Goal: Task Accomplishment & Management: Complete application form

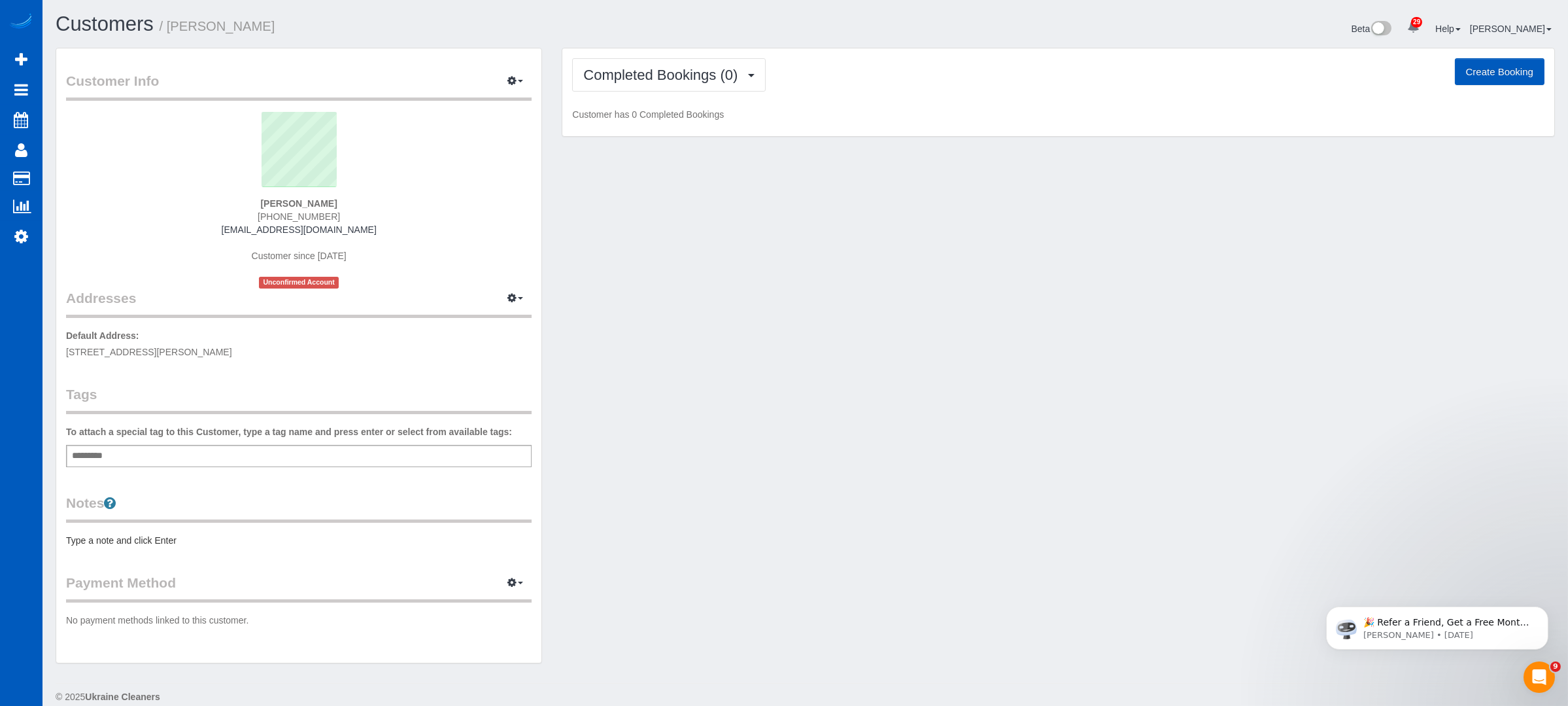
click at [1498, 66] on button "Create Booking" at bounding box center [1499, 72] width 90 height 27
select select "[GEOGRAPHIC_DATA]"
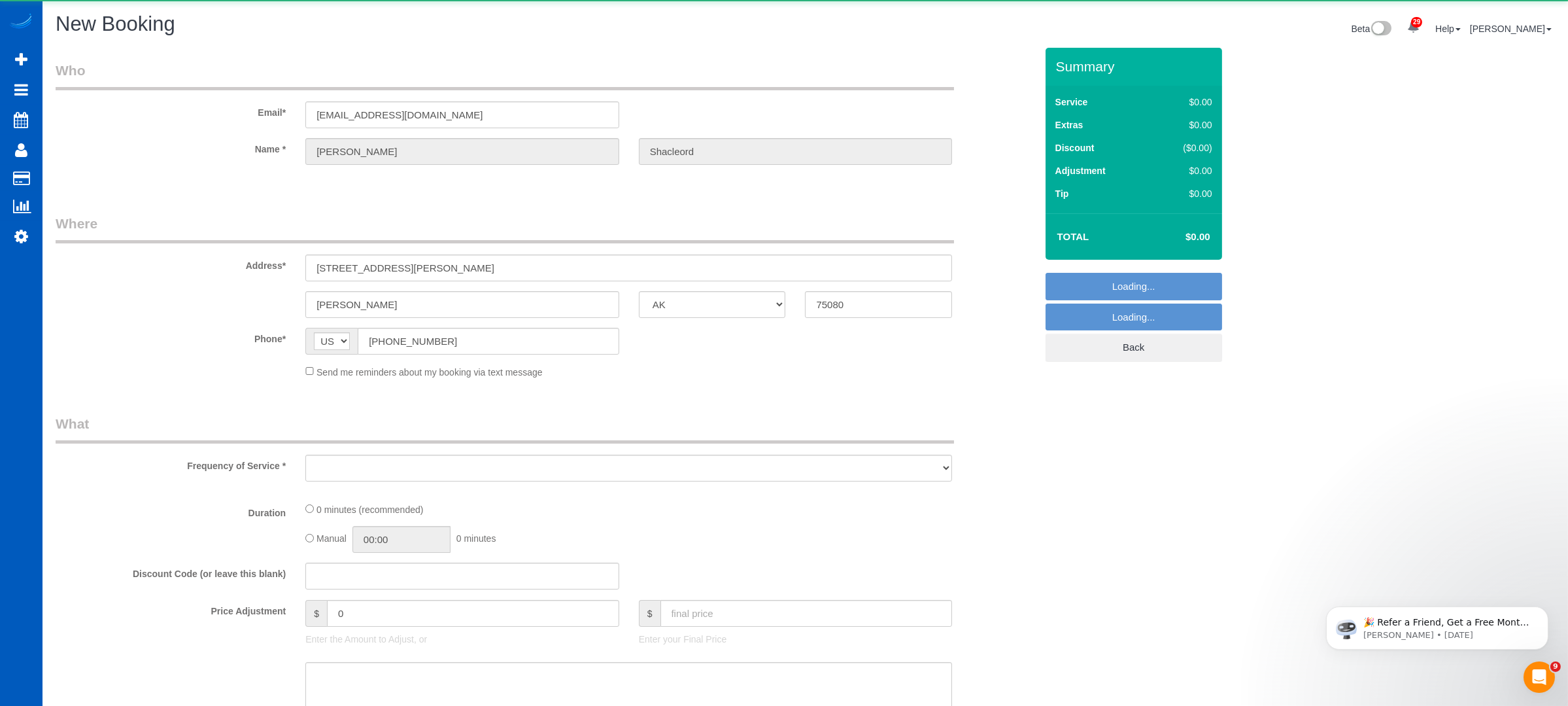
select select "199"
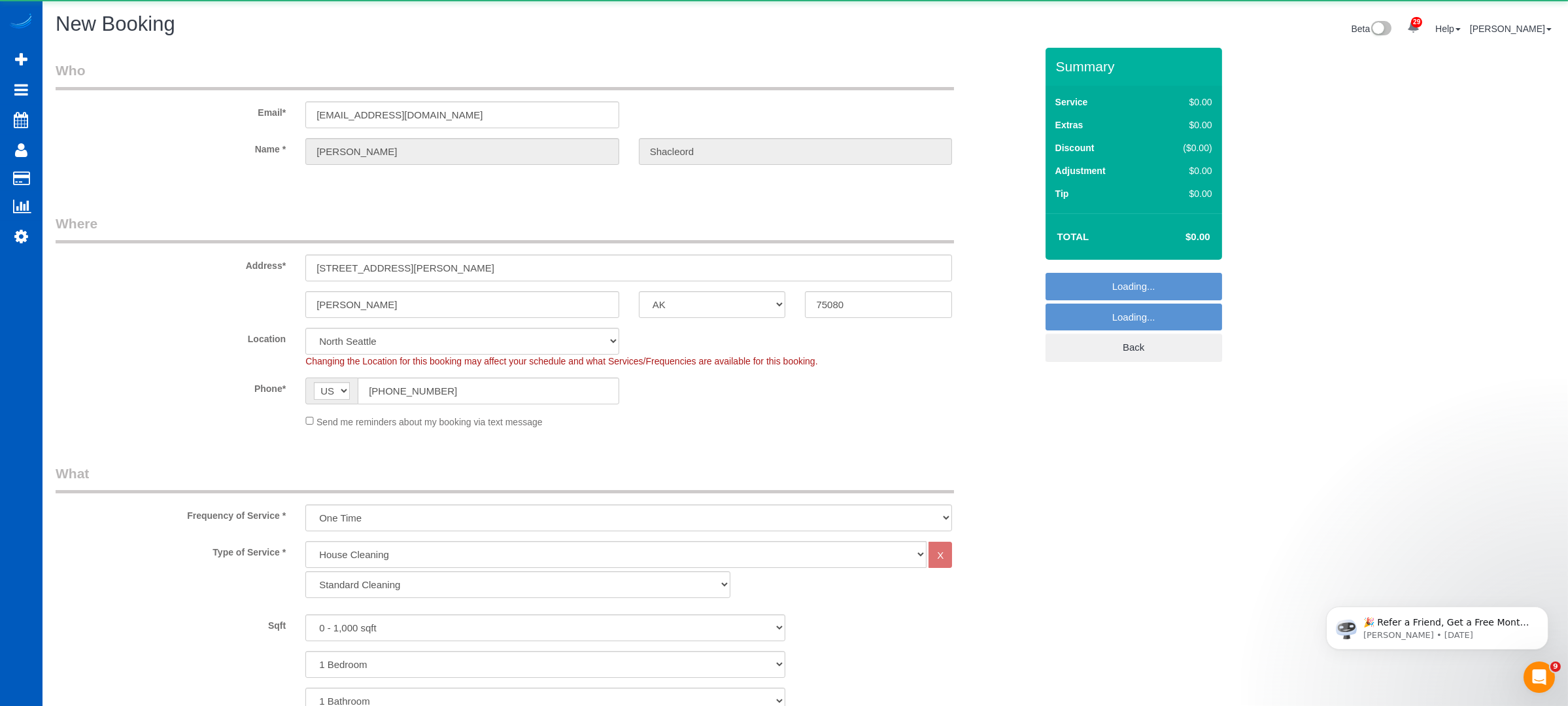
select select "object:2318"
select select "331"
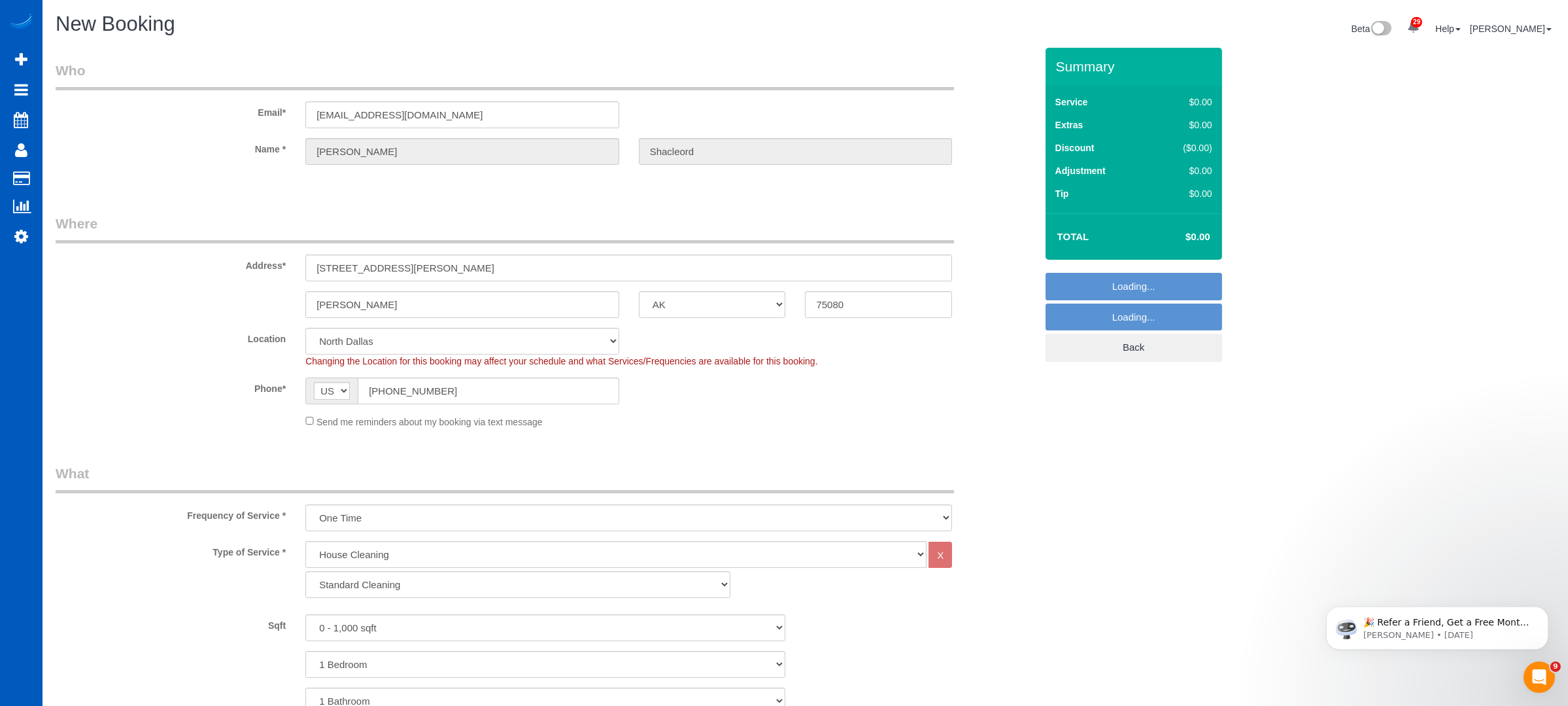
scroll to position [174, 0]
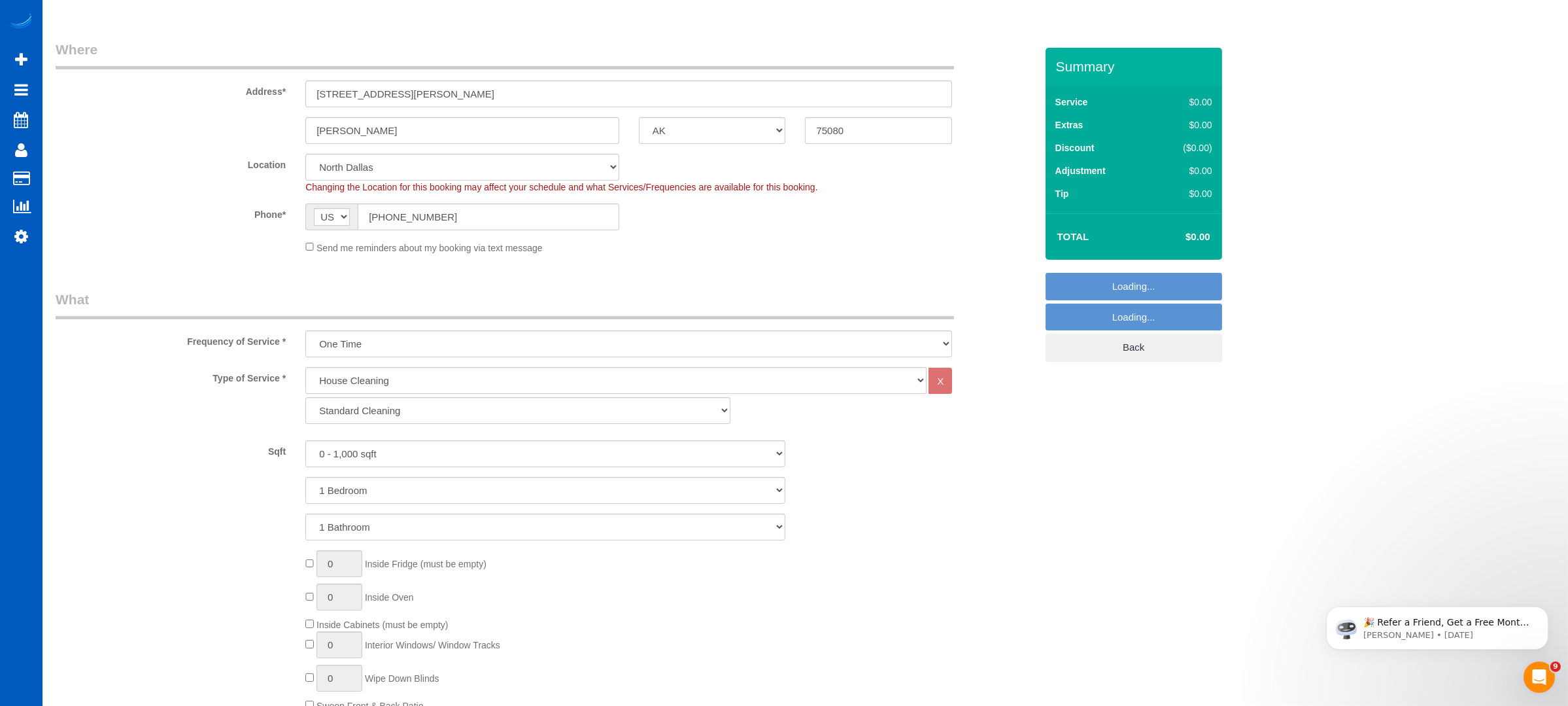
select select "object:2323"
click at [391, 458] on select "0 - 1,000 sqft 1,001 - 1,500 sqft 1,501 - 2,000 sqft 2,001 - 2,500 sqft 2,501 -…" at bounding box center [546, 454] width 480 height 27
select select "1501"
click at [306, 440] on select "0 - 1,000 sqft 1,001 - 1,500 sqft 1,501 - 2,000 sqft 2,001 - 2,500 sqft 2,501 -…" at bounding box center [546, 454] width 480 height 27
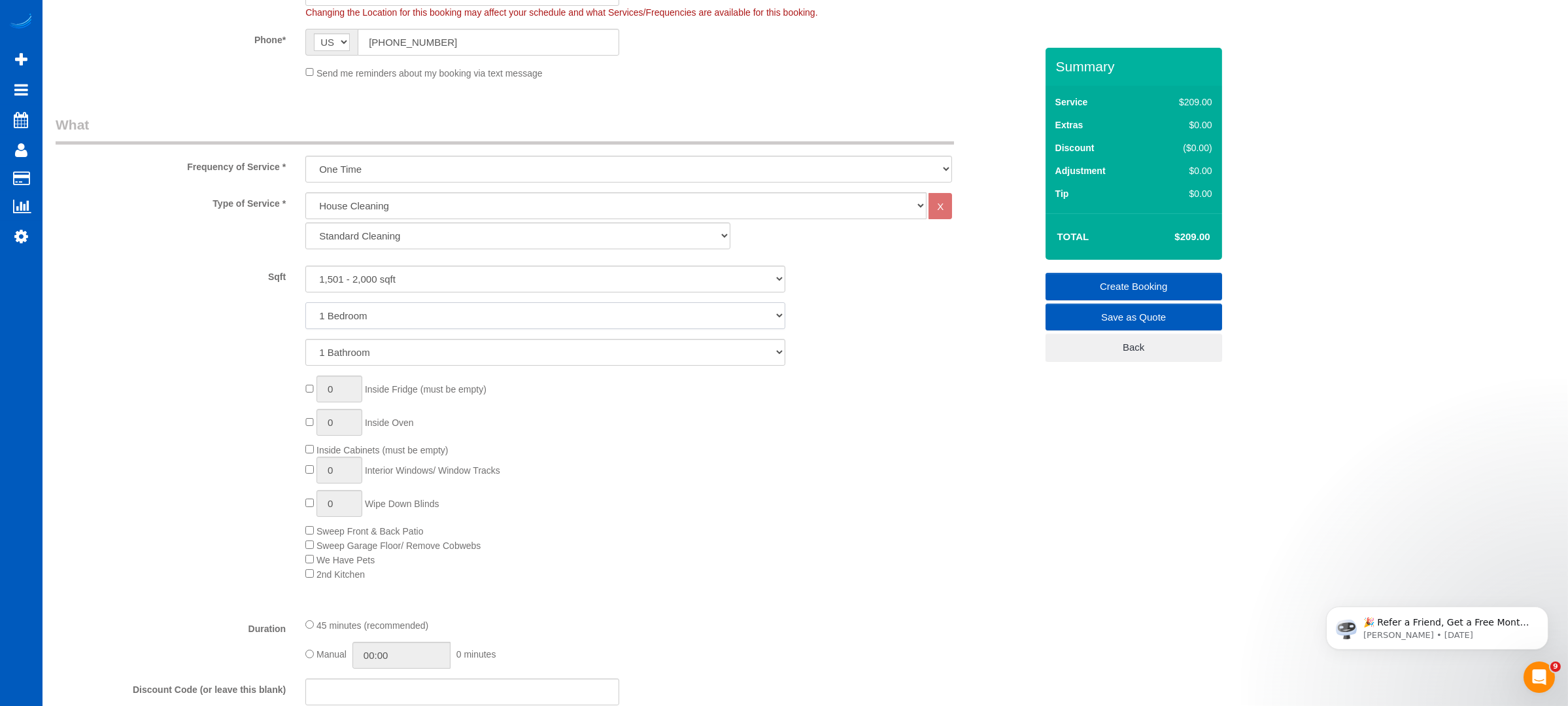
click at [421, 302] on select "1 Bedroom 2 Bedrooms 3 Bedrooms 4 Bedrooms 5 Bedrooms 6 Bedrooms 7 Bedrooms" at bounding box center [546, 316] width 480 height 27
select select "3"
click at [306, 302] on select "1 Bedroom 2 Bedrooms 3 Bedrooms 4 Bedrooms 5 Bedrooms 6 Bedrooms 7 Bedrooms" at bounding box center [546, 316] width 480 height 27
click at [384, 350] on select "1 Bathroom 2 Bathrooms 3 Bathrooms 4 Bathrooms 5 Bathrooms 6 Bathrooms 7 Bathro…" at bounding box center [546, 353] width 480 height 27
select select "3"
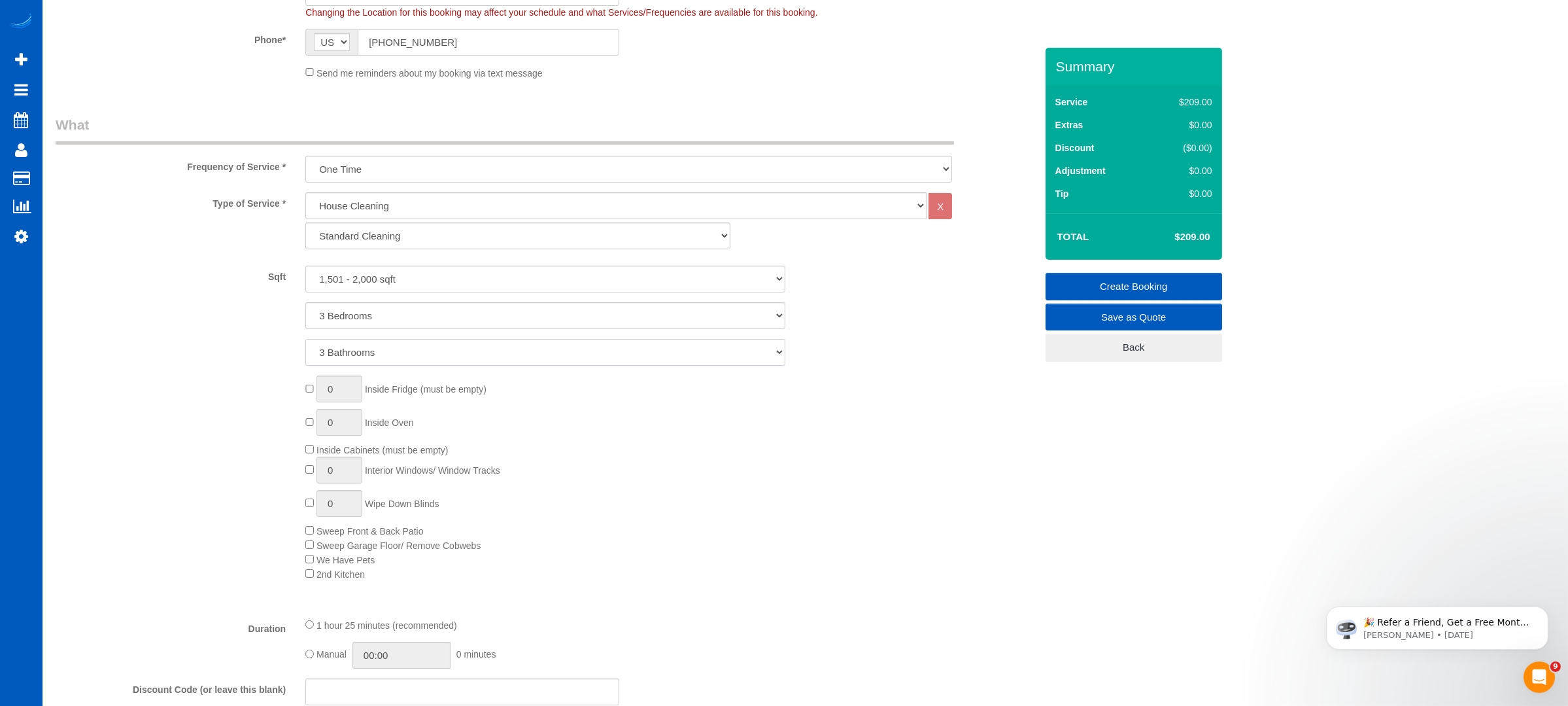
click at [306, 339] on select "1 Bathroom 2 Bathrooms 3 Bathrooms 4 Bathrooms 5 Bathrooms 6 Bathrooms 7 Bathro…" at bounding box center [546, 353] width 480 height 27
click at [810, 421] on div "0 Inside Fridge (must be empty) 0 Inside Oven Inside Cabinets (must be empty) 0…" at bounding box center [670, 478] width 750 height 205
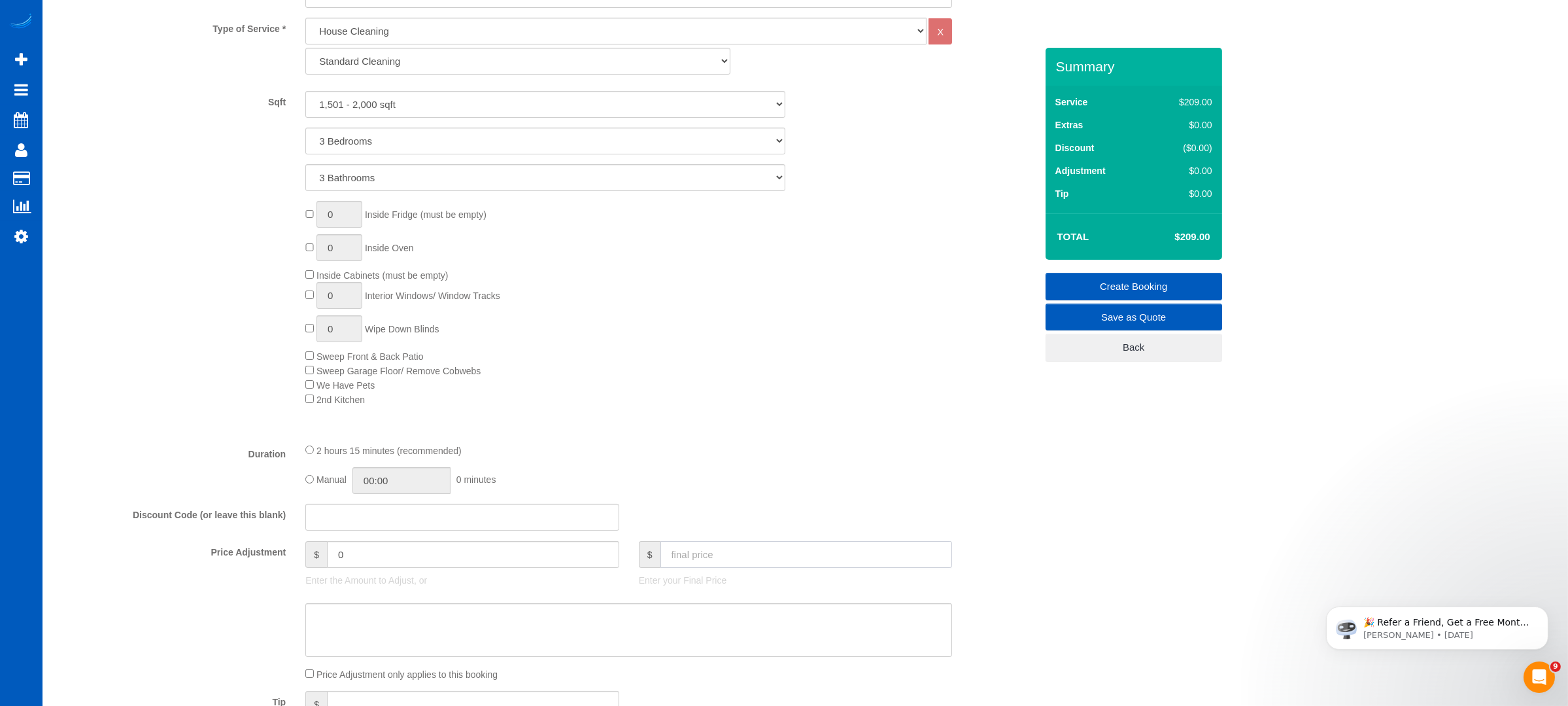
click at [707, 566] on input "text" at bounding box center [806, 554] width 292 height 27
type input "200"
click at [817, 417] on div "Type of Service * House Cleaning X Standard Cleaning Deep Cleaning Move In/ Out…" at bounding box center [546, 224] width 980 height 415
type input "-9"
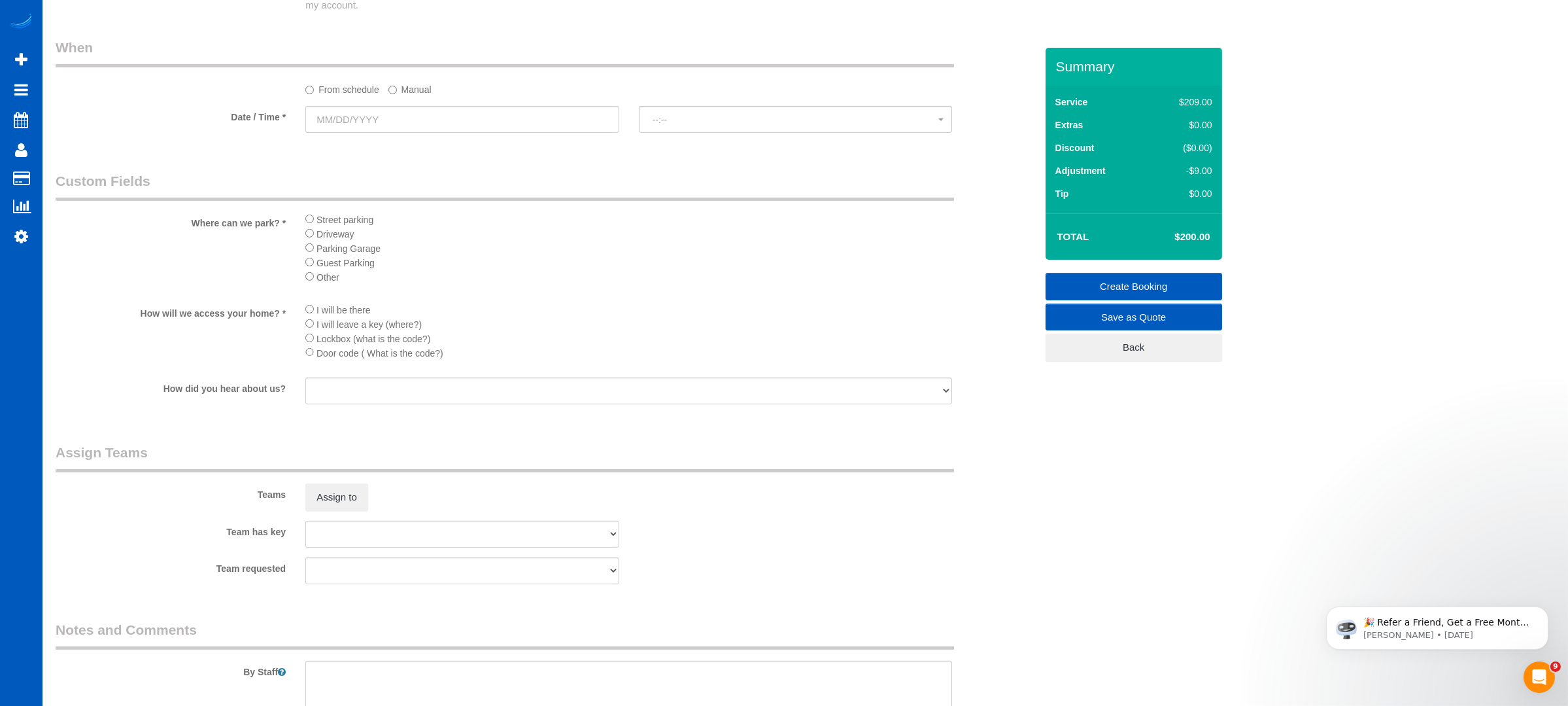
scroll to position [1395, 0]
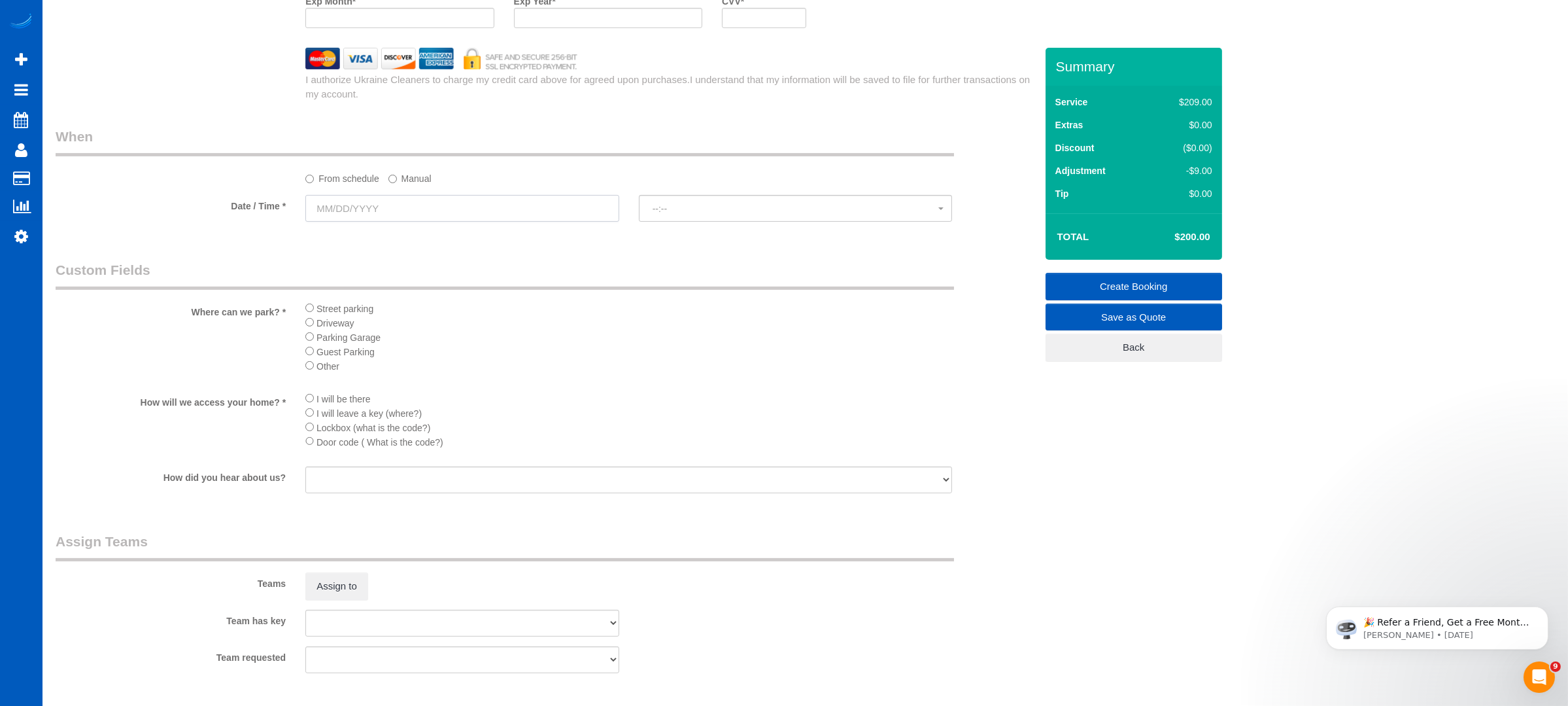
click at [430, 211] on input "text" at bounding box center [463, 208] width 314 height 27
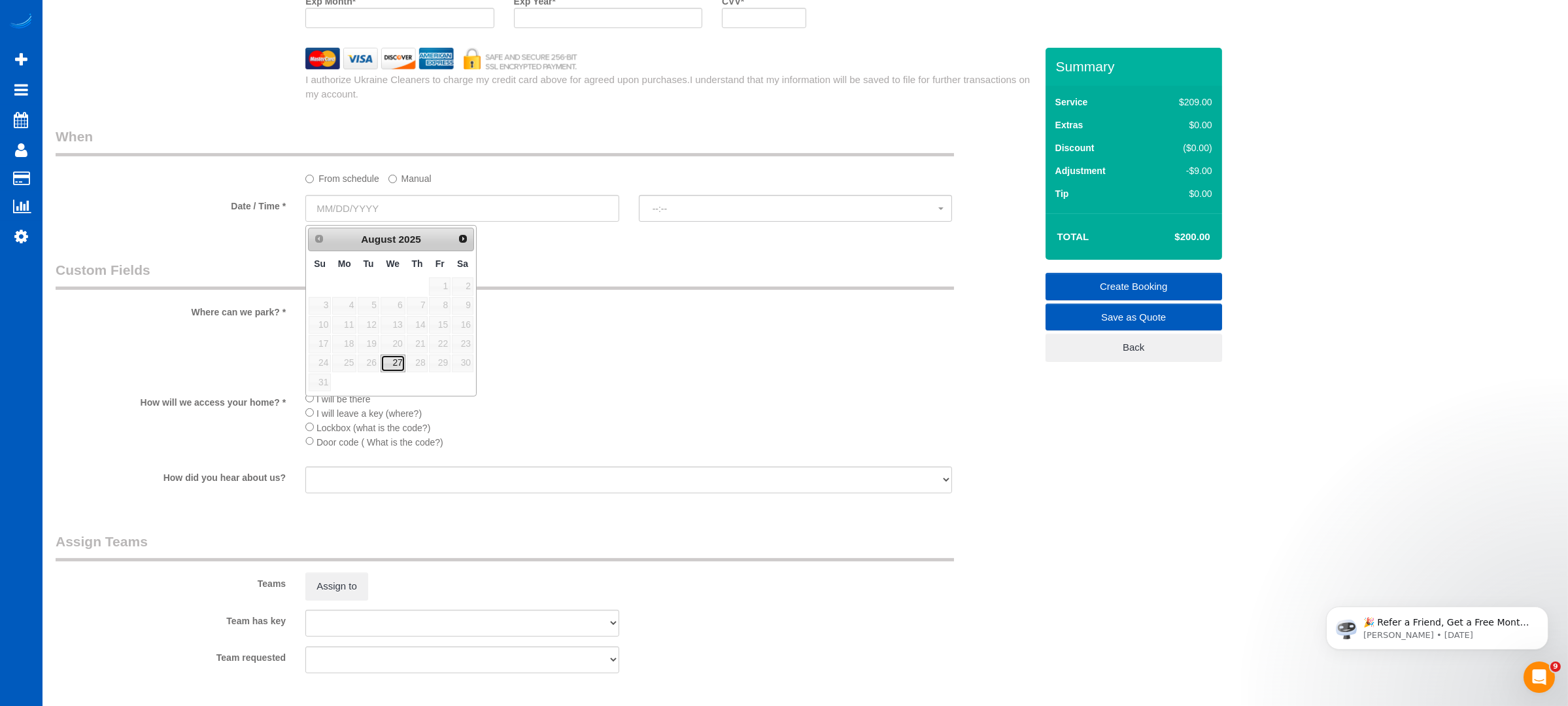
click at [393, 354] on link "27" at bounding box center [393, 362] width 25 height 17
type input "[DATE]"
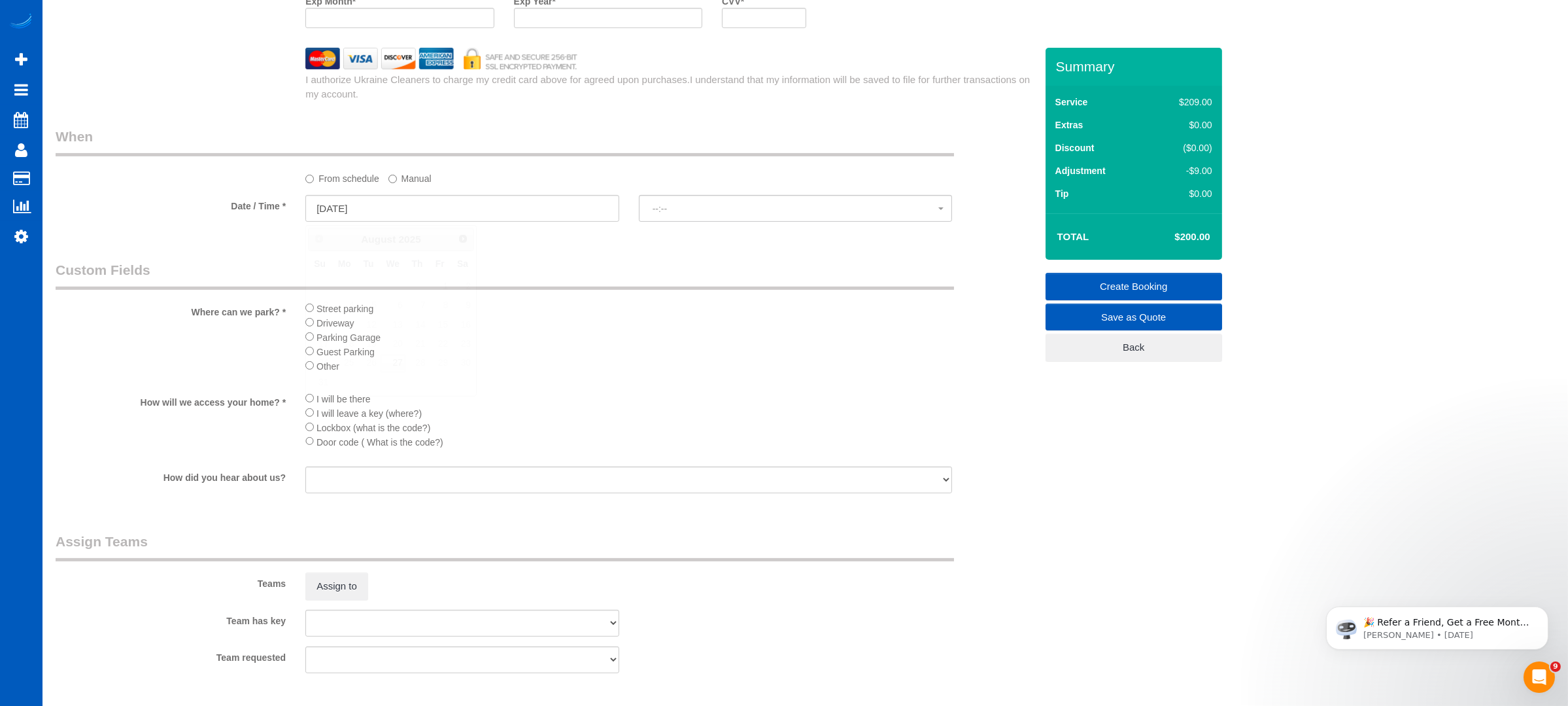
select select "spot1"
click at [708, 222] on button "3:00PM" at bounding box center [796, 208] width 314 height 27
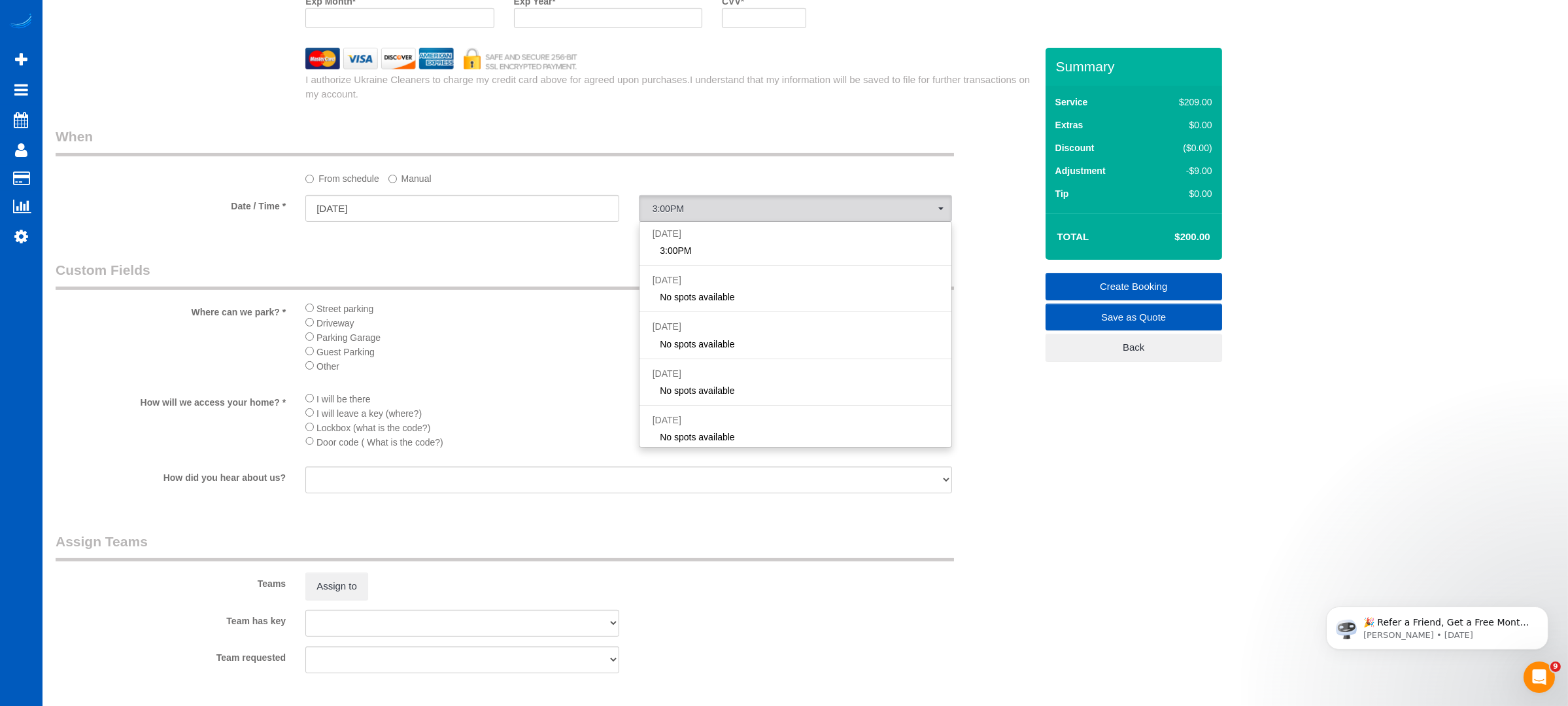
click at [535, 276] on legend "Custom Fields" at bounding box center [505, 275] width 898 height 29
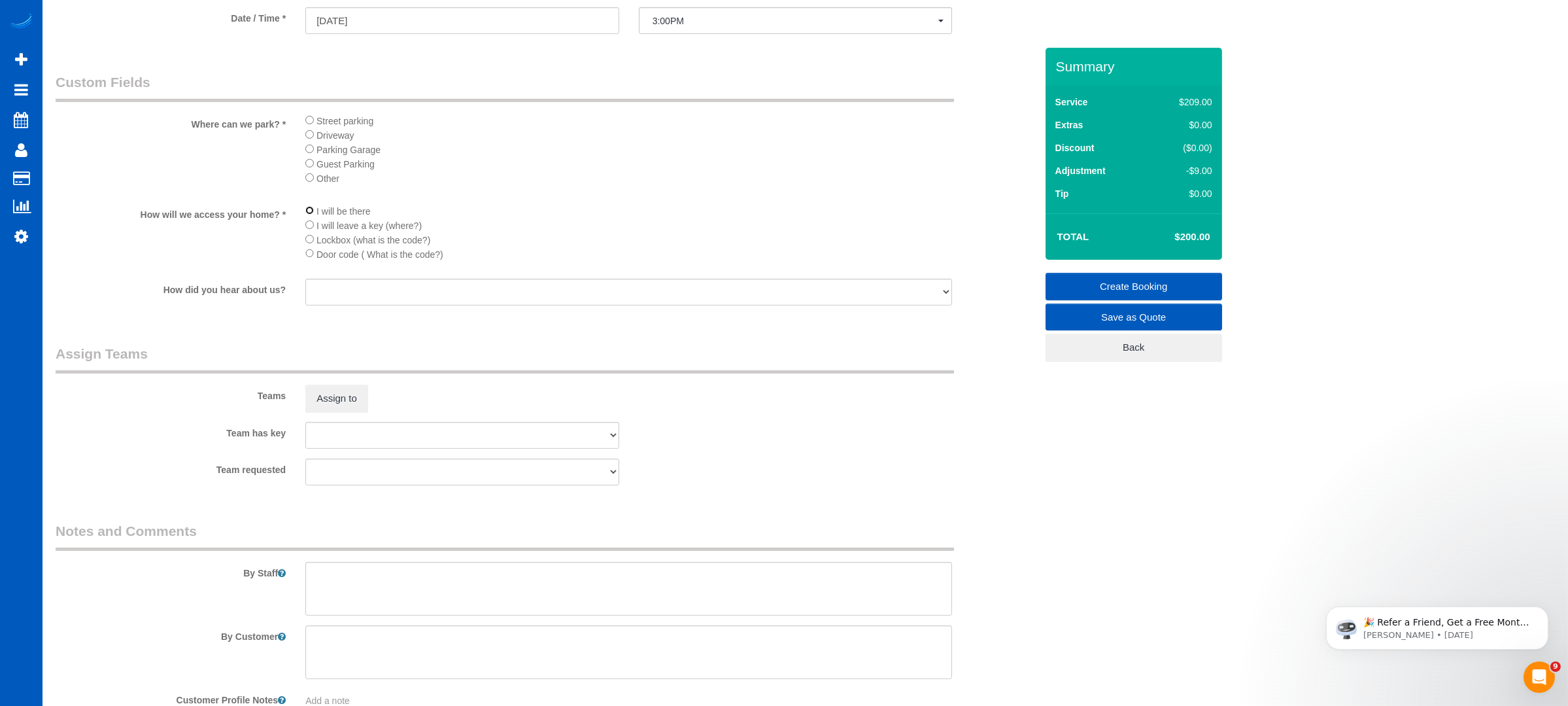
scroll to position [1673, 0]
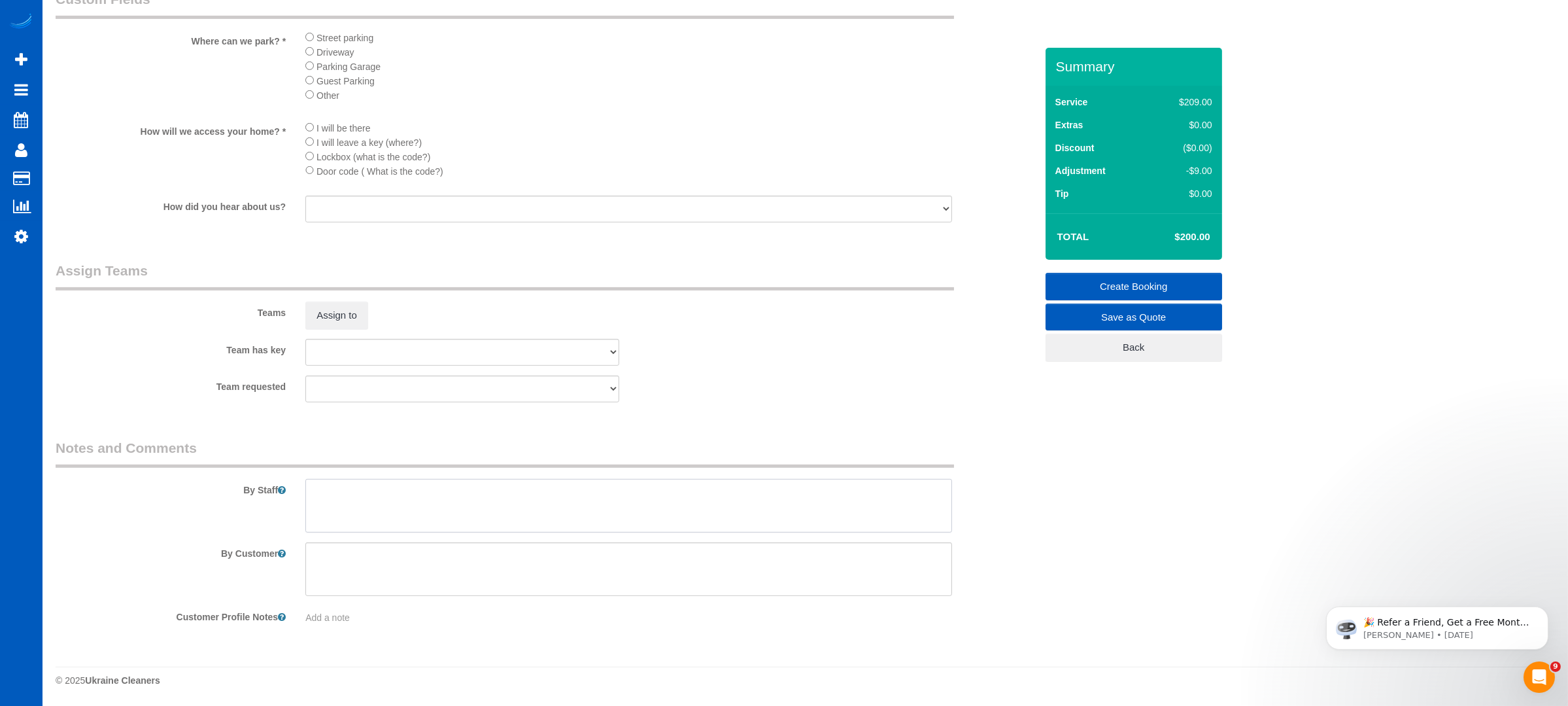
click at [424, 498] on textarea at bounding box center [629, 505] width 647 height 54
type textarea "If hes not home, key will be under mat"
click at [756, 376] on div "Team requested [PERSON_NAME] [PERSON_NAME]" at bounding box center [546, 389] width 1000 height 27
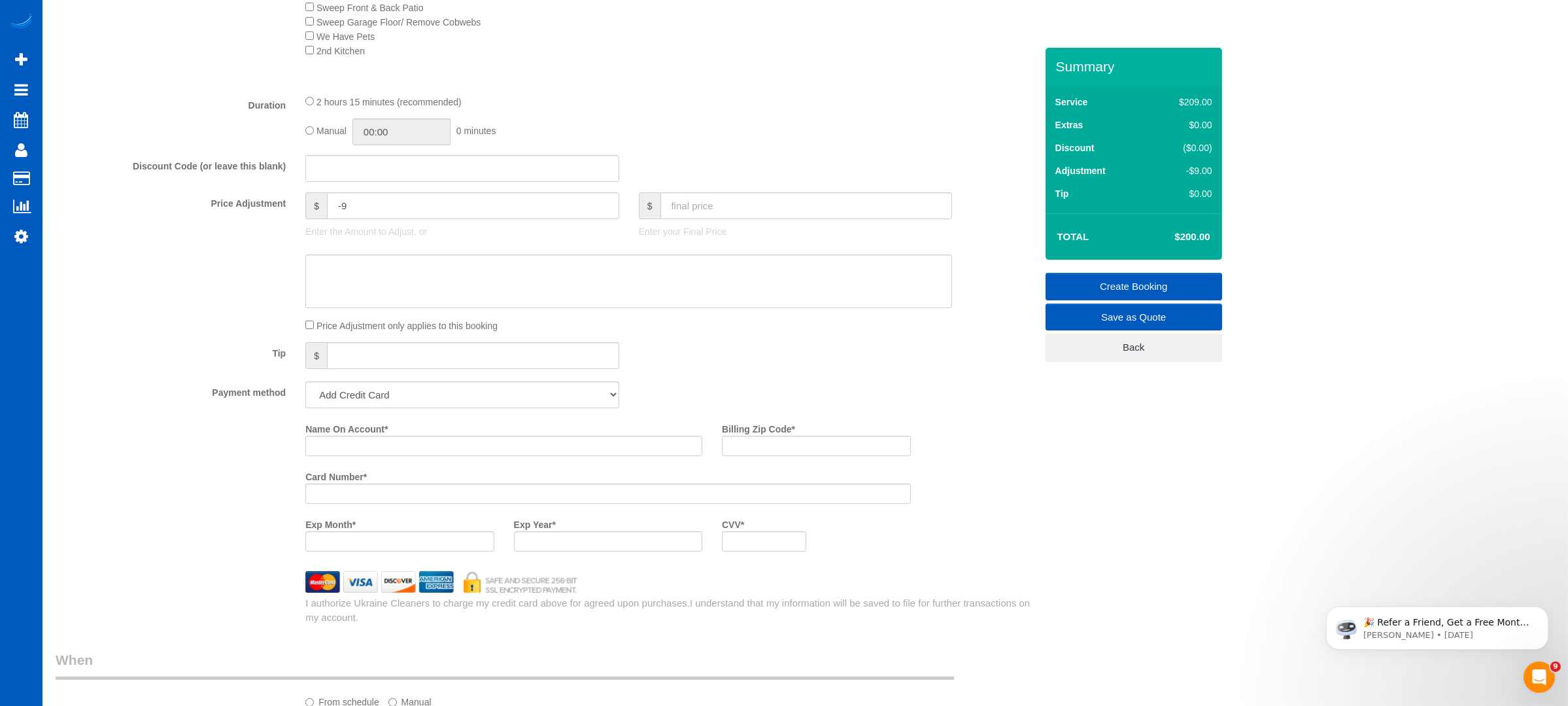
scroll to position [1047, 0]
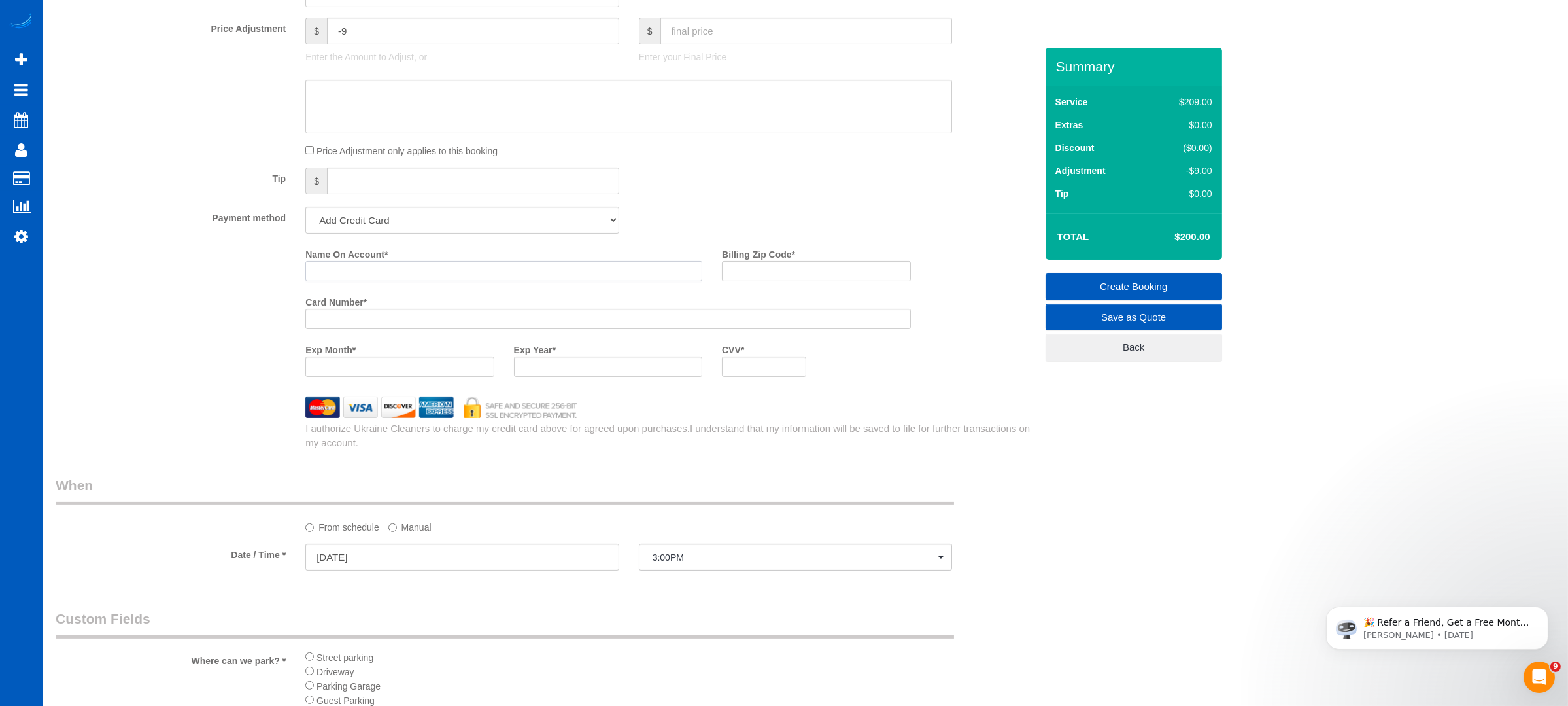
click at [457, 265] on input "Name On Account *" at bounding box center [504, 271] width 397 height 20
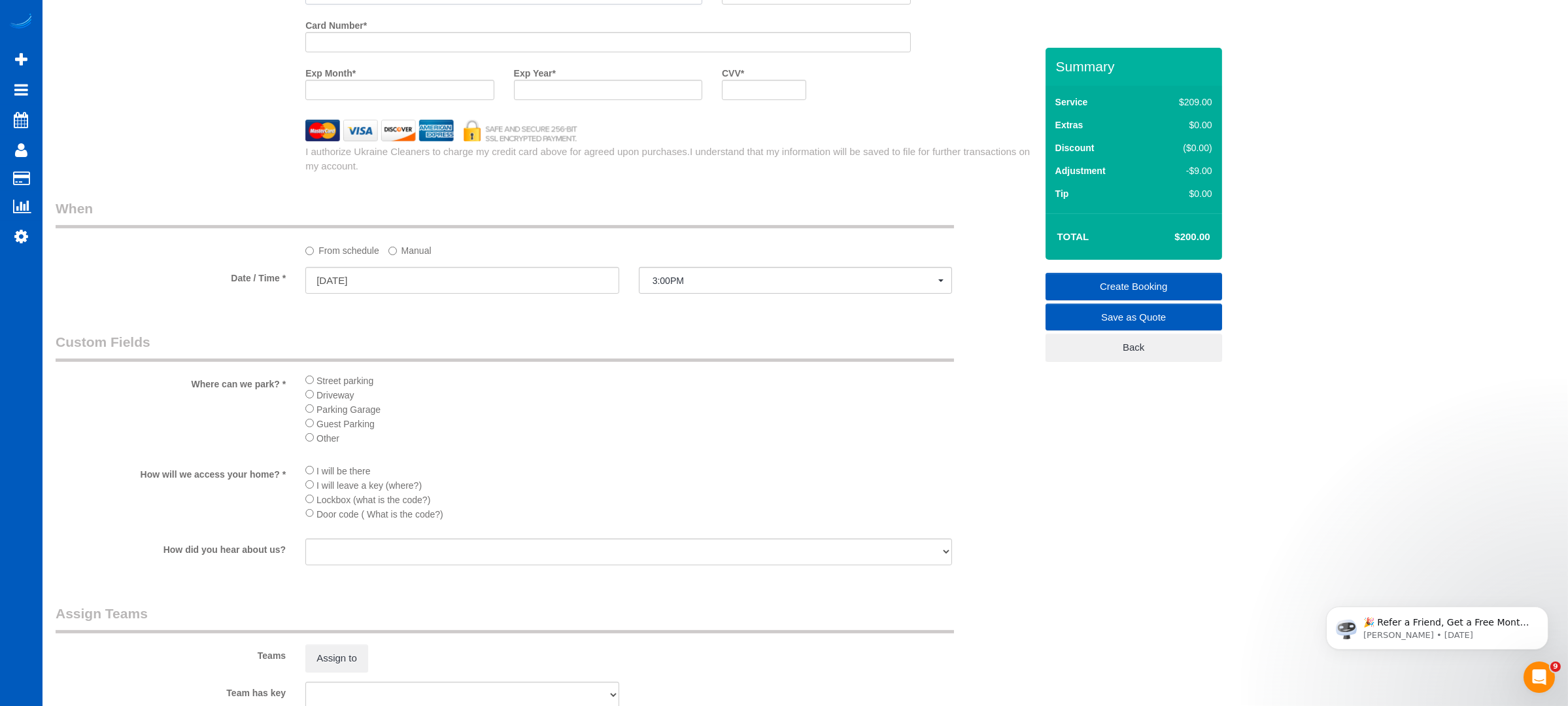
scroll to position [1149, 0]
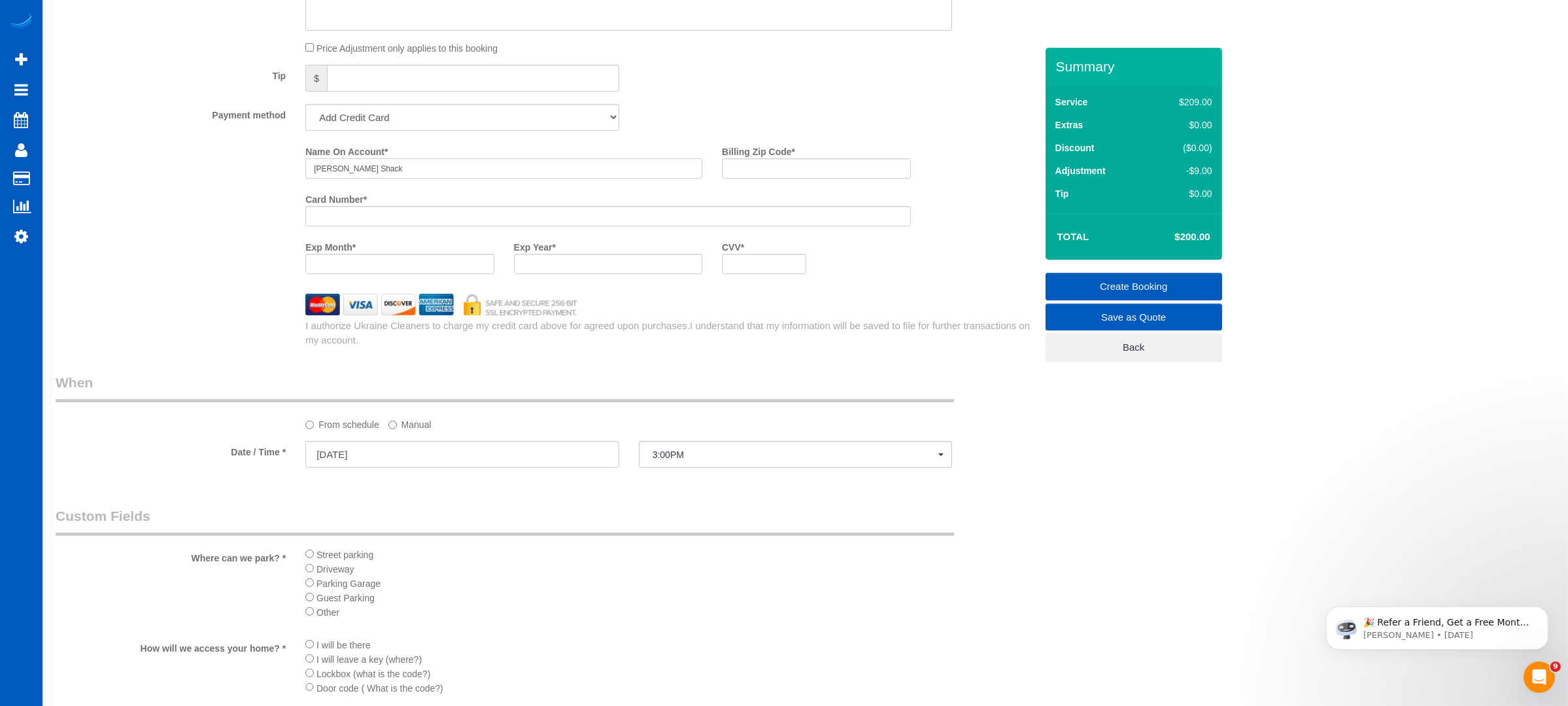
type input "[PERSON_NAME] Shack"
click at [798, 178] on input "Billing Zip Code *" at bounding box center [815, 168] width 188 height 20
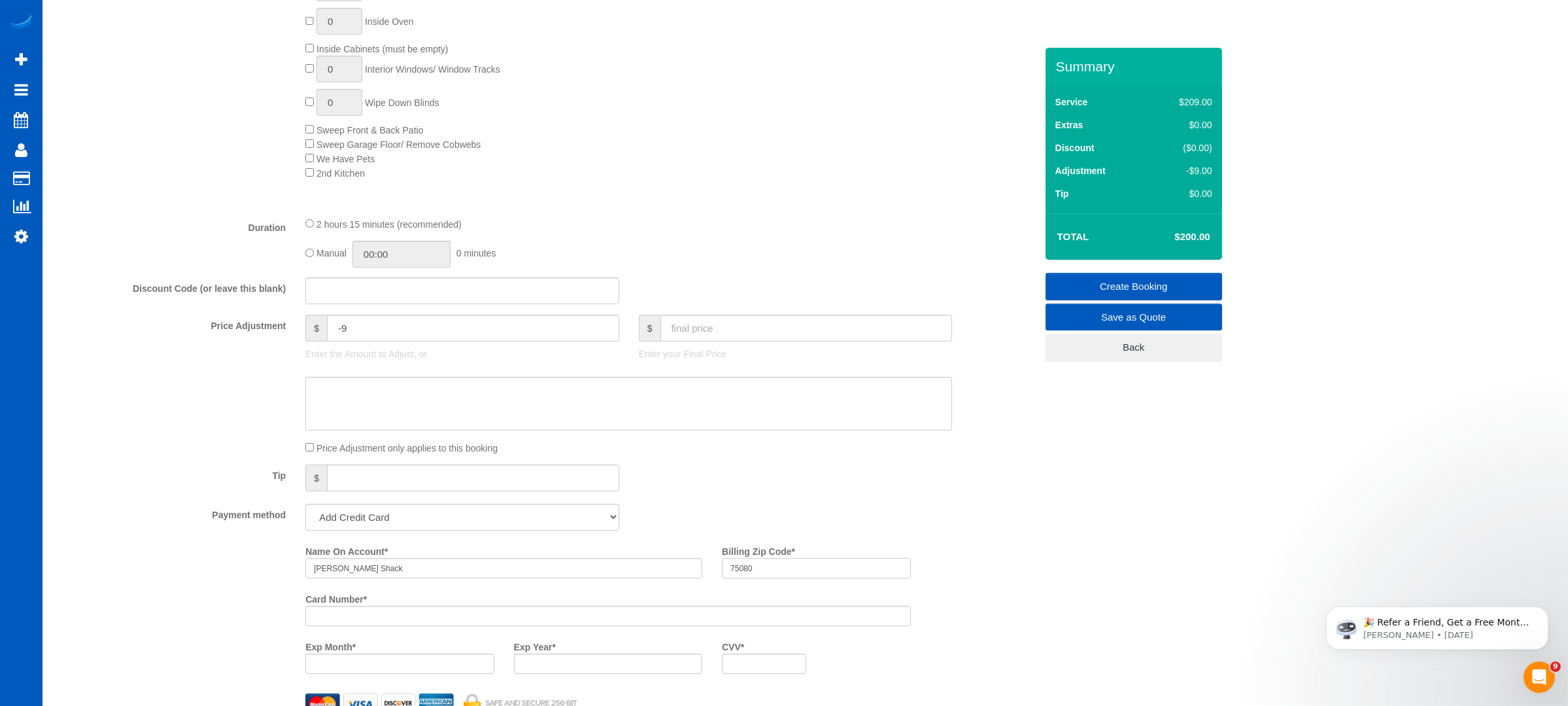
scroll to position [800, 0]
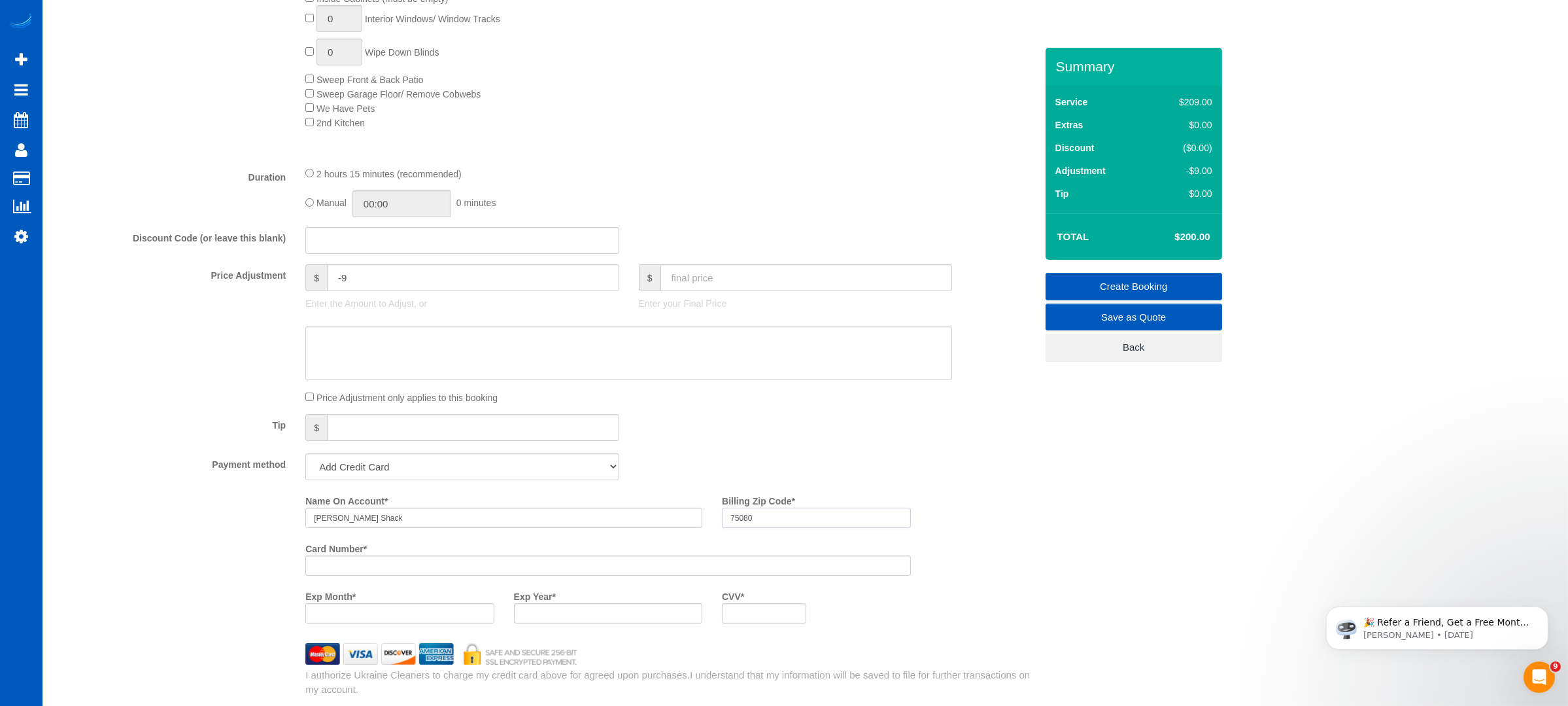
type input "75080"
click at [219, 526] on div "Name On Account * [PERSON_NAME] Billing Zip Code * 75080 Card Number * Exp Mont…" at bounding box center [546, 562] width 1000 height 143
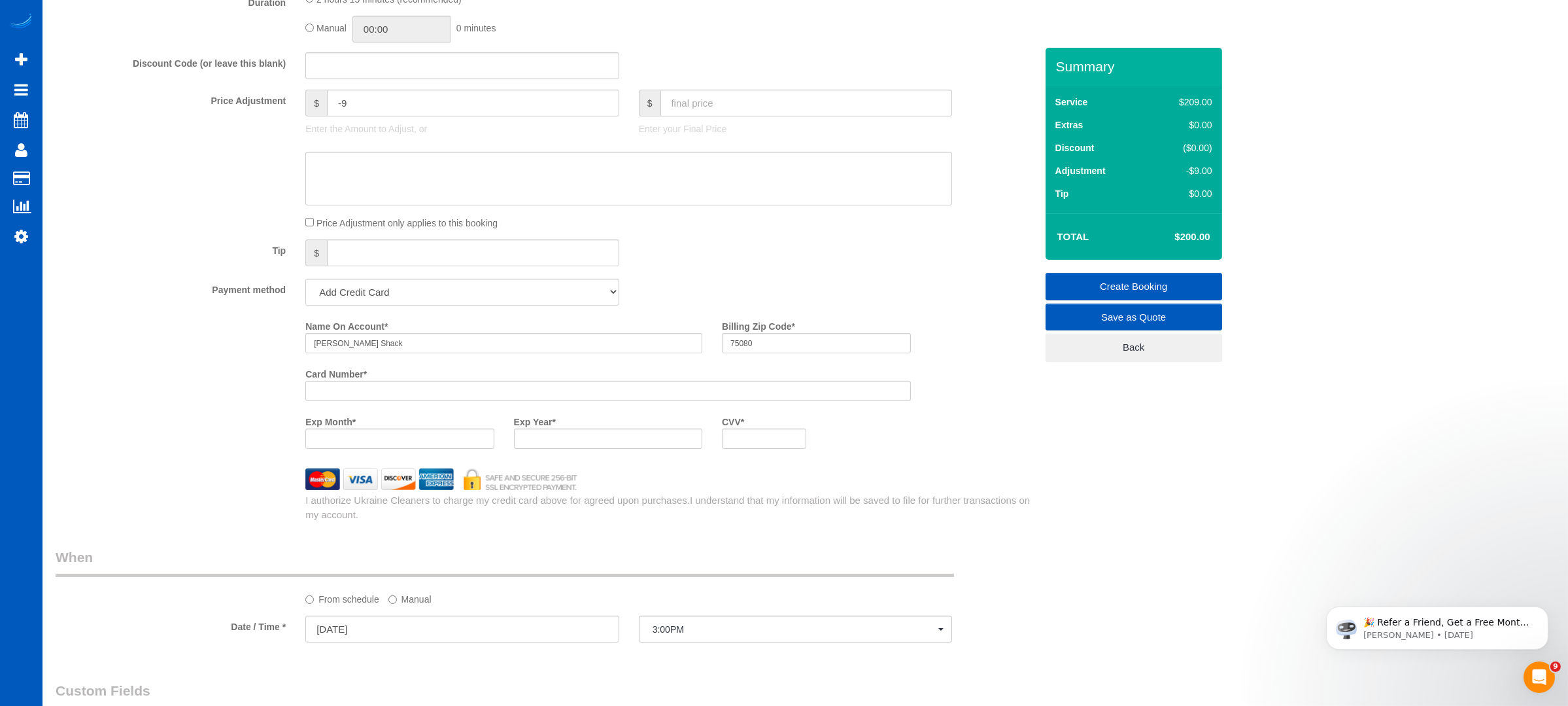
click at [1008, 418] on div "Name On Account * [PERSON_NAME] Billing Zip Code * 75080 Card Number * Exp Mont…" at bounding box center [670, 387] width 750 height 143
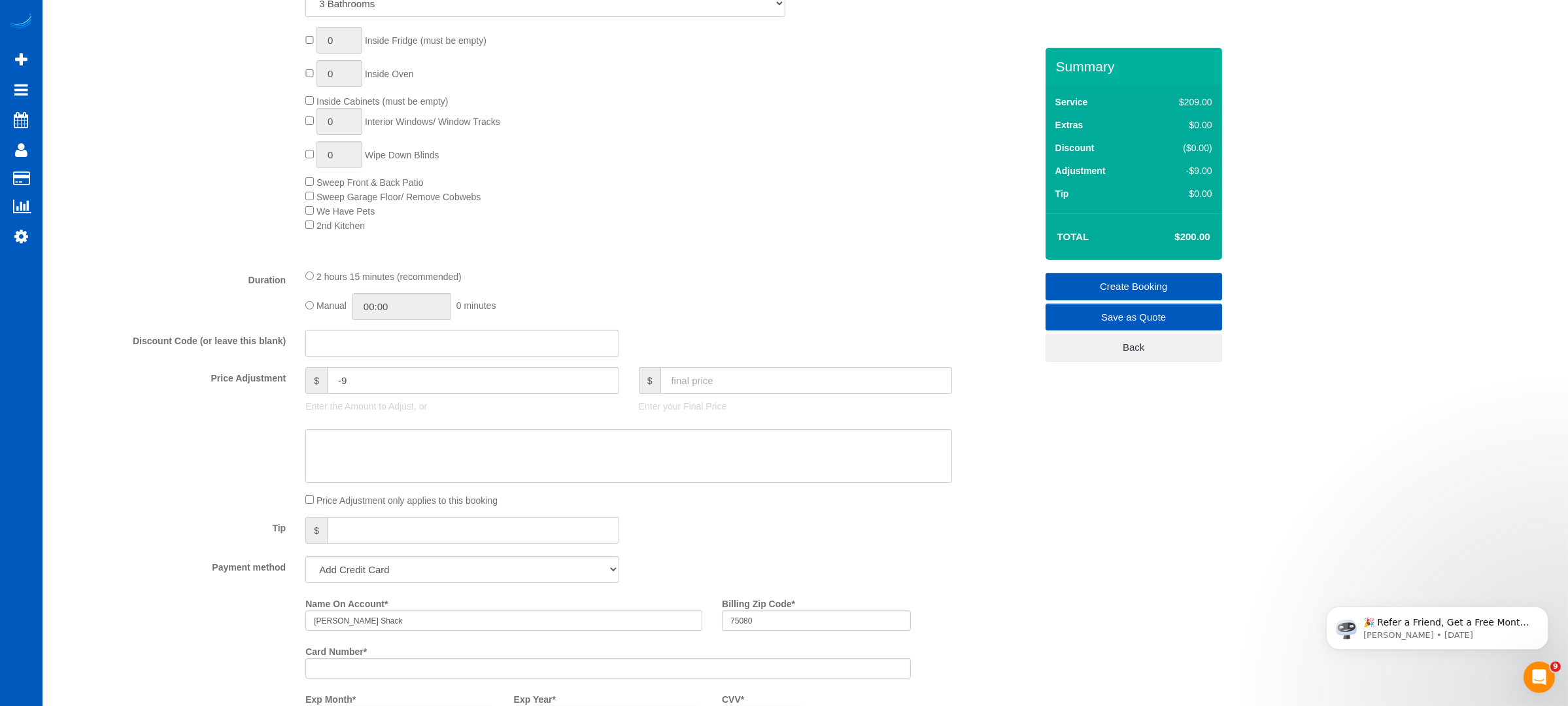
scroll to position [872, 0]
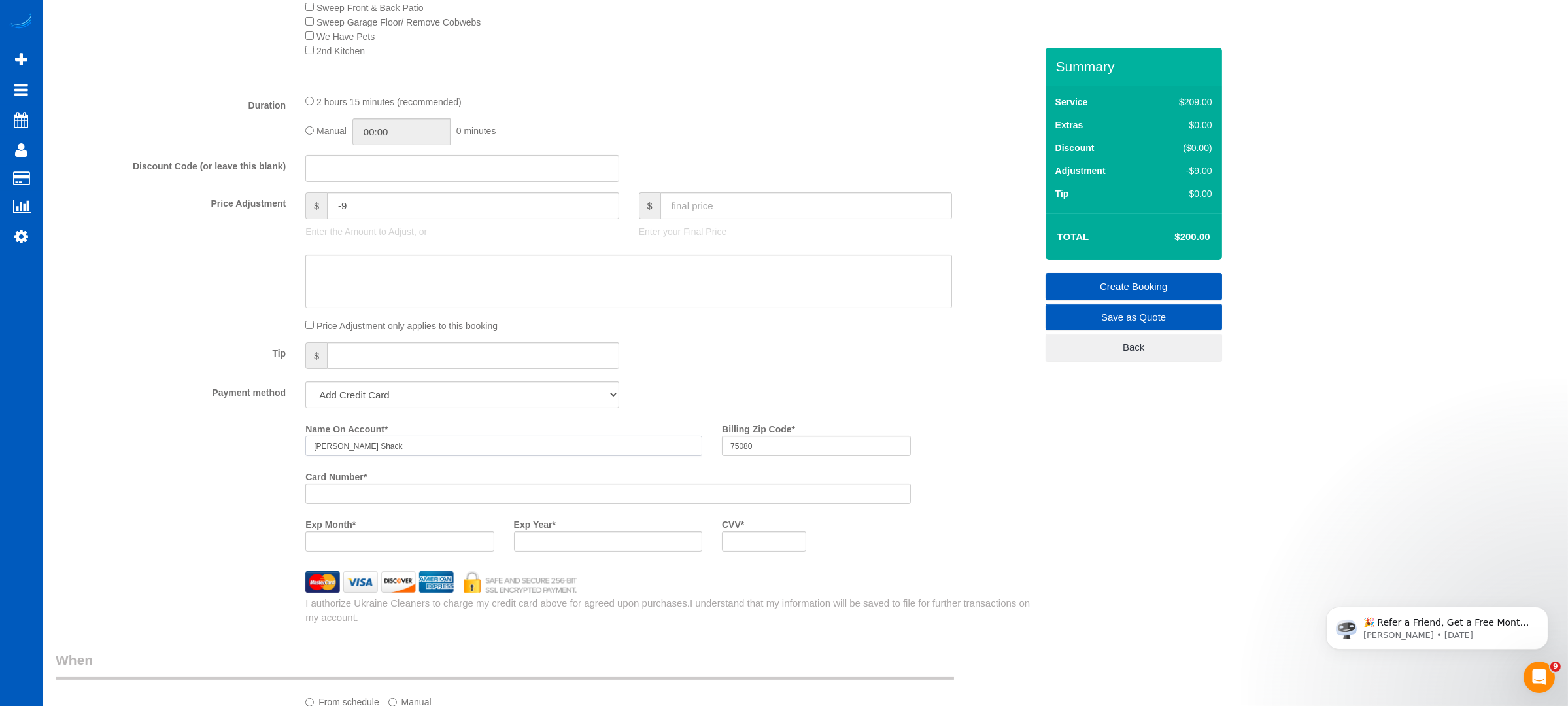
click at [347, 449] on input "[PERSON_NAME] Shack" at bounding box center [504, 445] width 397 height 20
paste input "leord"
type input "[PERSON_NAME] Shacleord"
click at [887, 375] on fieldset "What Frequency of Service * One Time Weekly - 15.00% Every 2 Weeks - 10.00% Eve…" at bounding box center [546, 108] width 980 height 1032
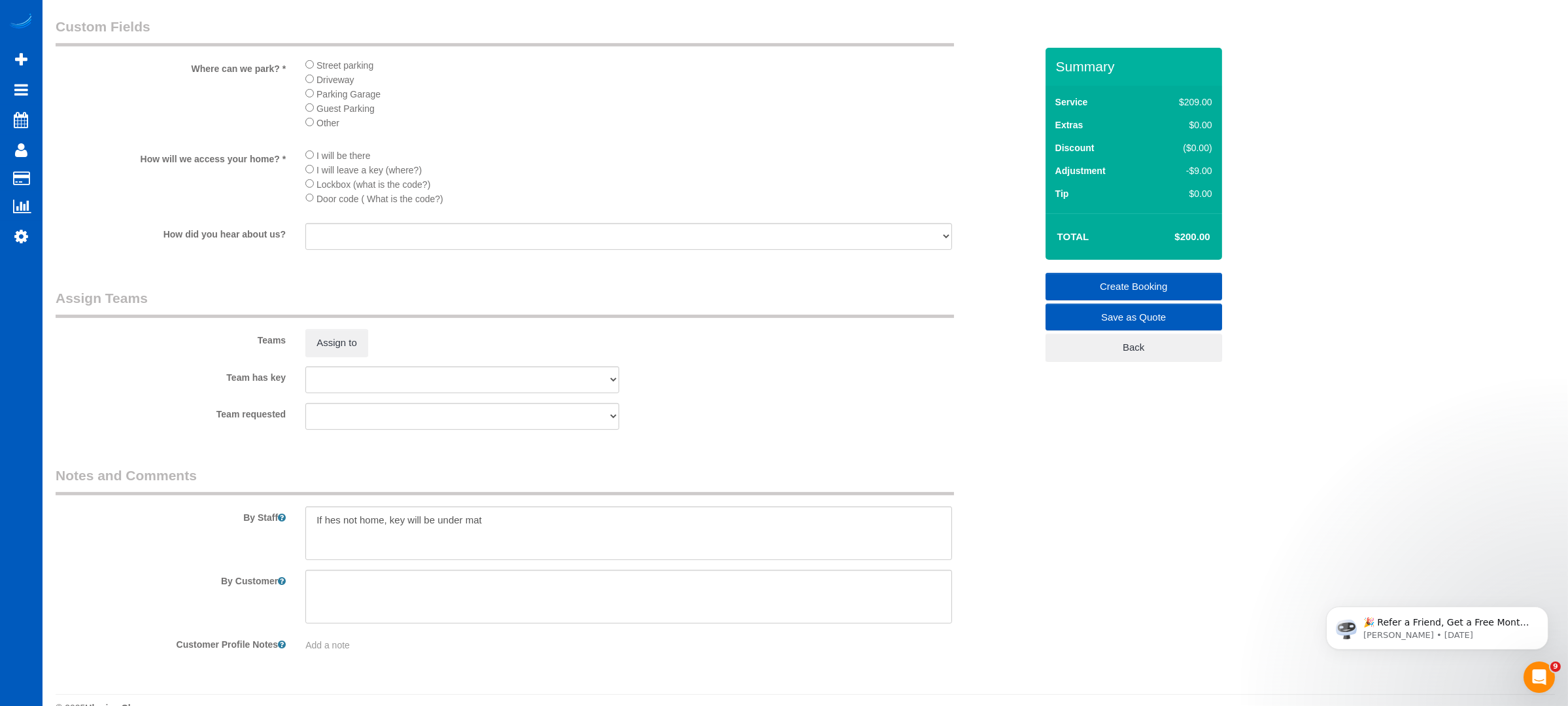
scroll to position [1673, 0]
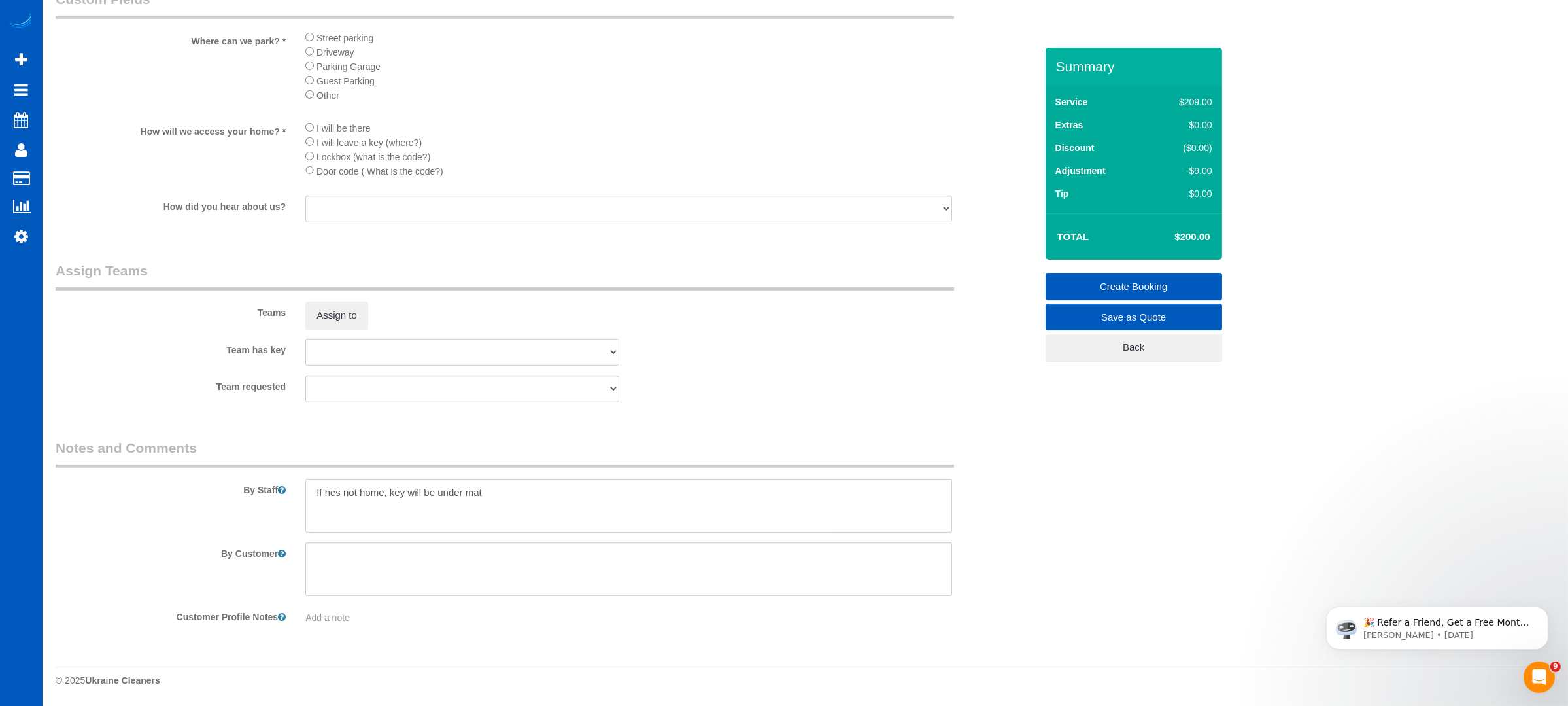
click at [528, 496] on textarea at bounding box center [629, 505] width 647 height 54
type textarea "If hes not home, key will be under mat. He wants every 8 weeks cleaning, this i…"
click at [1141, 282] on link "Create Booking" at bounding box center [1134, 286] width 177 height 27
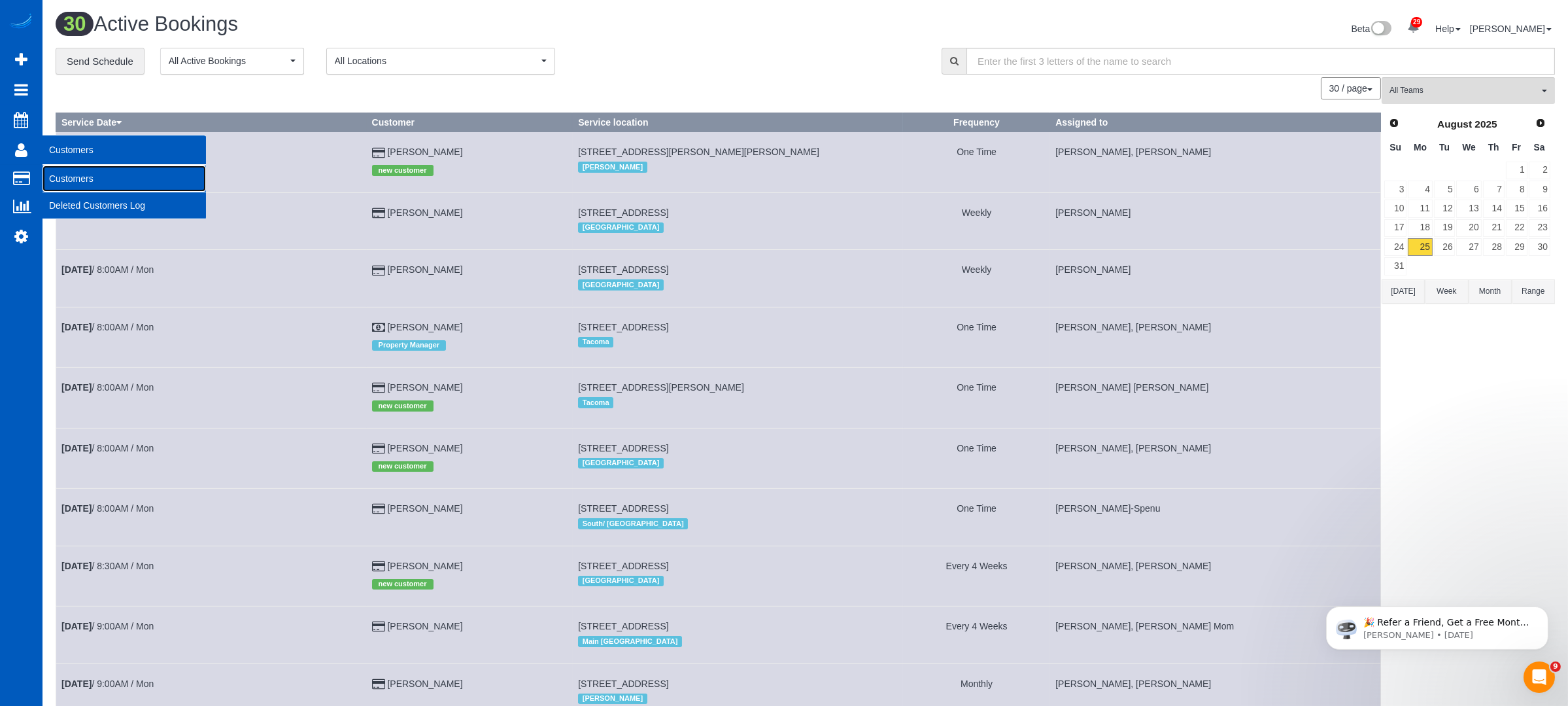
click at [72, 171] on link "Customers" at bounding box center [124, 178] width 164 height 26
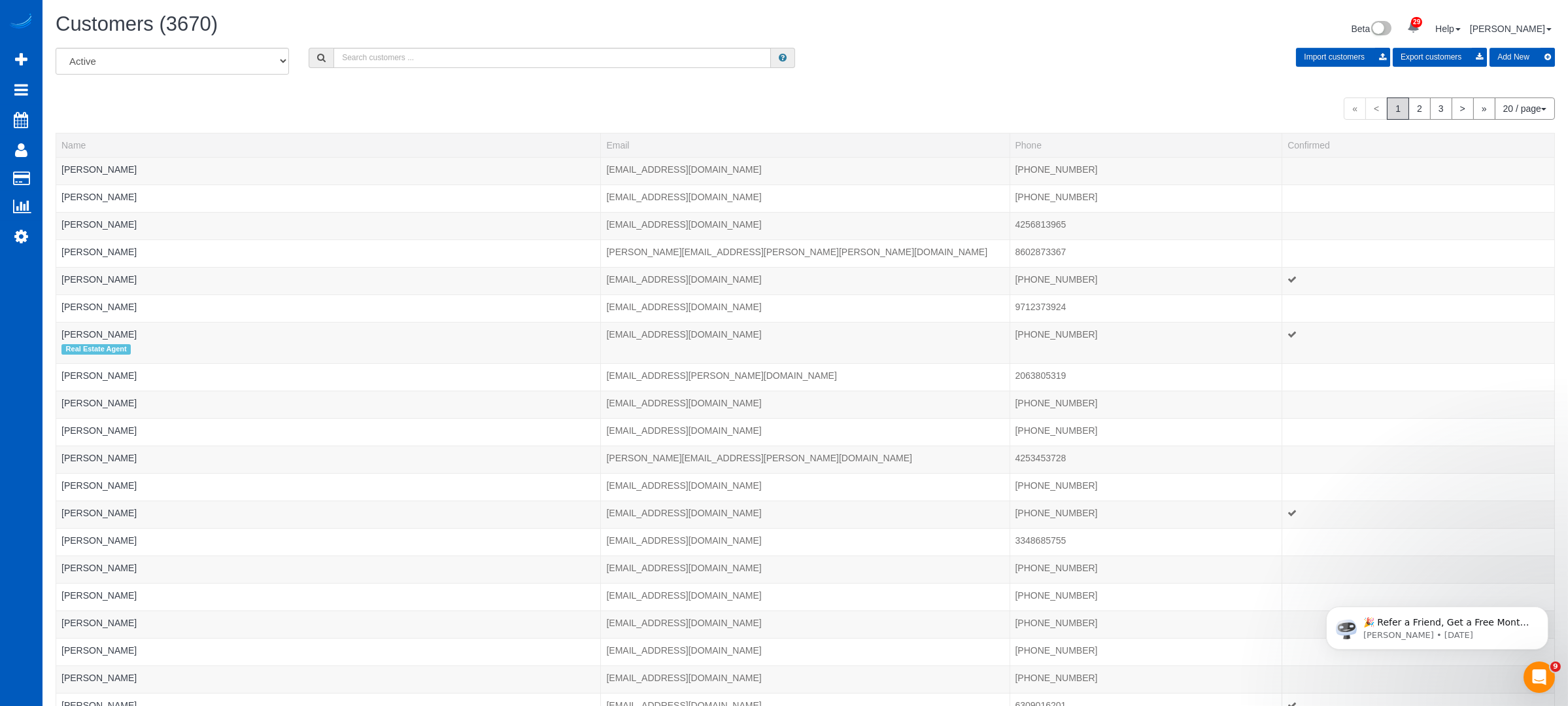
click at [1508, 56] on button "Add New" at bounding box center [1522, 57] width 66 height 19
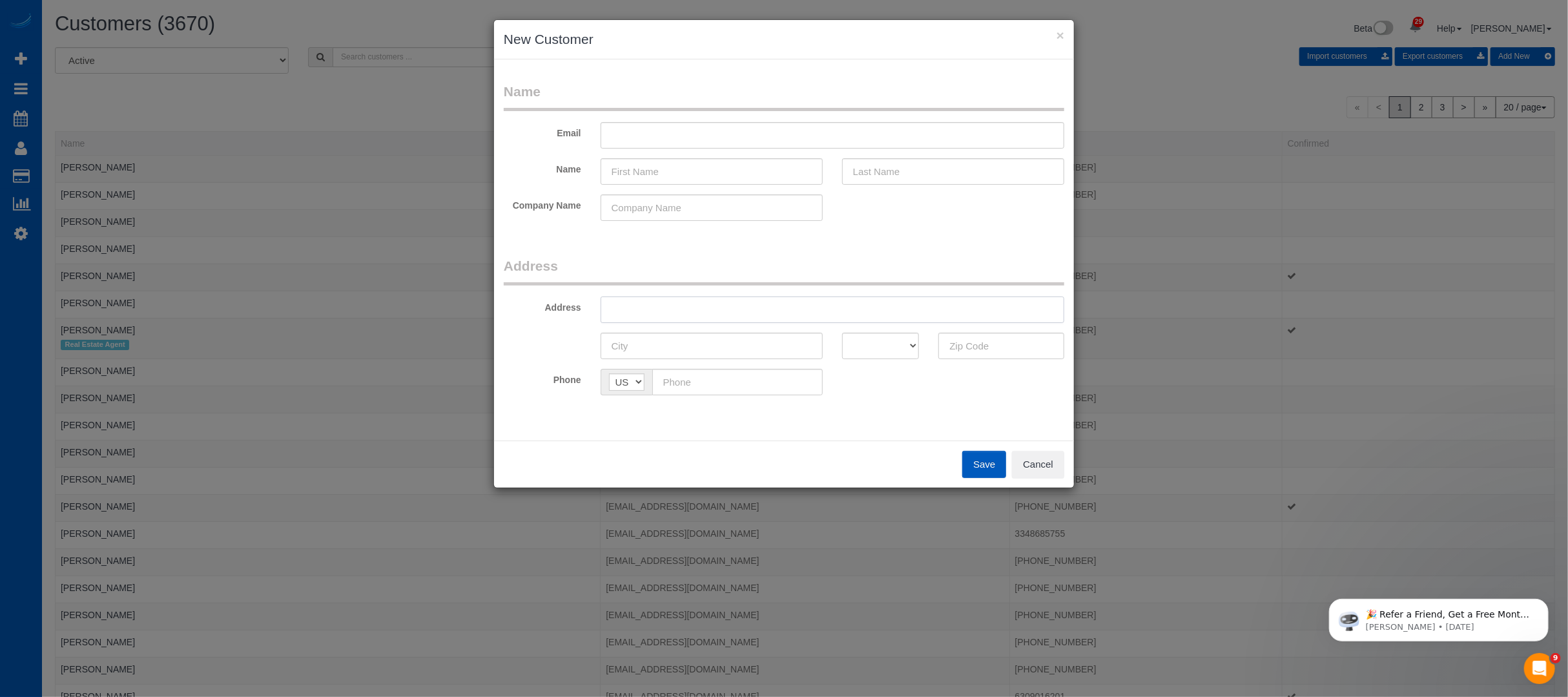
click at [640, 311] on input "text" at bounding box center [833, 310] width 464 height 27
type input "1215 arborvista Dr"
type input "[GEOGRAPHIC_DATA]"
select select "GA"
type input "30329"
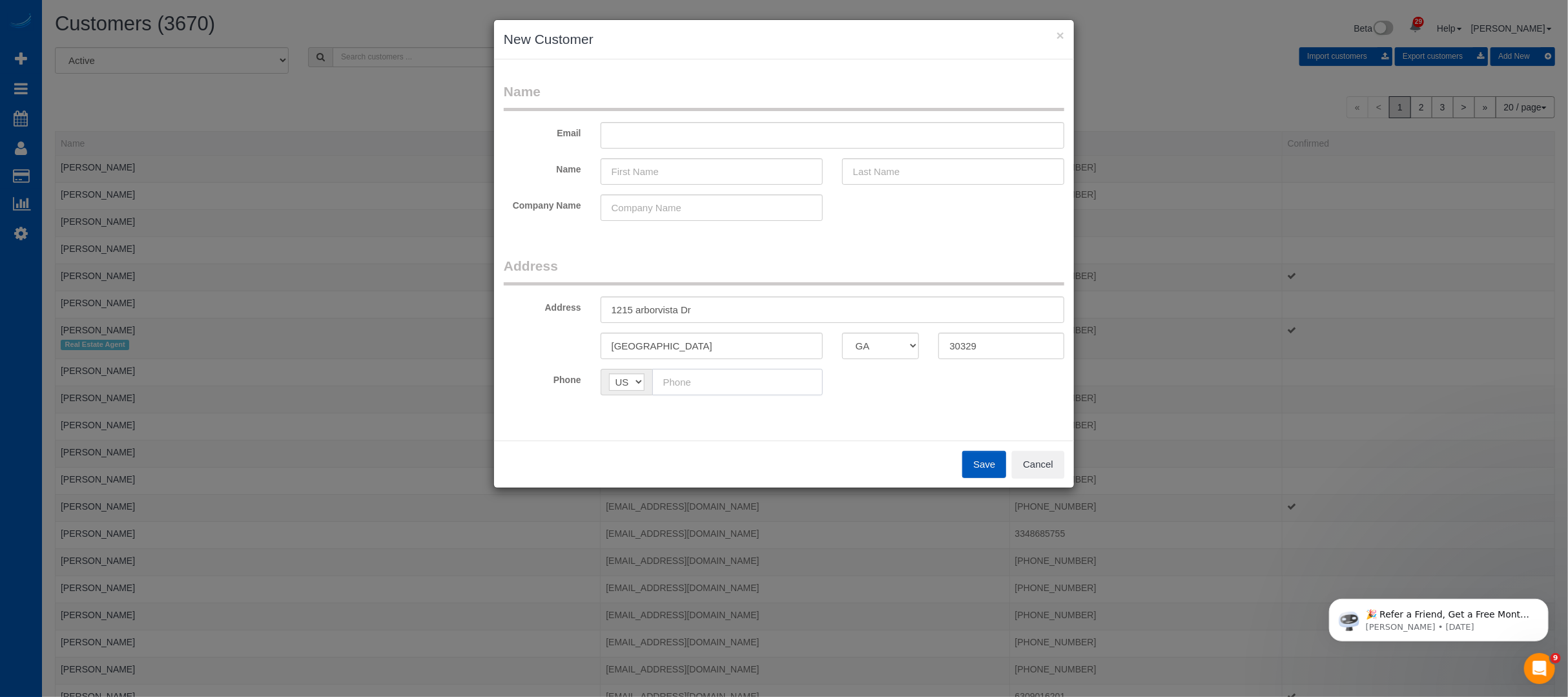
click at [698, 374] on input "text" at bounding box center [737, 382] width 171 height 27
type input "[PHONE_NUMBER]"
click at [687, 176] on input "text" at bounding box center [712, 171] width 222 height 27
type input "Patil"
type input "Bh"
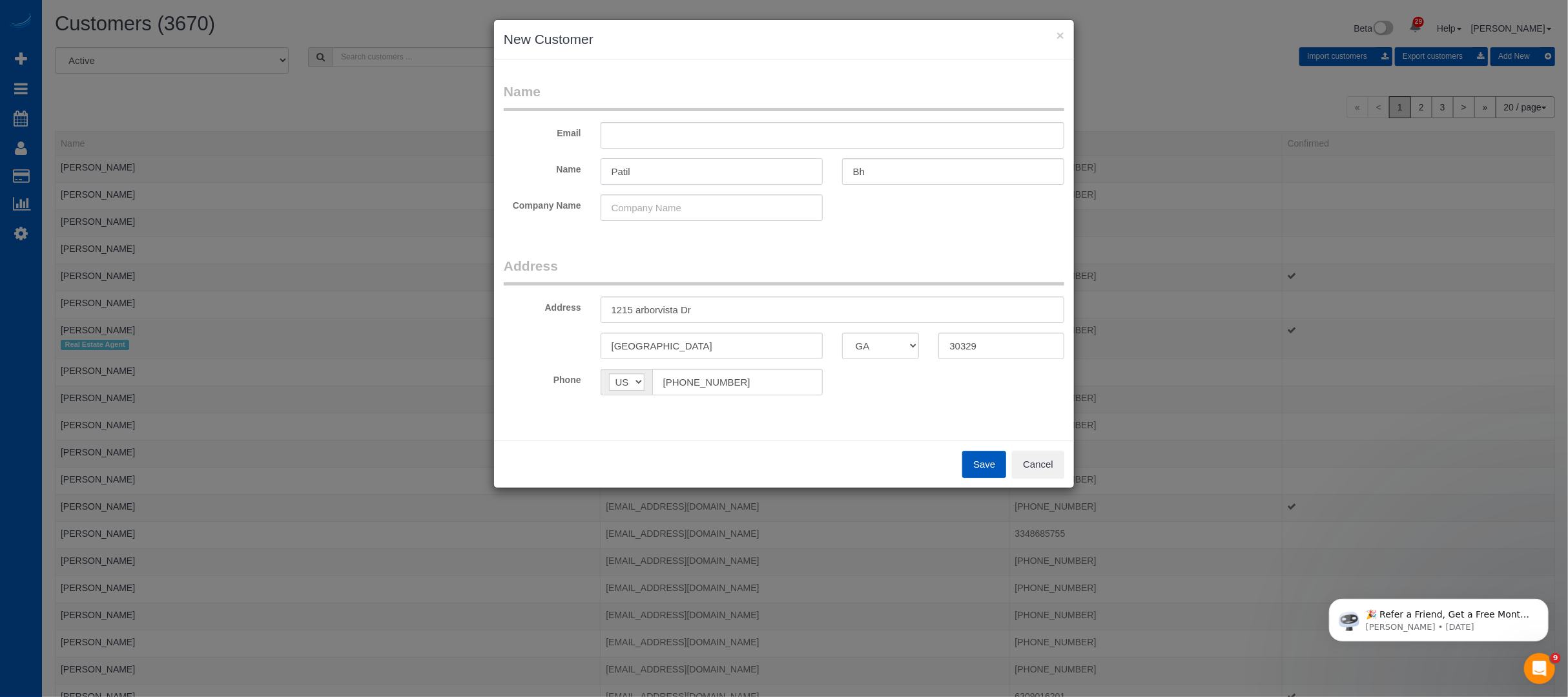
click at [687, 176] on input "Patil" at bounding box center [712, 171] width 222 height 27
type input "Amara"
type input "Patil"
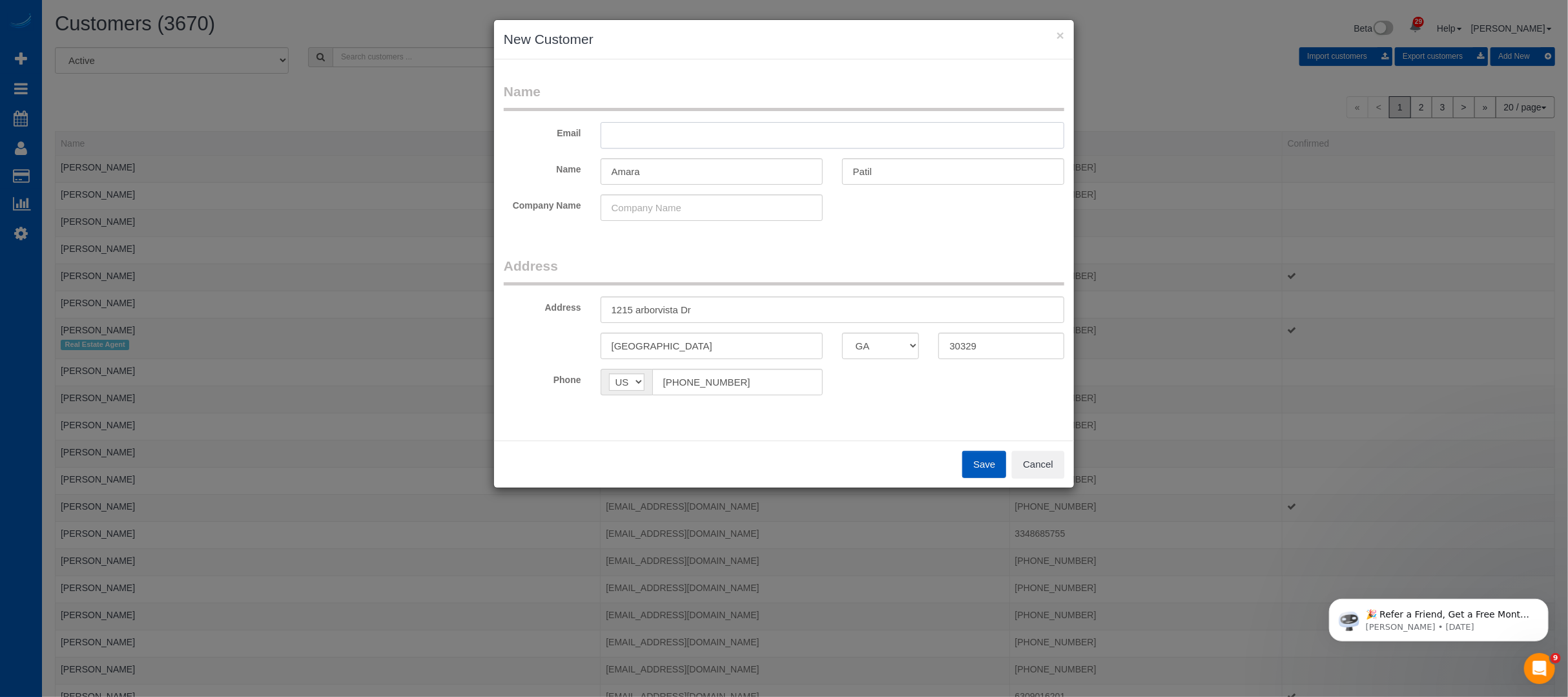
click at [634, 128] on input "text" at bounding box center [833, 136] width 464 height 27
click at [618, 277] on legend "Address" at bounding box center [784, 271] width 561 height 29
click at [670, 130] on input "text" at bounding box center [833, 136] width 464 height 27
type input "[EMAIL_ADDRESS][DOMAIN_NAME]"
click at [658, 172] on input "Amara" at bounding box center [712, 171] width 222 height 27
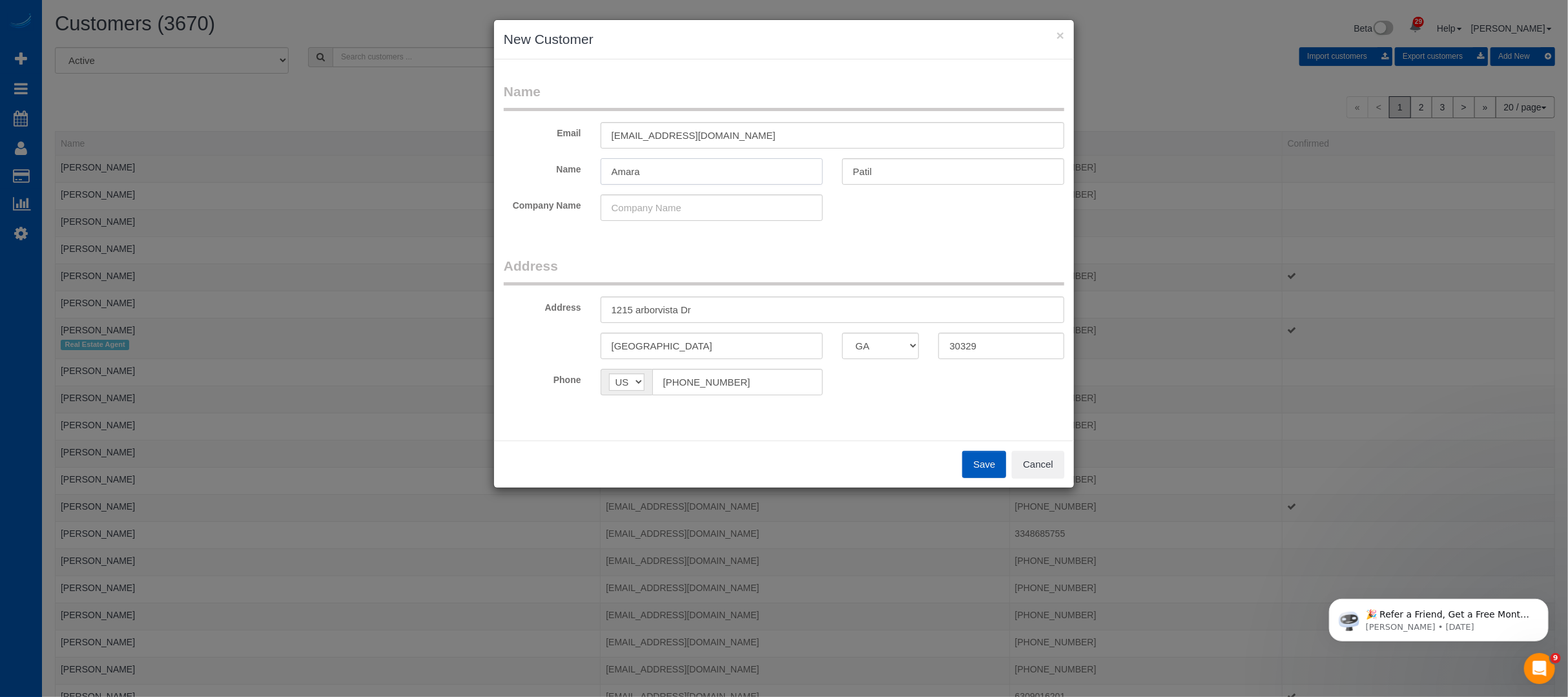
click at [658, 172] on input "Amara" at bounding box center [712, 171] width 222 height 27
click at [657, 172] on input "Amara" at bounding box center [712, 171] width 222 height 27
type input "[PERSON_NAME]"
click at [989, 467] on button "Save" at bounding box center [984, 464] width 44 height 27
type input "[EMAIL_ADDRESS][DOMAIN_NAME]"
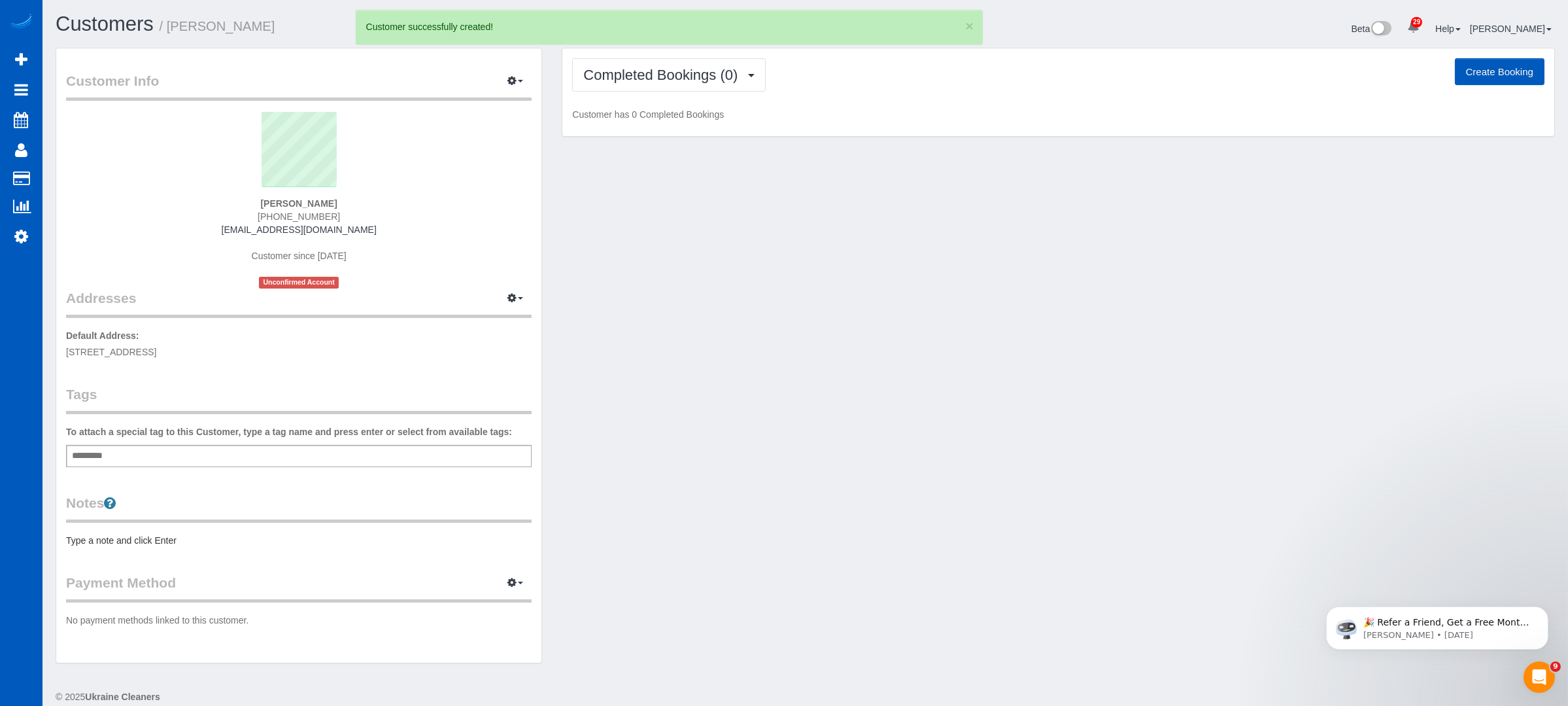
click at [1498, 69] on button "Create Booking" at bounding box center [1499, 72] width 90 height 27
select select "GA"
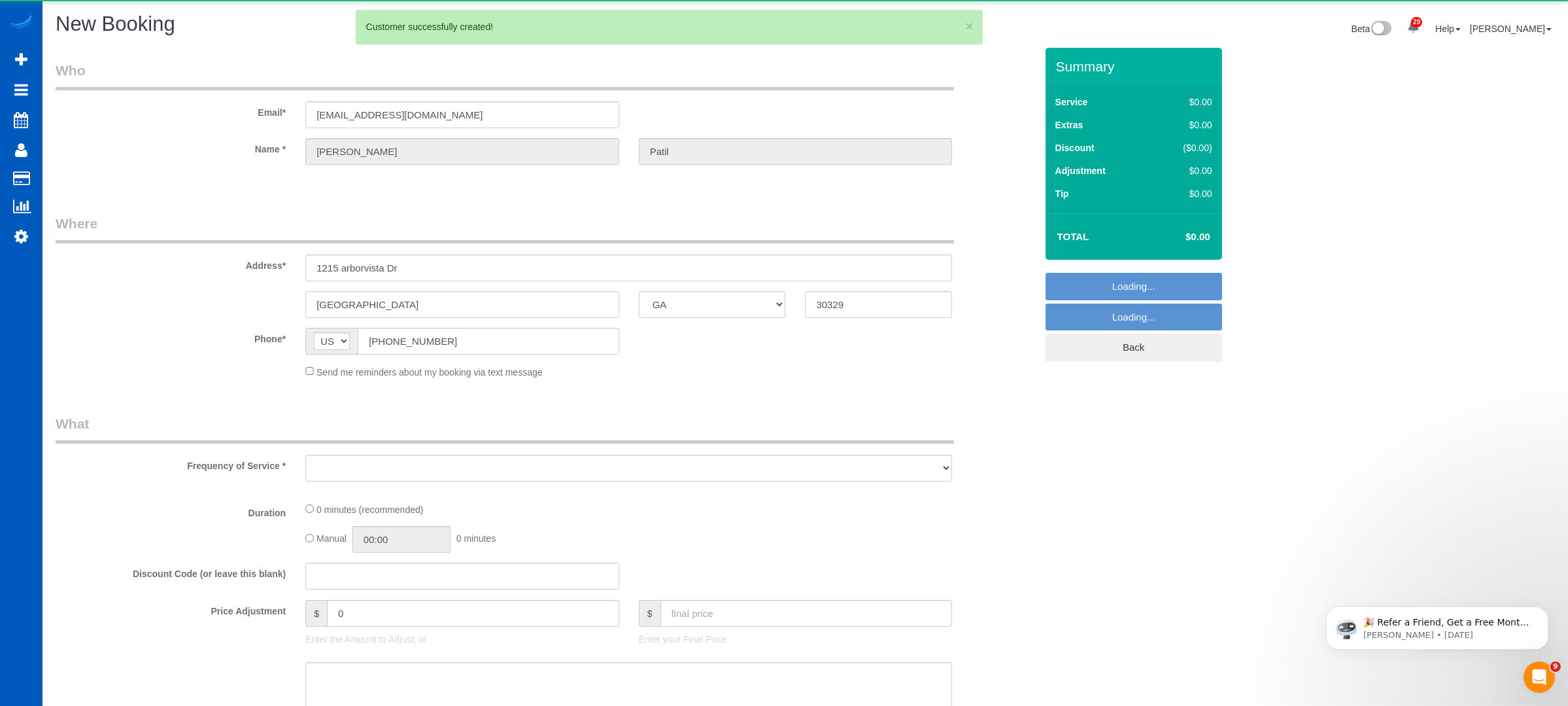
select select "object:4149"
select select "199"
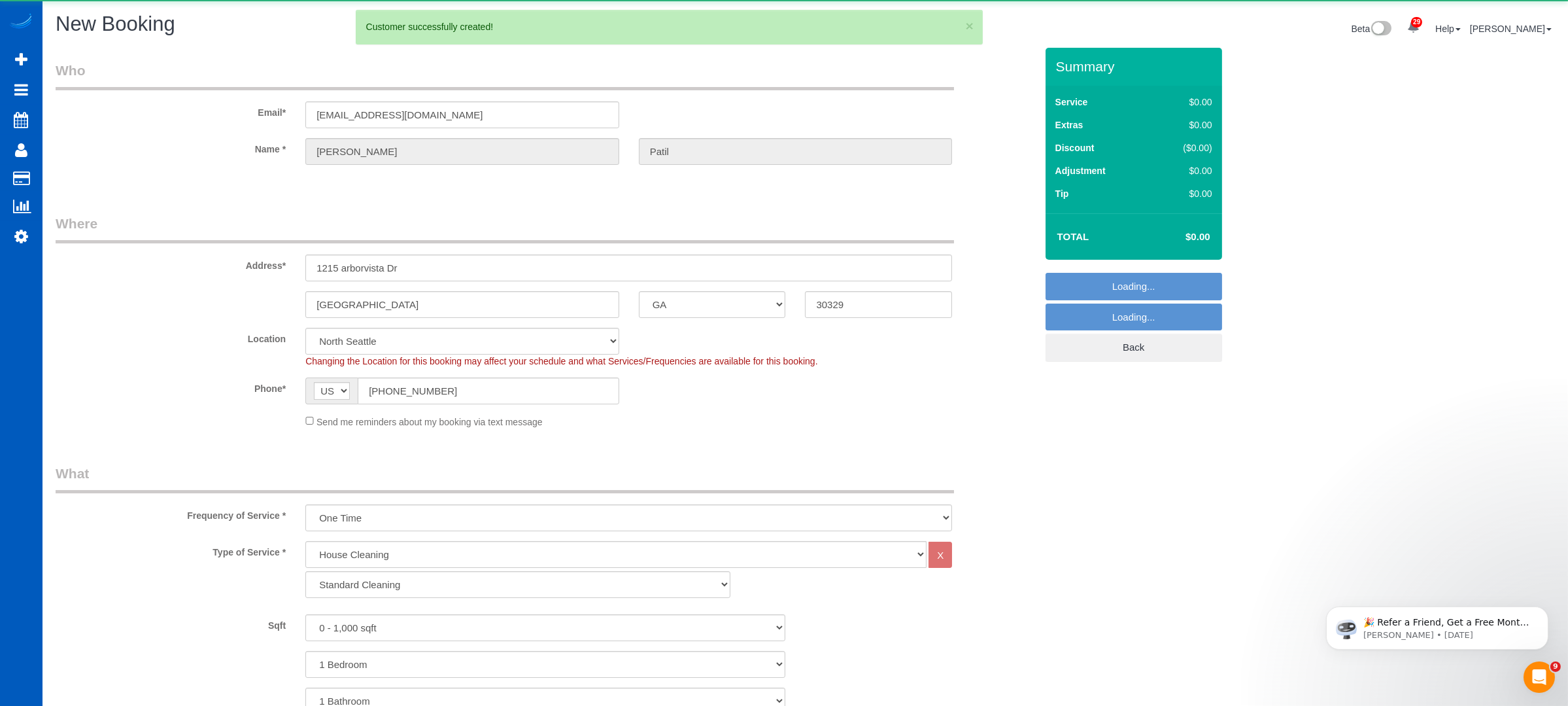
select select "object:4154"
select select "369"
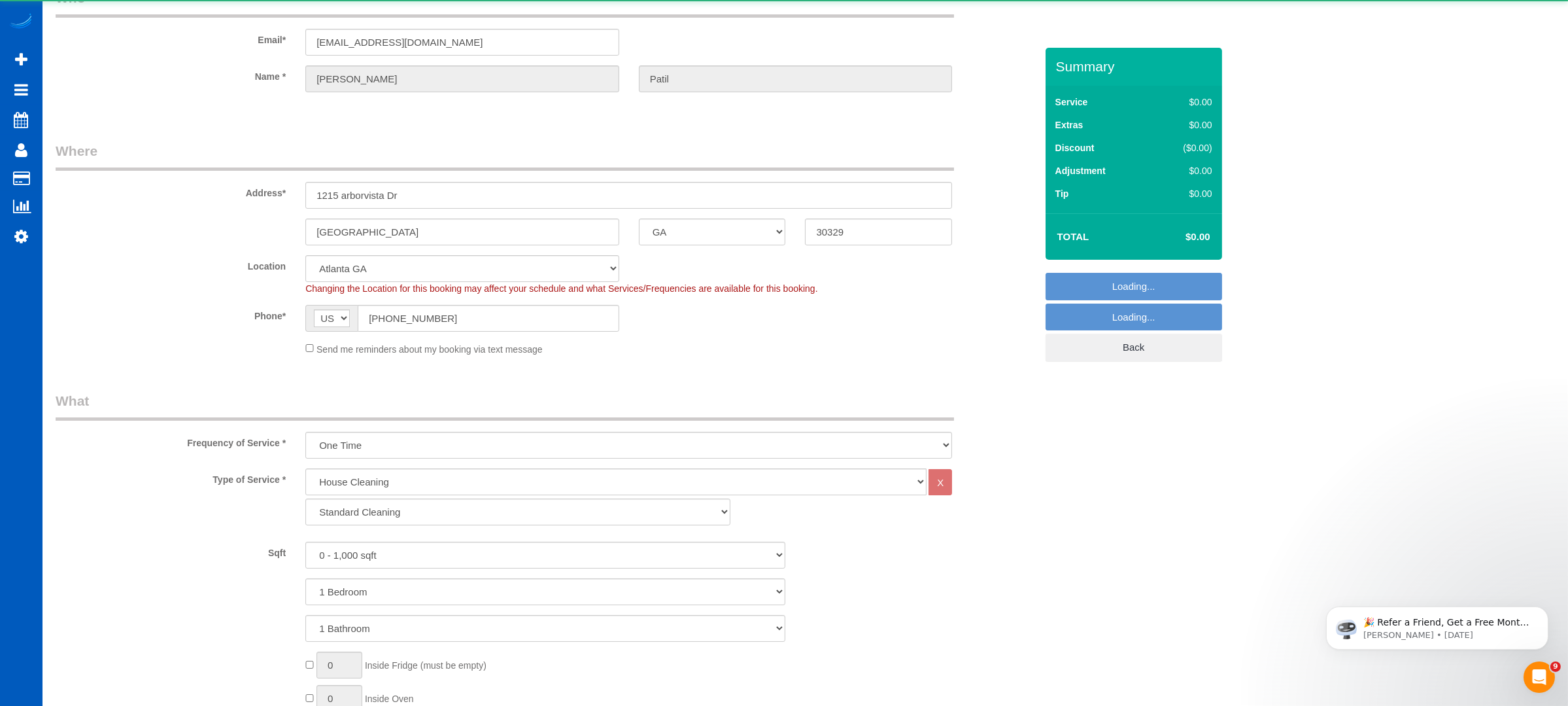
select select "object:4243"
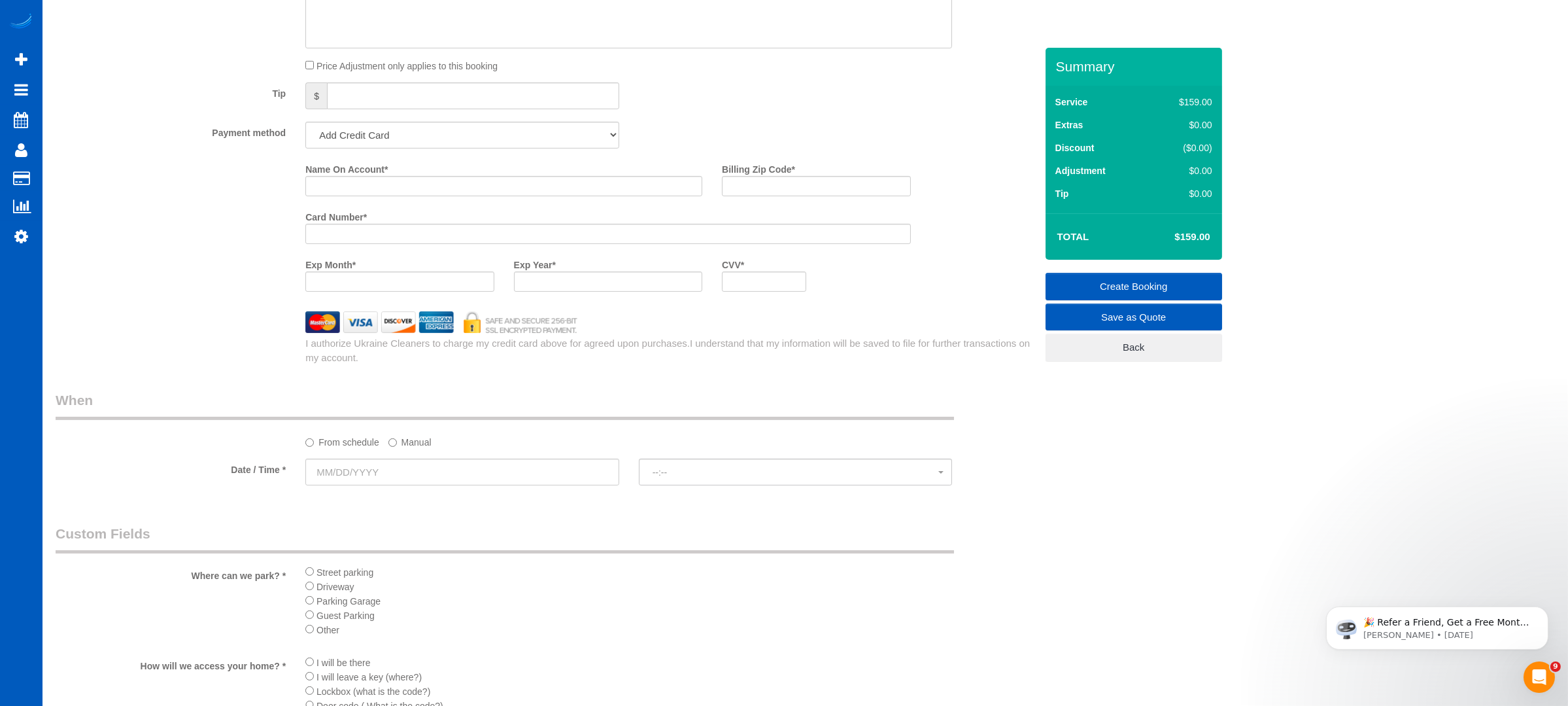
scroll to position [1220, 0]
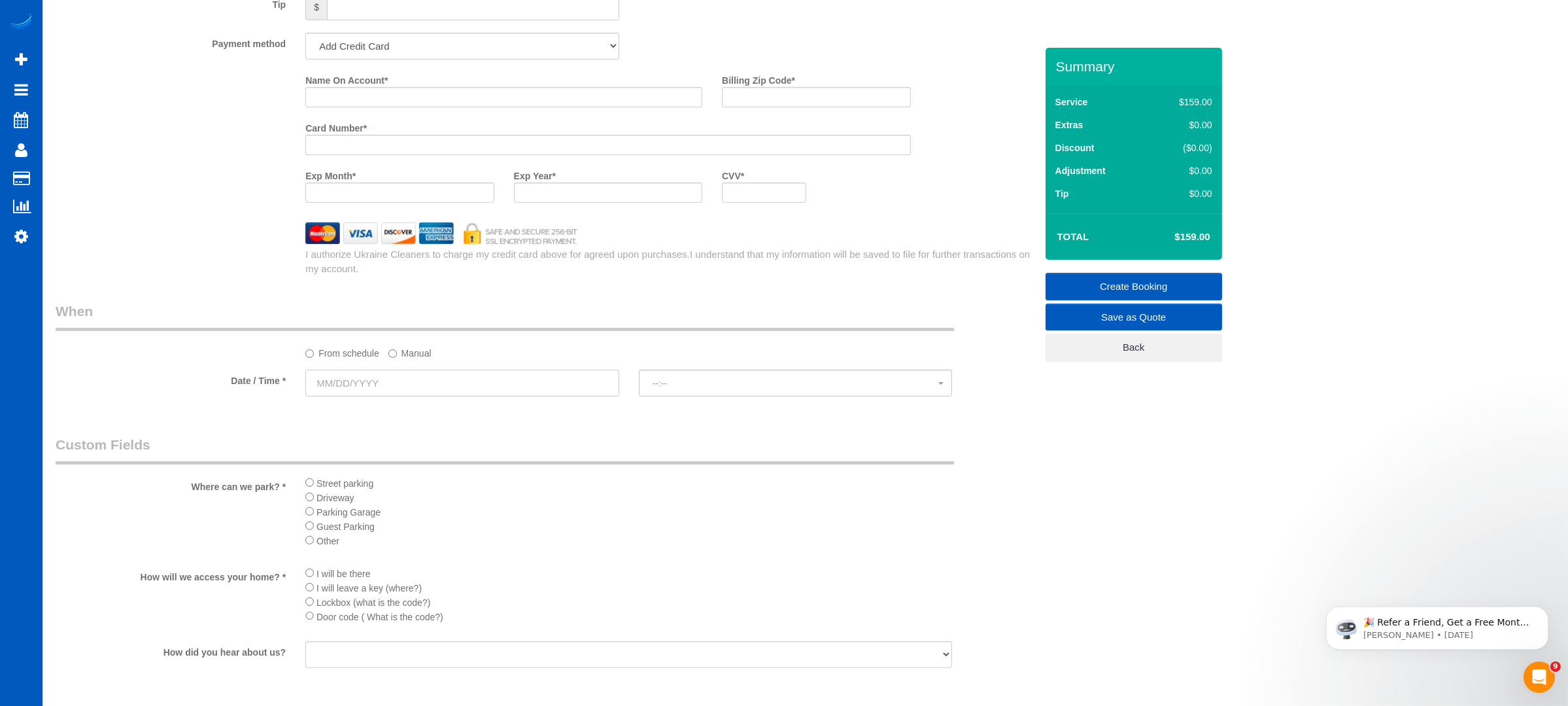
click at [495, 387] on input "text" at bounding box center [463, 383] width 314 height 27
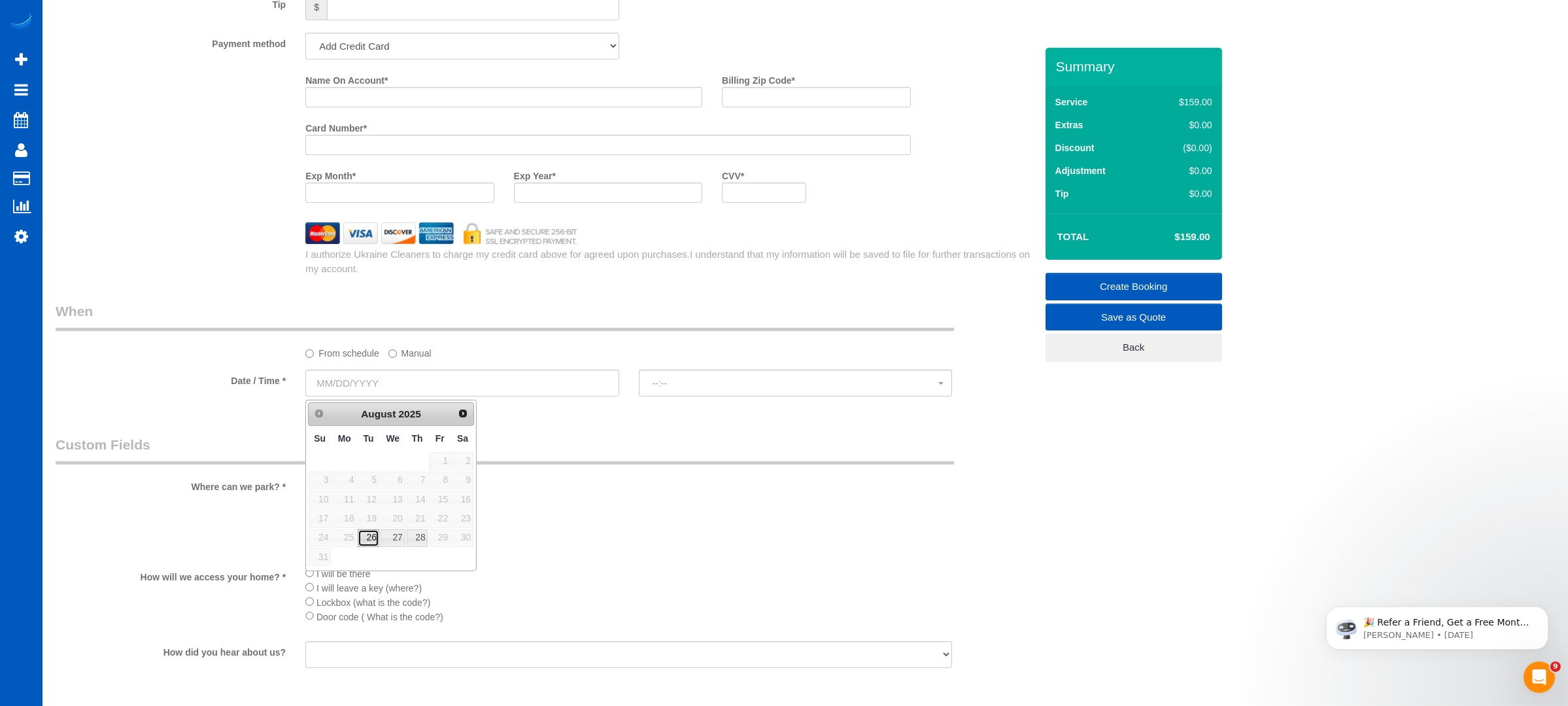
click at [364, 530] on link "26" at bounding box center [368, 538] width 21 height 17
type input "[DATE]"
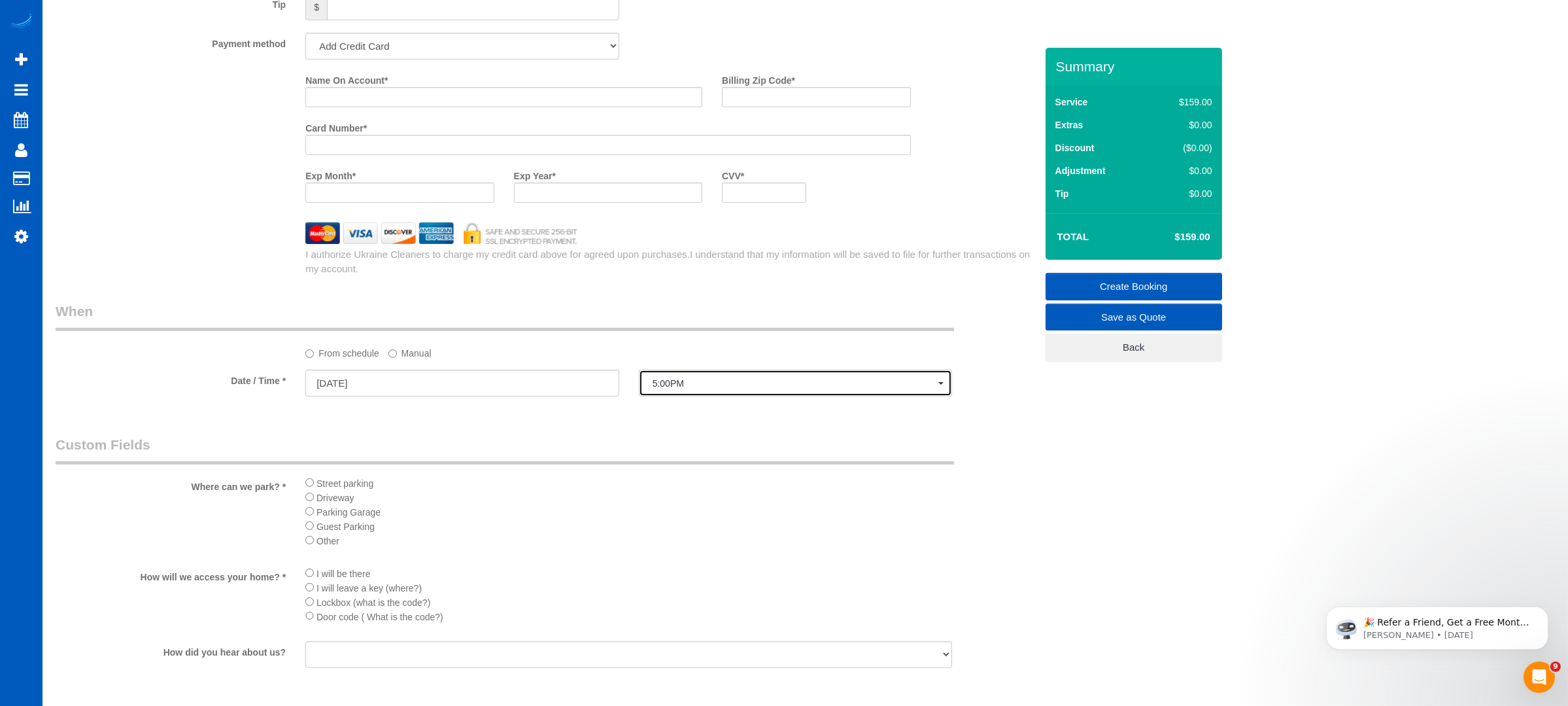
click at [797, 389] on span "5:00PM" at bounding box center [795, 384] width 286 height 11
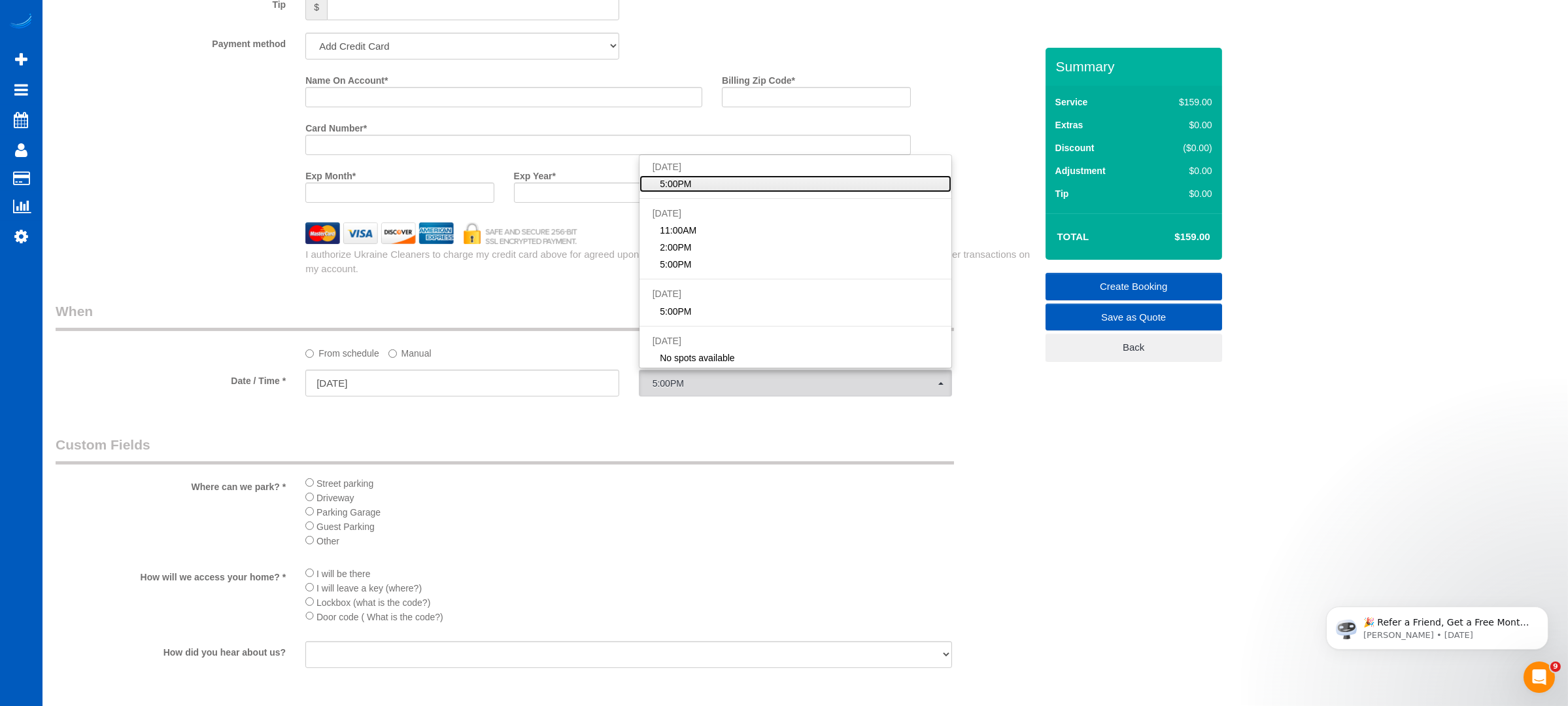
click at [719, 183] on link "5:00PM" at bounding box center [796, 183] width 313 height 17
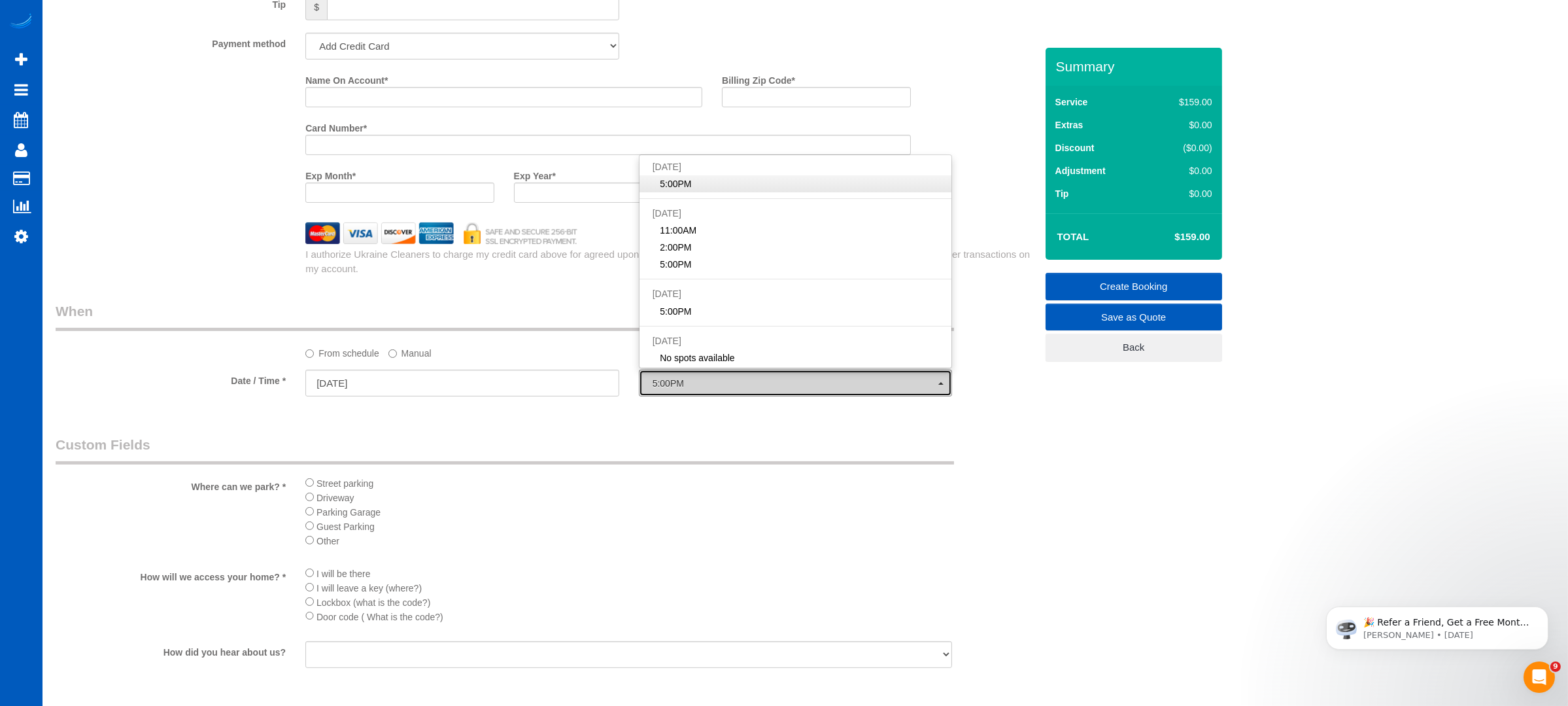
select select "spot6"
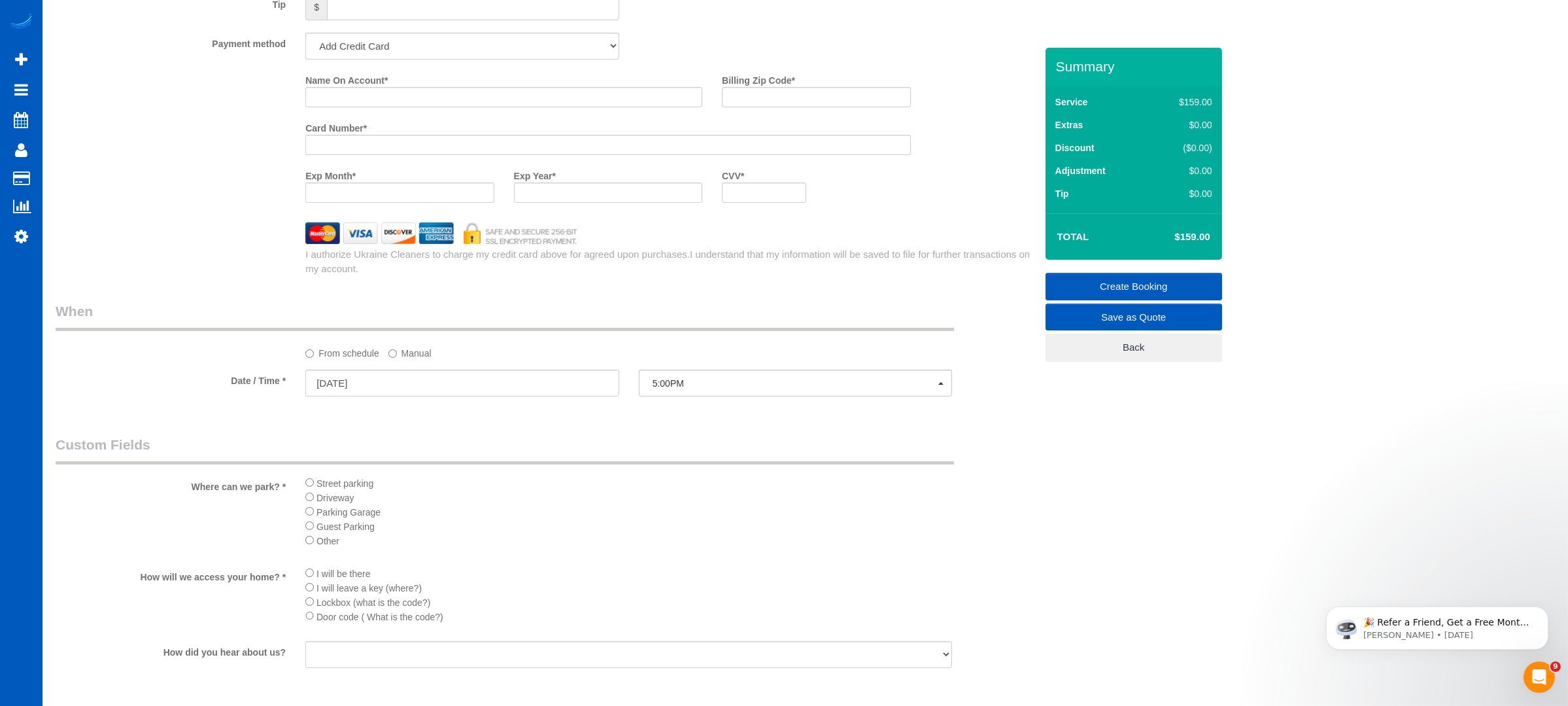
click at [577, 442] on legend "Custom Fields" at bounding box center [505, 449] width 898 height 29
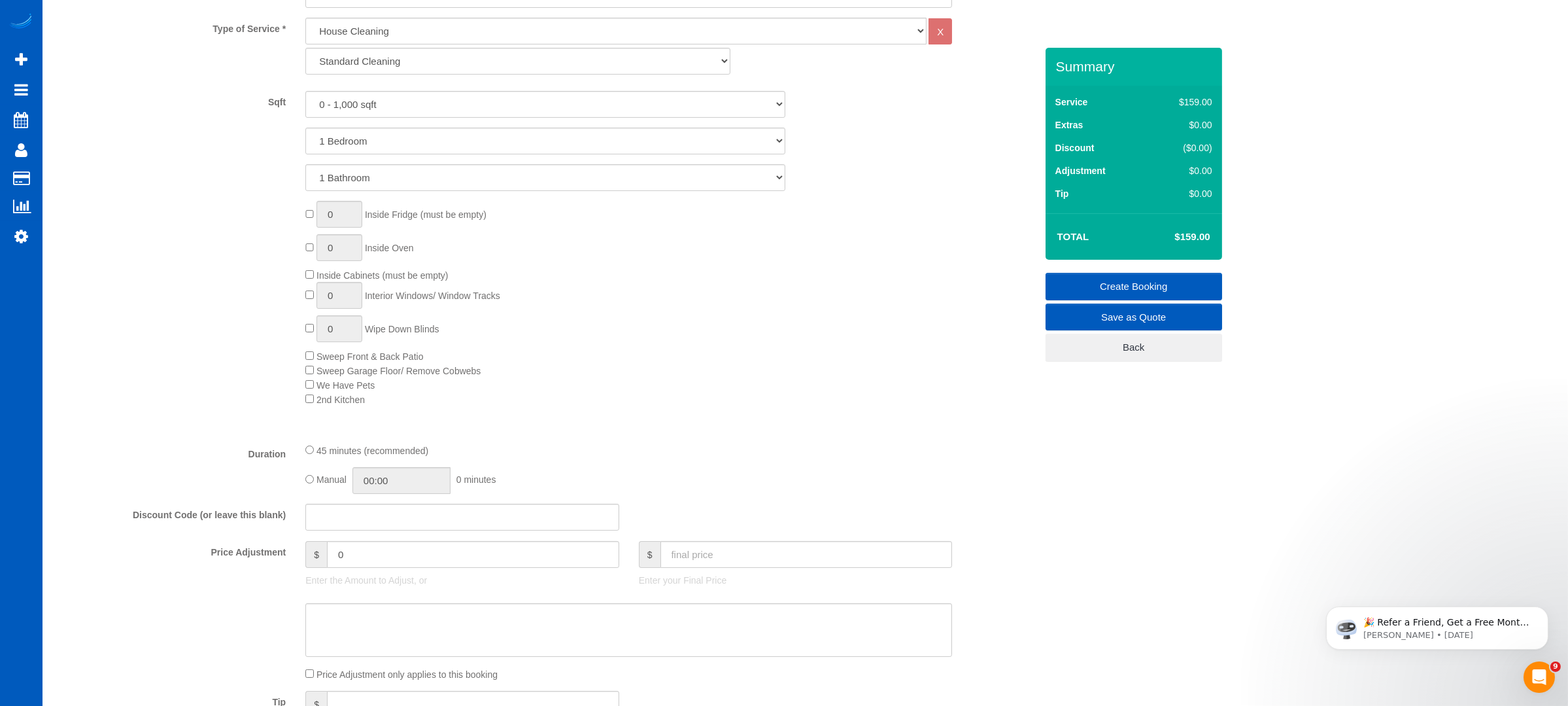
scroll to position [697, 0]
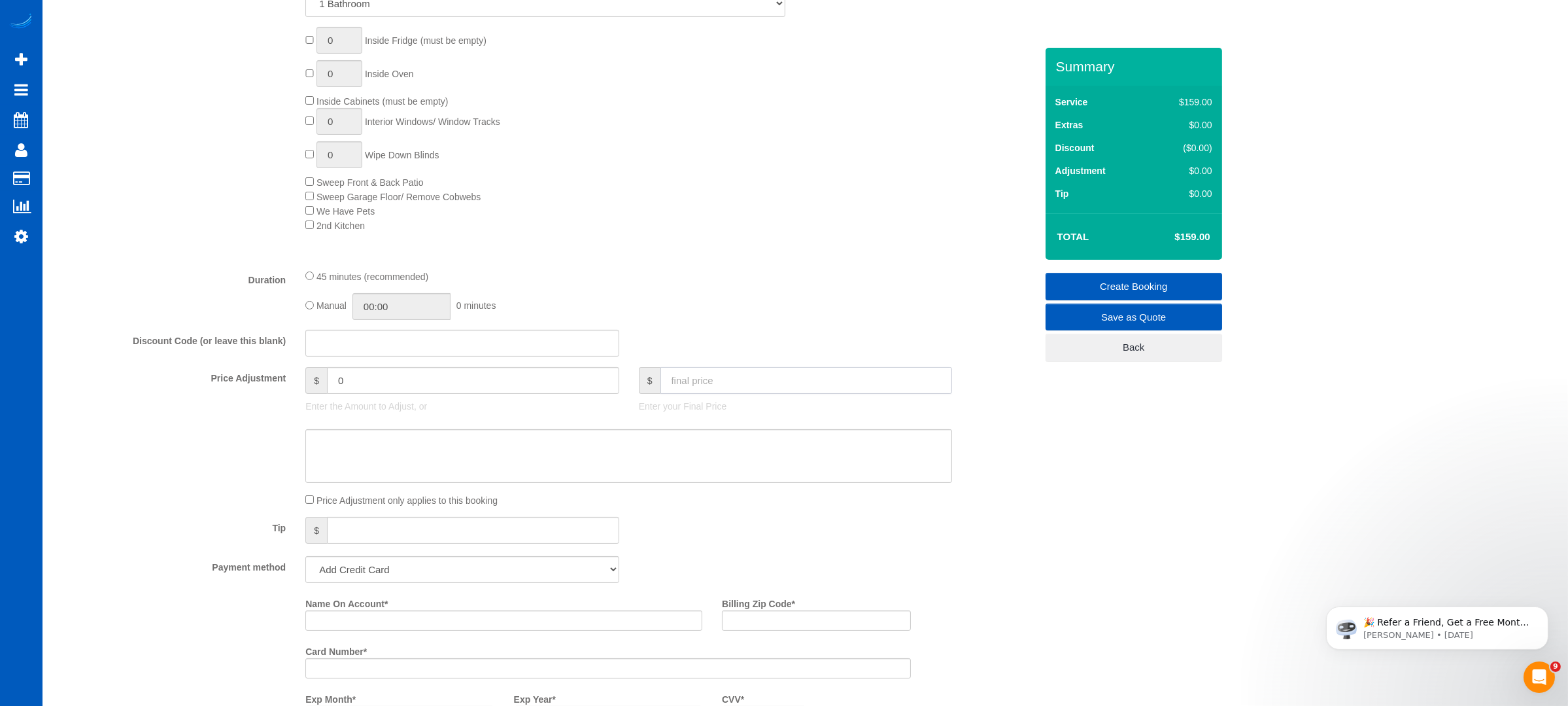
click at [748, 390] on input "text" at bounding box center [806, 381] width 292 height 27
type input "120"
click at [756, 136] on div "0 Inside Fridge (must be empty) 0 Inside Oven Inside Cabinets (must be empty) 0…" at bounding box center [670, 130] width 750 height 205
type input "-39"
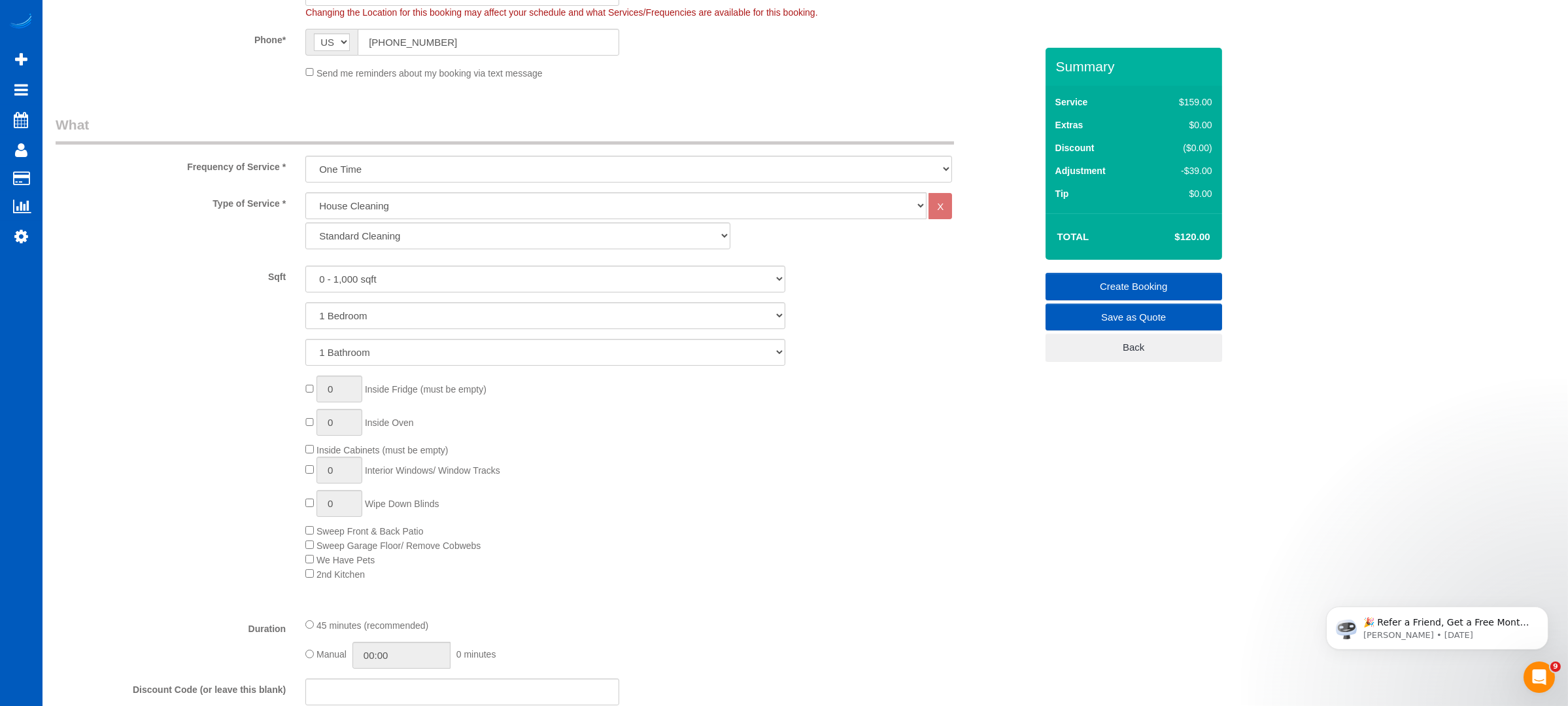
scroll to position [523, 0]
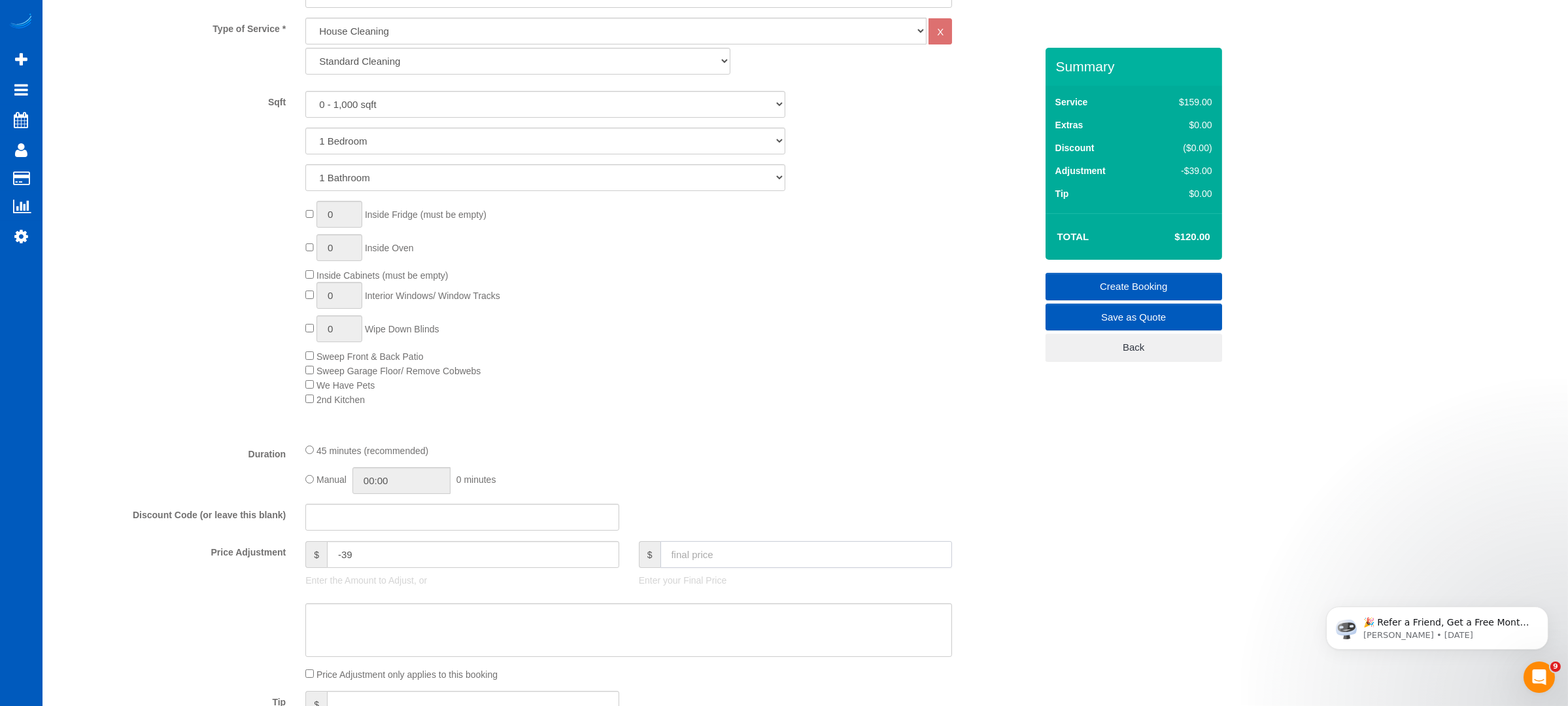
click at [695, 555] on input "text" at bounding box center [806, 554] width 292 height 27
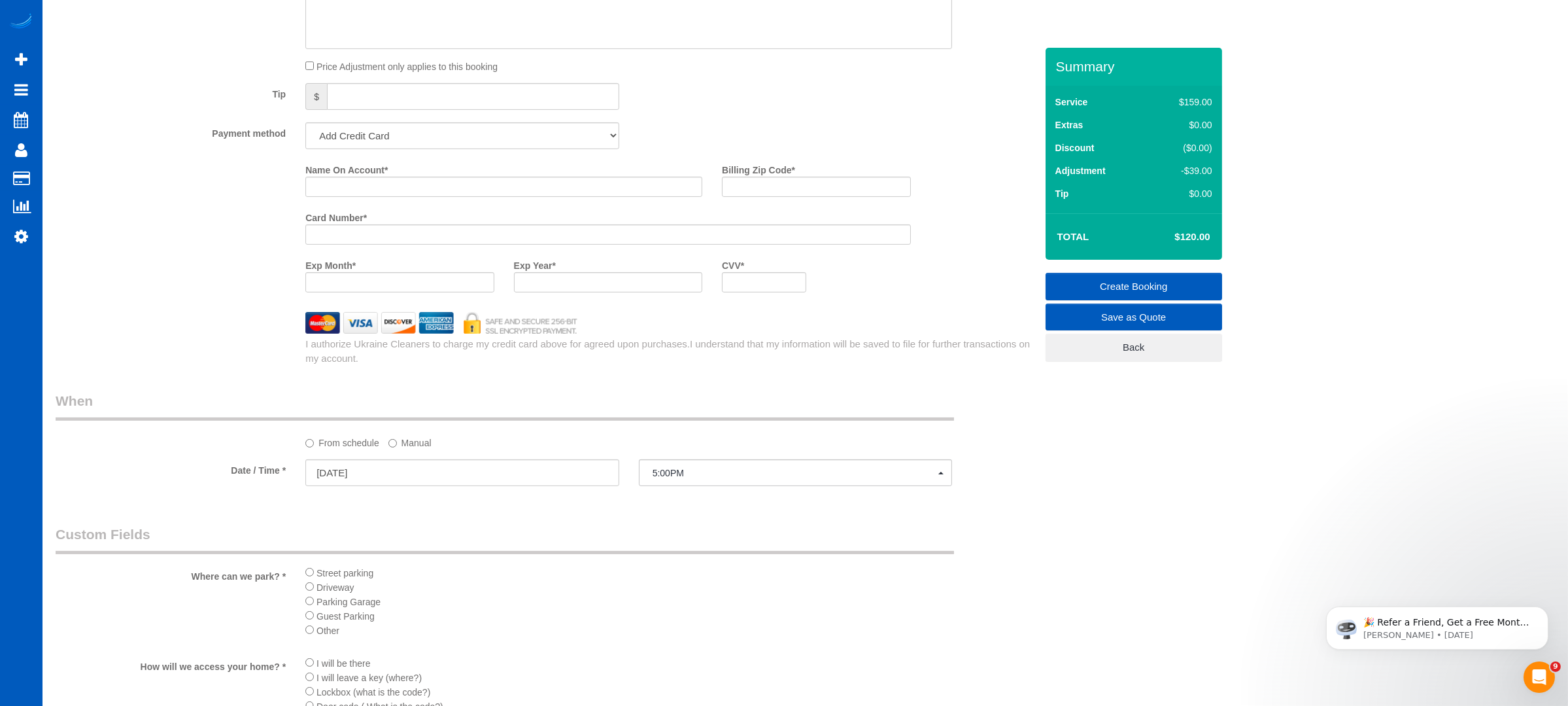
scroll to position [1220, 0]
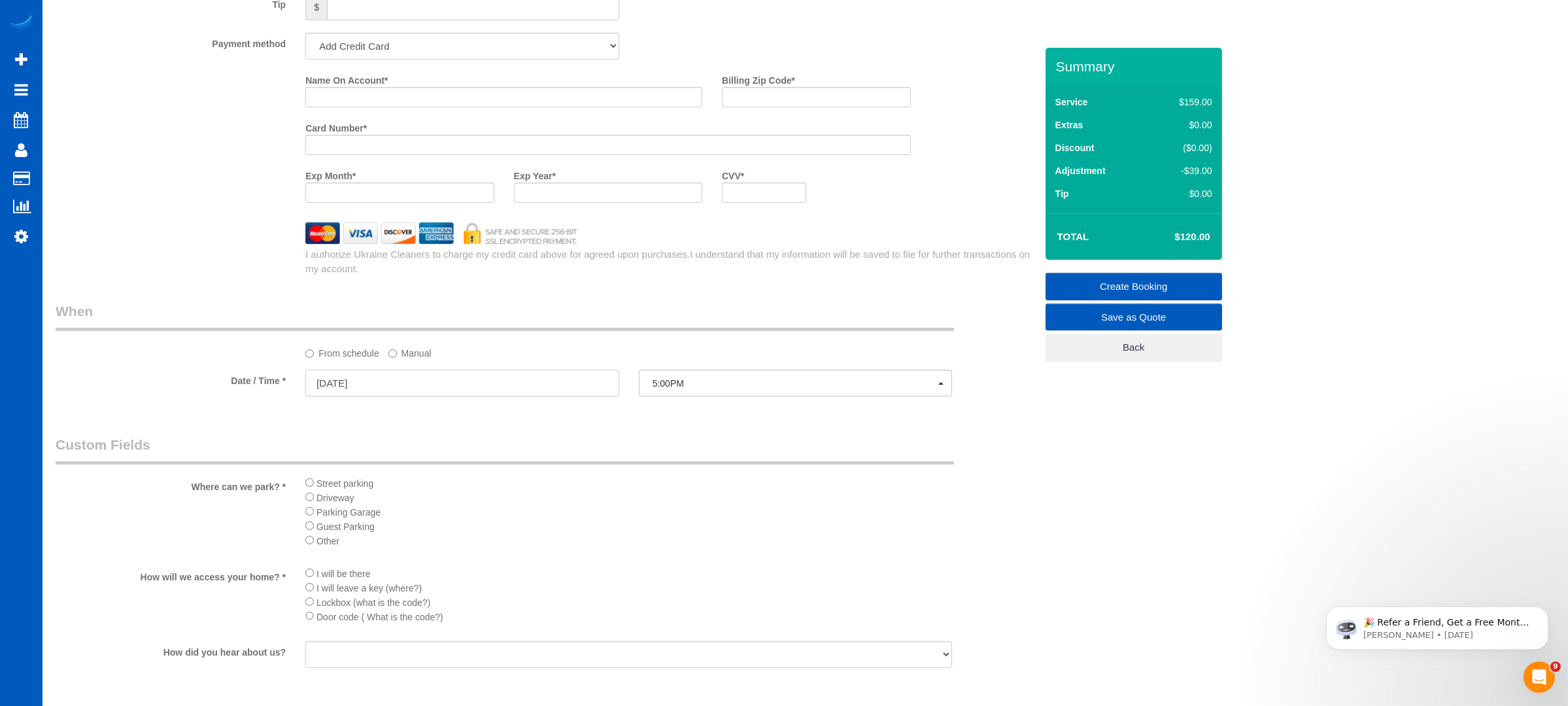
click at [555, 389] on input "[DATE]" at bounding box center [463, 383] width 314 height 27
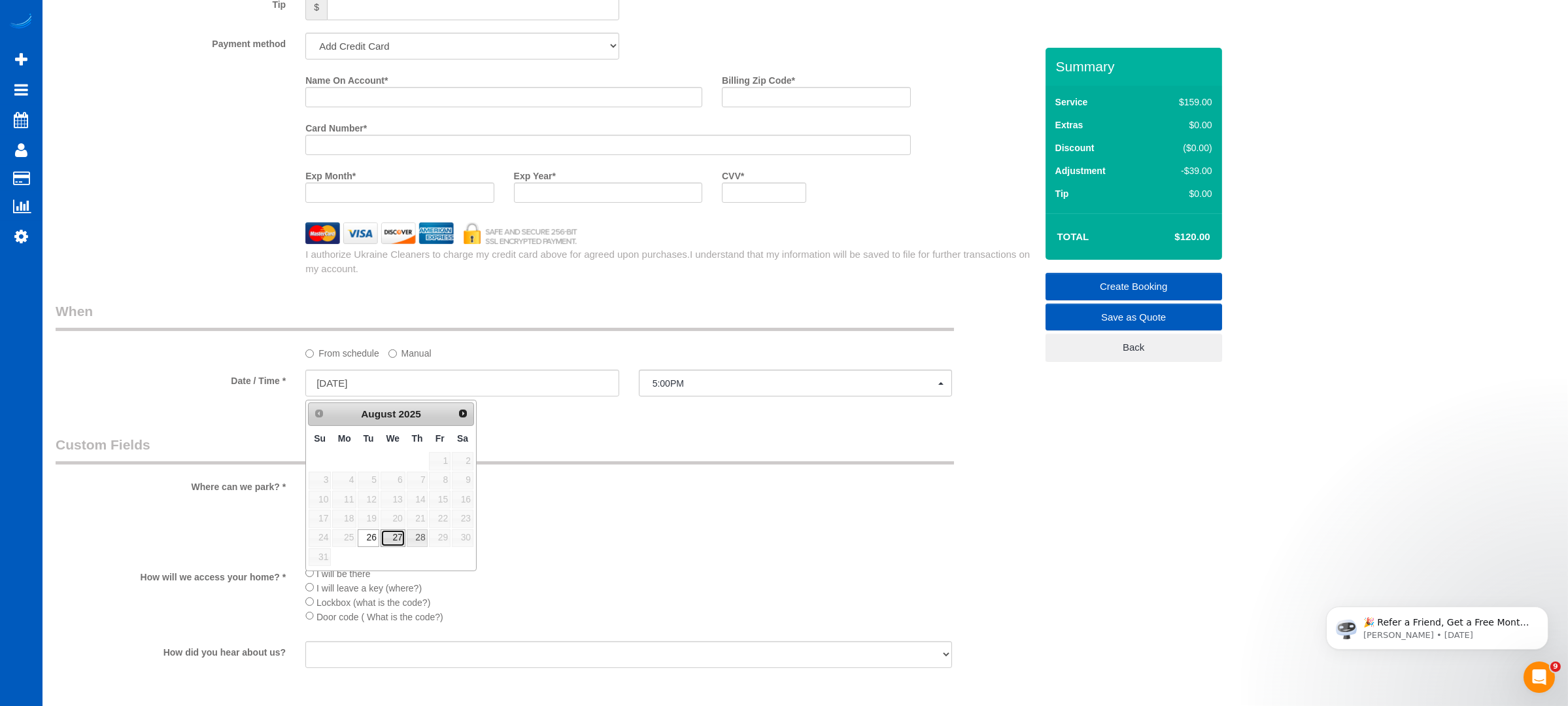
click at [403, 538] on link "27" at bounding box center [393, 538] width 25 height 17
type input "[DATE]"
select select "spot7"
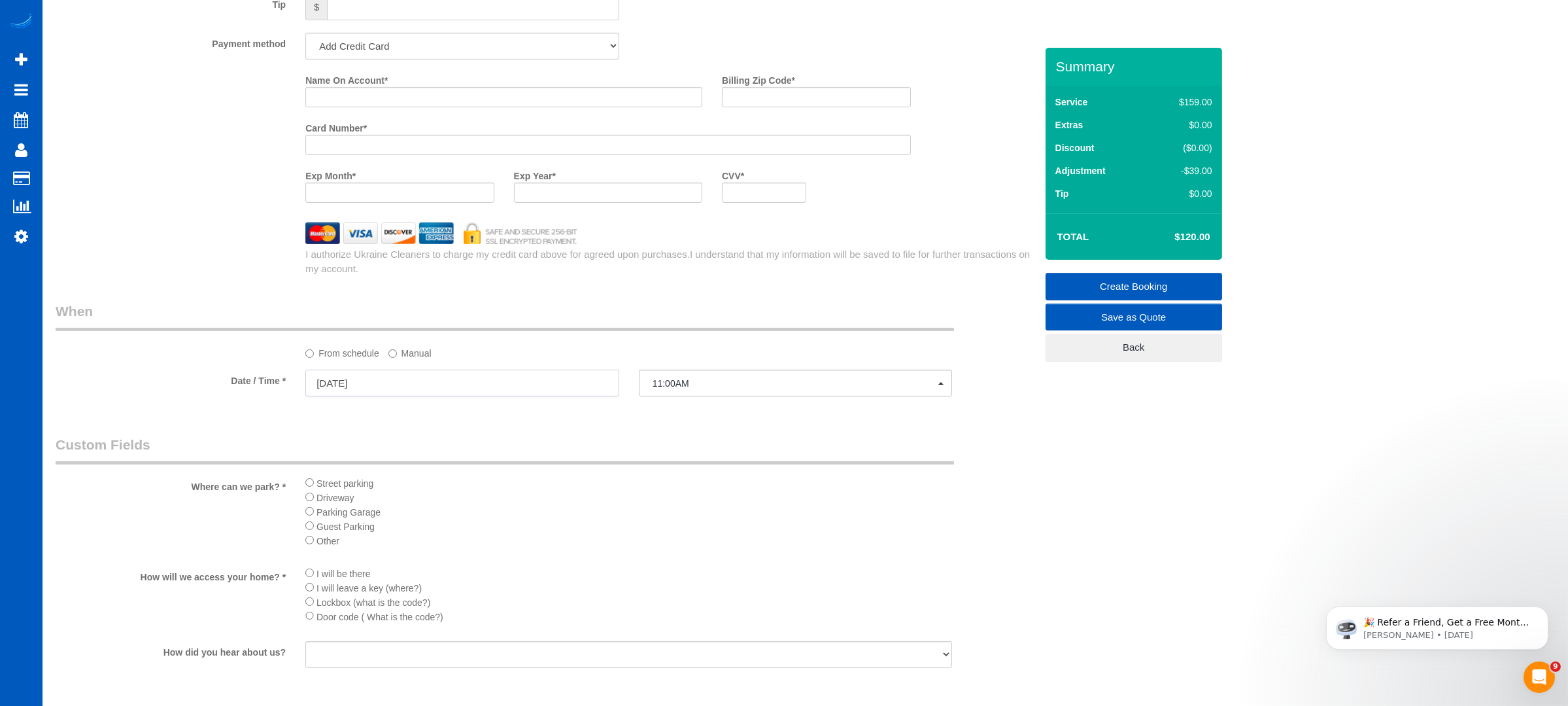
click at [409, 375] on input "[DATE]" at bounding box center [463, 383] width 314 height 27
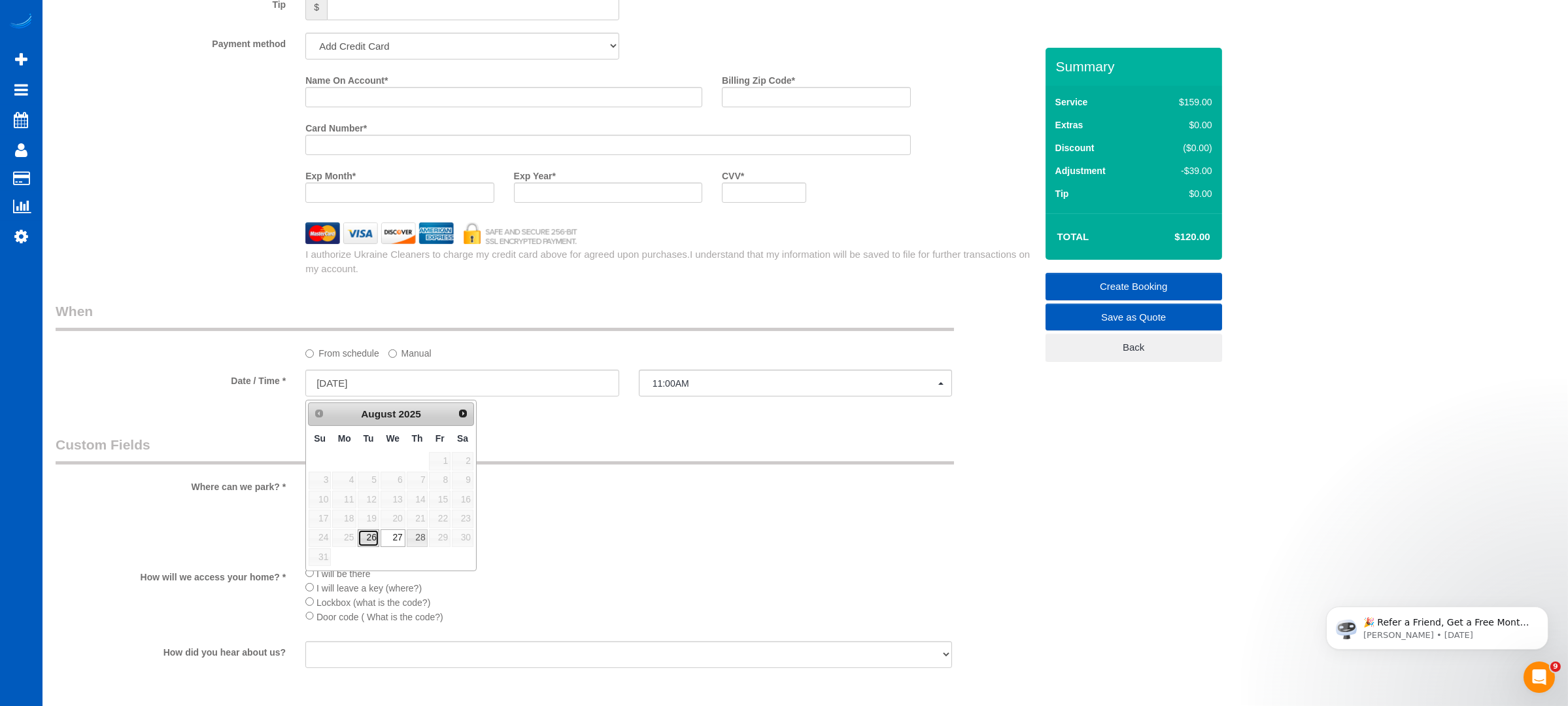
click at [367, 542] on link "26" at bounding box center [368, 538] width 21 height 17
type input "[DATE]"
select select "spot6"
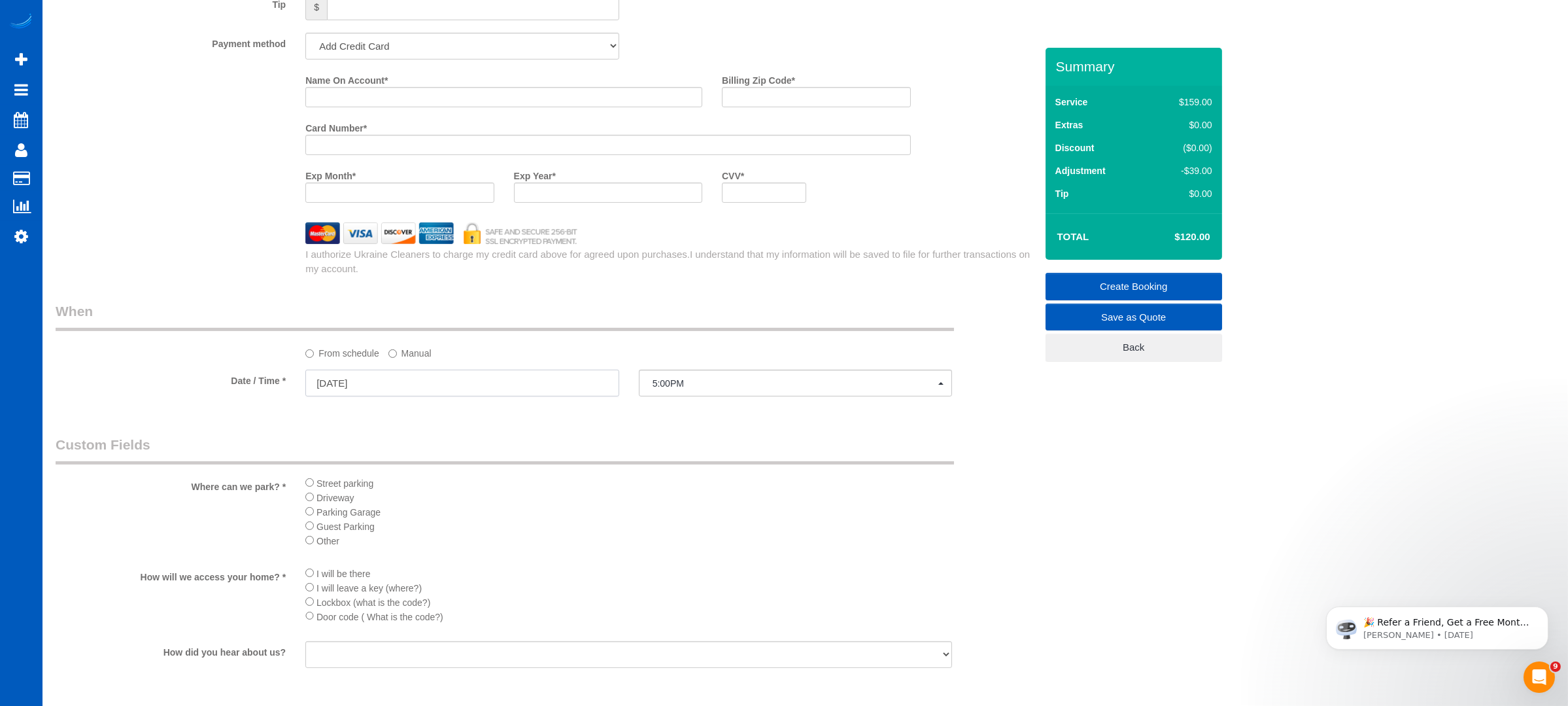
click at [511, 381] on input "[DATE]" at bounding box center [463, 383] width 314 height 27
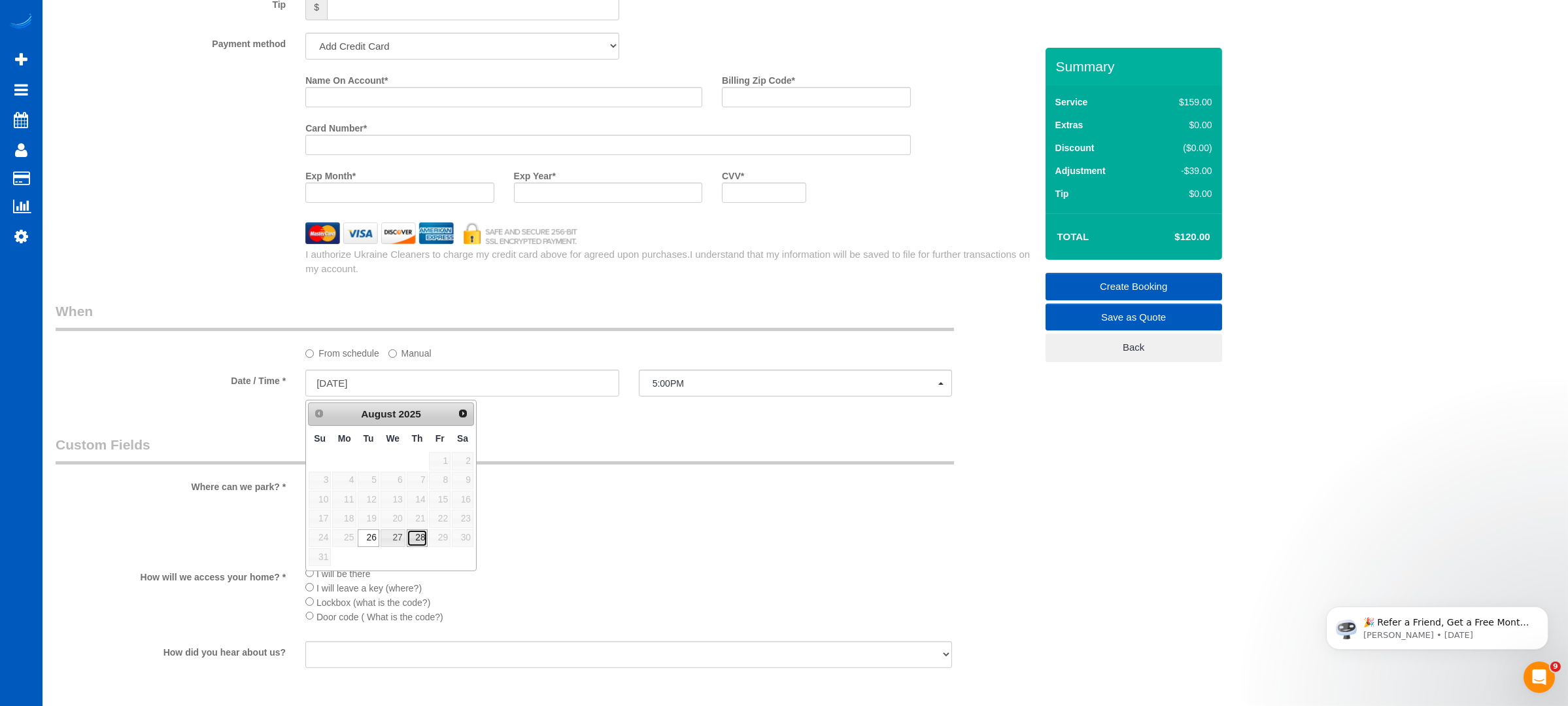
click at [423, 535] on link "28" at bounding box center [417, 538] width 22 height 17
type input "[DATE]"
select select "spot10"
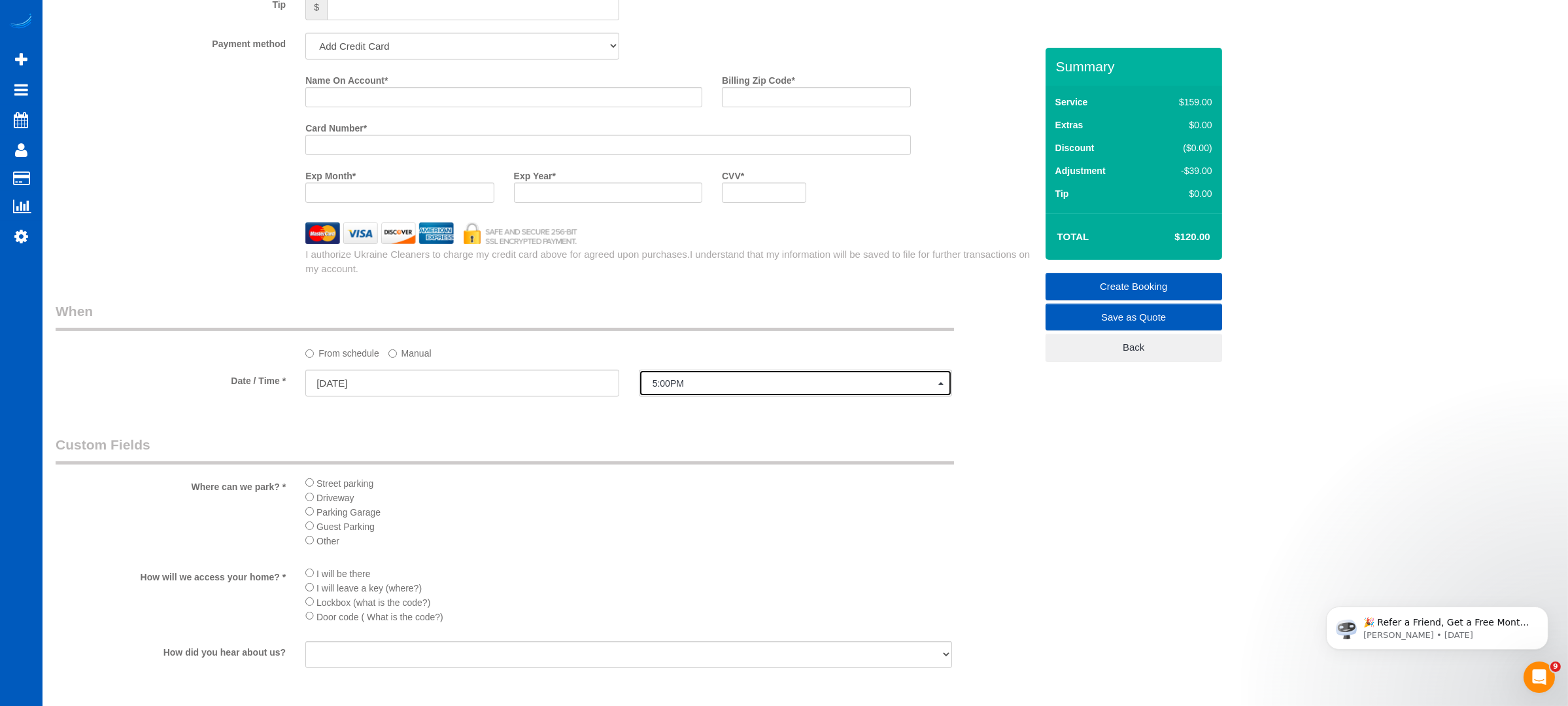
click at [669, 377] on button "5:00PM" at bounding box center [796, 383] width 314 height 27
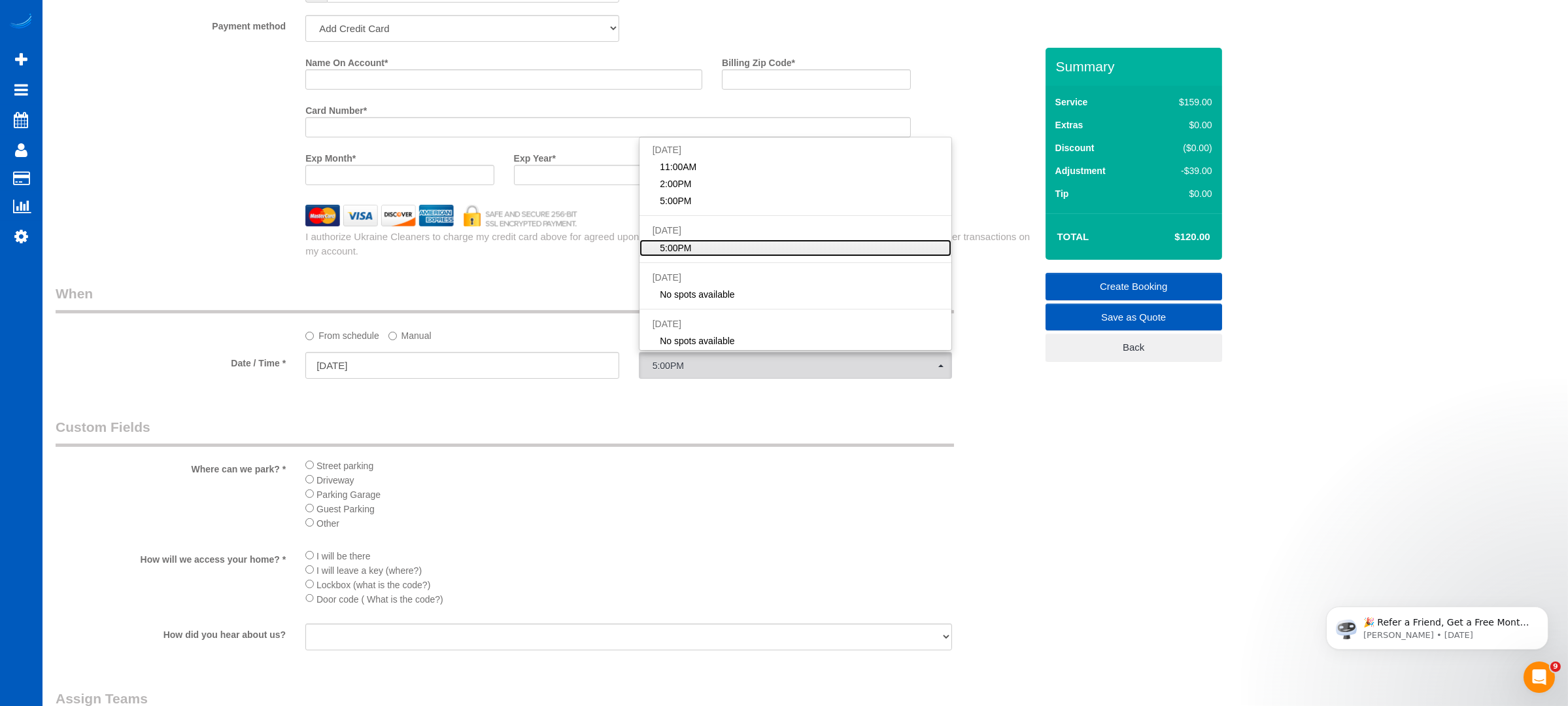
scroll to position [1395, 0]
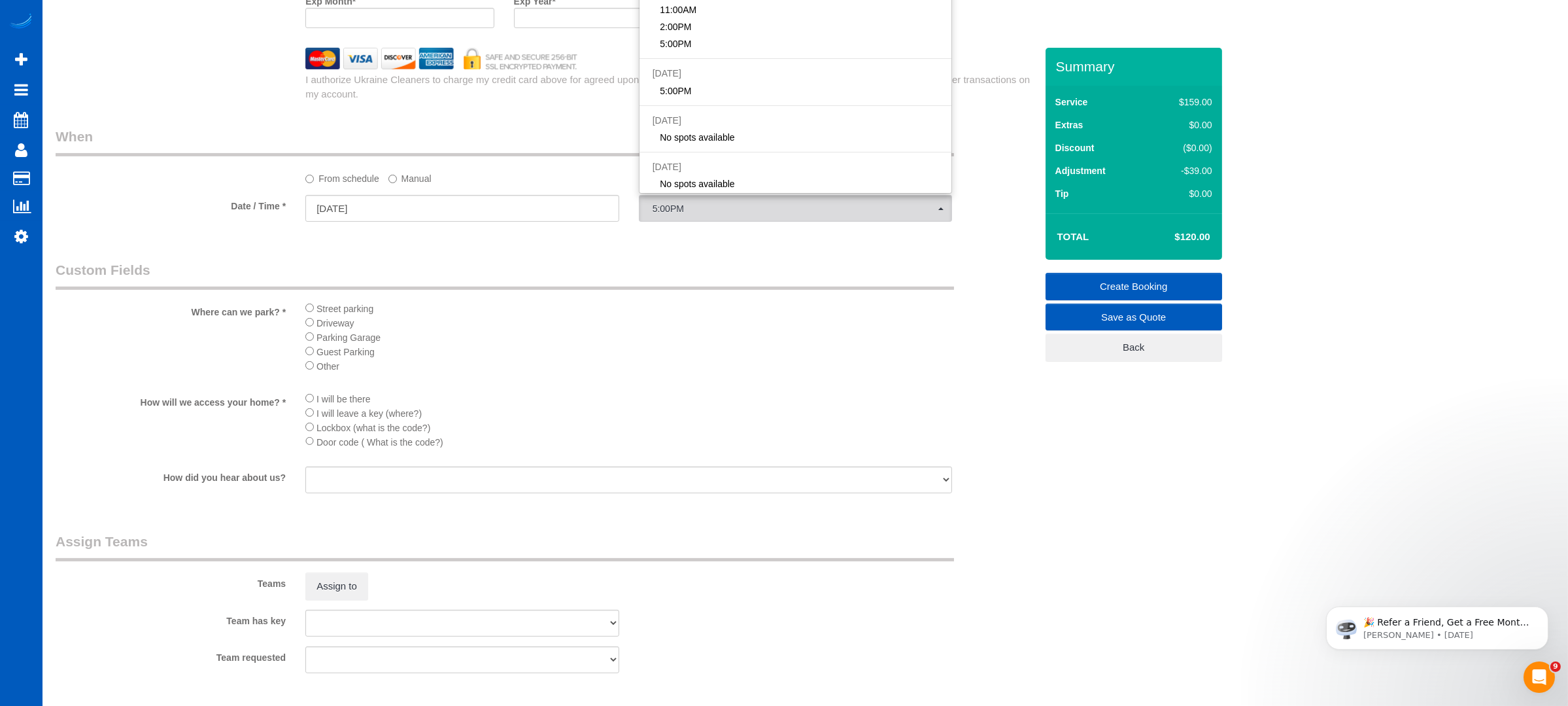
click at [954, 393] on sui-booking-custom-fields "Where can we park? * Street parking Driveway Parking Garage Guest Parking Other…" at bounding box center [546, 378] width 980 height 236
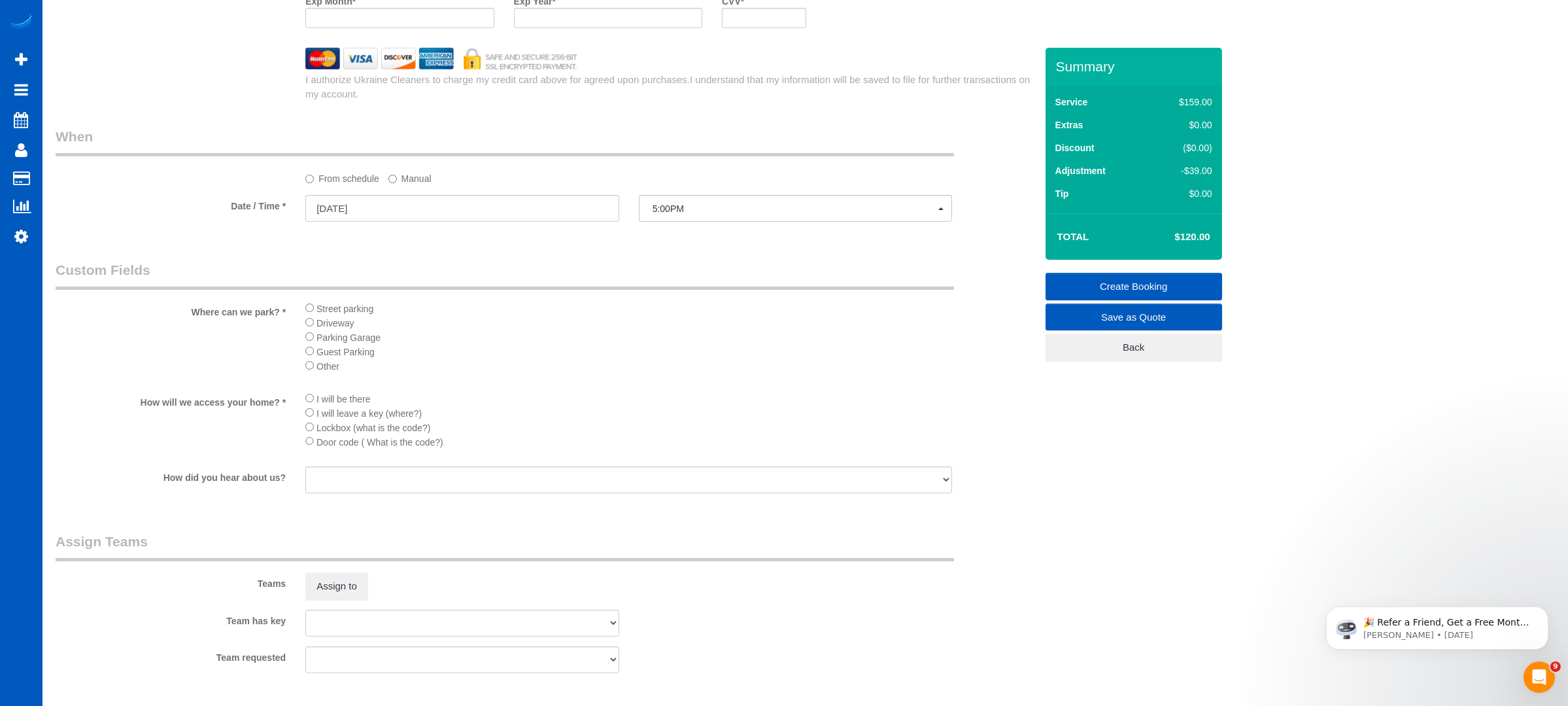
scroll to position [1220, 0]
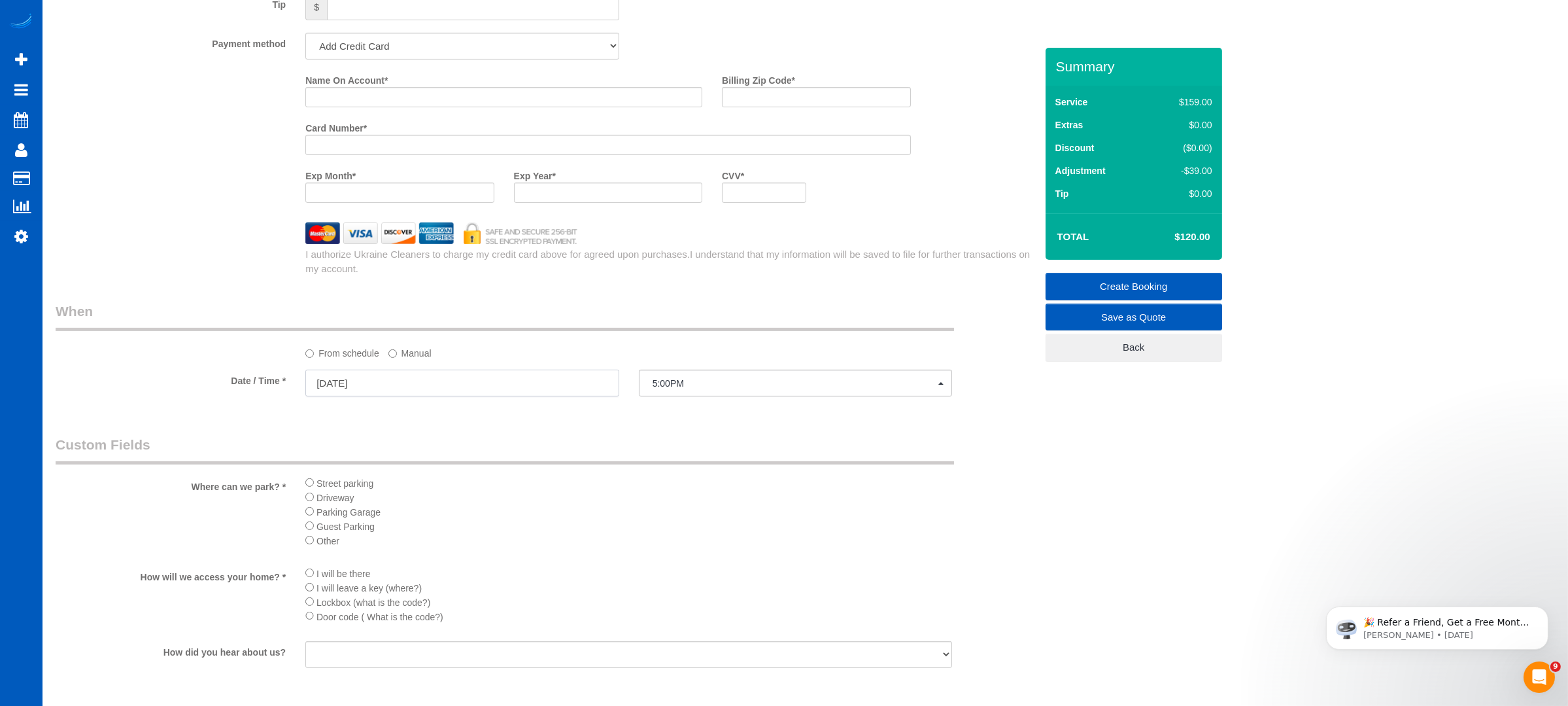
click at [588, 384] on input "[DATE]" at bounding box center [463, 383] width 314 height 27
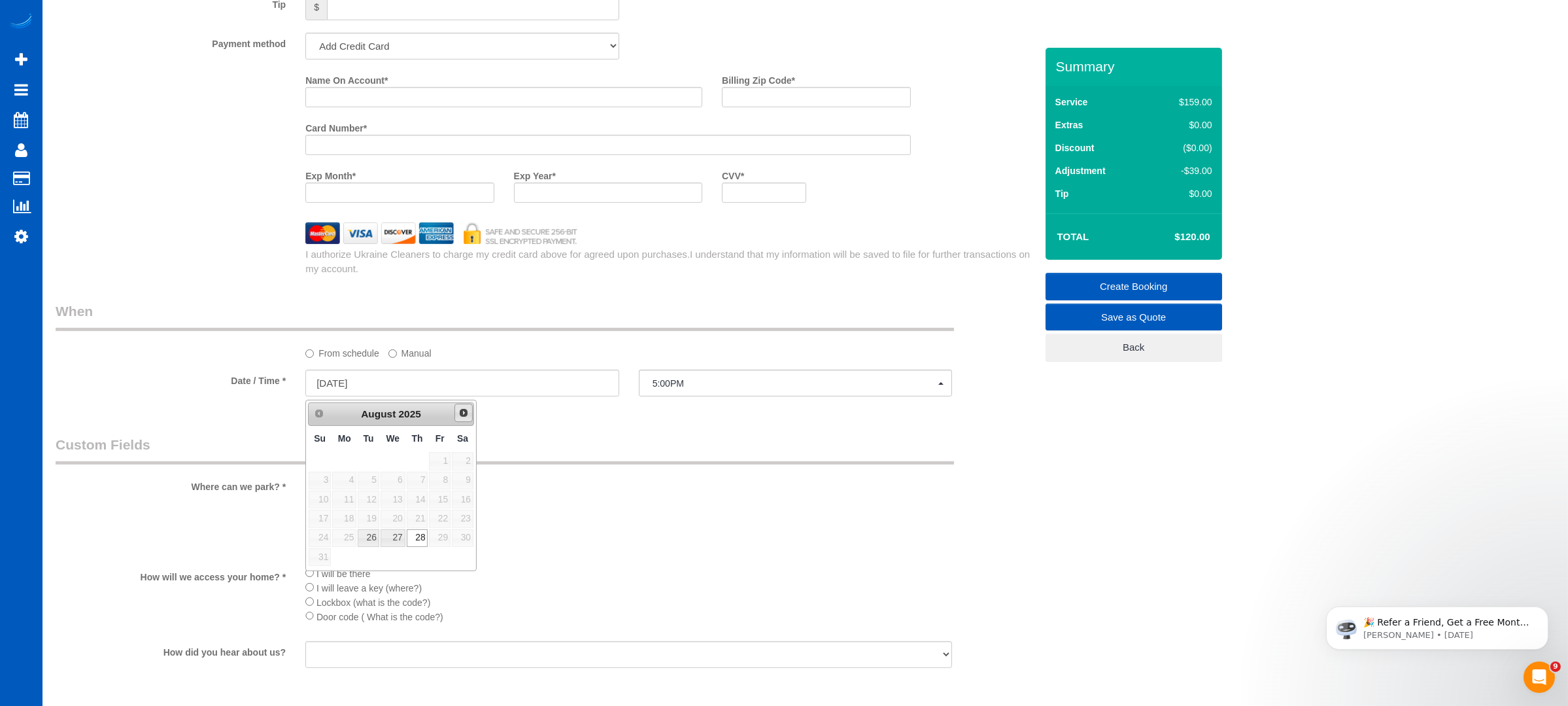
click at [466, 408] on span "Next" at bounding box center [464, 413] width 11 height 11
click at [324, 413] on link "Prev" at bounding box center [319, 412] width 18 height 18
click at [389, 537] on link "27" at bounding box center [393, 538] width 25 height 17
type input "[DATE]"
select select "spot7"
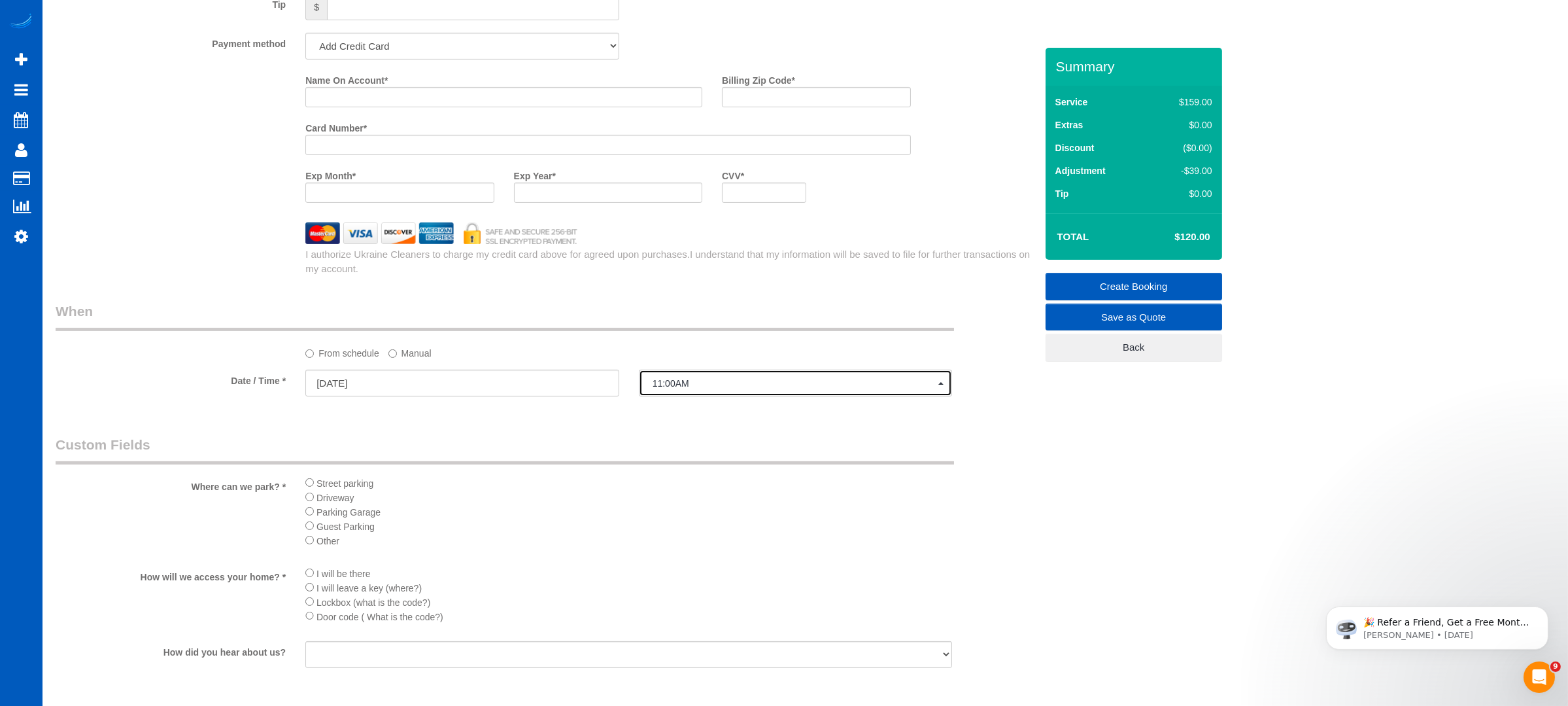
drag, startPoint x: 838, startPoint y: 411, endPoint x: 836, endPoint y: 395, distance: 16.1
click at [846, 406] on fieldset "When From schedule Manual Date / Time * [DATE] 11:00AM [DATE] 5:00PM [DATE] 11:…" at bounding box center [546, 355] width 980 height 107
click at [802, 378] on button "11:00AM" at bounding box center [796, 383] width 314 height 27
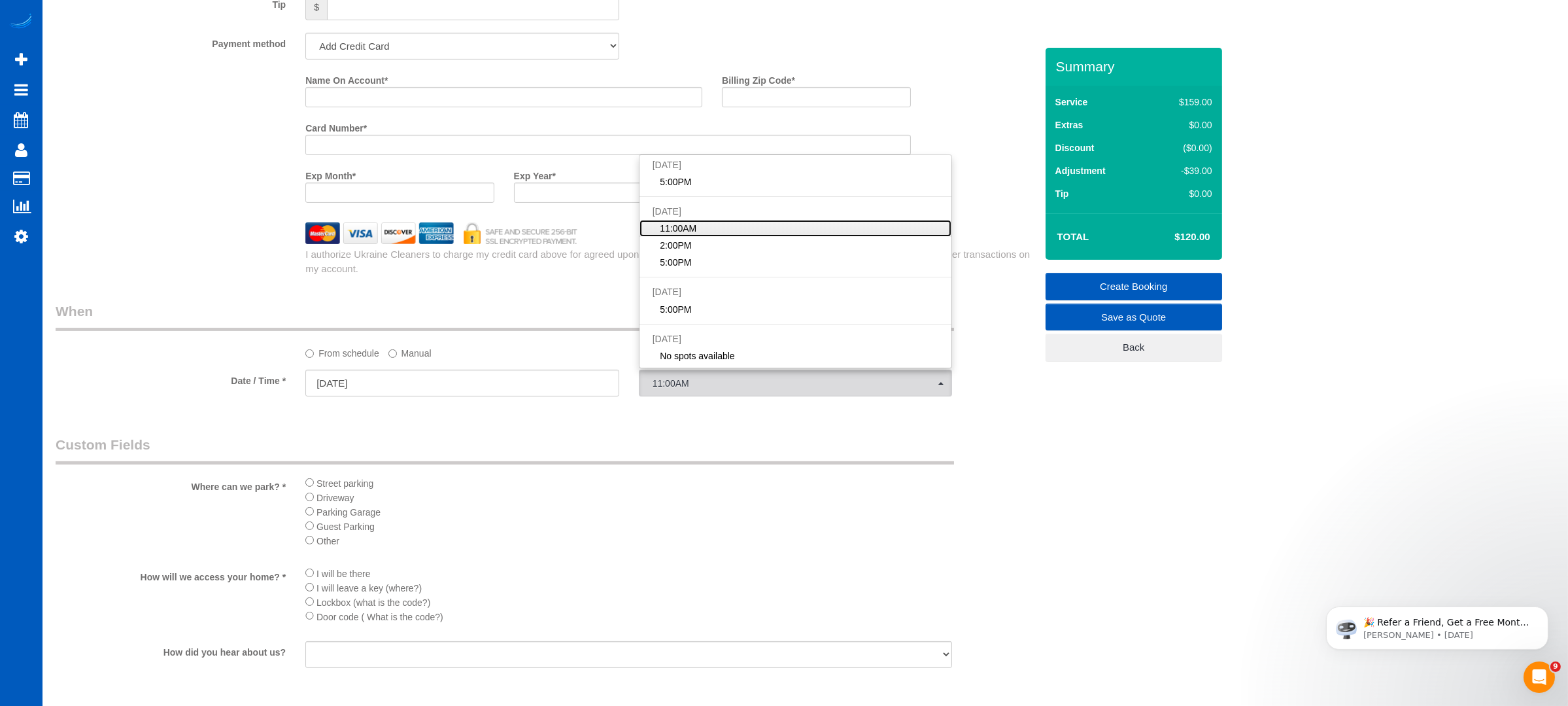
scroll to position [0, 0]
click at [505, 325] on legend "When" at bounding box center [505, 316] width 898 height 29
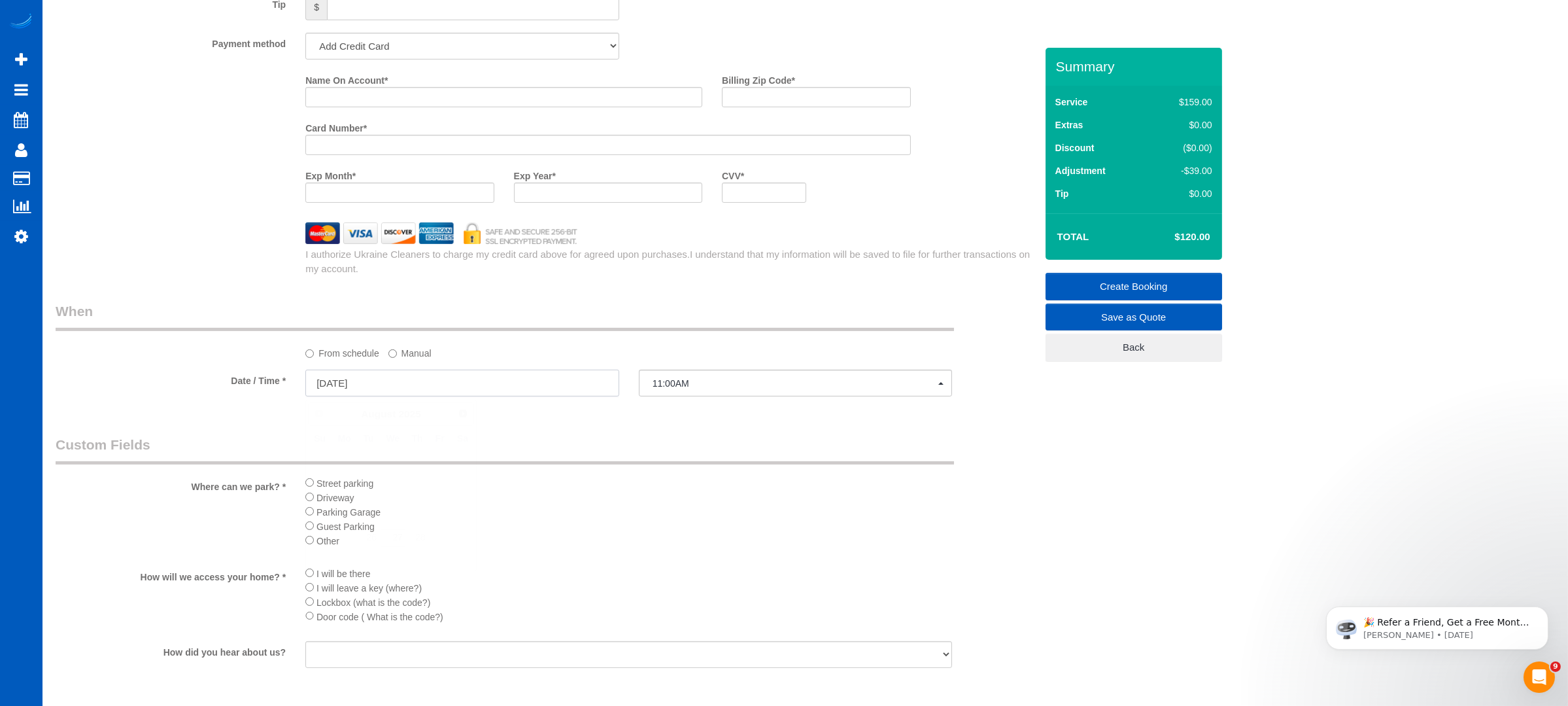
click at [389, 367] on sui-booking-spot "From schedule Manual Date / Time * [DATE] 11:00AM [DATE] 5:00PM [DATE] 11:00AM …" at bounding box center [546, 350] width 980 height 97
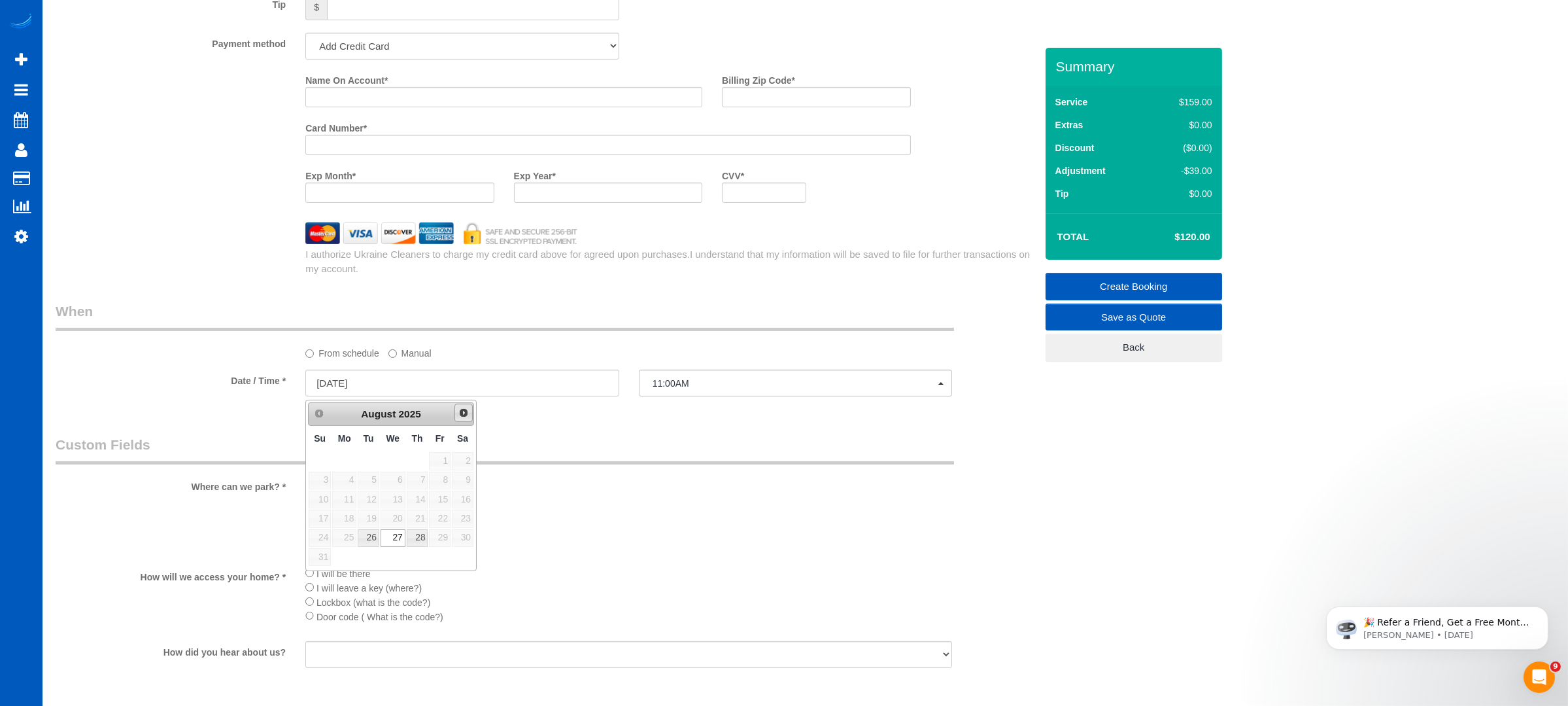
click at [463, 407] on link "Next" at bounding box center [464, 412] width 18 height 18
click at [399, 452] on td "3" at bounding box center [393, 461] width 26 height 19
type input "[DATE]"
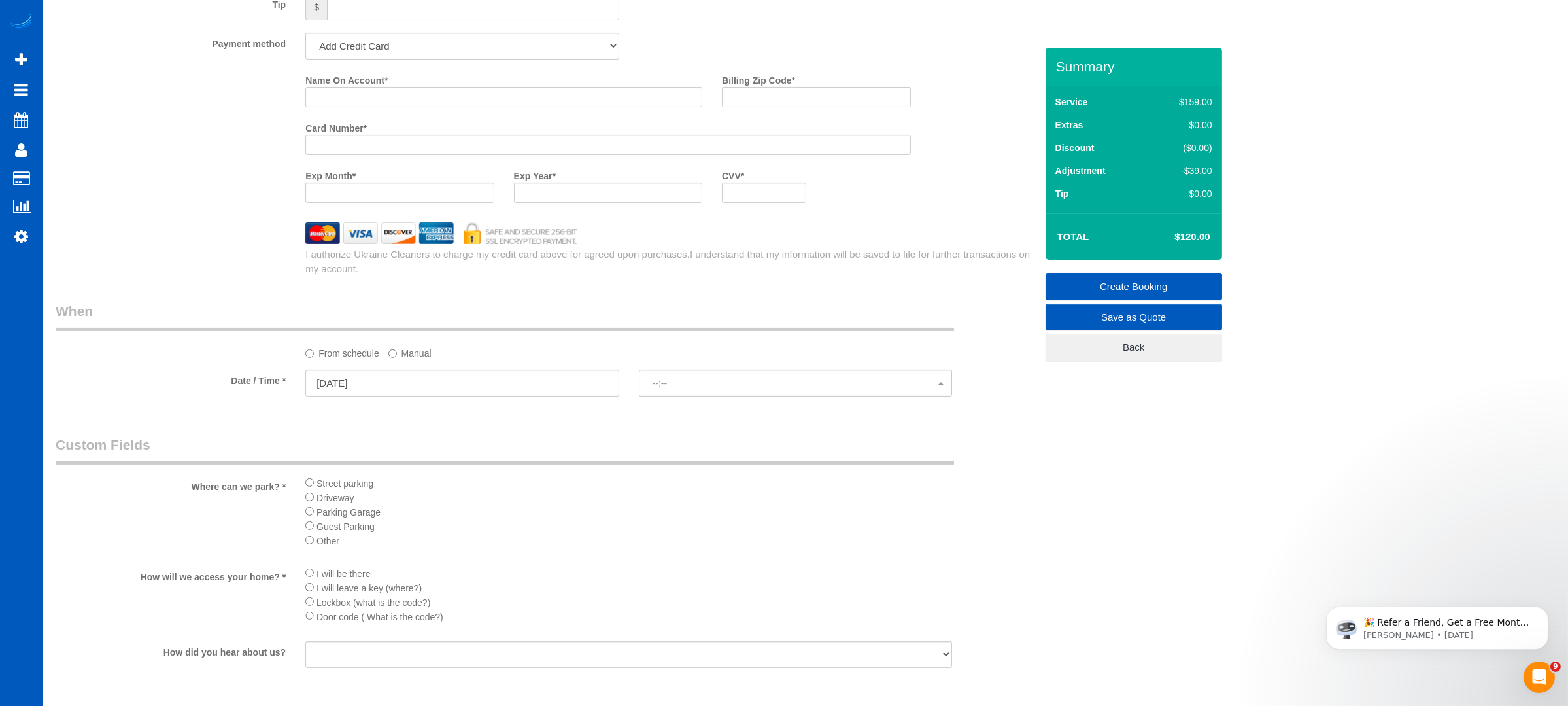
select select "spot13"
click at [700, 384] on span "11:00AM" at bounding box center [795, 384] width 286 height 11
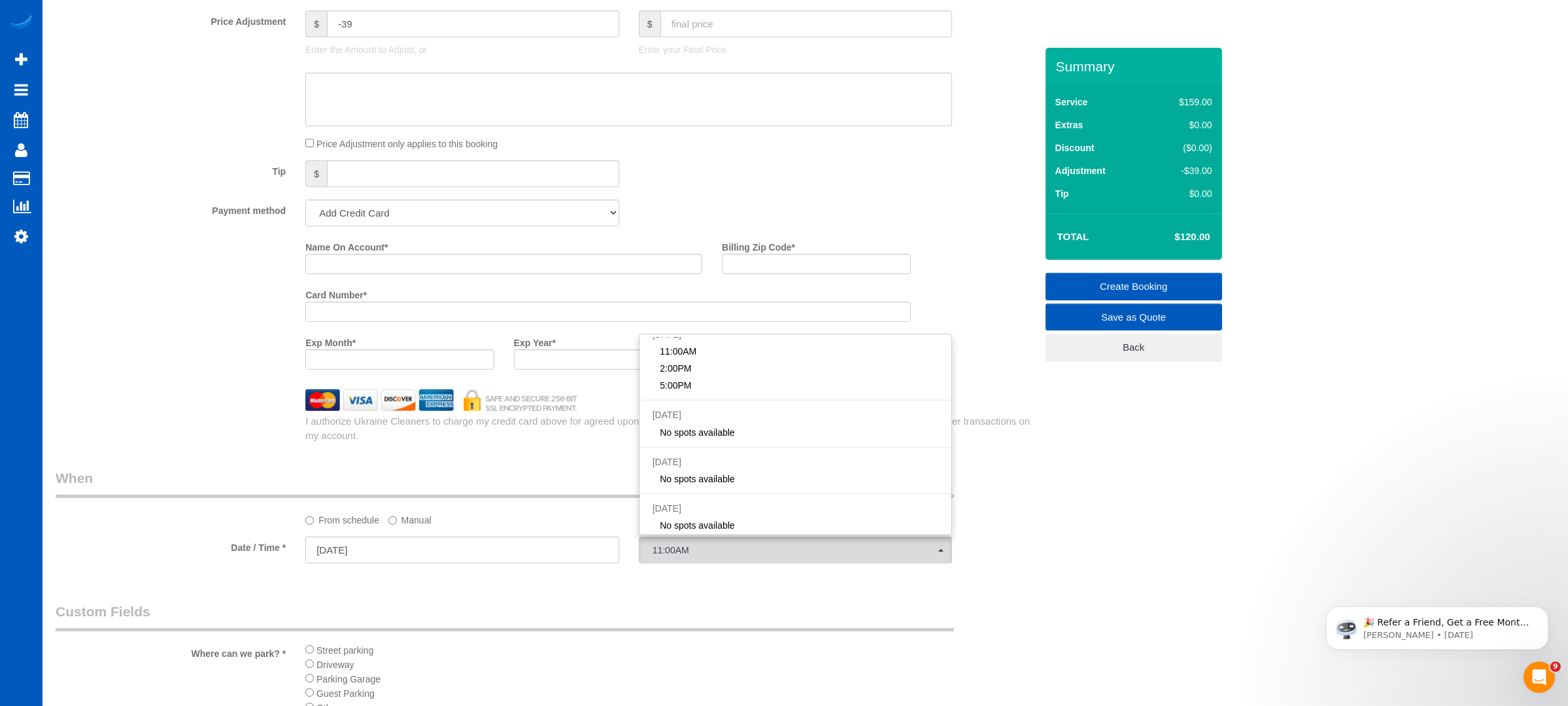
scroll to position [1047, 0]
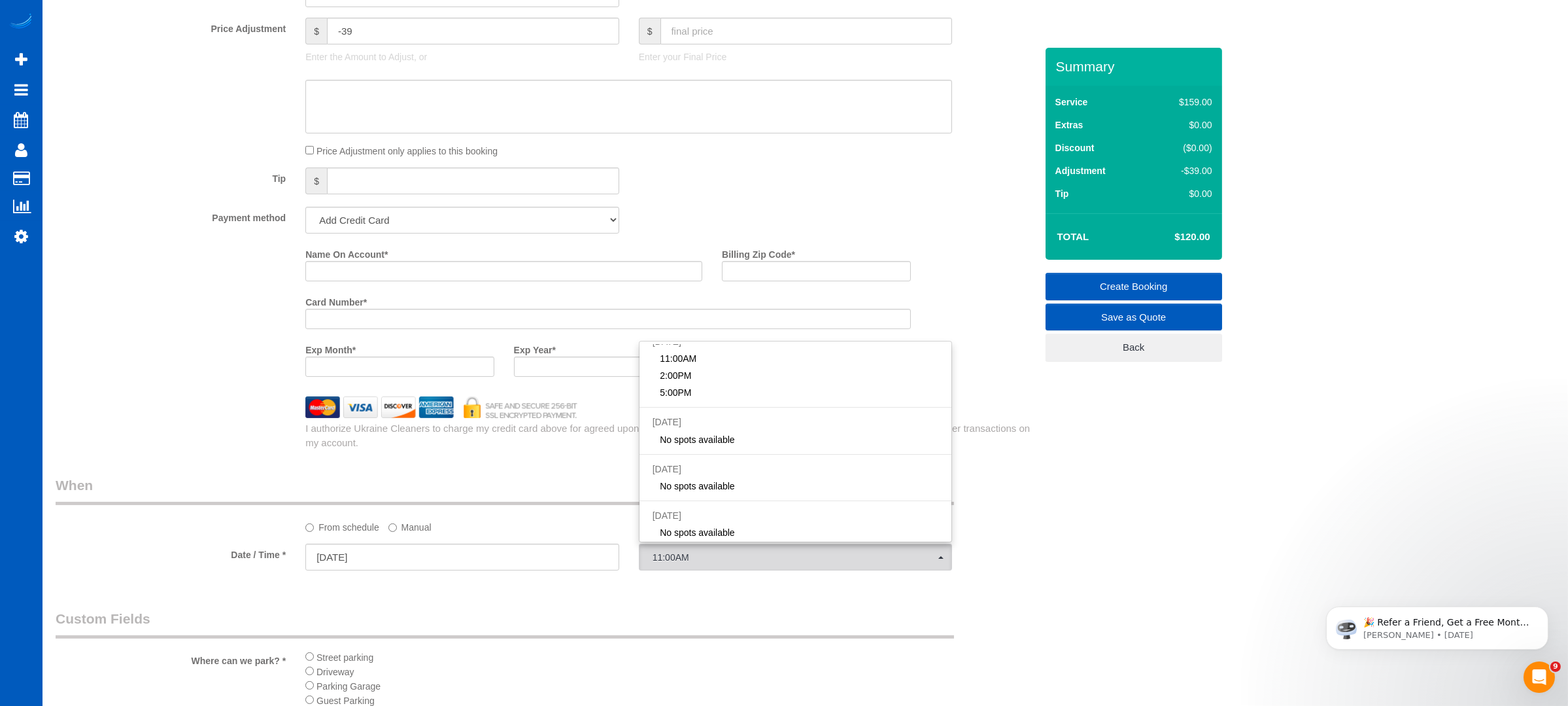
click at [576, 423] on div "I authorize Ukraine Cleaners to charge my credit card above for agreed upon pur…" at bounding box center [670, 433] width 750 height 32
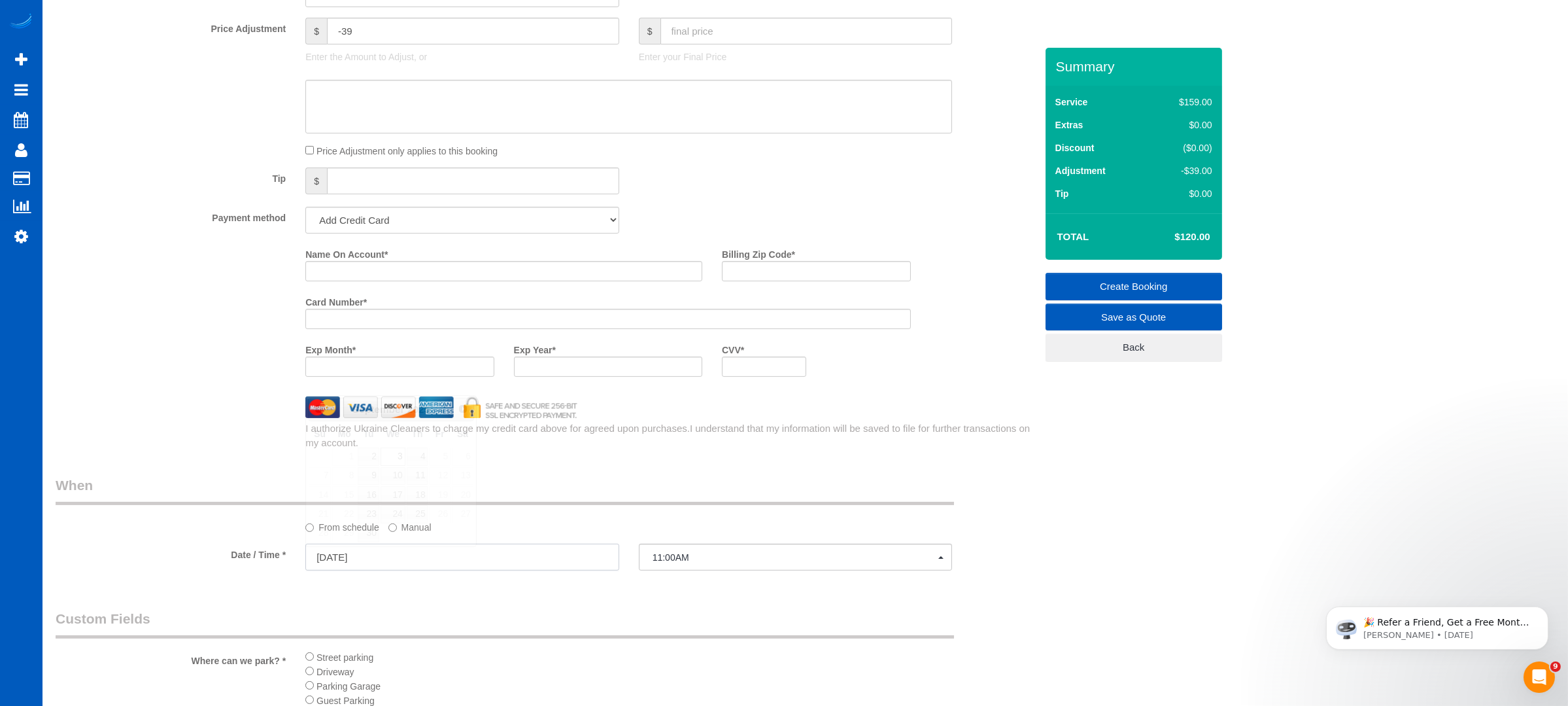
click at [416, 547] on input "[DATE]" at bounding box center [463, 557] width 314 height 27
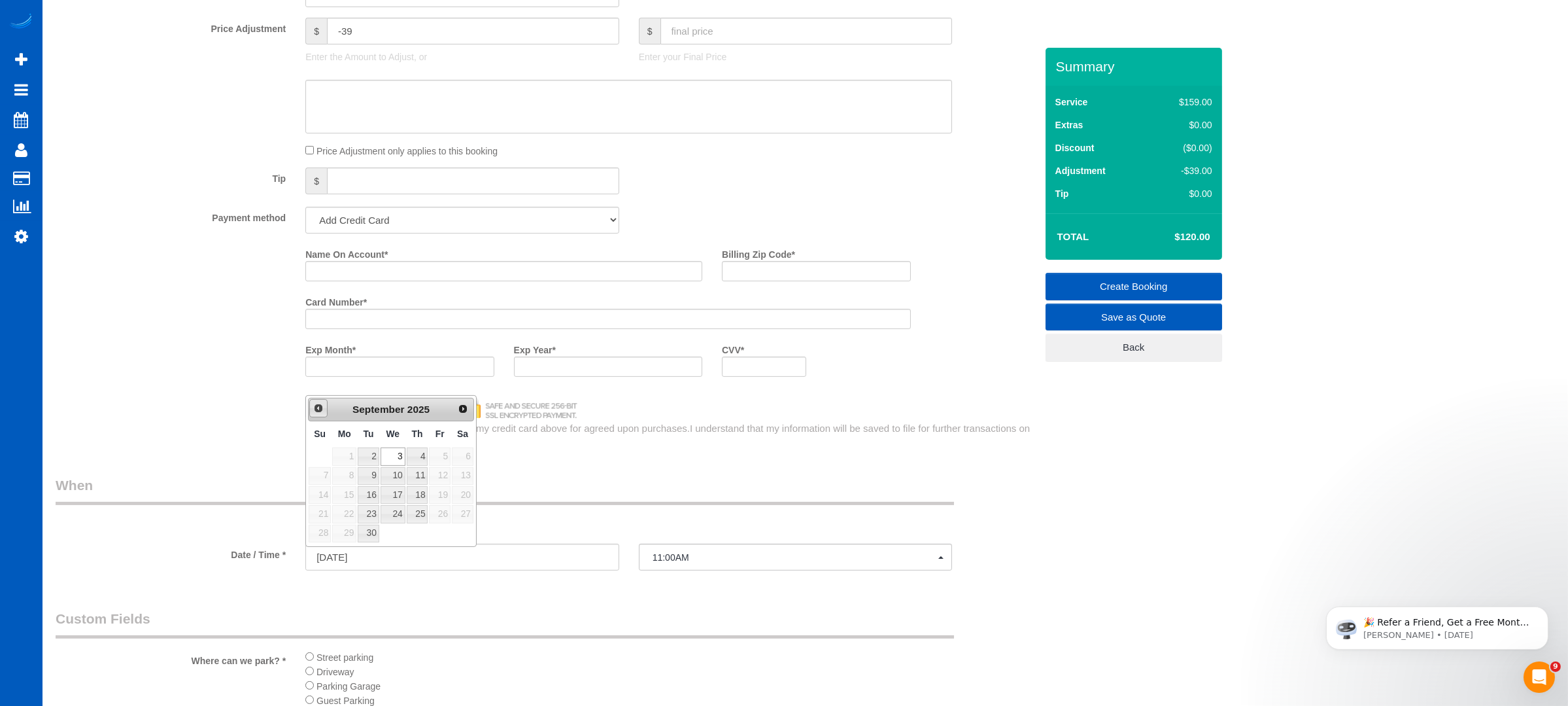
click at [315, 405] on span "Prev" at bounding box center [319, 408] width 11 height 11
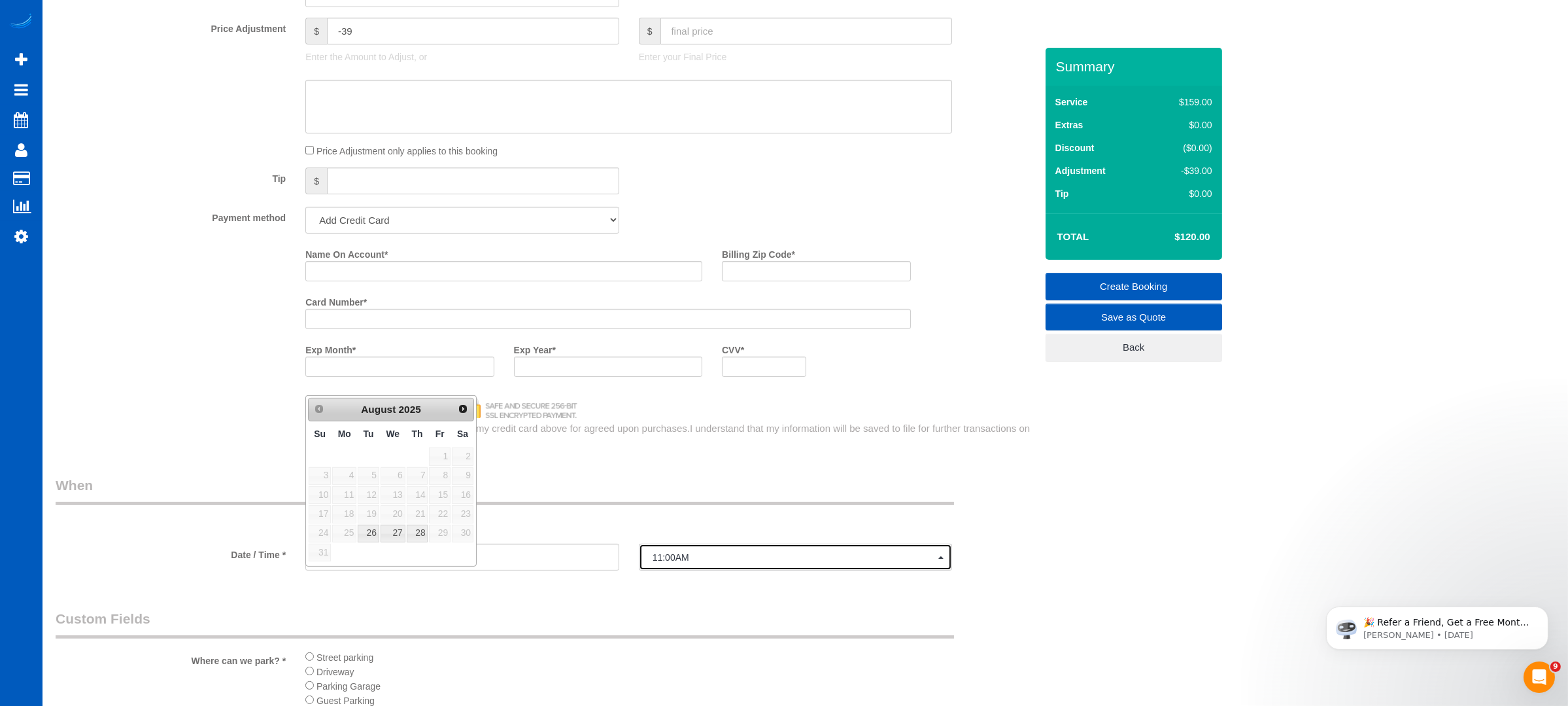
click at [676, 560] on span "11:00AM" at bounding box center [795, 557] width 286 height 11
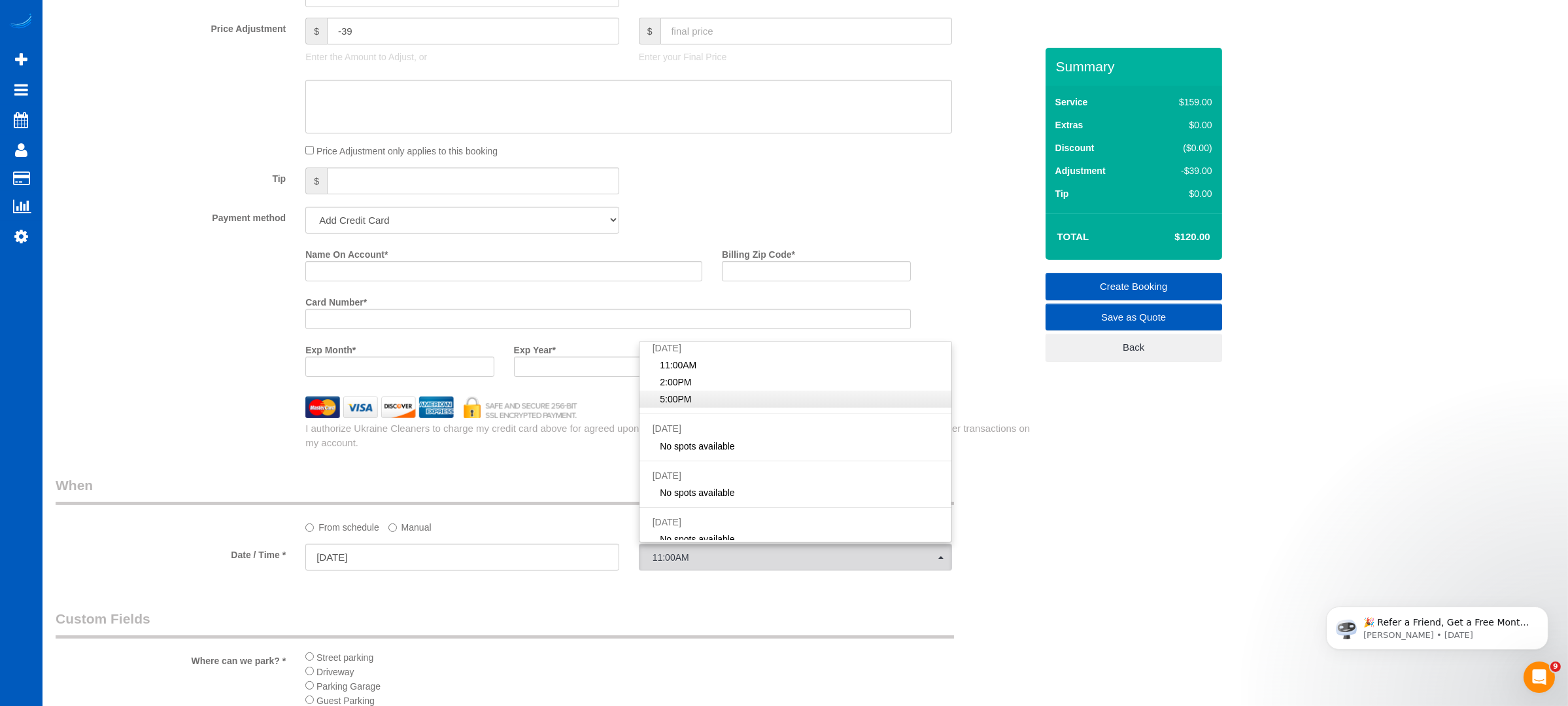
scroll to position [92, 0]
click at [1062, 506] on div "Who Email* [EMAIL_ADDRESS][DOMAIN_NAME] Name * [GEOGRAPHIC_DATA][PERSON_NAME] W…" at bounding box center [806, 140] width 1499 height 2278
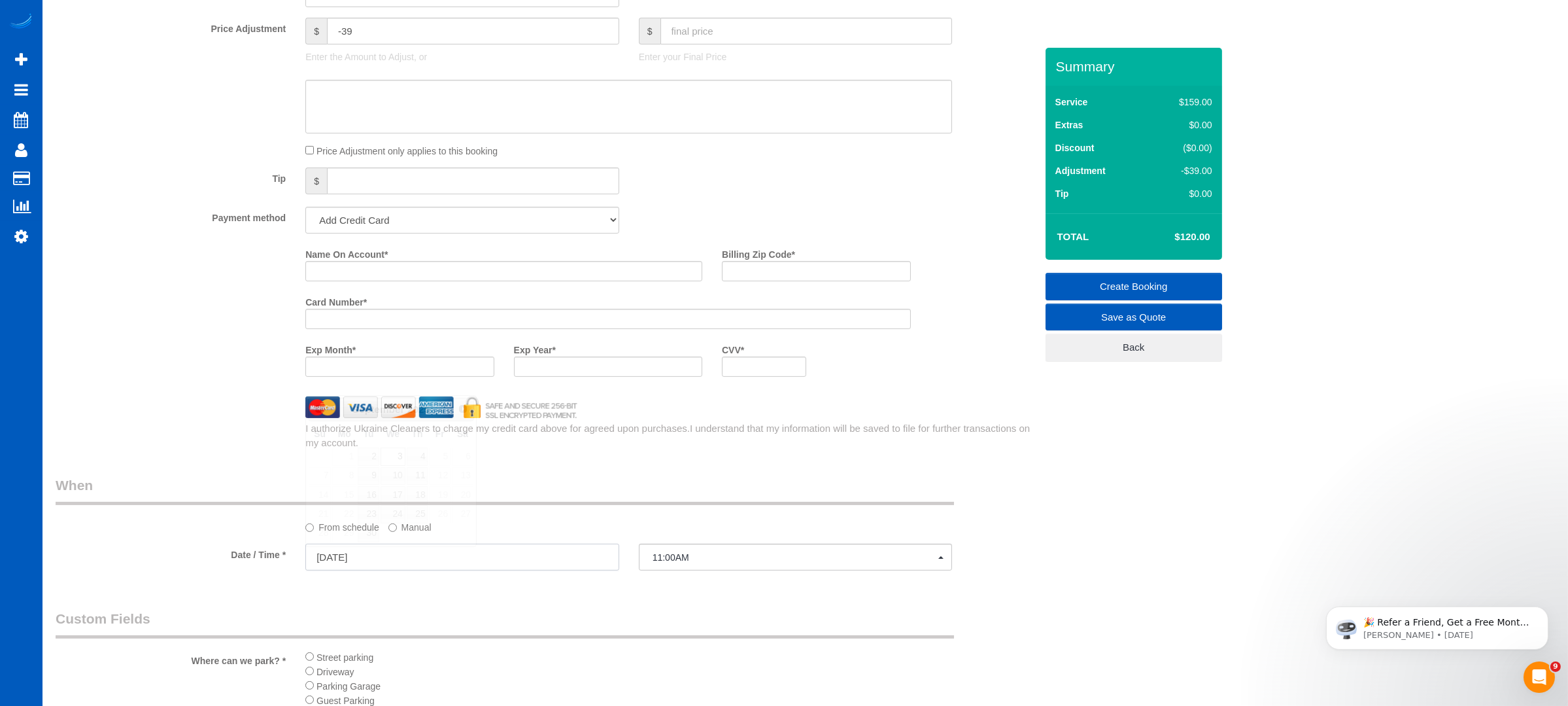
drag, startPoint x: 545, startPoint y: 566, endPoint x: 547, endPoint y: 574, distance: 8.2
click at [547, 578] on fieldset "When From schedule Manual Date / Time * [DATE] 11:00AM [DATE] 11:00AM 2:00PM 5:…" at bounding box center [546, 529] width 980 height 107
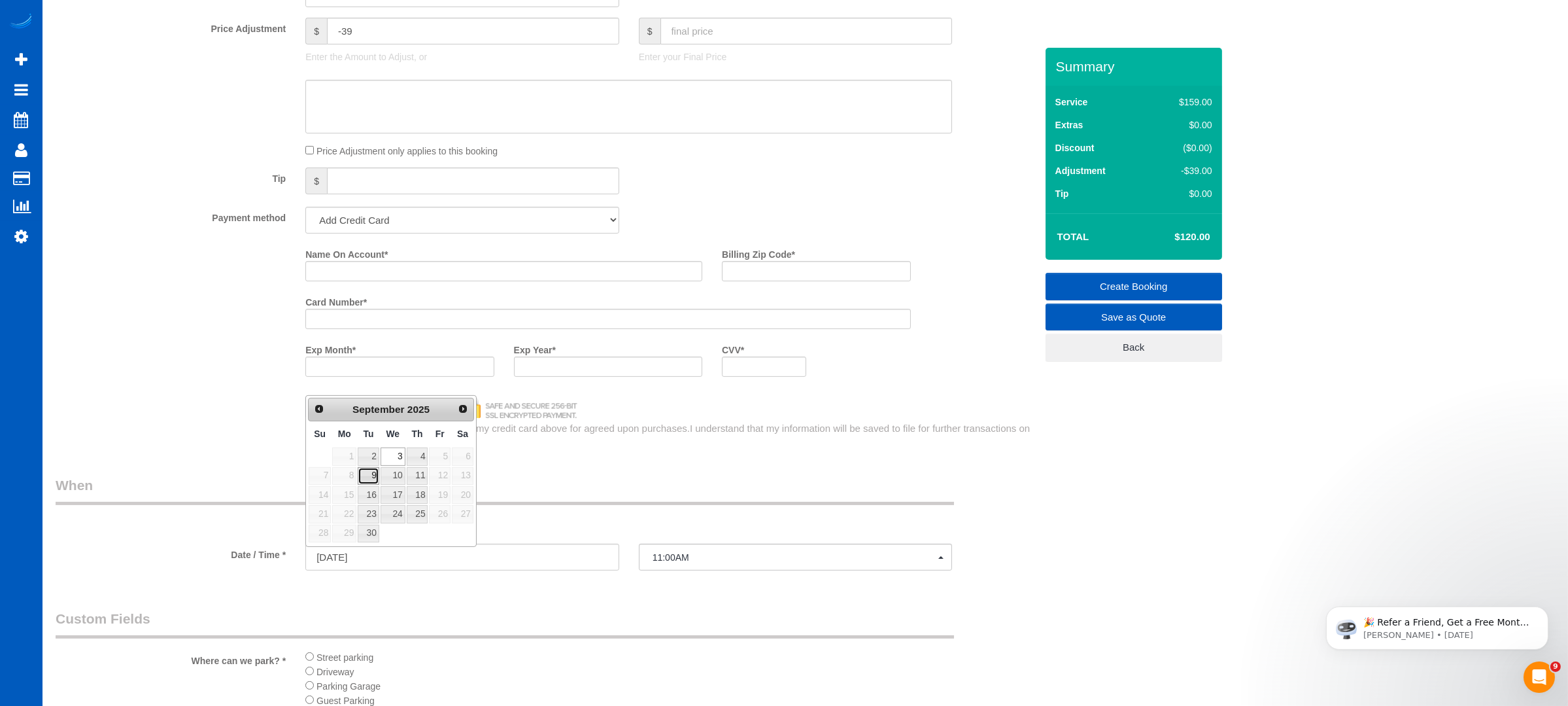
click at [362, 470] on link "9" at bounding box center [368, 475] width 21 height 17
type input "[DATE]"
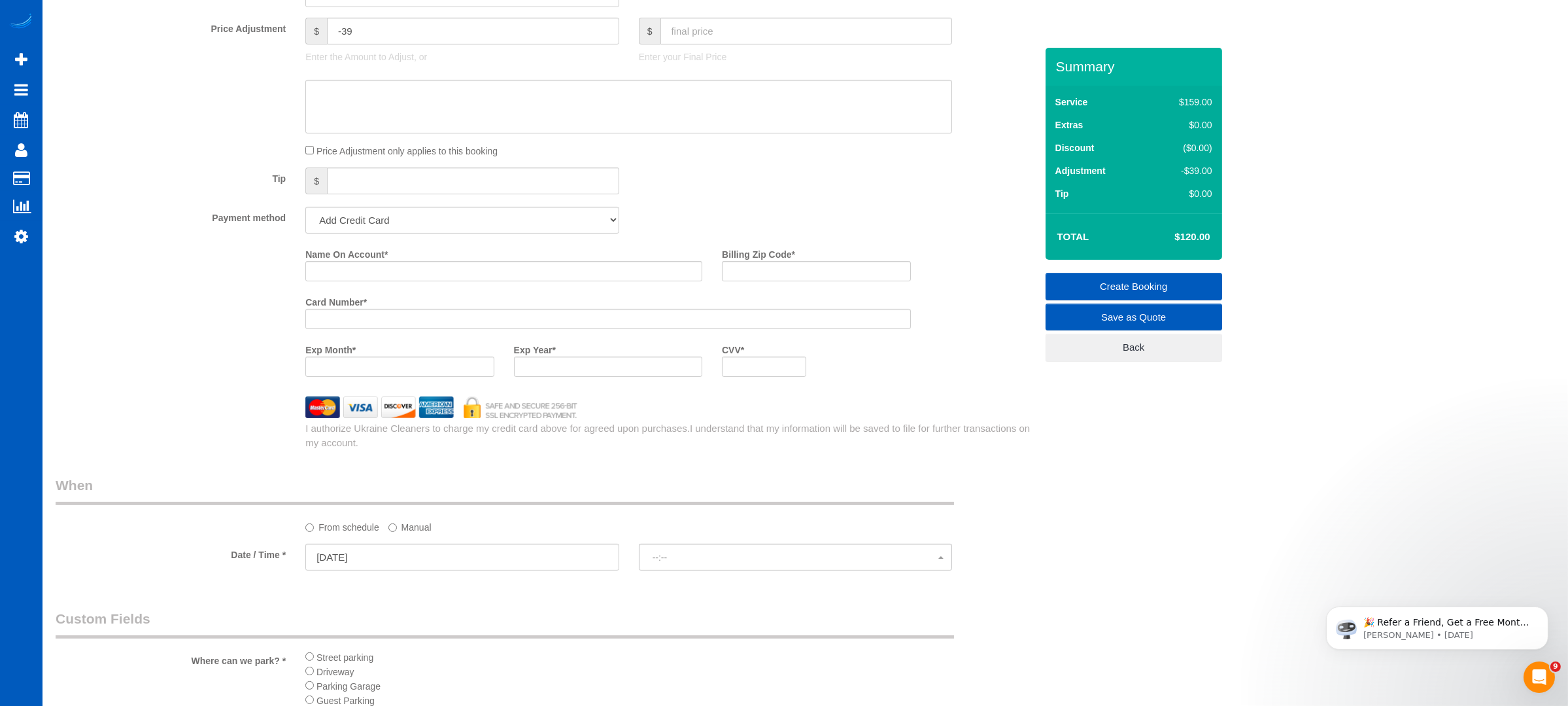
select select "spot22"
click at [680, 558] on span "11:00AM" at bounding box center [795, 557] width 286 height 11
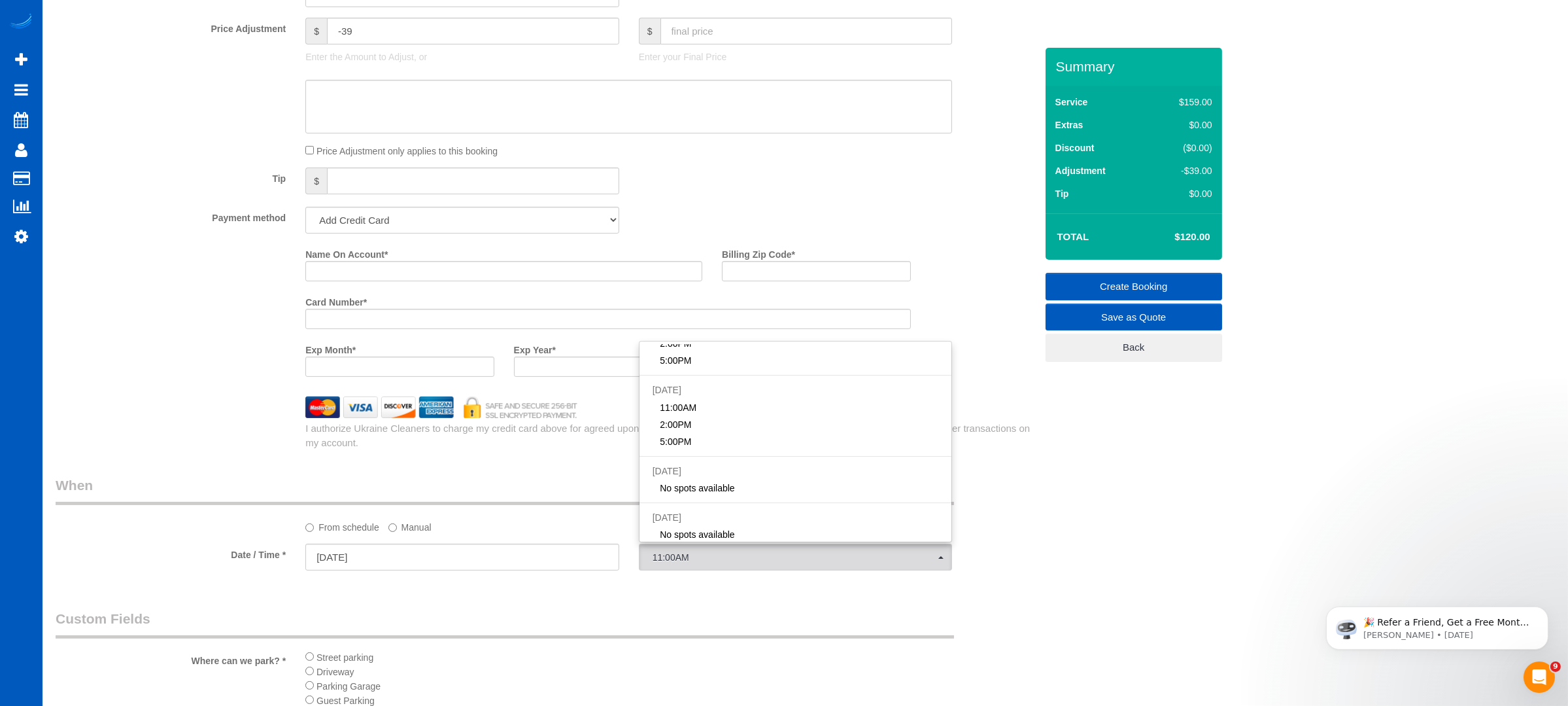
scroll to position [126, 0]
click at [1064, 535] on div "Who Email* [EMAIL_ADDRESS][DOMAIN_NAME] Name * [GEOGRAPHIC_DATA][PERSON_NAME] W…" at bounding box center [806, 140] width 1499 height 2278
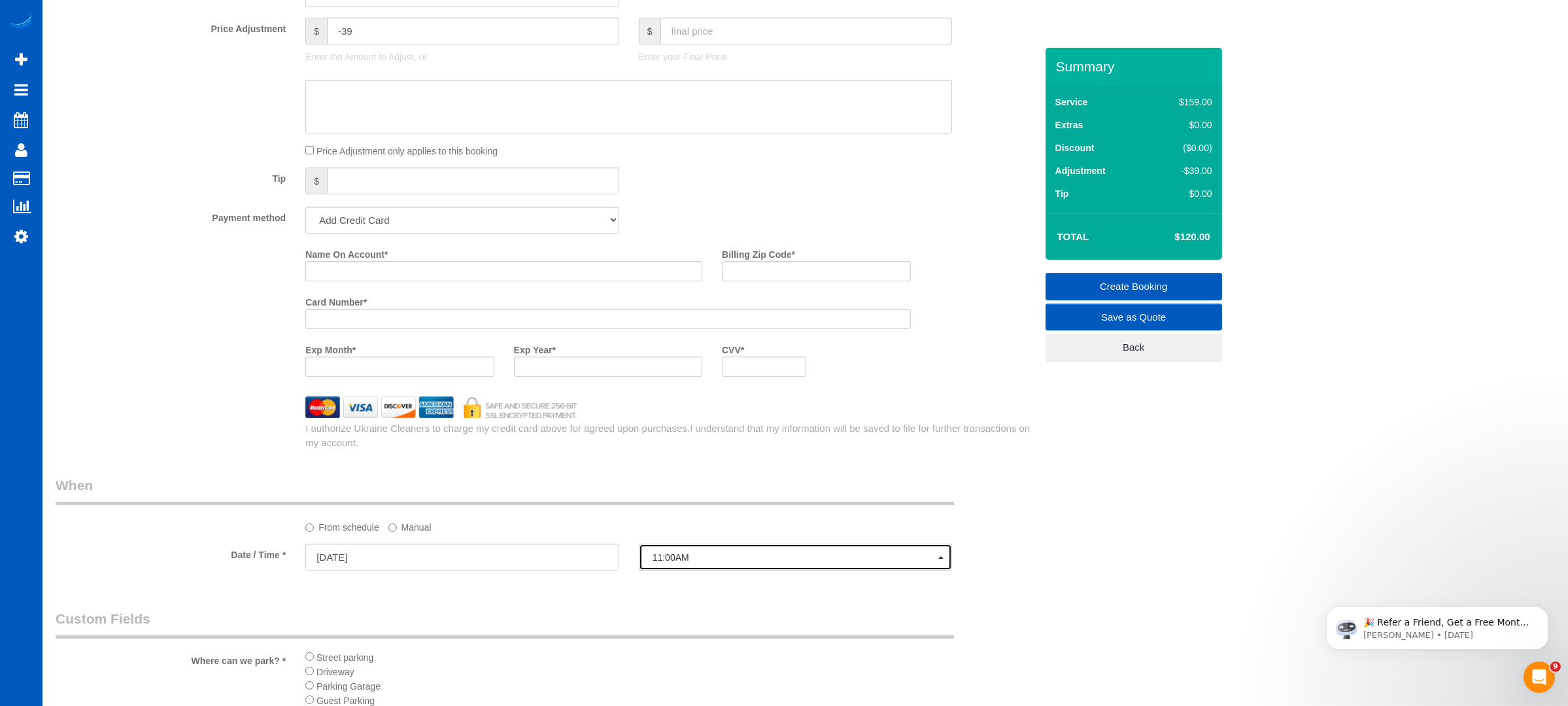
click at [721, 569] on button "11:00AM" at bounding box center [796, 557] width 314 height 27
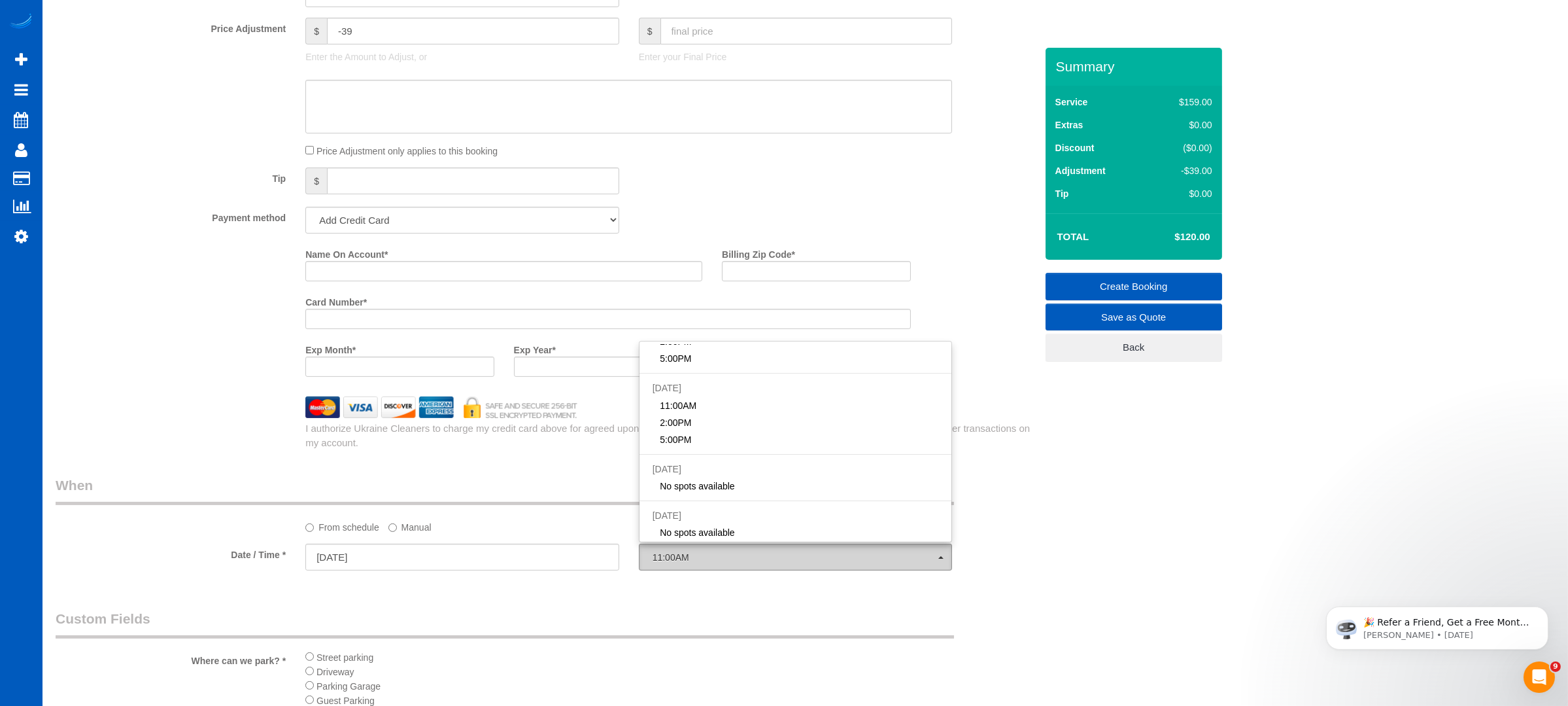
scroll to position [0, 0]
click at [508, 573] on div at bounding box center [463, 571] width 314 height 2
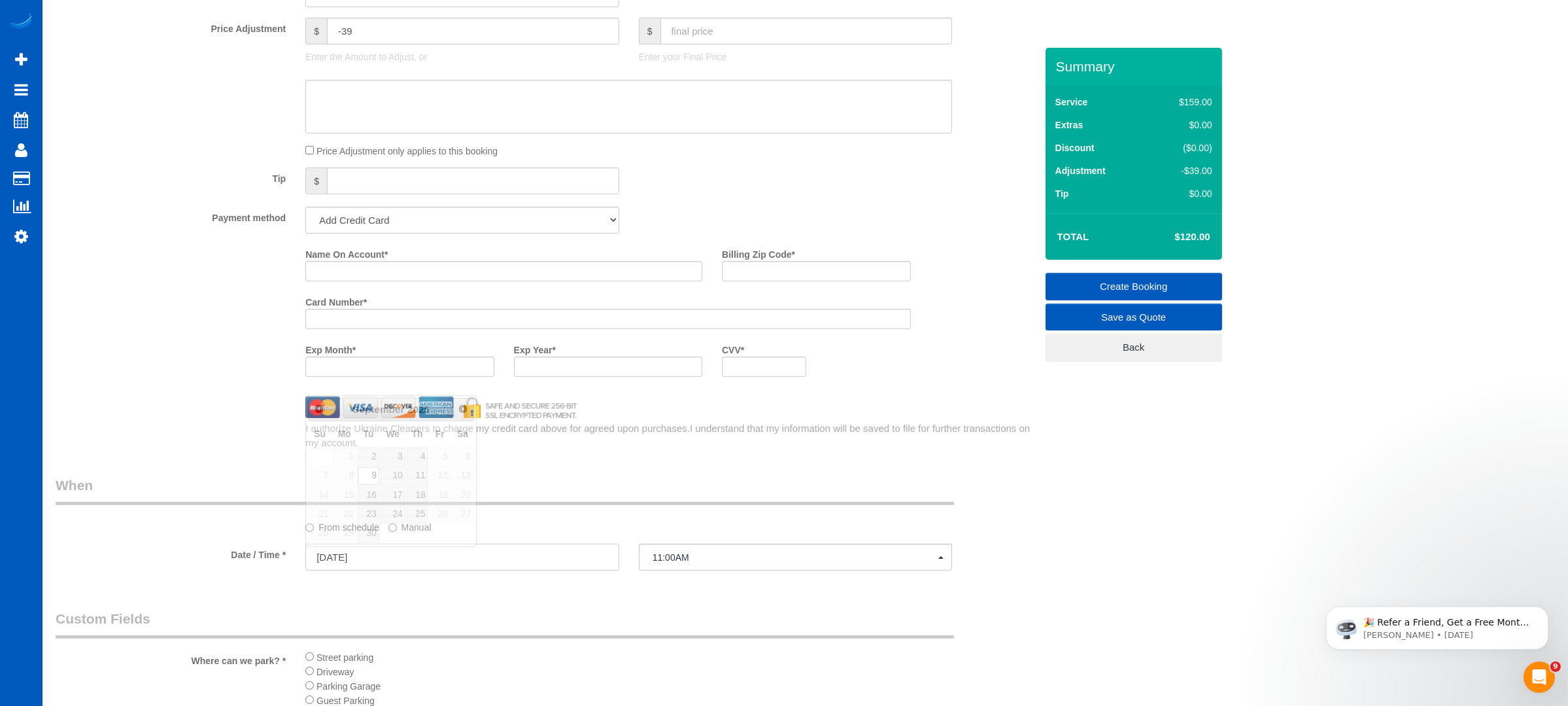
click at [523, 554] on input "[DATE]" at bounding box center [463, 557] width 314 height 27
click at [399, 451] on link "3" at bounding box center [393, 455] width 25 height 17
type input "[DATE]"
select select "spot33"
click at [771, 558] on button "11:00AM" at bounding box center [796, 557] width 314 height 27
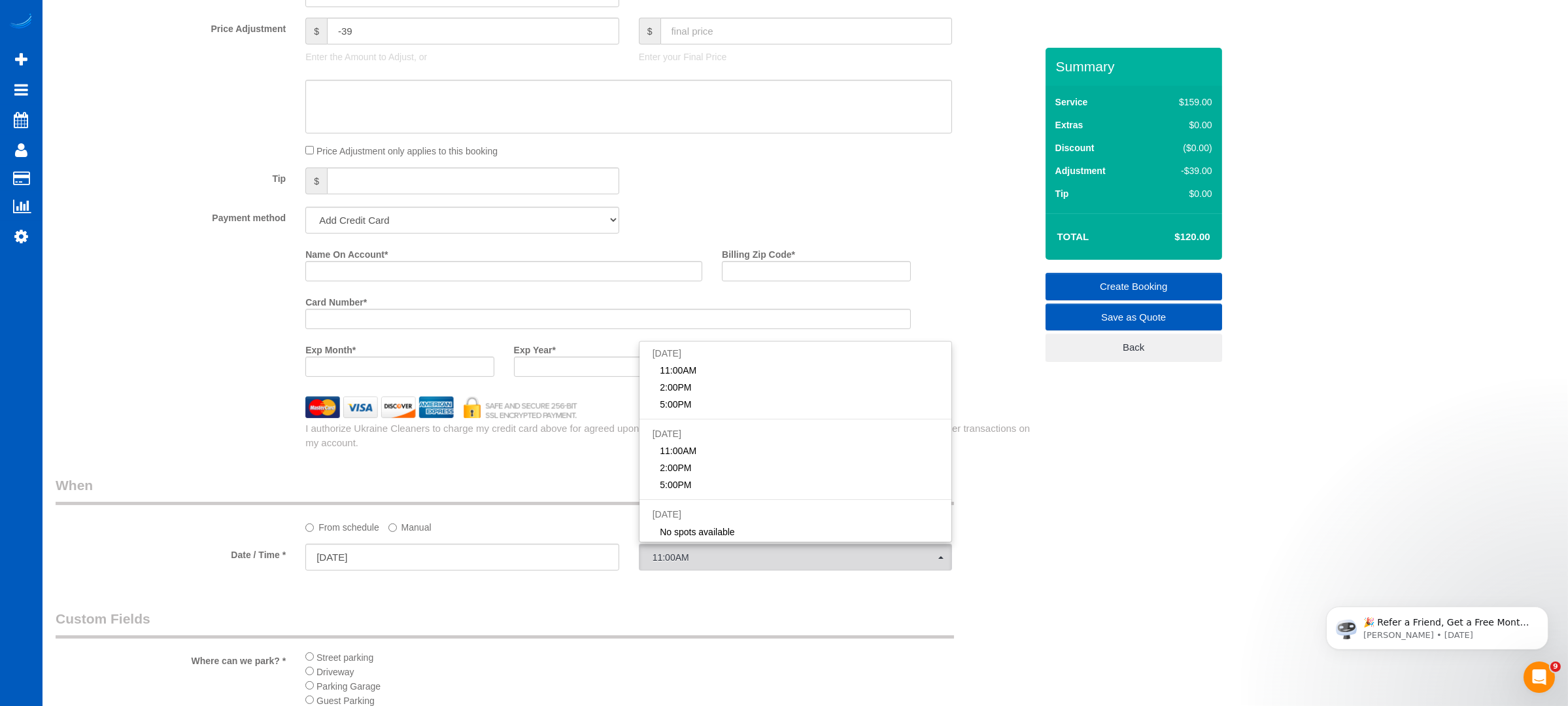
click at [1060, 527] on div "Who Email* [EMAIL_ADDRESS][DOMAIN_NAME] Name * [GEOGRAPHIC_DATA][PERSON_NAME] W…" at bounding box center [806, 140] width 1499 height 2278
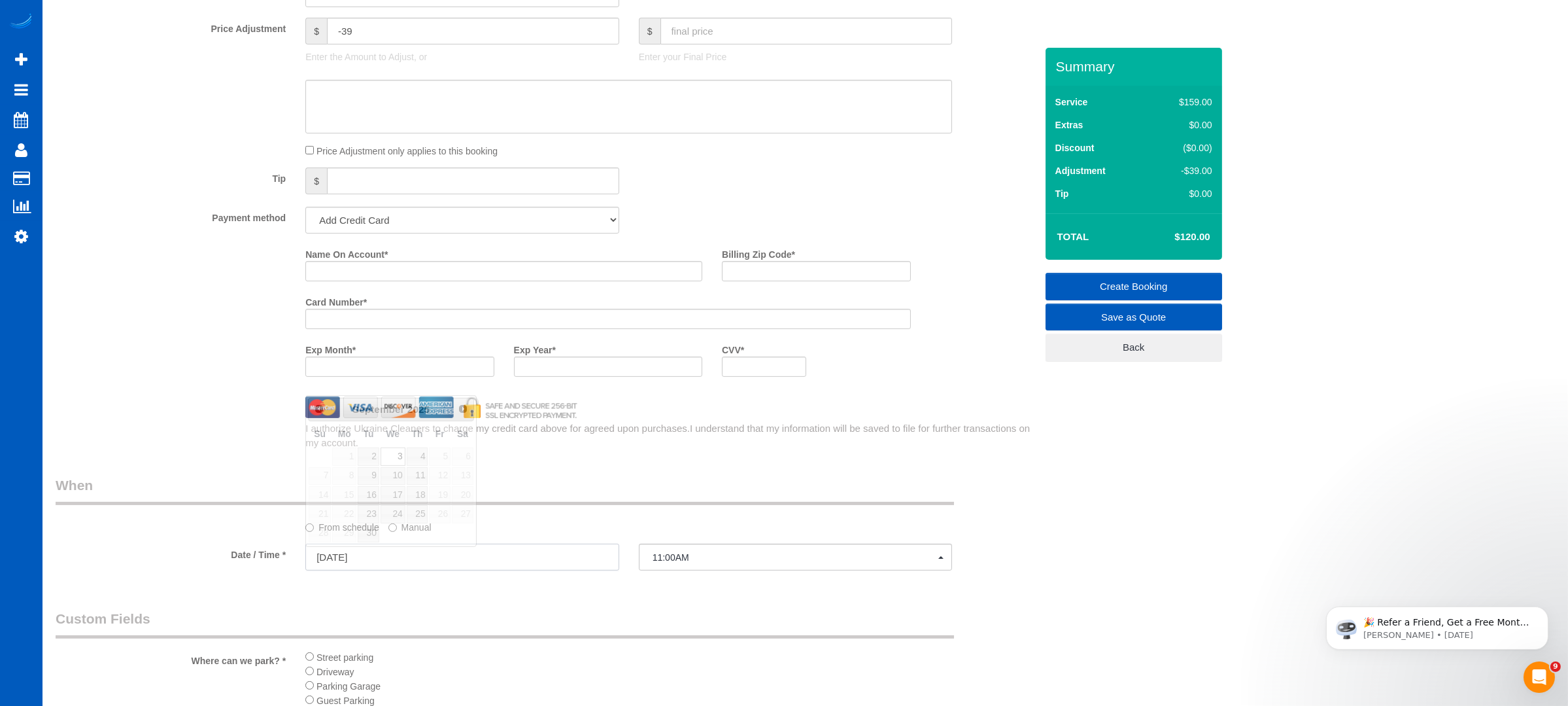
click at [573, 557] on input "[DATE]" at bounding box center [463, 557] width 314 height 27
click at [420, 492] on link "18" at bounding box center [417, 495] width 22 height 17
type input "[DATE]"
select select "spot42"
click at [781, 570] on button "11:00AM" at bounding box center [796, 557] width 314 height 27
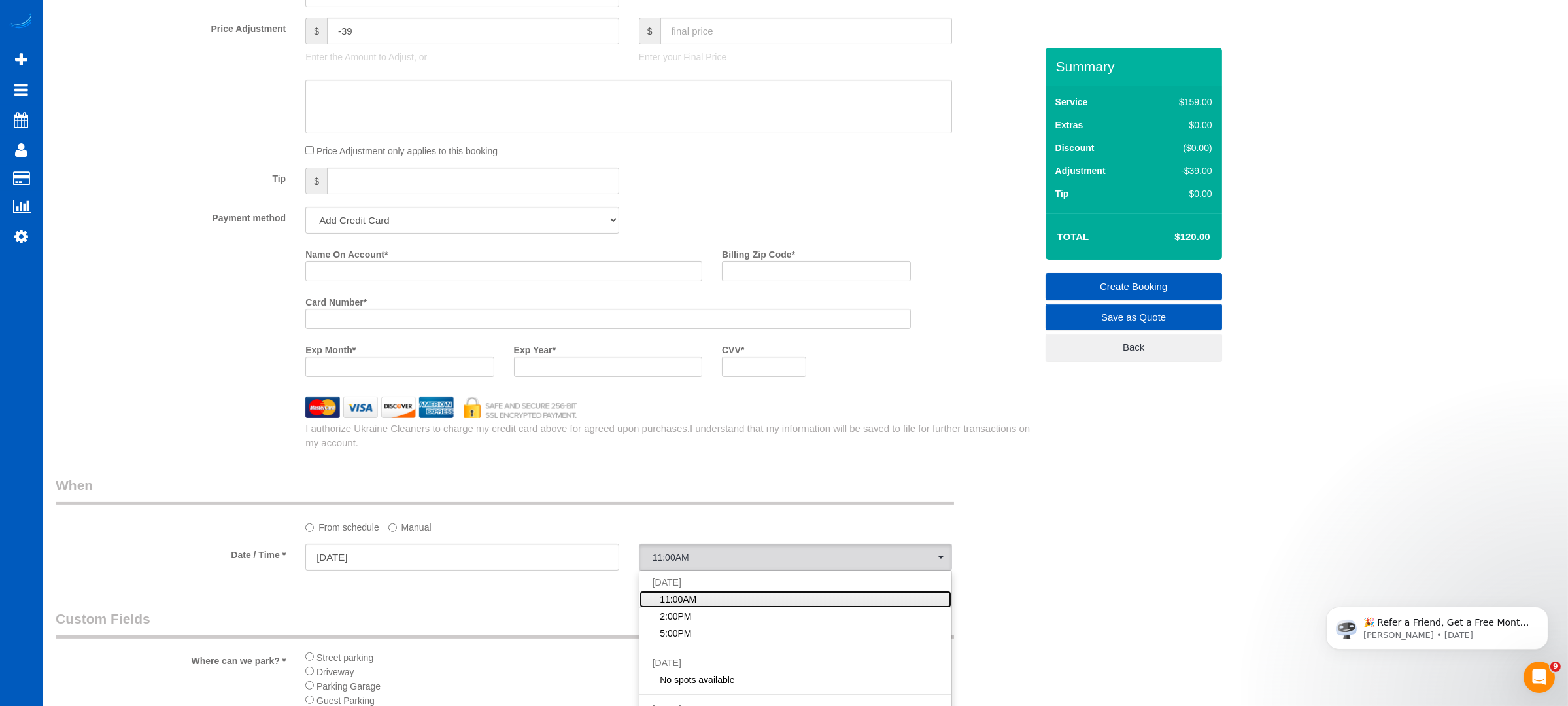
scroll to position [1220, 0]
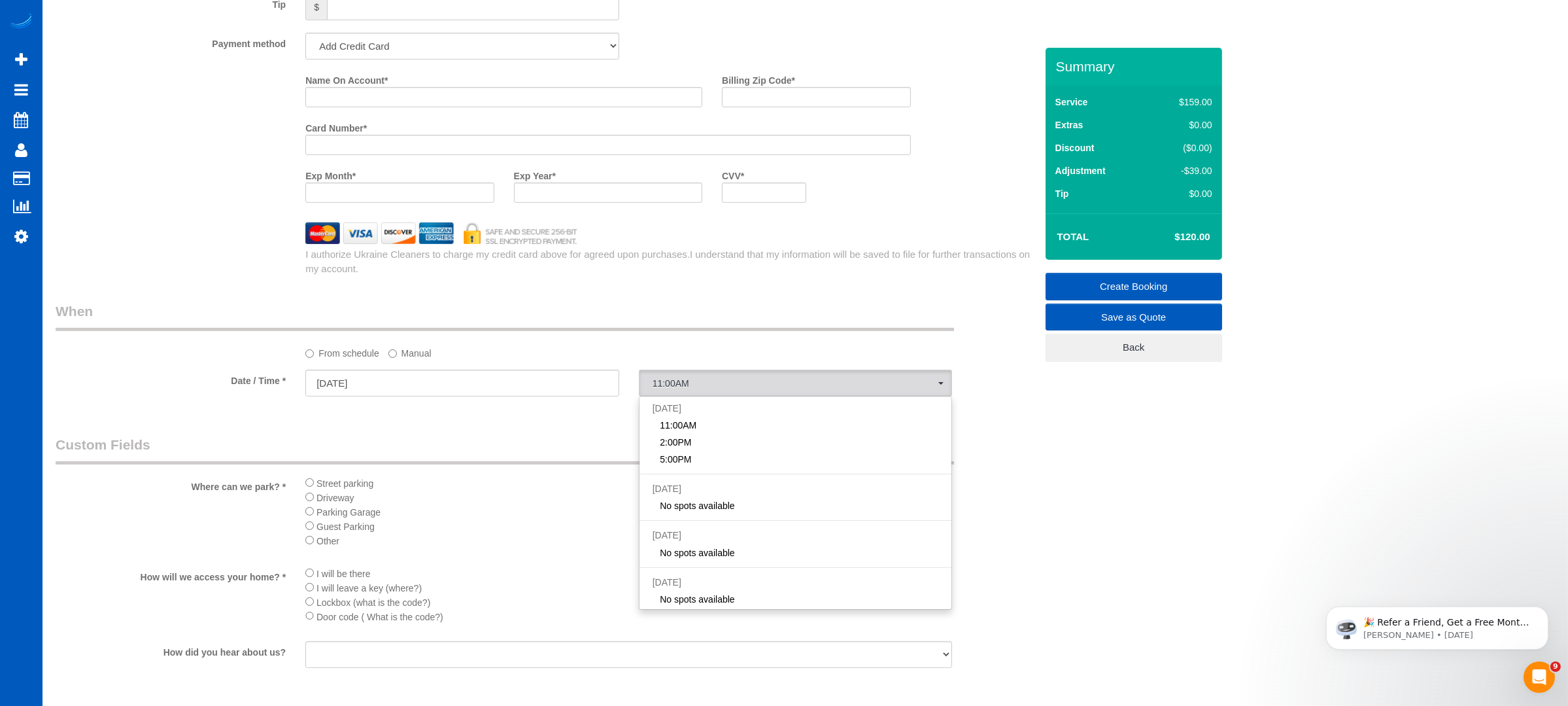
click at [491, 453] on legend "Custom Fields" at bounding box center [505, 449] width 898 height 29
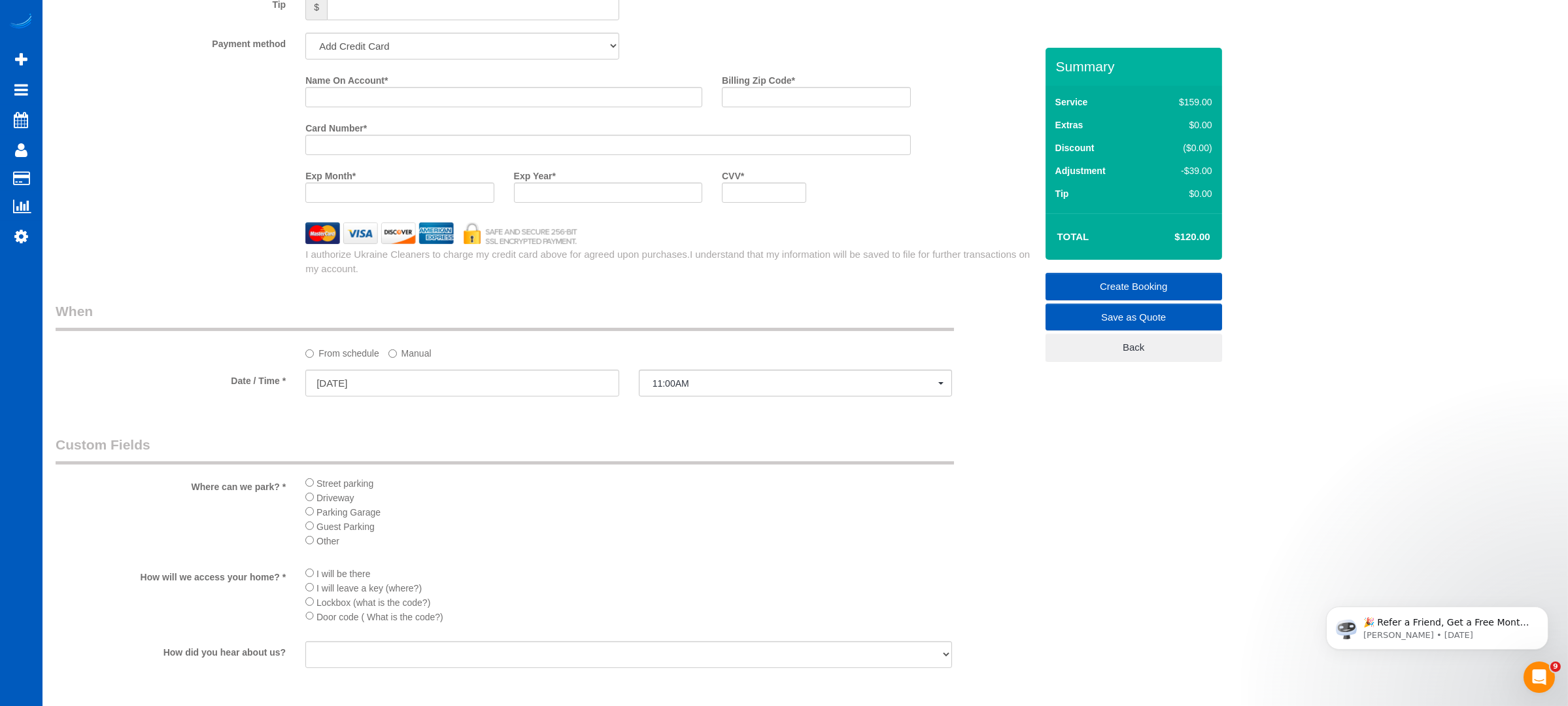
click at [455, 399] on div at bounding box center [463, 397] width 314 height 2
click at [439, 384] on input "[DATE]" at bounding box center [463, 383] width 314 height 27
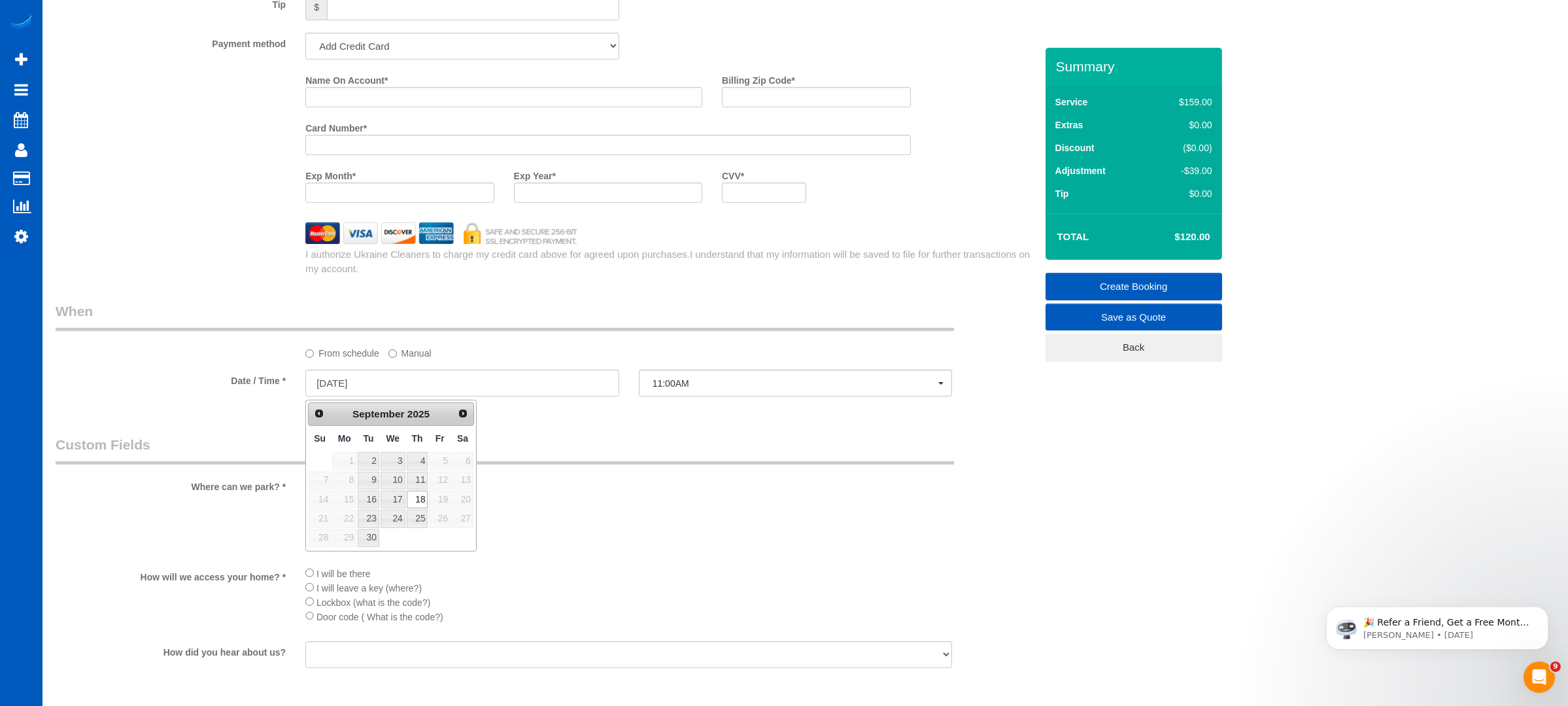
click at [368, 509] on td "23" at bounding box center [368, 518] width 22 height 19
type input "[DATE]"
select select "spot49"
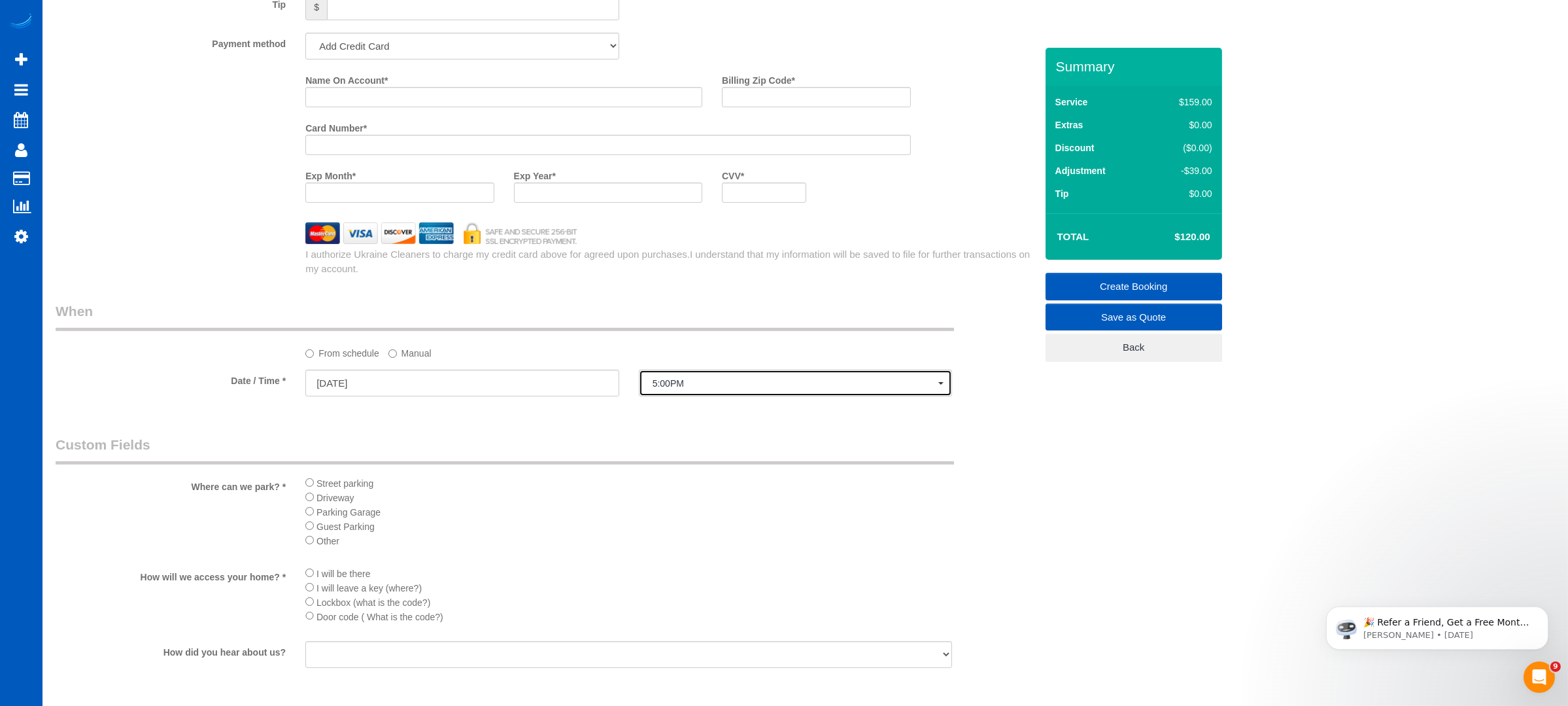
click at [794, 381] on span "5:00PM" at bounding box center [795, 384] width 286 height 11
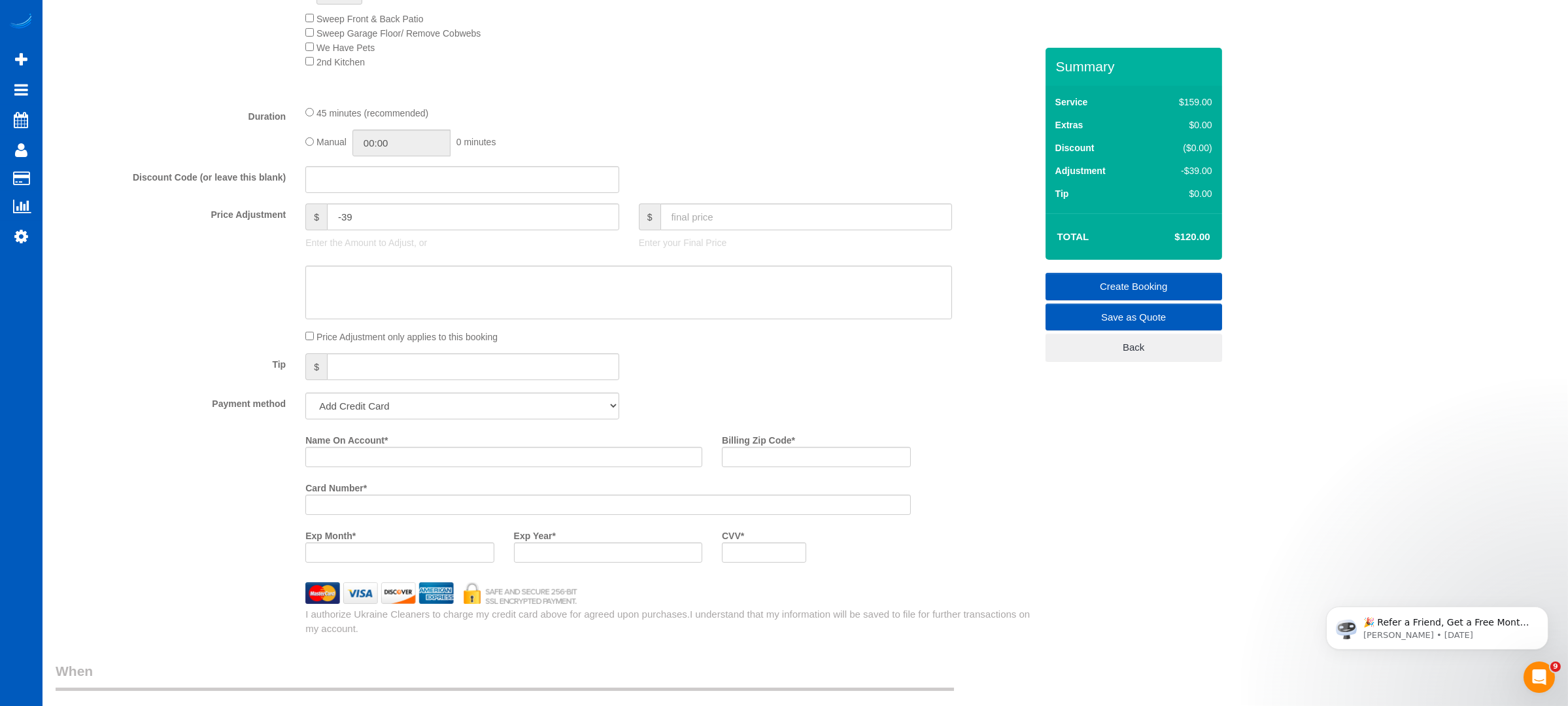
scroll to position [626, 0]
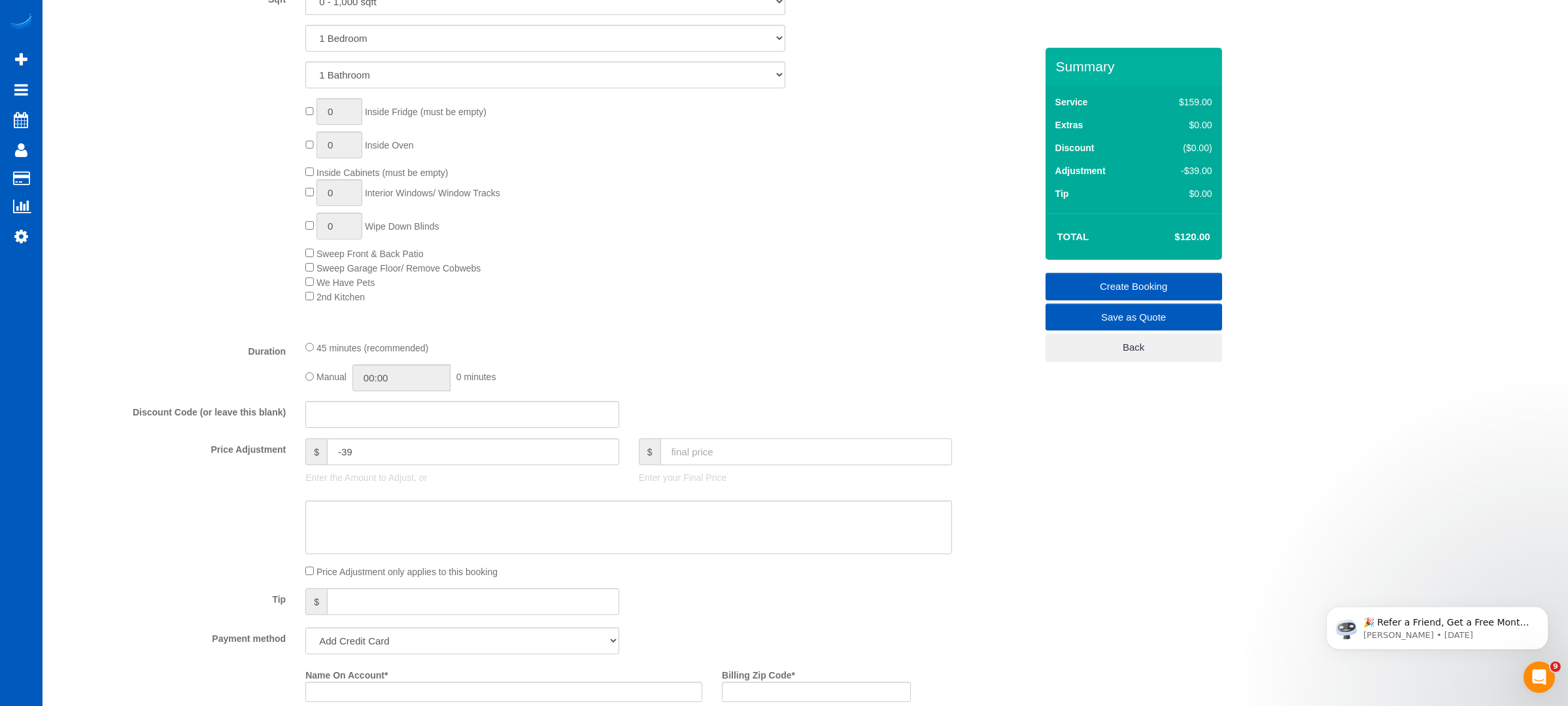
click at [753, 448] on input "text" at bounding box center [806, 452] width 292 height 27
type input "100"
click at [685, 341] on fieldset "What Frequency of Service * One Time Weekly - 15.00% Every 2 Weeks - 10.00% Eve…" at bounding box center [546, 353] width 980 height 1032
type input "-59"
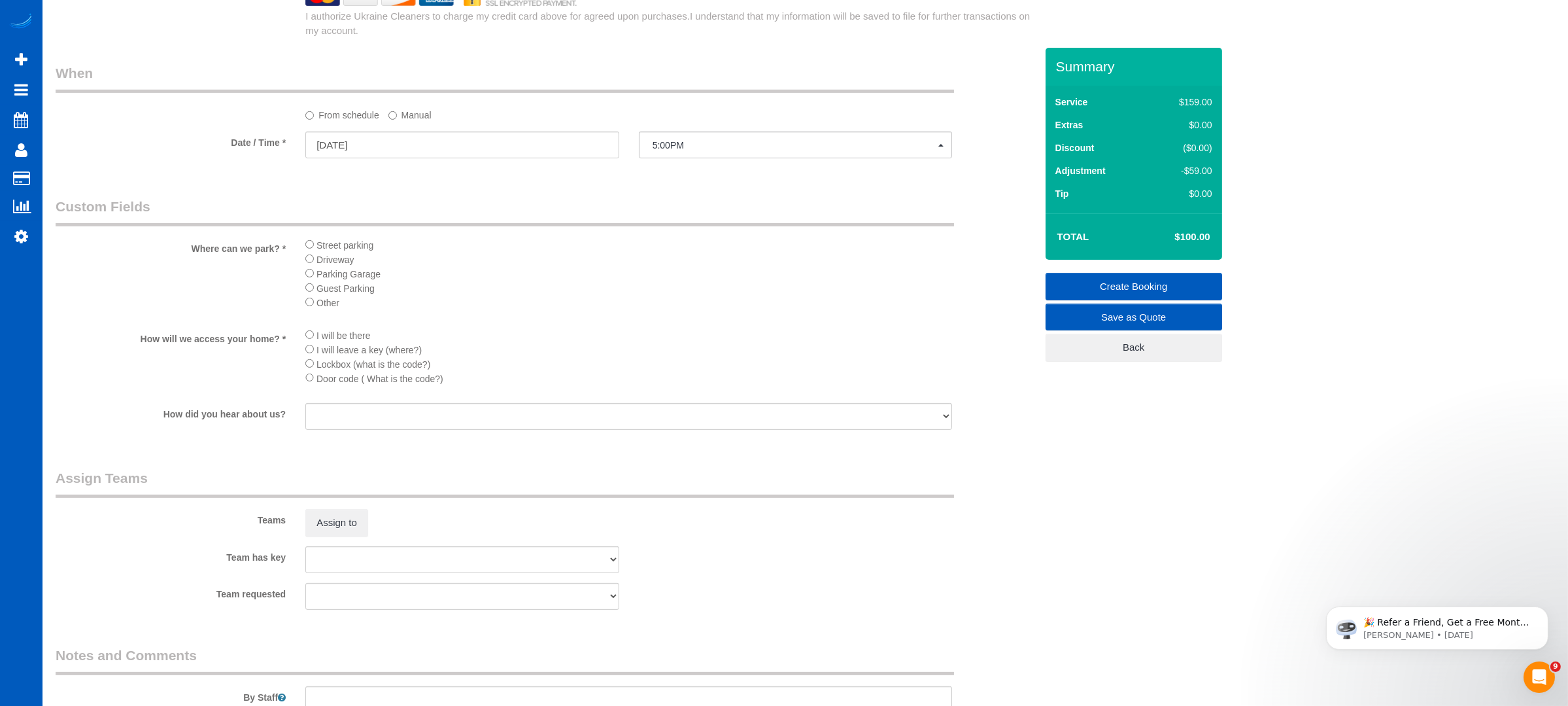
scroll to position [1673, 0]
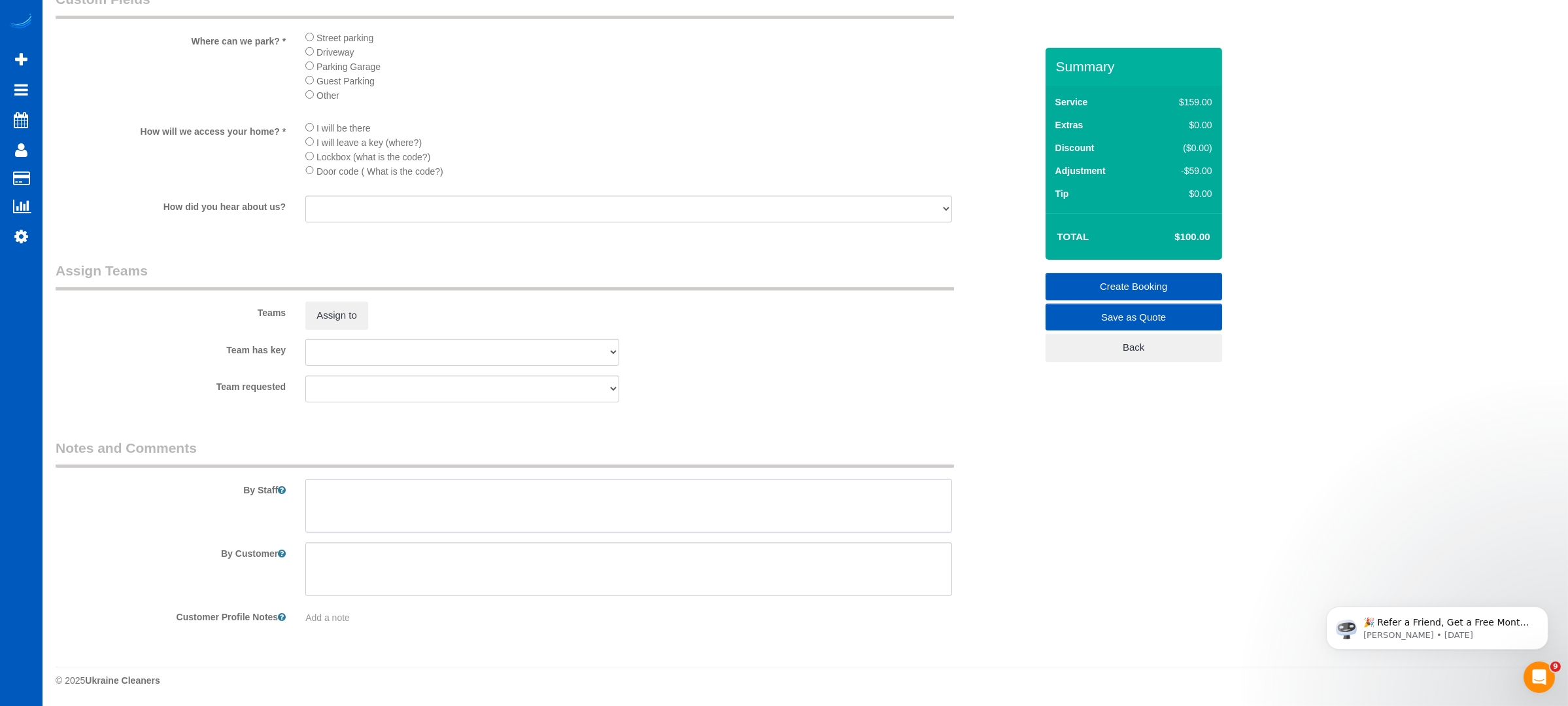
click at [581, 498] on textarea at bounding box center [629, 505] width 647 height 54
type textarea "1 beedroom and 1 bathroom only. He will show you."
click at [829, 350] on div "Team has key [PERSON_NAME] [PERSON_NAME]" at bounding box center [546, 353] width 1000 height 27
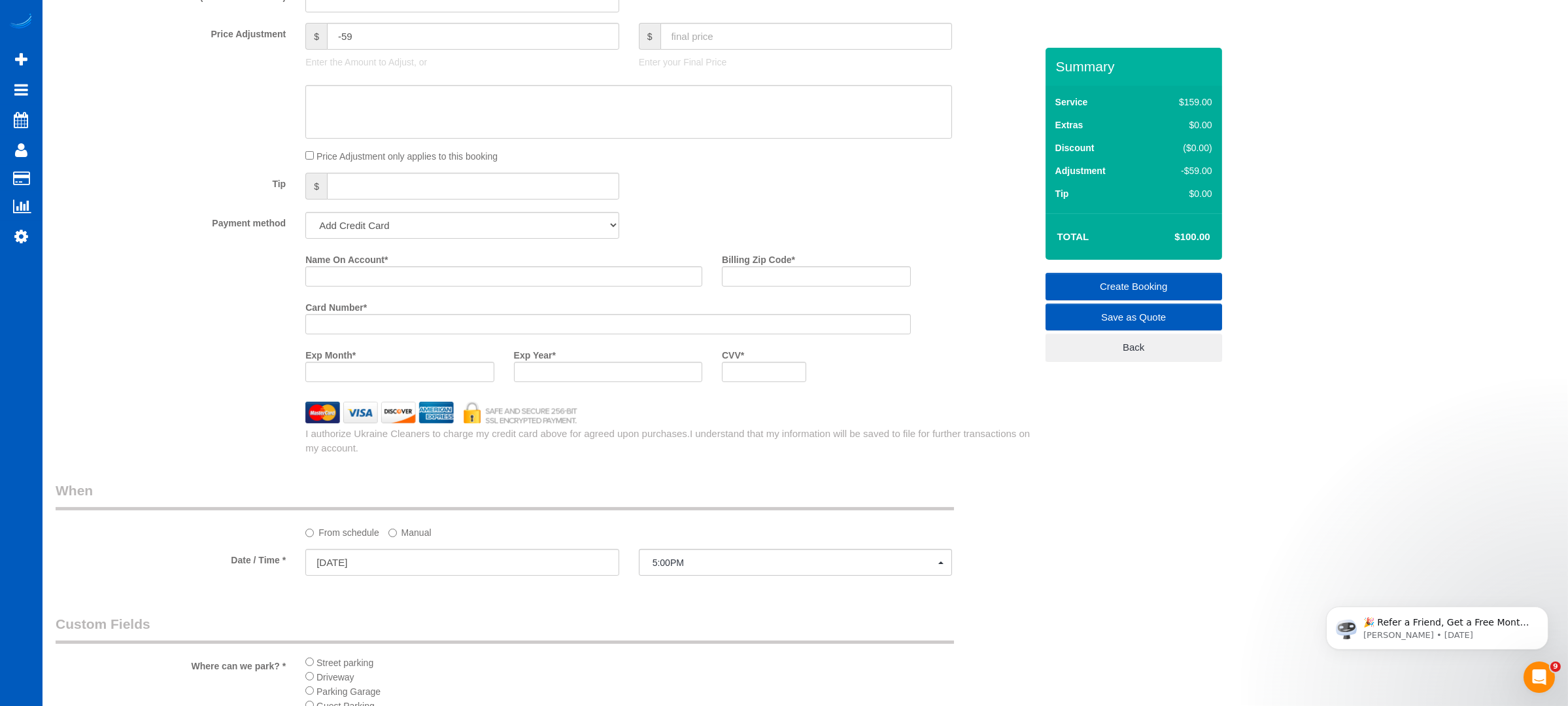
scroll to position [1047, 0]
click at [385, 268] on input "Name On Account *" at bounding box center [504, 271] width 397 height 20
paste input "[PERSON_NAME]"
click at [387, 270] on input "[PERSON_NAME]" at bounding box center [504, 271] width 397 height 20
paste input "Patil"
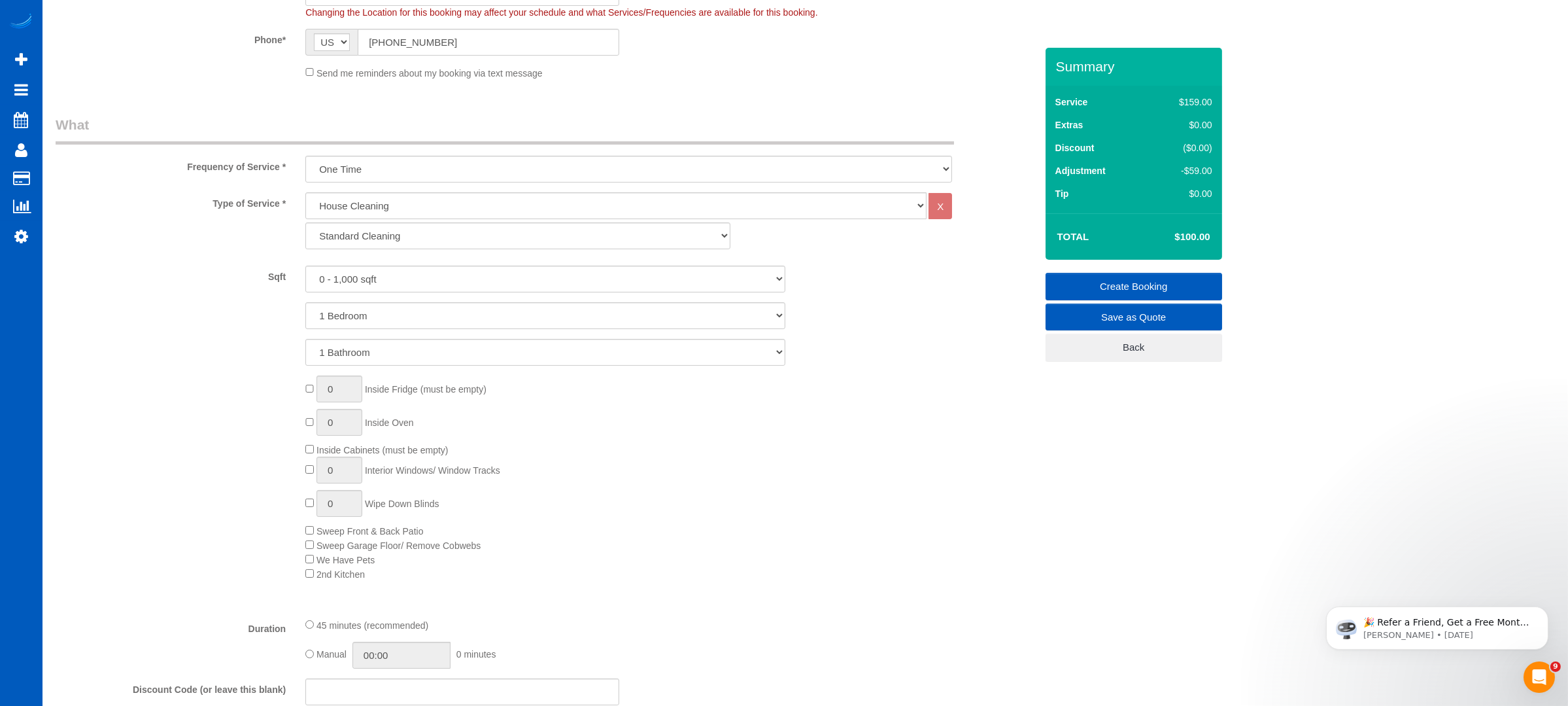
scroll to position [0, 0]
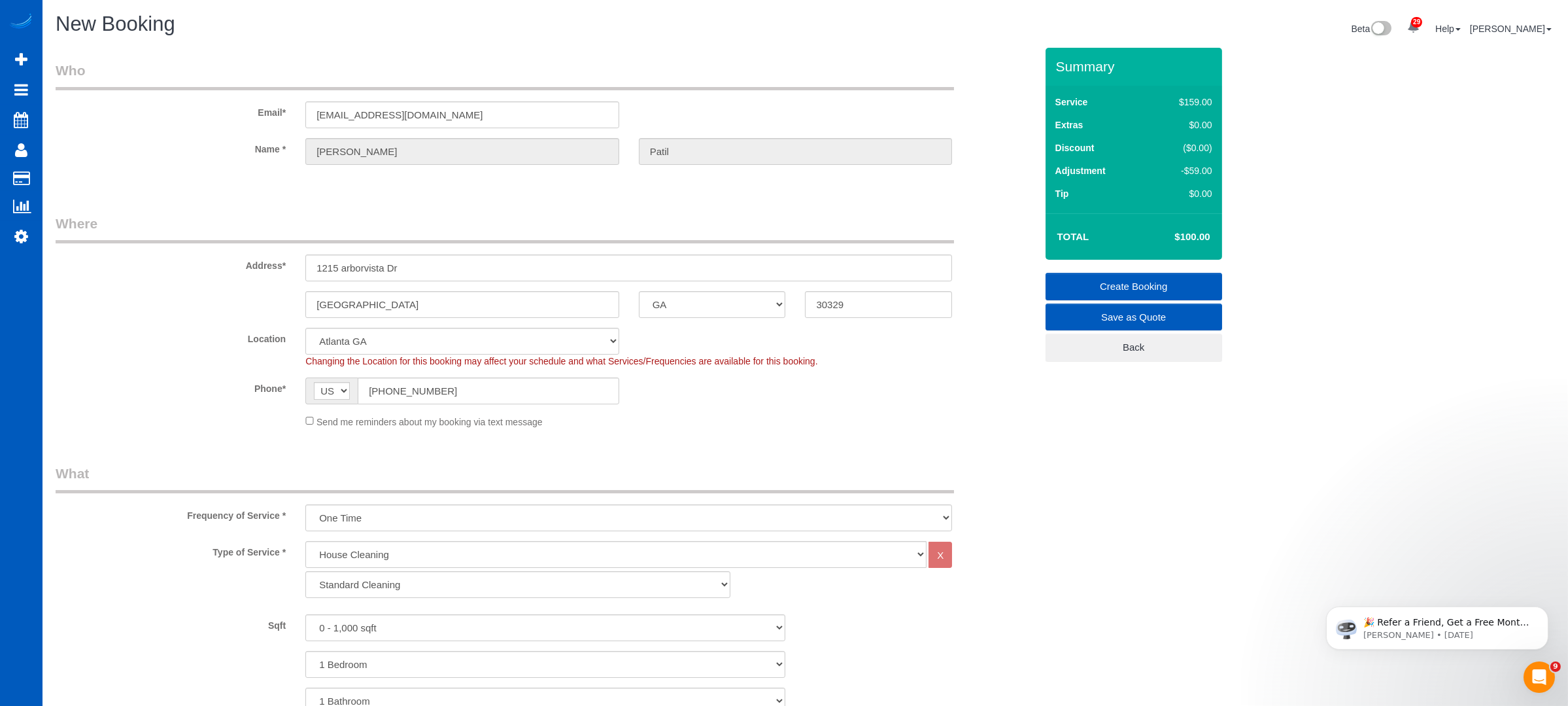
type input "[PERSON_NAME]"
click at [855, 293] on input "30329" at bounding box center [878, 304] width 147 height 27
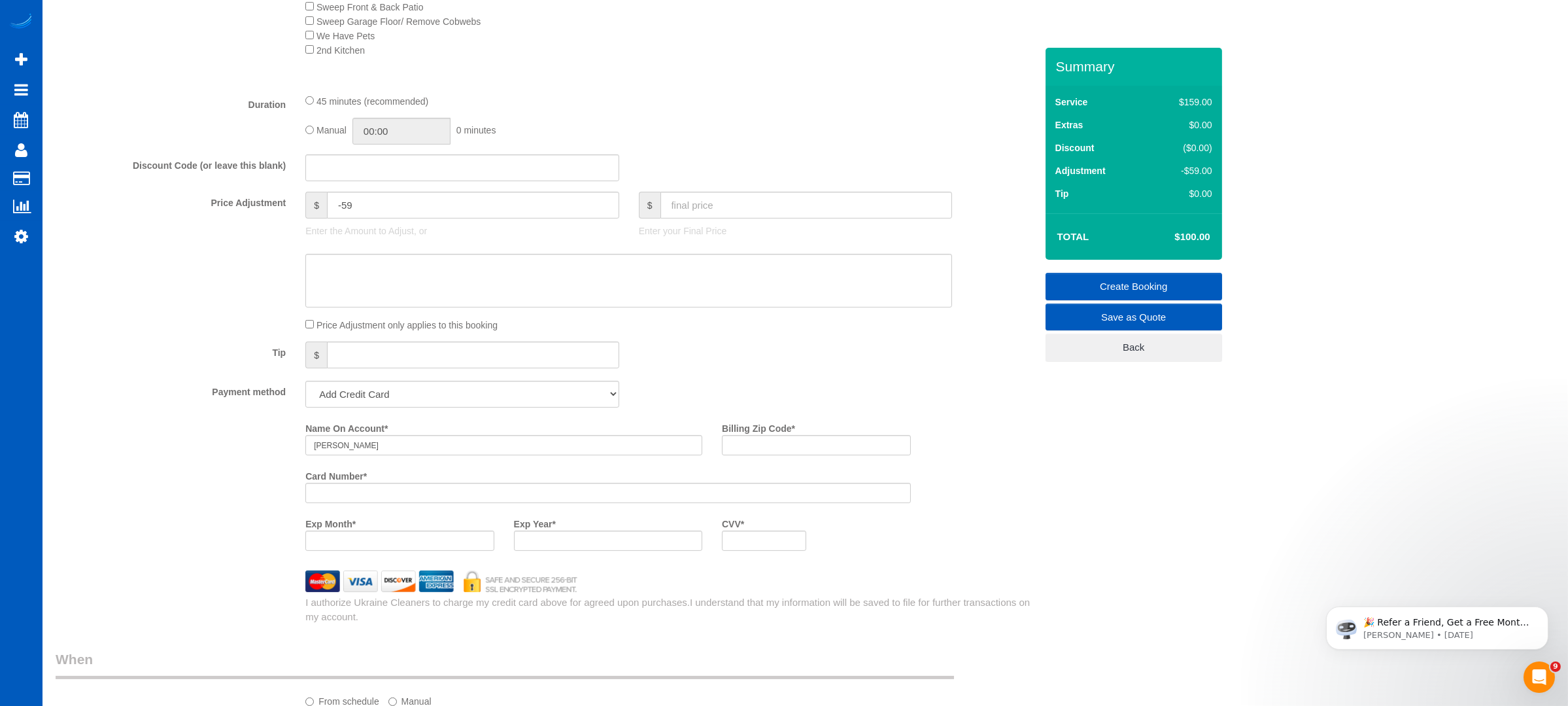
scroll to position [1047, 0]
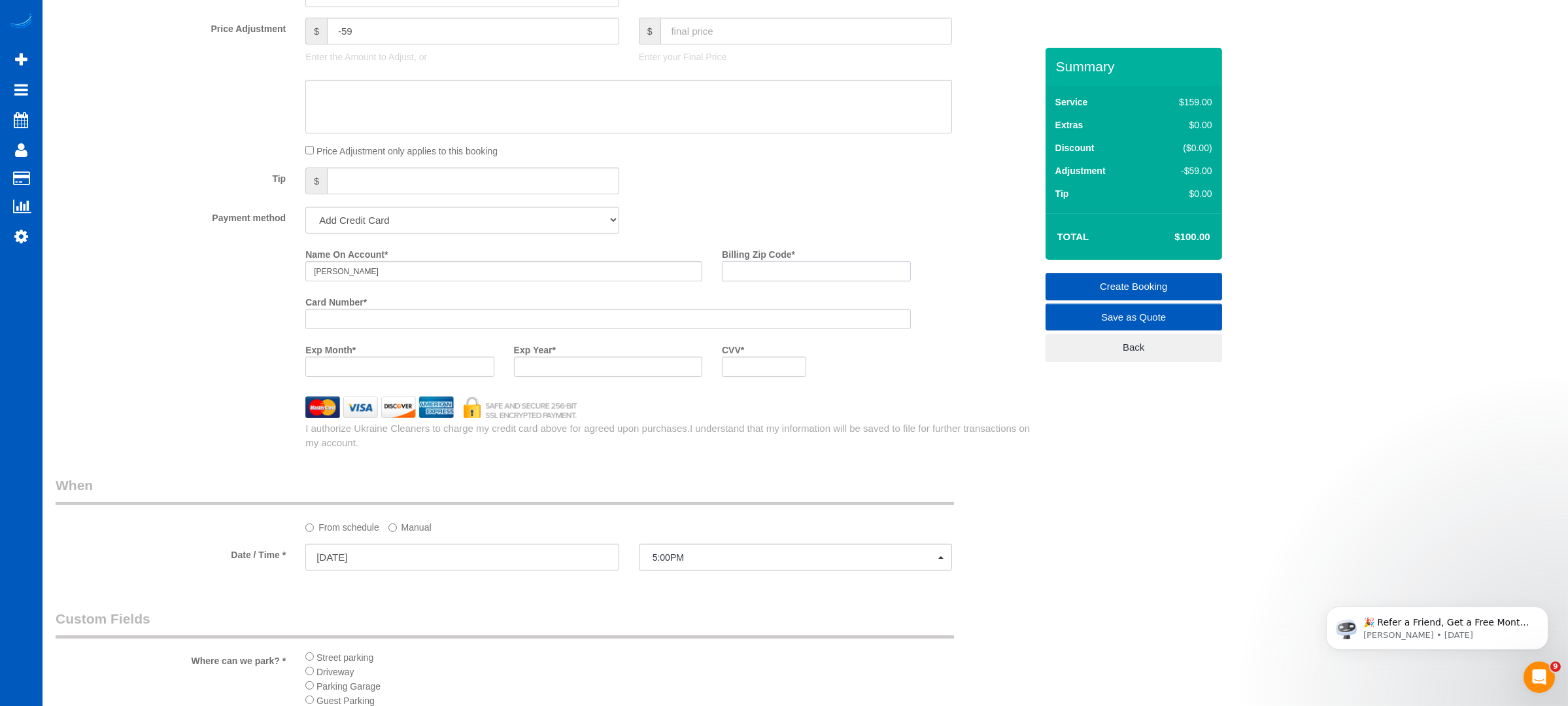
click at [751, 273] on input "Billing Zip Code *" at bounding box center [815, 271] width 188 height 20
paste input "30329"
type input "30329"
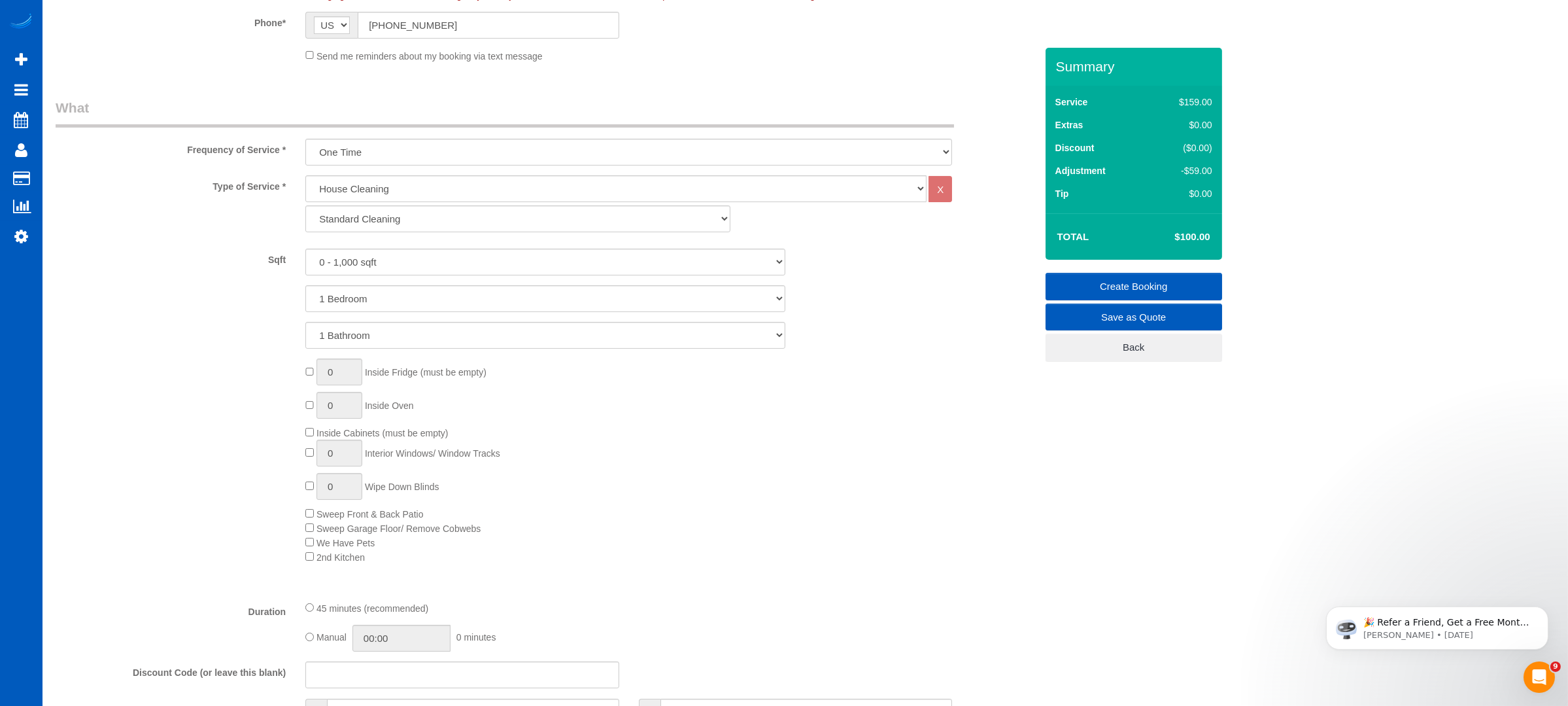
scroll to position [349, 0]
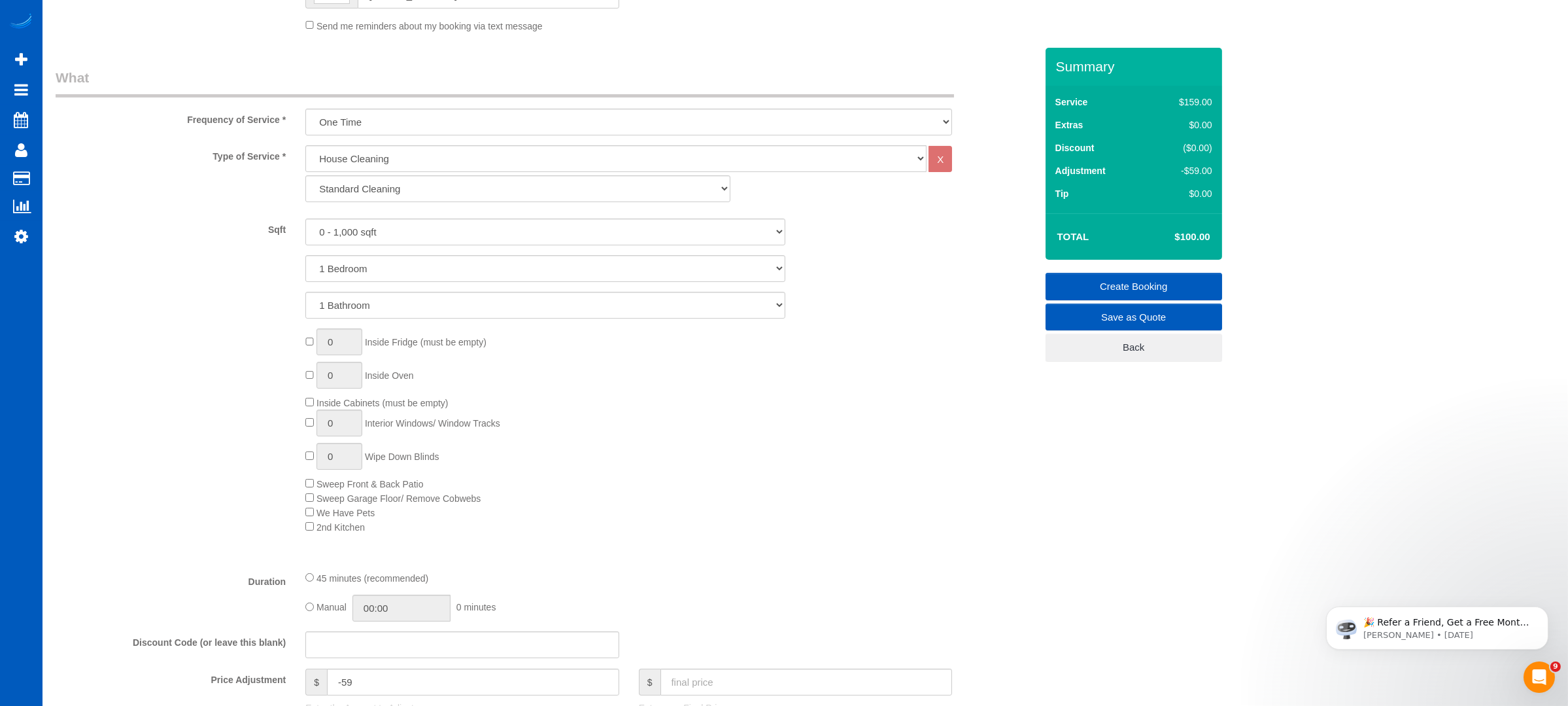
click at [673, 525] on div "0 Inside Fridge (must be empty) 0 Inside Oven Inside Cabinets (must be empty) 0…" at bounding box center [670, 431] width 750 height 205
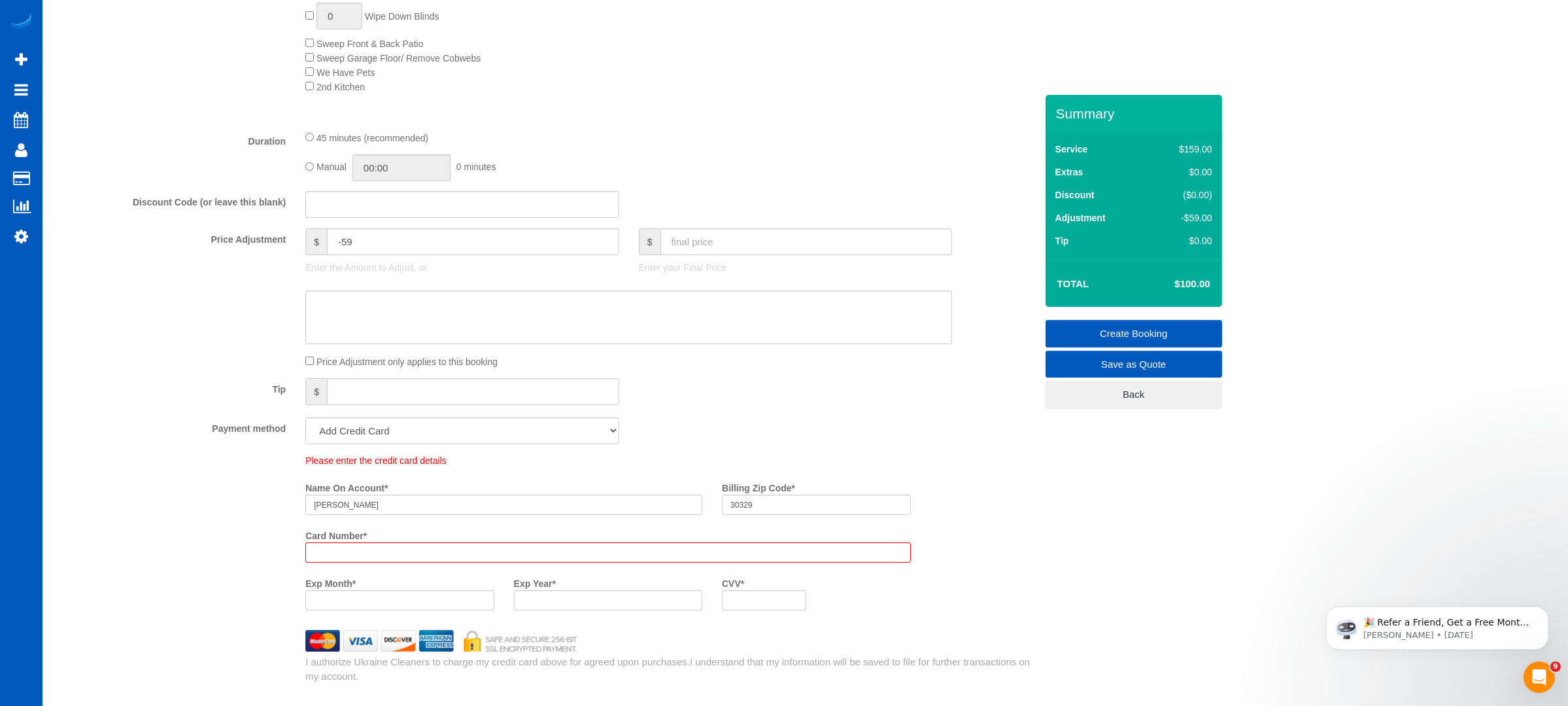
scroll to position [1047, 0]
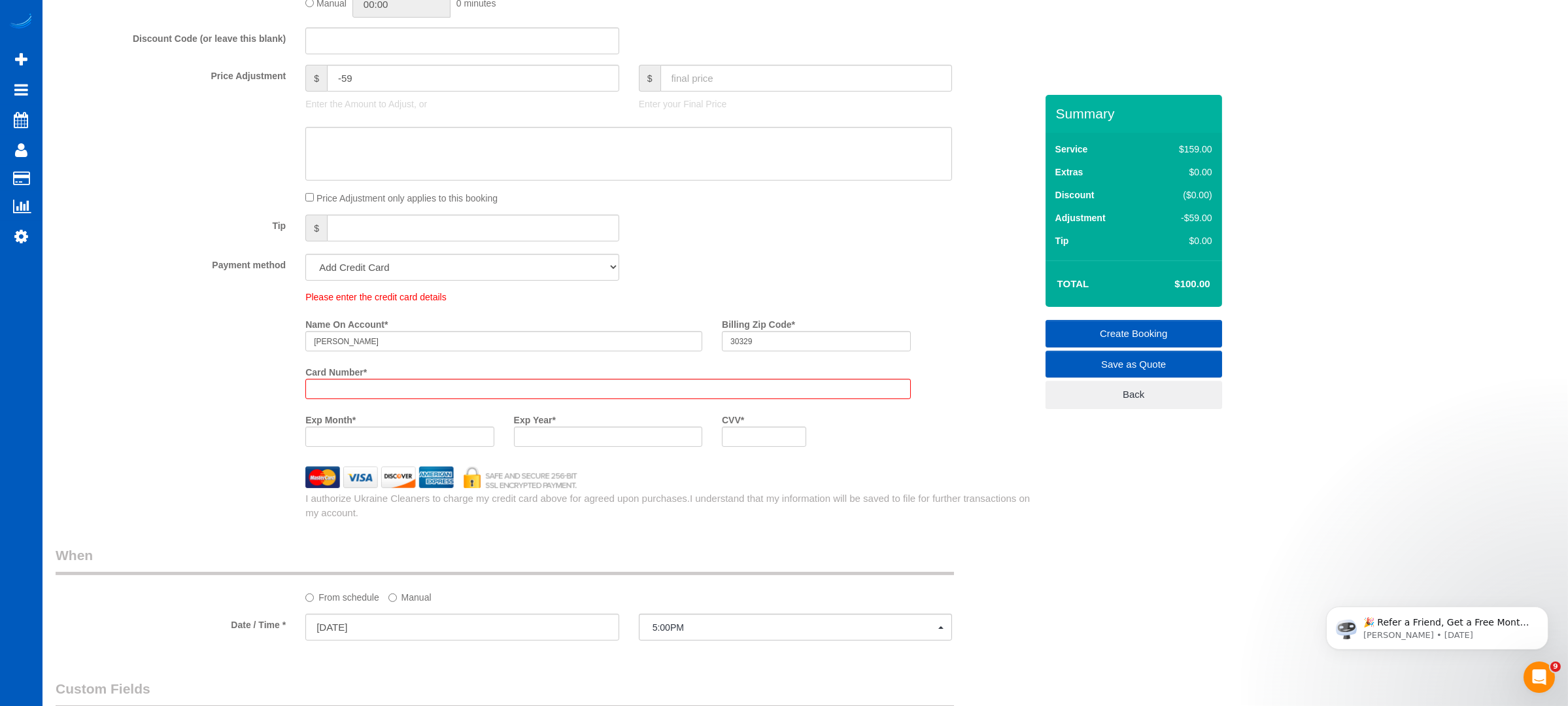
click at [398, 447] on div at bounding box center [399, 436] width 188 height 20
click at [520, 281] on select "Add Credit Card Cash Check Paypal" at bounding box center [463, 267] width 314 height 27
select select "string:cash"
click at [306, 257] on select "Add Credit Card Cash Check Paypal" at bounding box center [463, 267] width 314 height 27
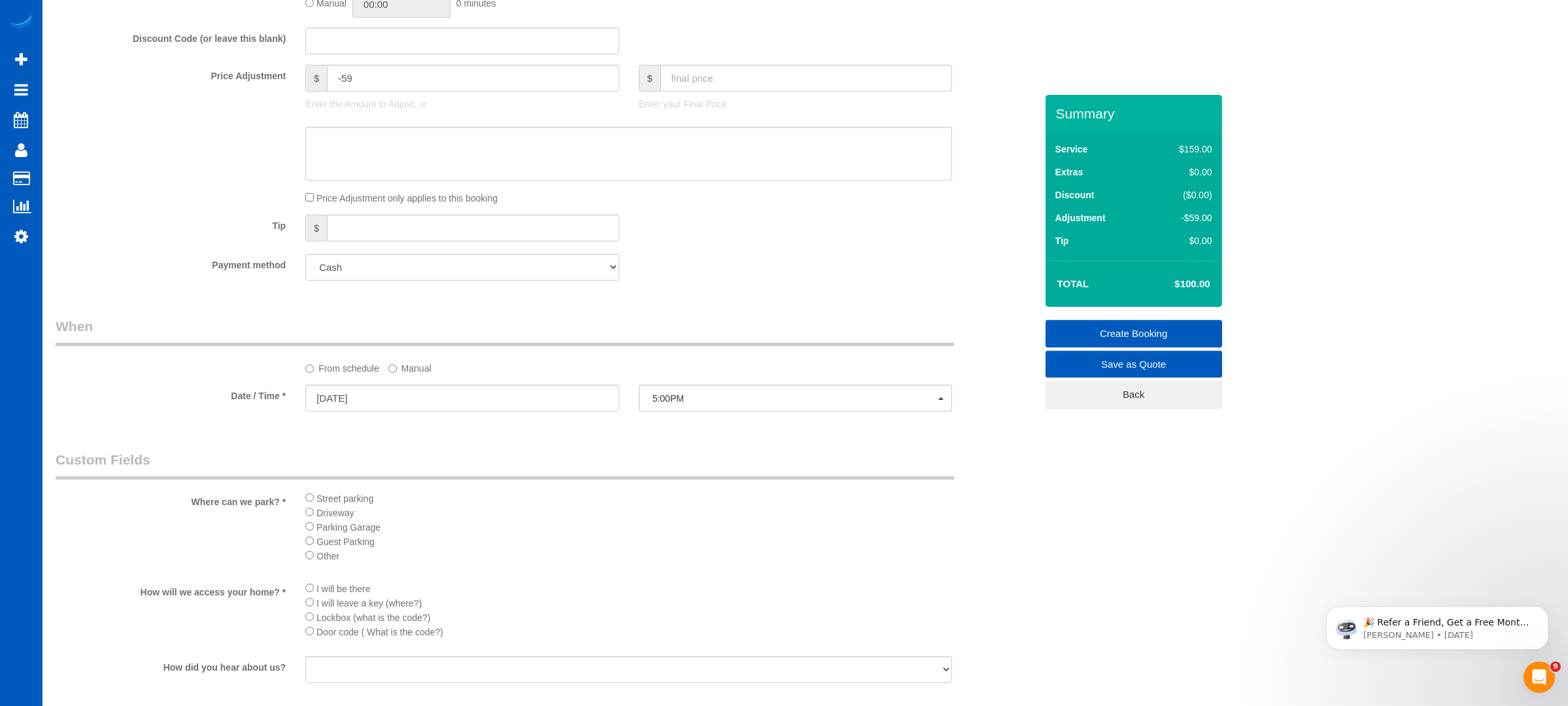
click at [1117, 322] on link "Create Booking" at bounding box center [1134, 334] width 177 height 27
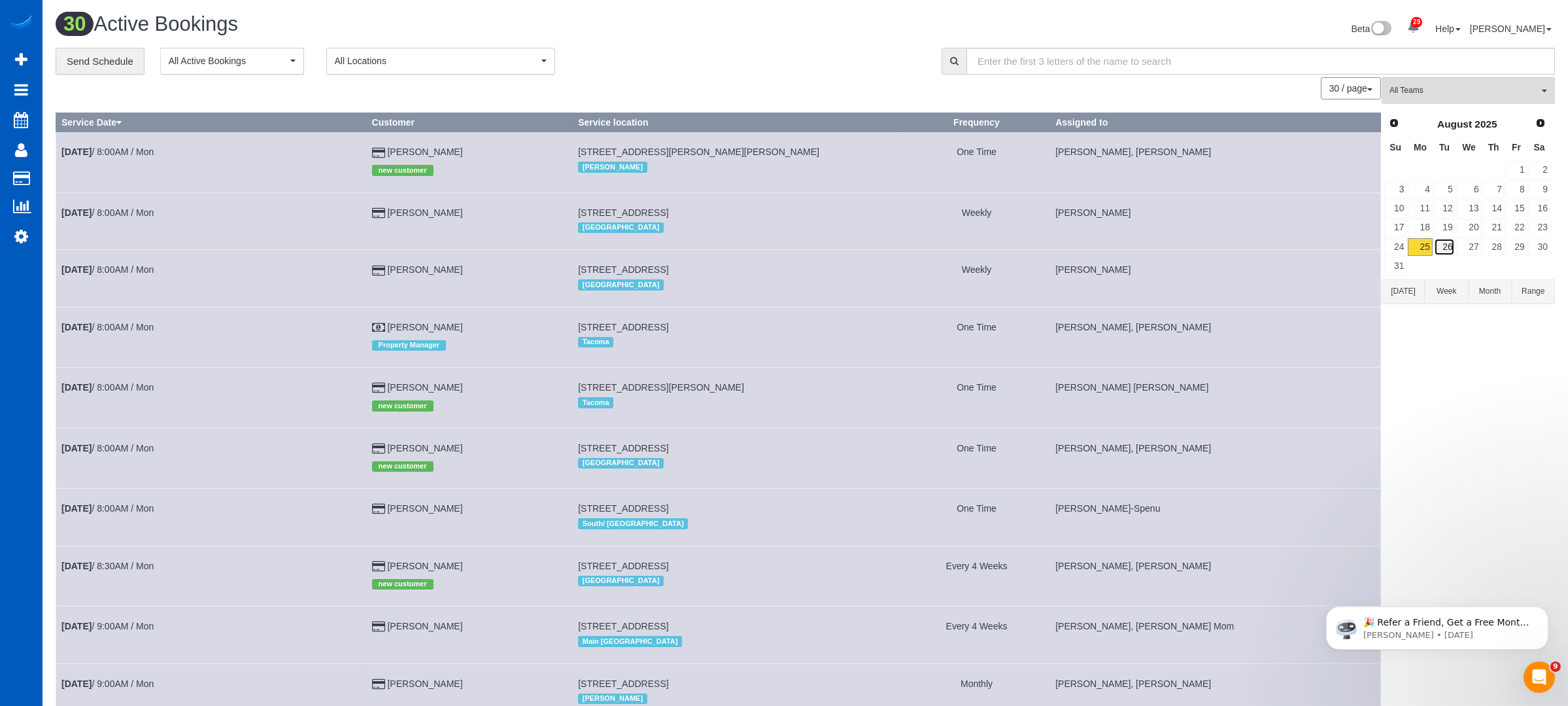
click at [1447, 251] on link "26" at bounding box center [1445, 246] width 22 height 17
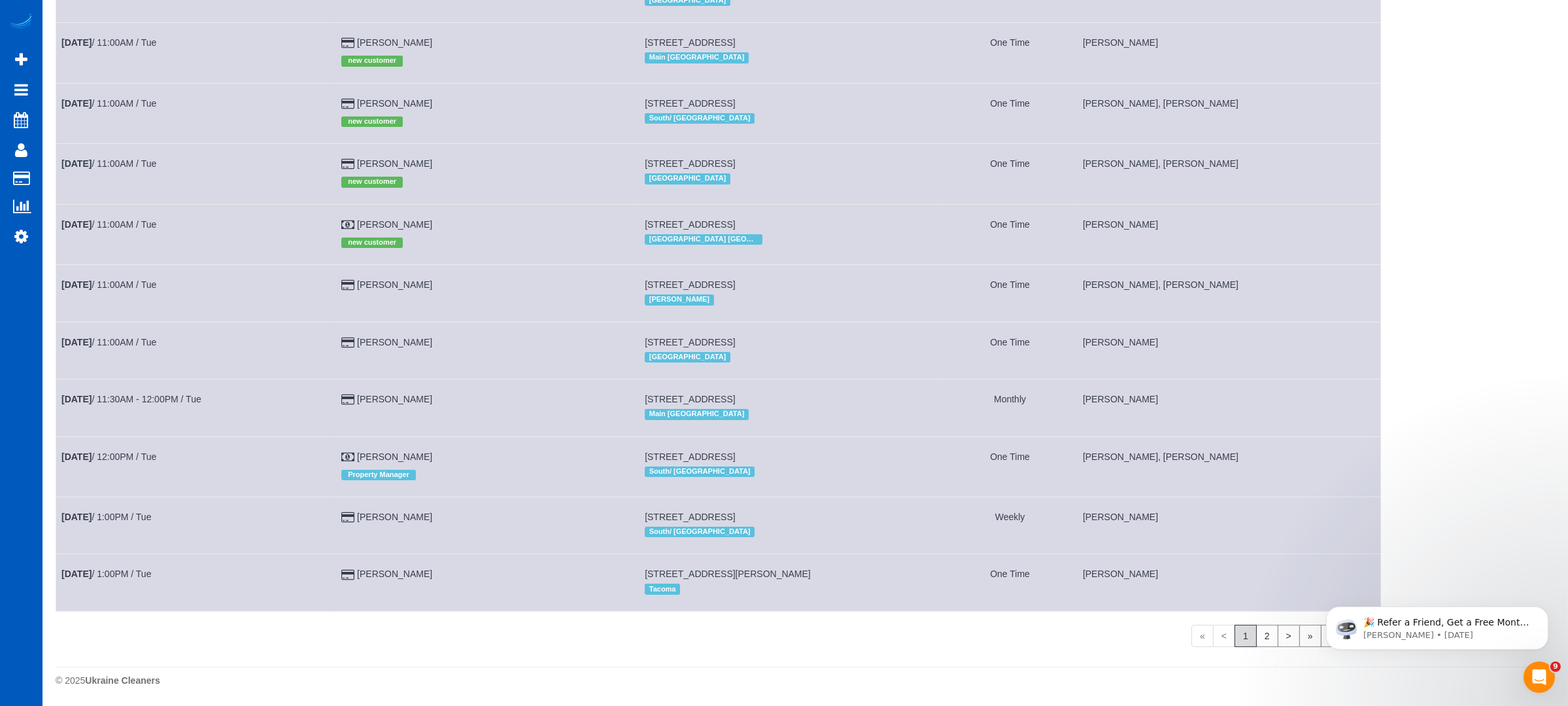
scroll to position [1281, 0]
click at [1259, 638] on link "2" at bounding box center [1267, 635] width 22 height 22
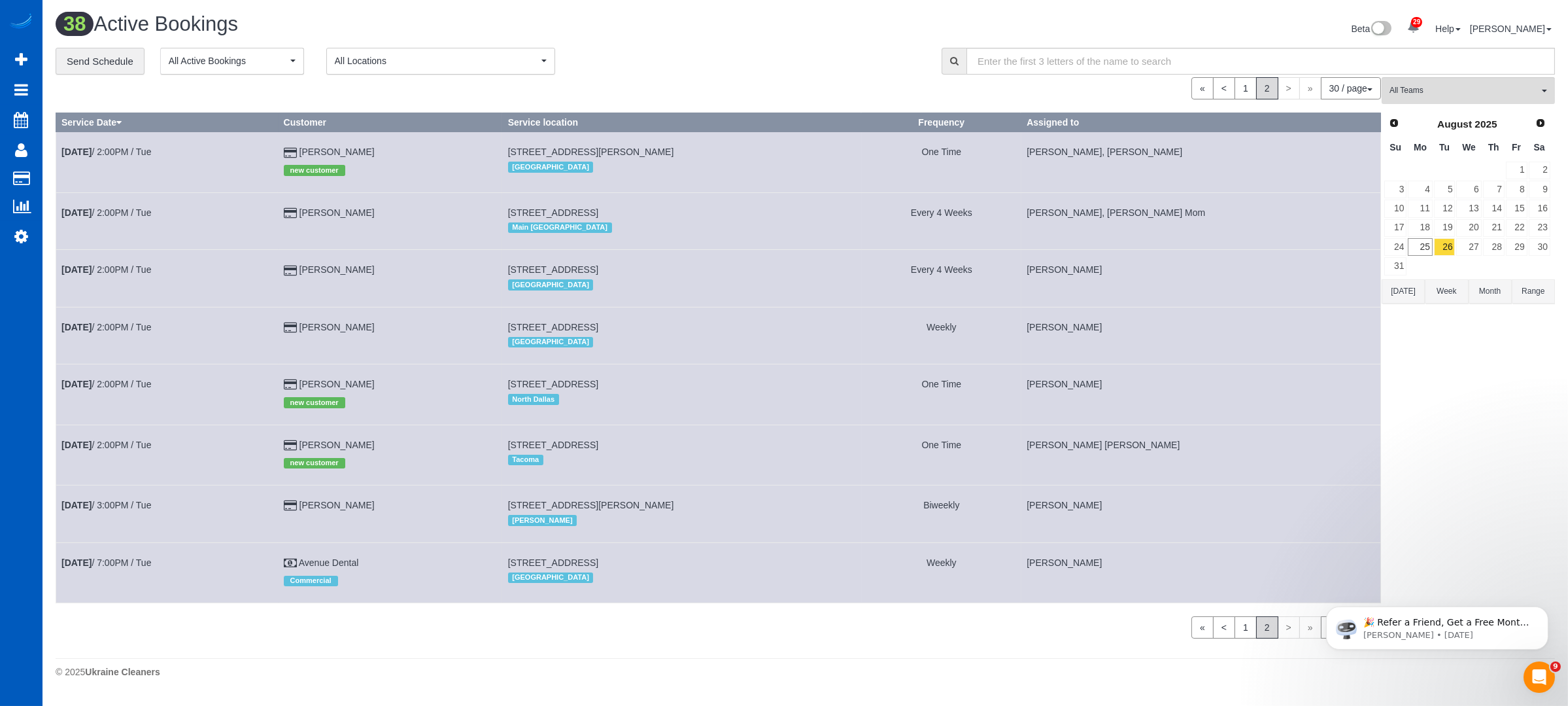
scroll to position [0, 0]
click at [1058, 64] on input "text" at bounding box center [1277, 61] width 596 height 27
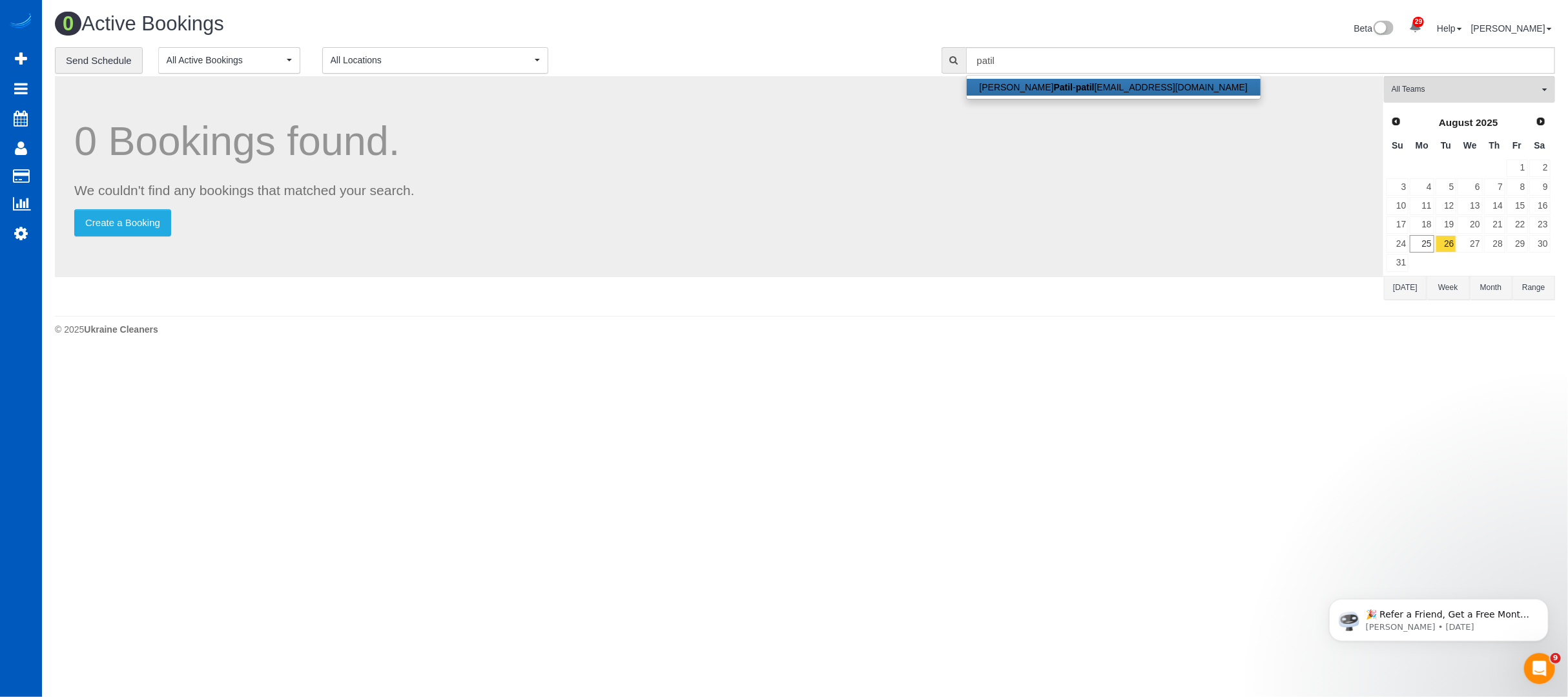
click at [1000, 92] on link "[PERSON_NAME] [EMAIL_ADDRESS][DOMAIN_NAME]" at bounding box center [1114, 87] width 294 height 17
type input "[EMAIL_ADDRESS][DOMAIN_NAME]"
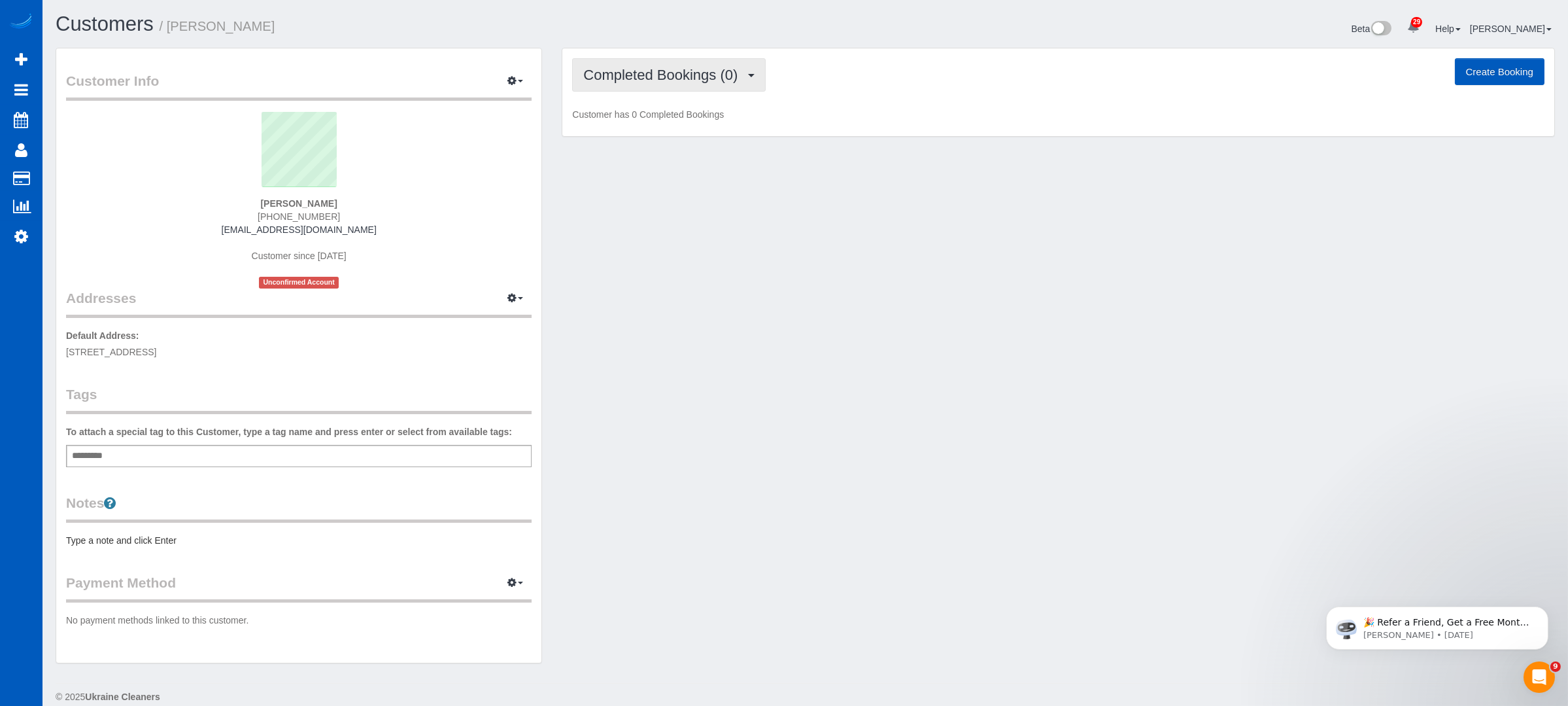
click at [695, 79] on span "Completed Bookings (0)" at bounding box center [664, 75] width 161 height 17
click at [620, 126] on link "Upcoming Bookings (1)" at bounding box center [641, 122] width 136 height 17
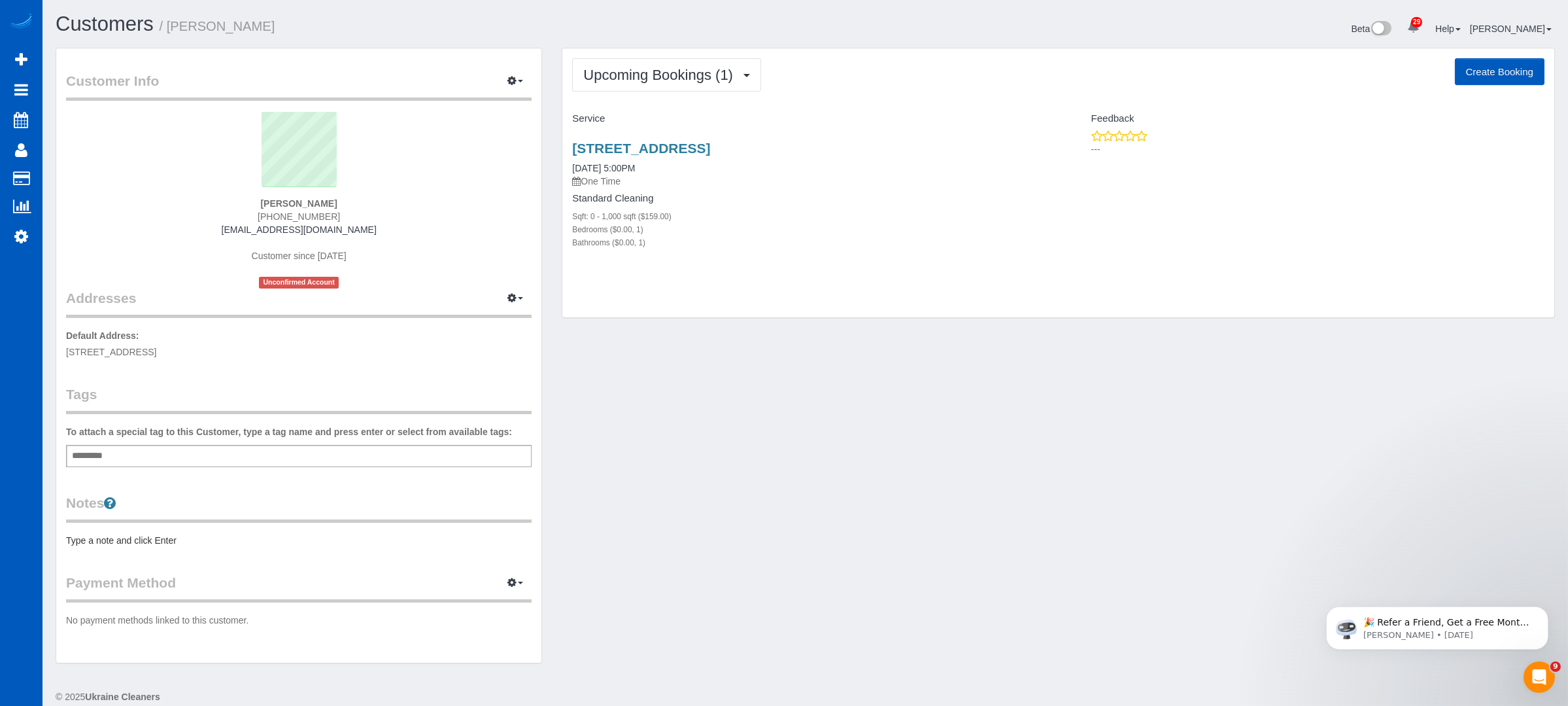
click at [735, 137] on div "[STREET_ADDRESS] [DATE] 5:00PM One Time Standard Cleaning Sqft: 0 - 1,000 sqft …" at bounding box center [810, 202] width 496 height 145
click at [710, 143] on link "[STREET_ADDRESS]" at bounding box center [641, 148] width 138 height 15
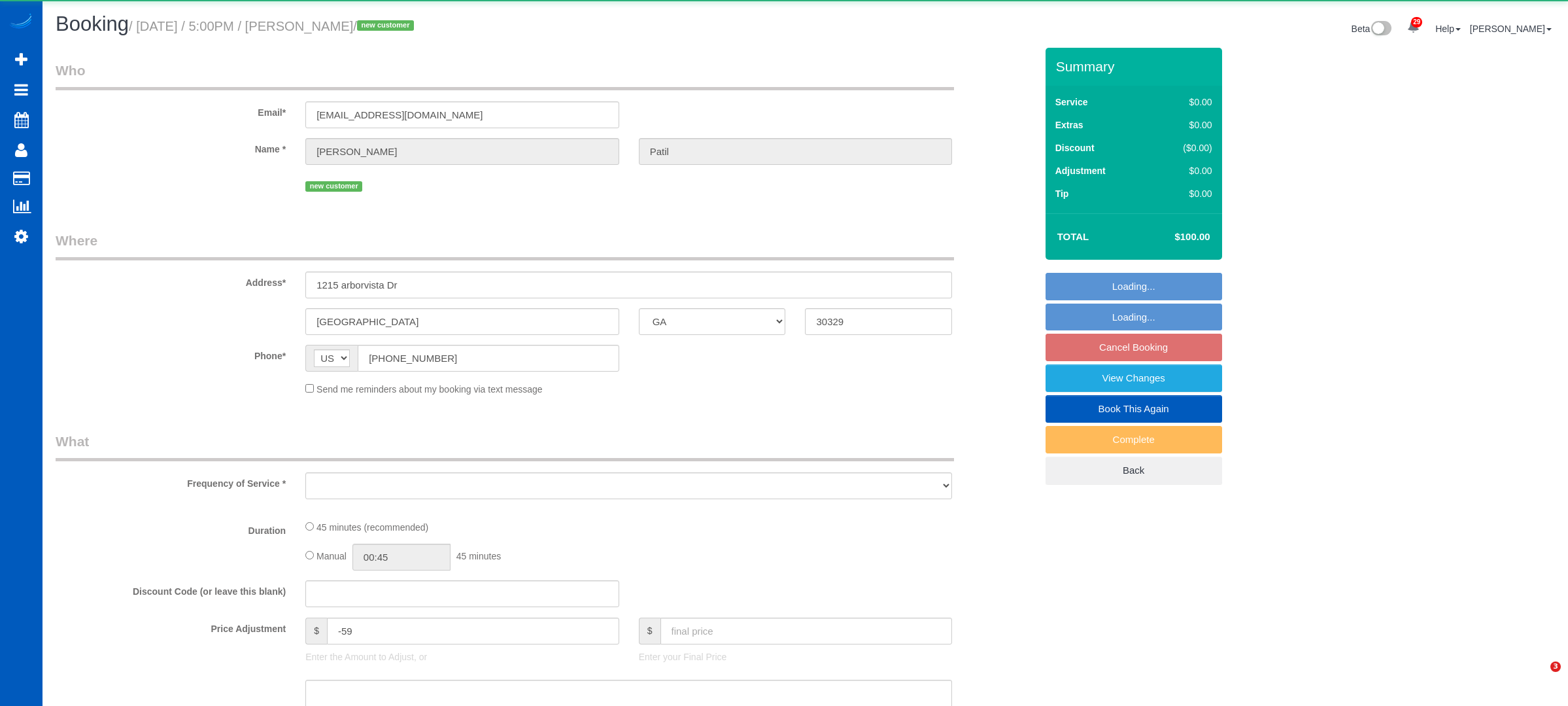
select select "GA"
select select "object:1147"
select select "199"
select select "spot1"
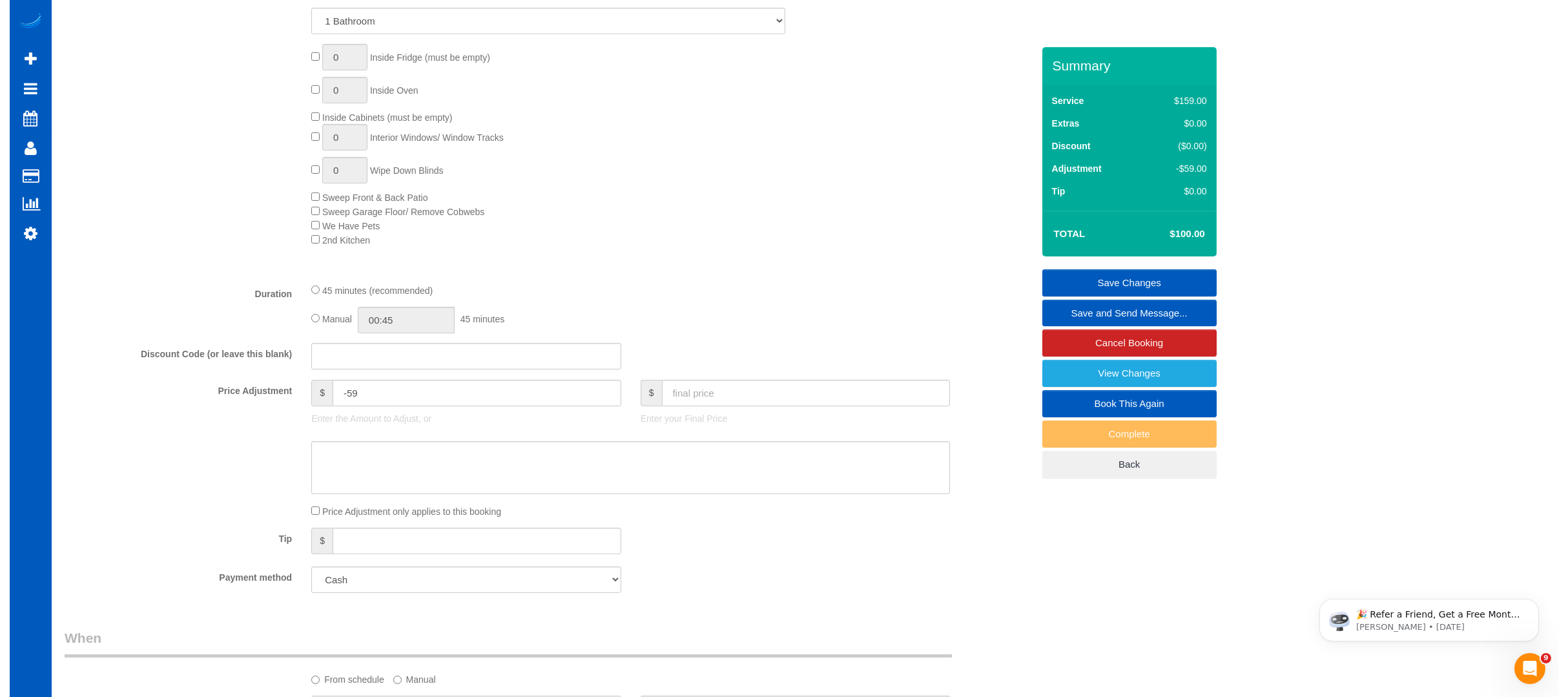
scroll to position [861, 0]
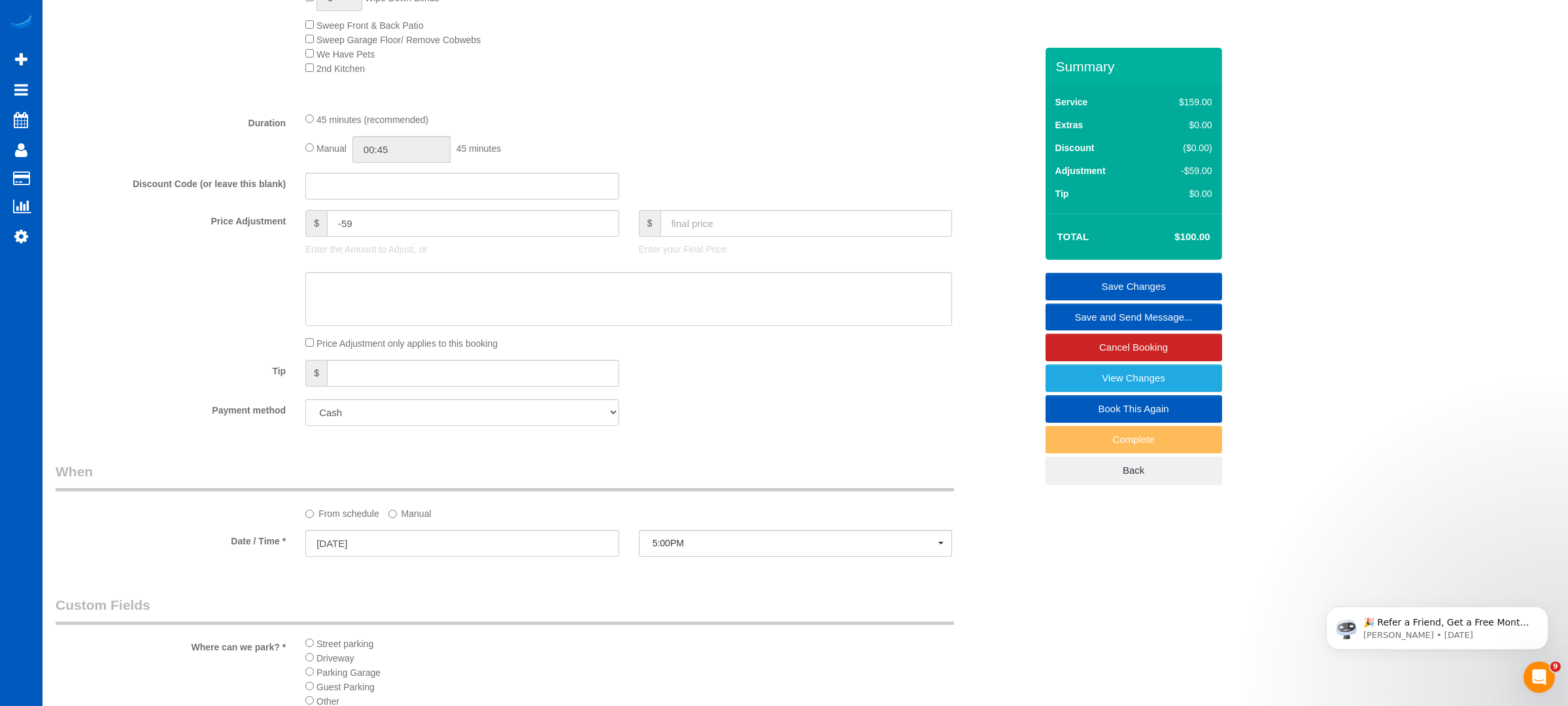
click at [415, 518] on label "Manual" at bounding box center [410, 510] width 43 height 17
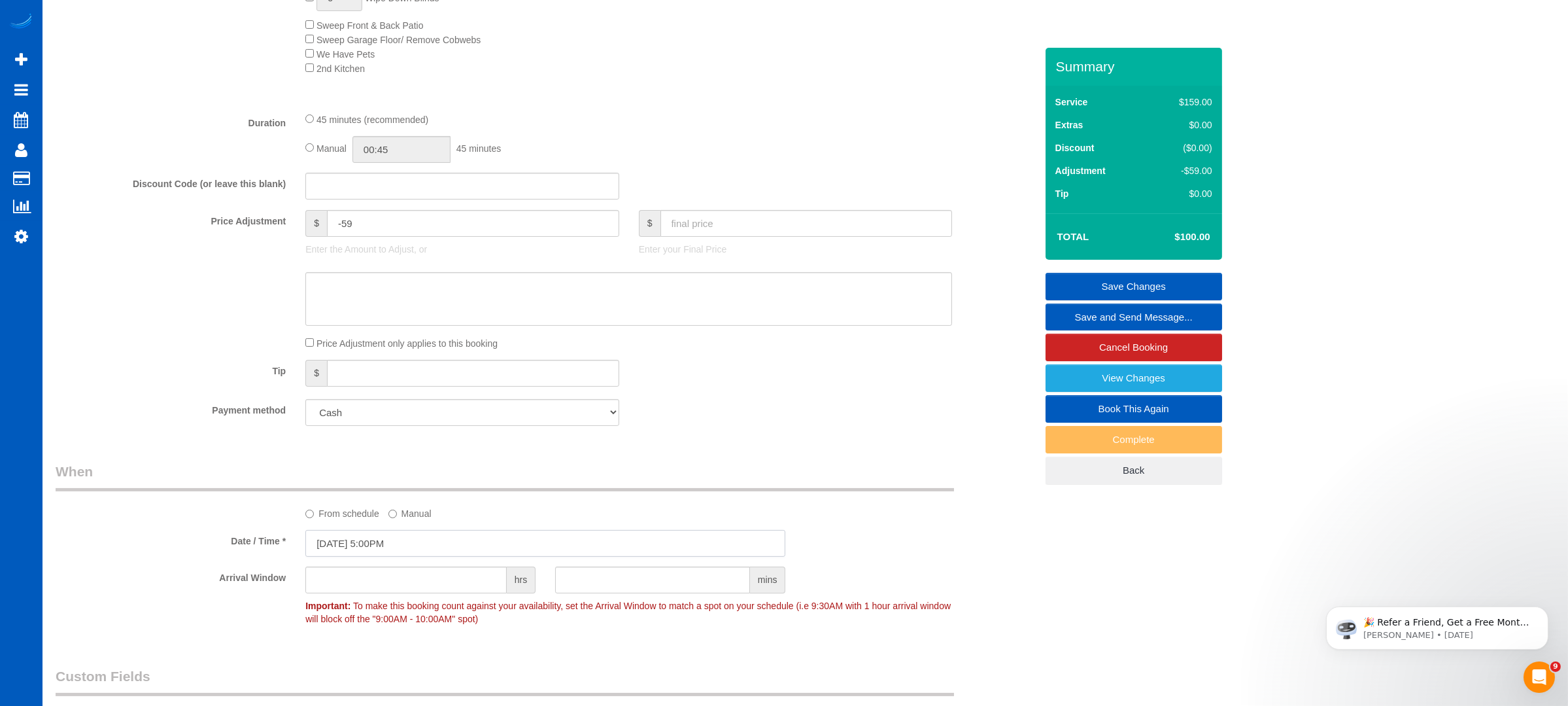
click at [513, 543] on input "[DATE] 5:00PM" at bounding box center [546, 544] width 480 height 27
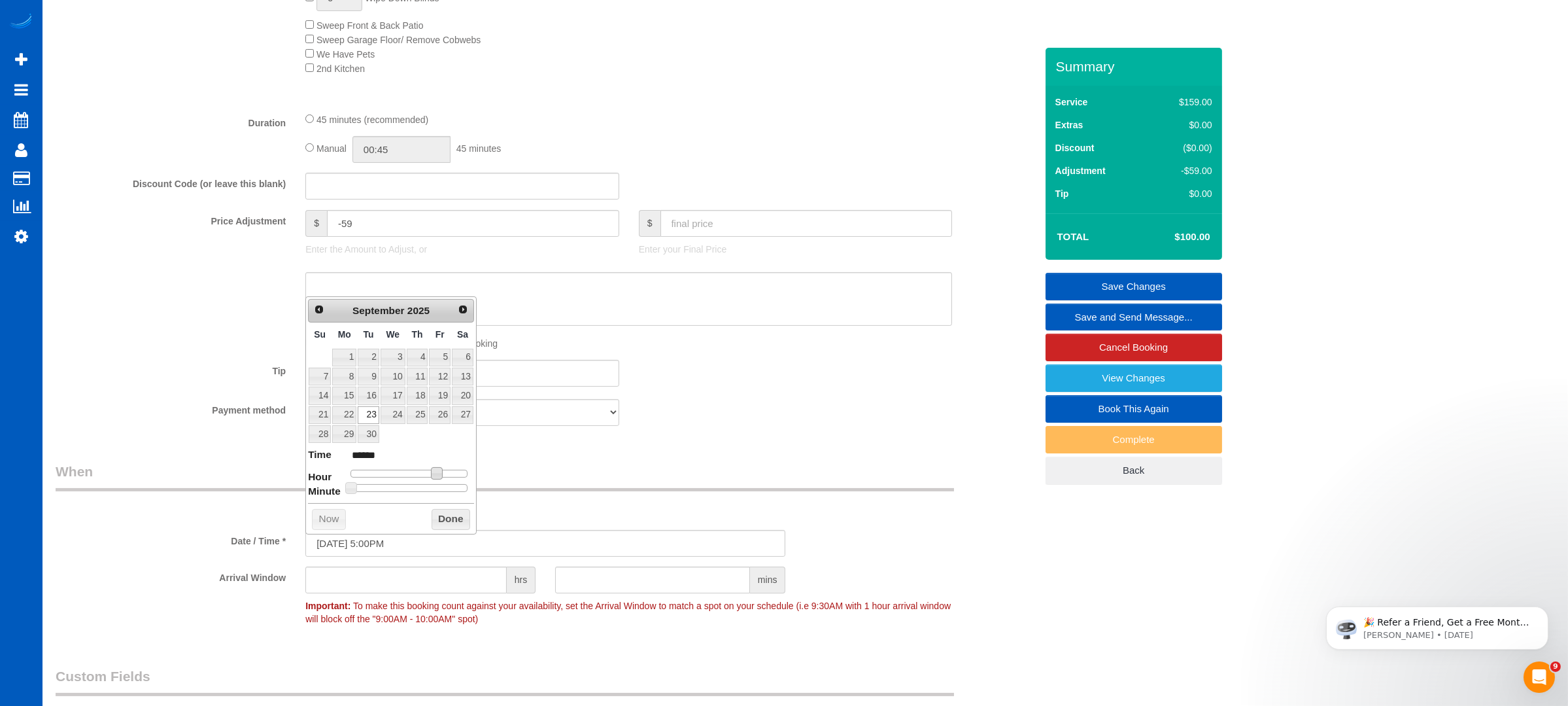
type input "09/23/2025 4:00PM"
type input "******"
type input "09/23/2025 3:00PM"
type input "******"
type input "09/23/2025 2:00PM"
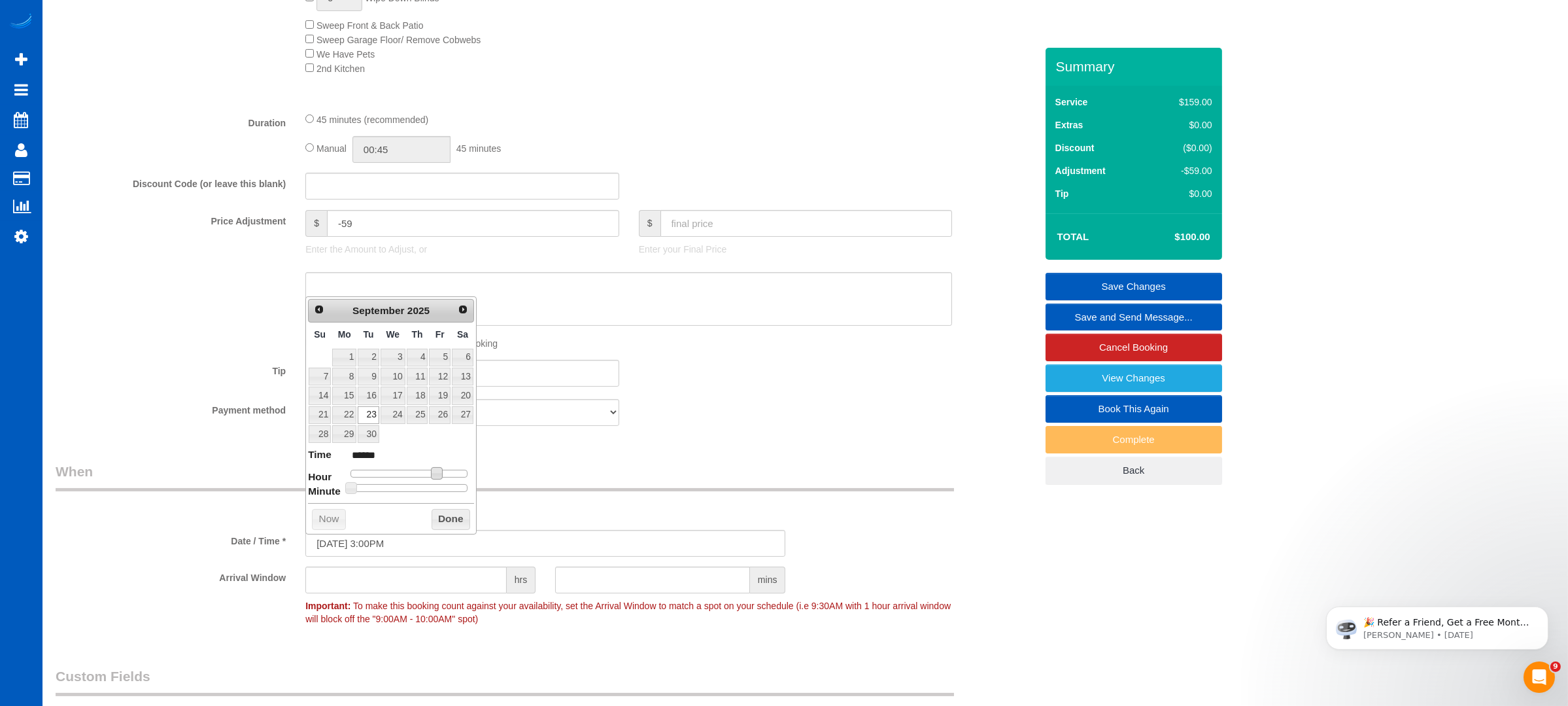
type input "******"
type input "09/23/2025 1:00PM"
type input "******"
type input "09/23/2025 12:00PM"
type input "*******"
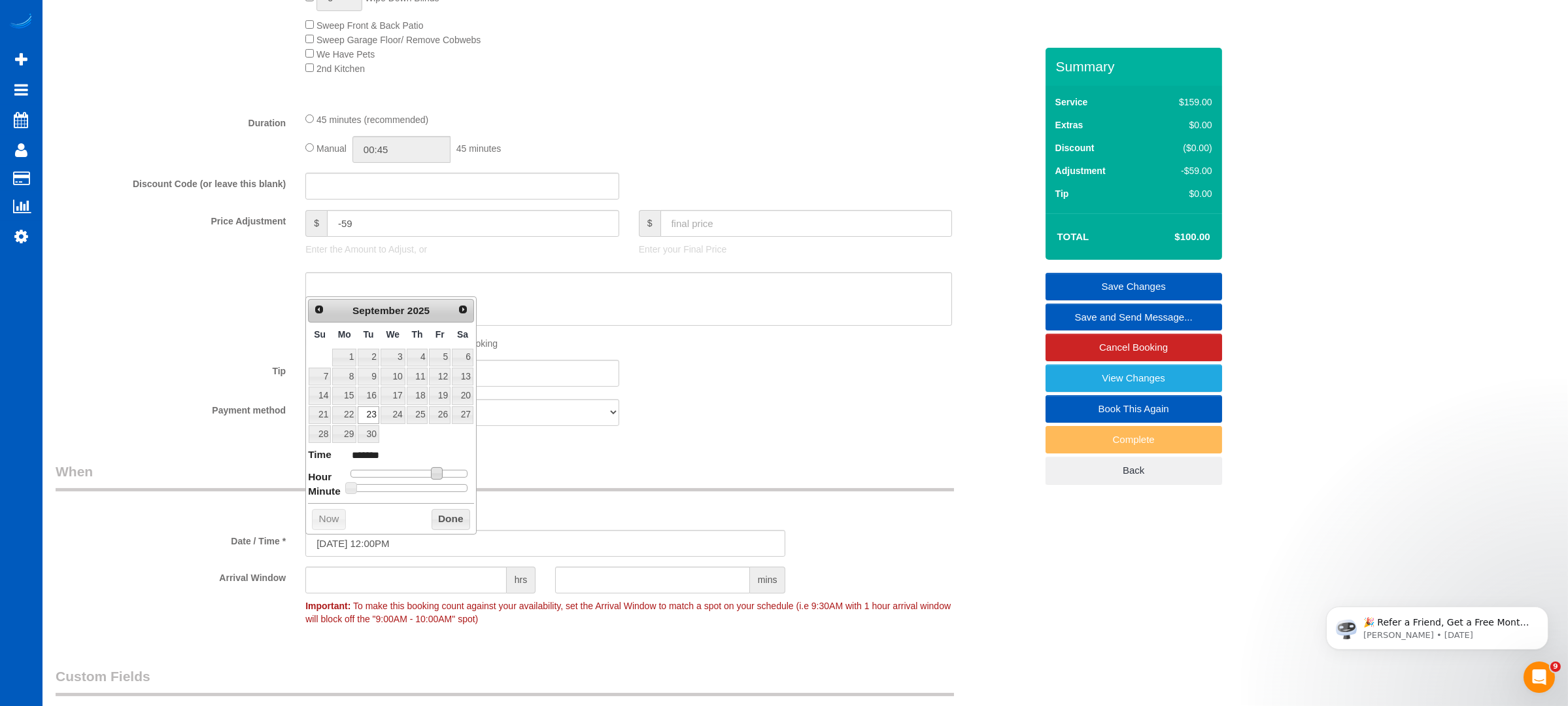
type input "09/23/2025 11:00AM"
type input "*******"
type input "09/23/2025 10:00AM"
type input "*******"
type input "09/23/2025 11:00AM"
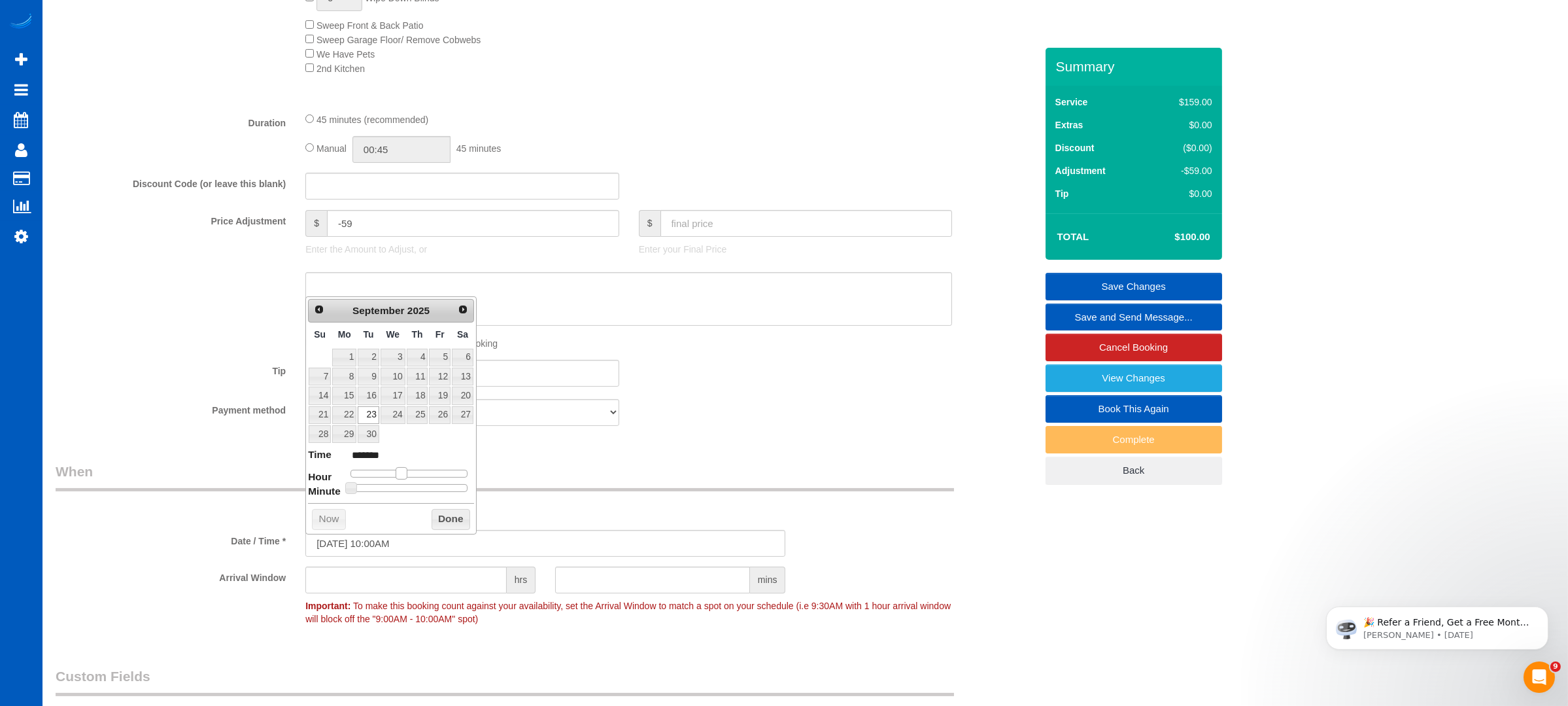
type input "*******"
drag, startPoint x: 417, startPoint y: 472, endPoint x: 405, endPoint y: 475, distance: 12.4
click at [405, 475] on span at bounding box center [406, 473] width 12 height 12
click at [441, 514] on button "Done" at bounding box center [451, 519] width 39 height 21
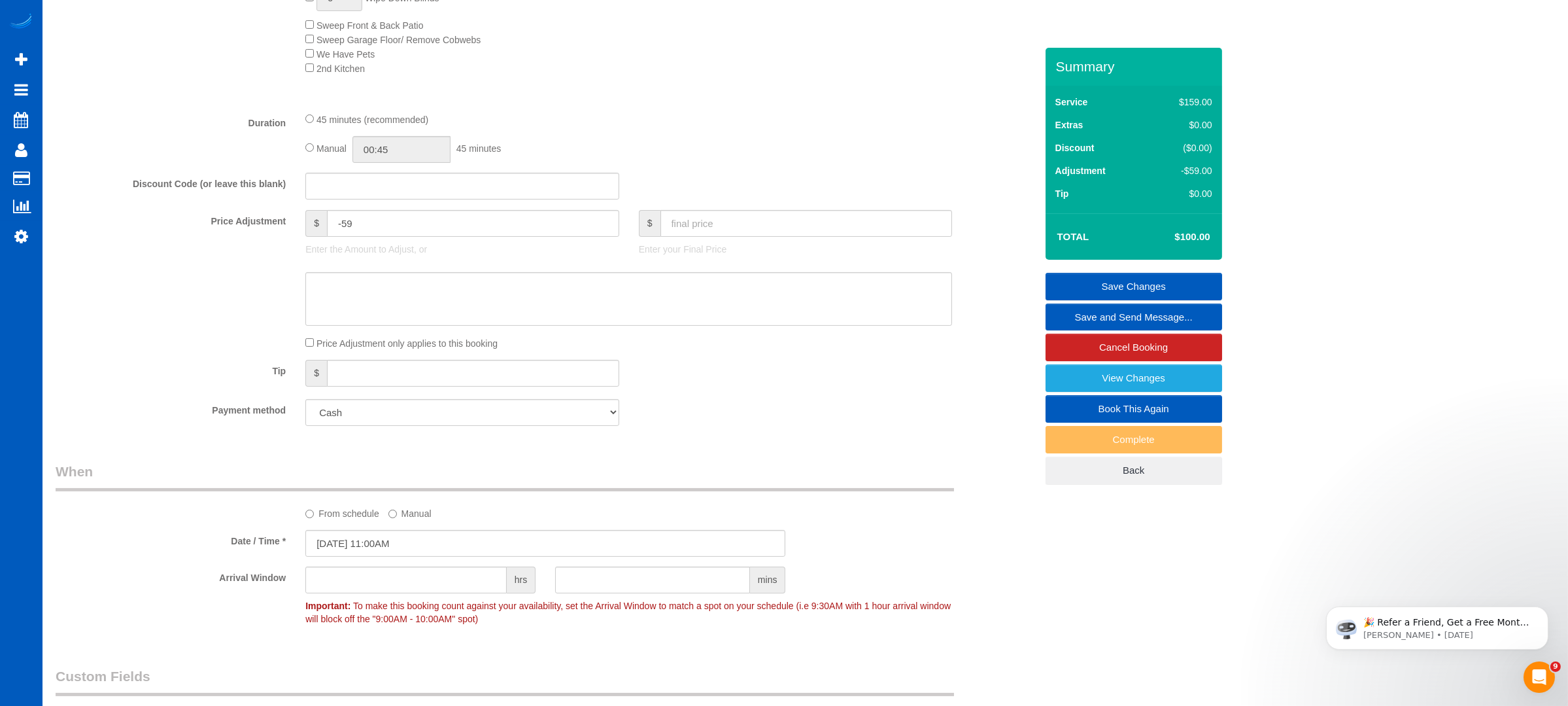
click at [1155, 317] on link "Save and Send Message..." at bounding box center [1134, 317] width 177 height 27
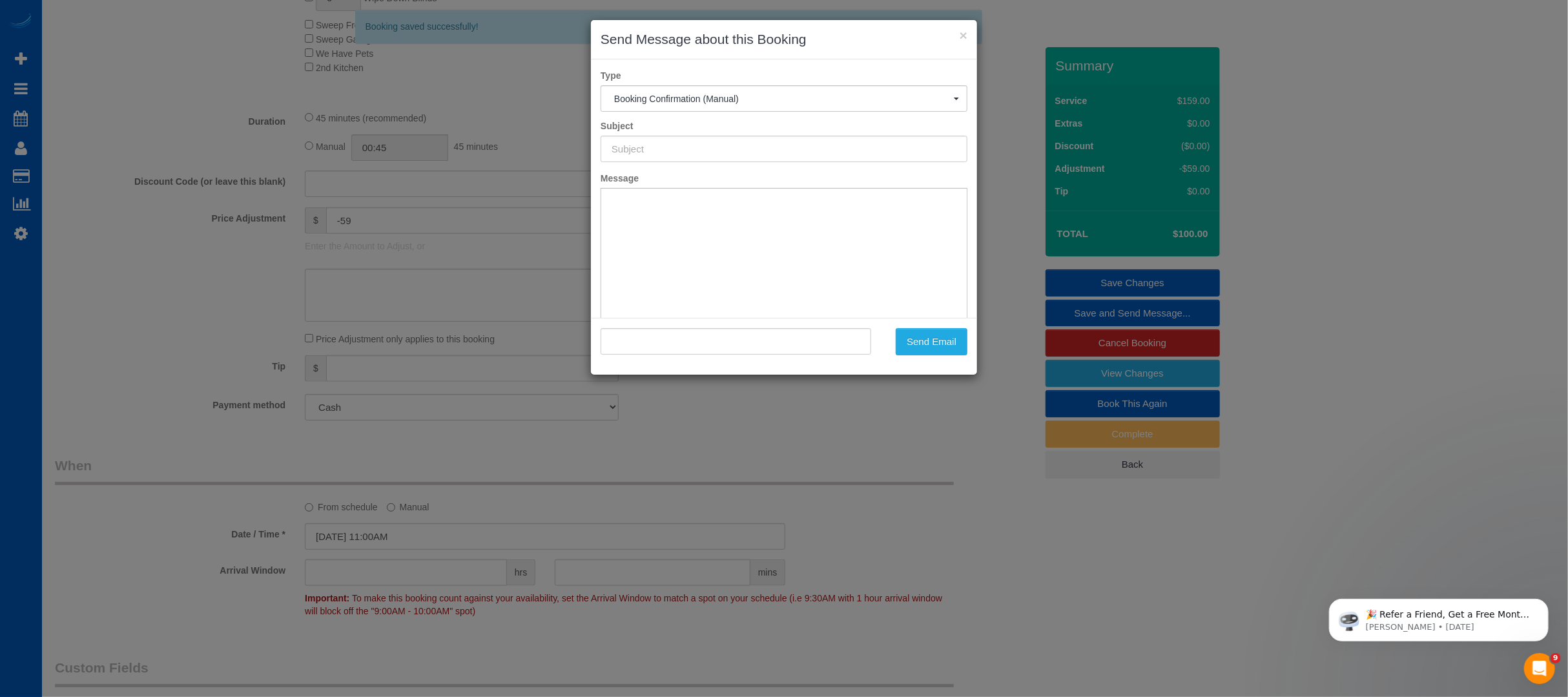
type input "Cleaning Service Confirmed!"
type input ""Ameya Patil" <patilameya05@gmail.com>"
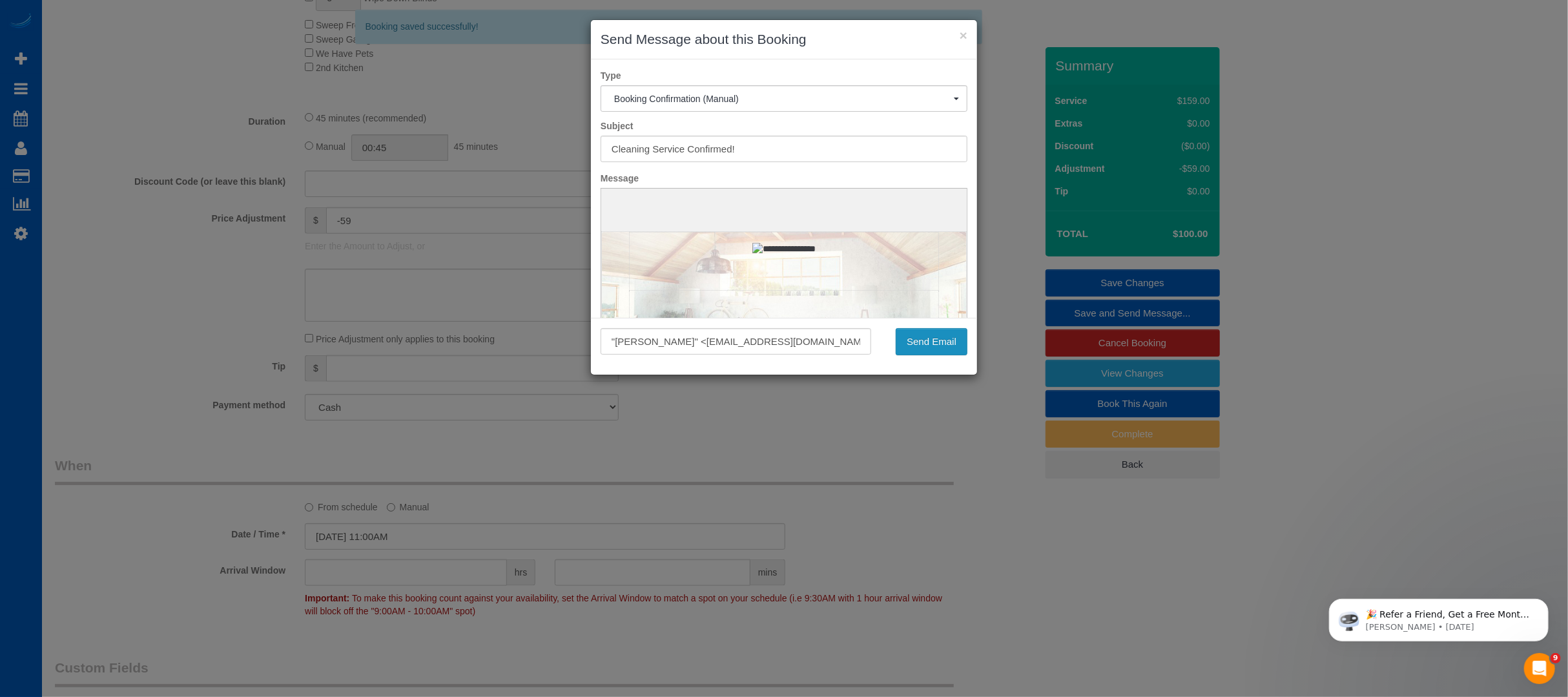
click at [933, 353] on button "Send Email" at bounding box center [931, 341] width 72 height 27
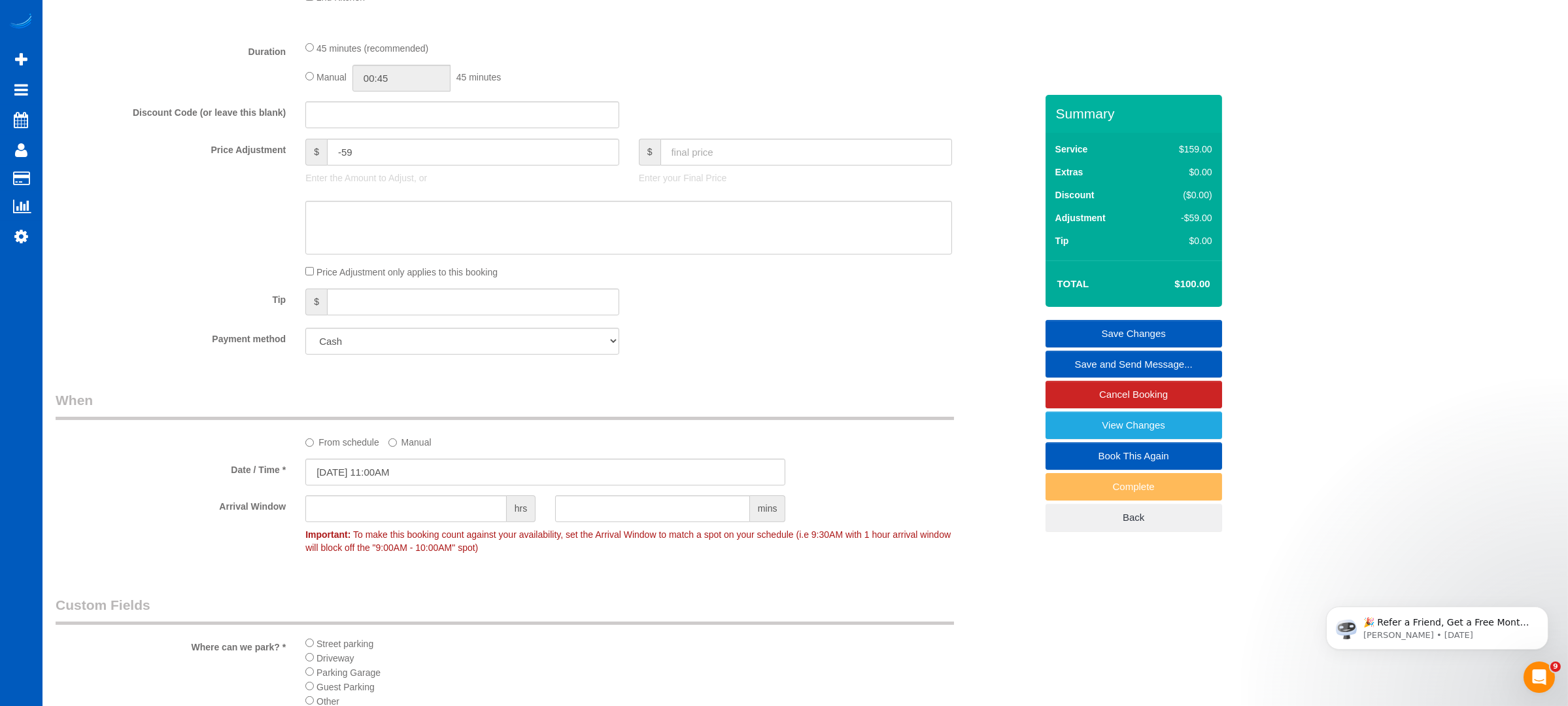
scroll to position [990, 0]
click at [541, 354] on select "Add Credit Card Cash Check Paypal" at bounding box center [463, 342] width 314 height 27
select select "string:fspay"
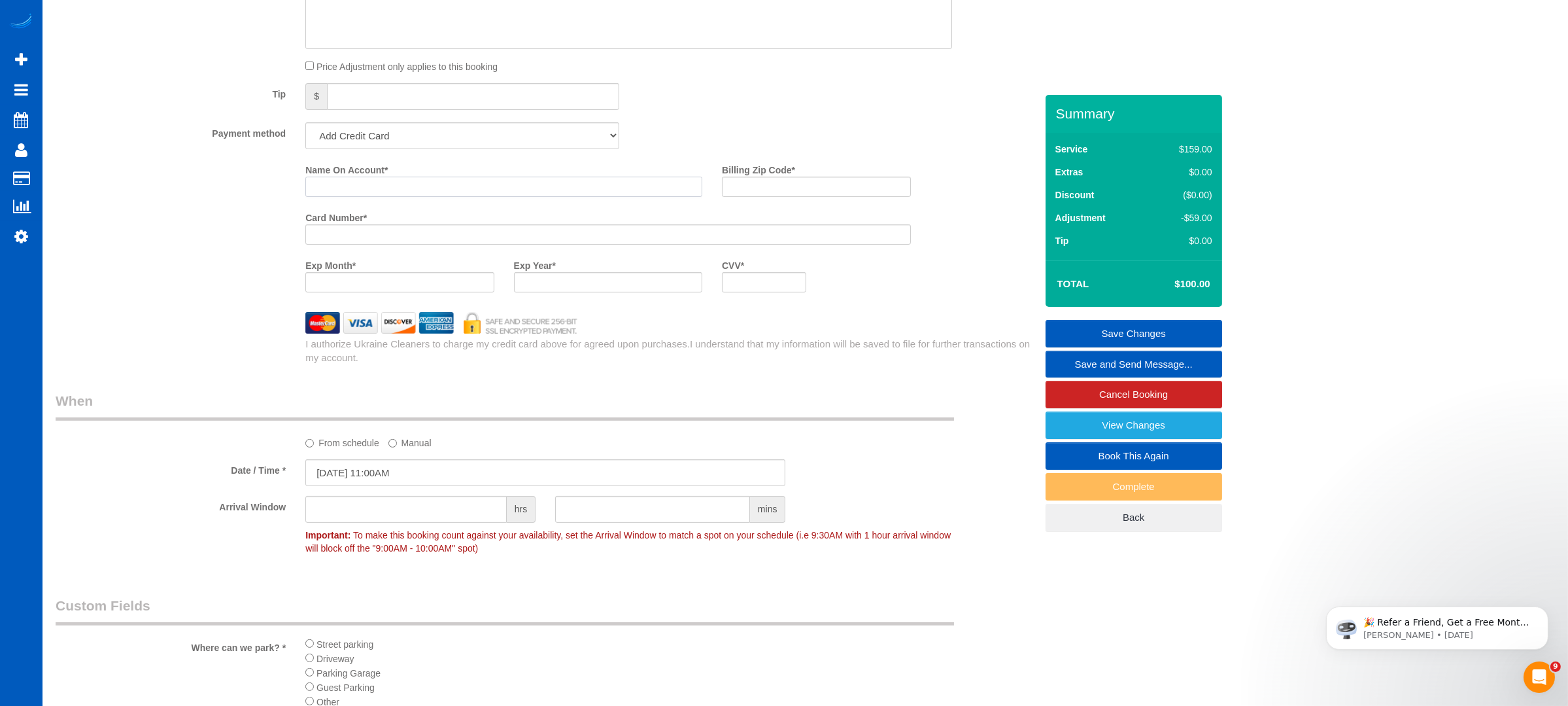
click at [374, 192] on input "Name On Account *" at bounding box center [504, 187] width 397 height 20
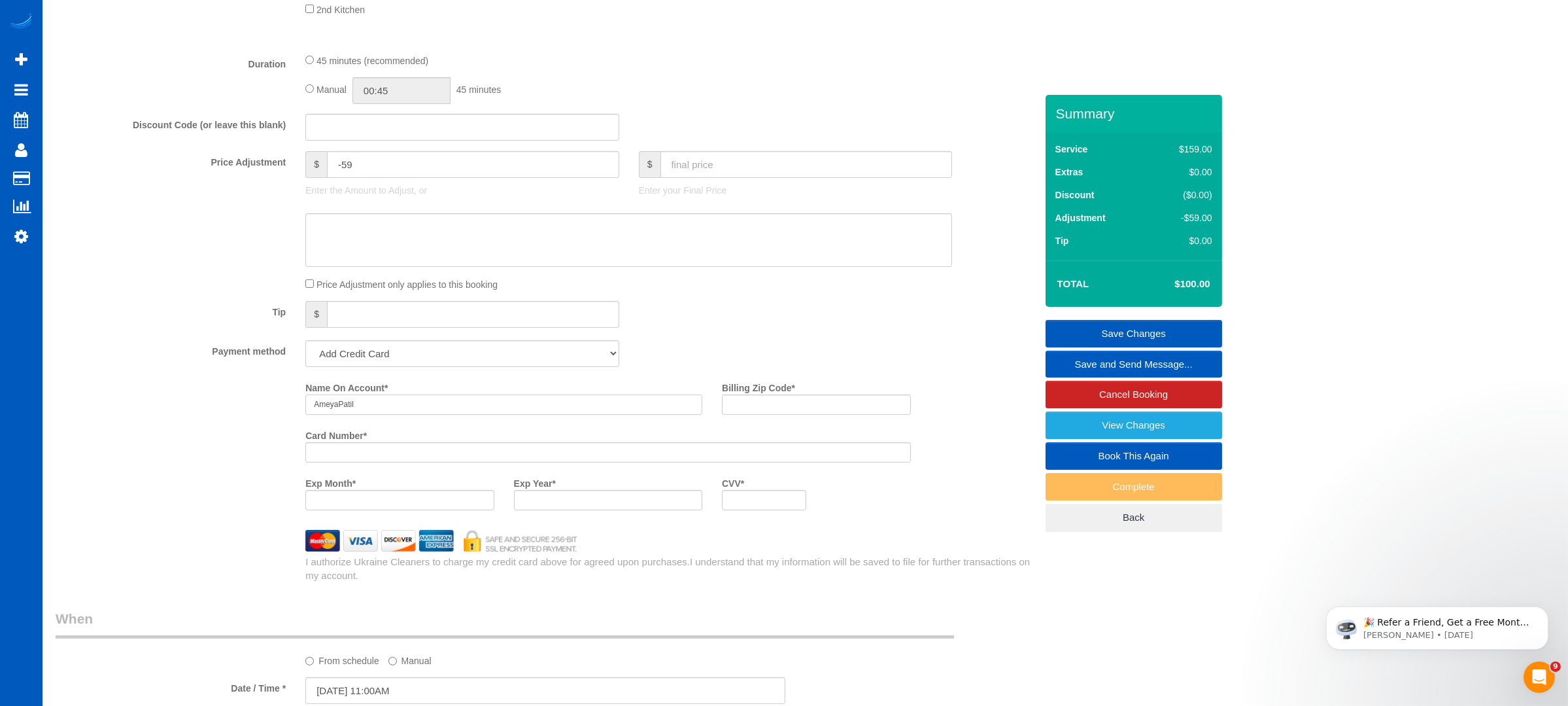
scroll to position [1034, 0]
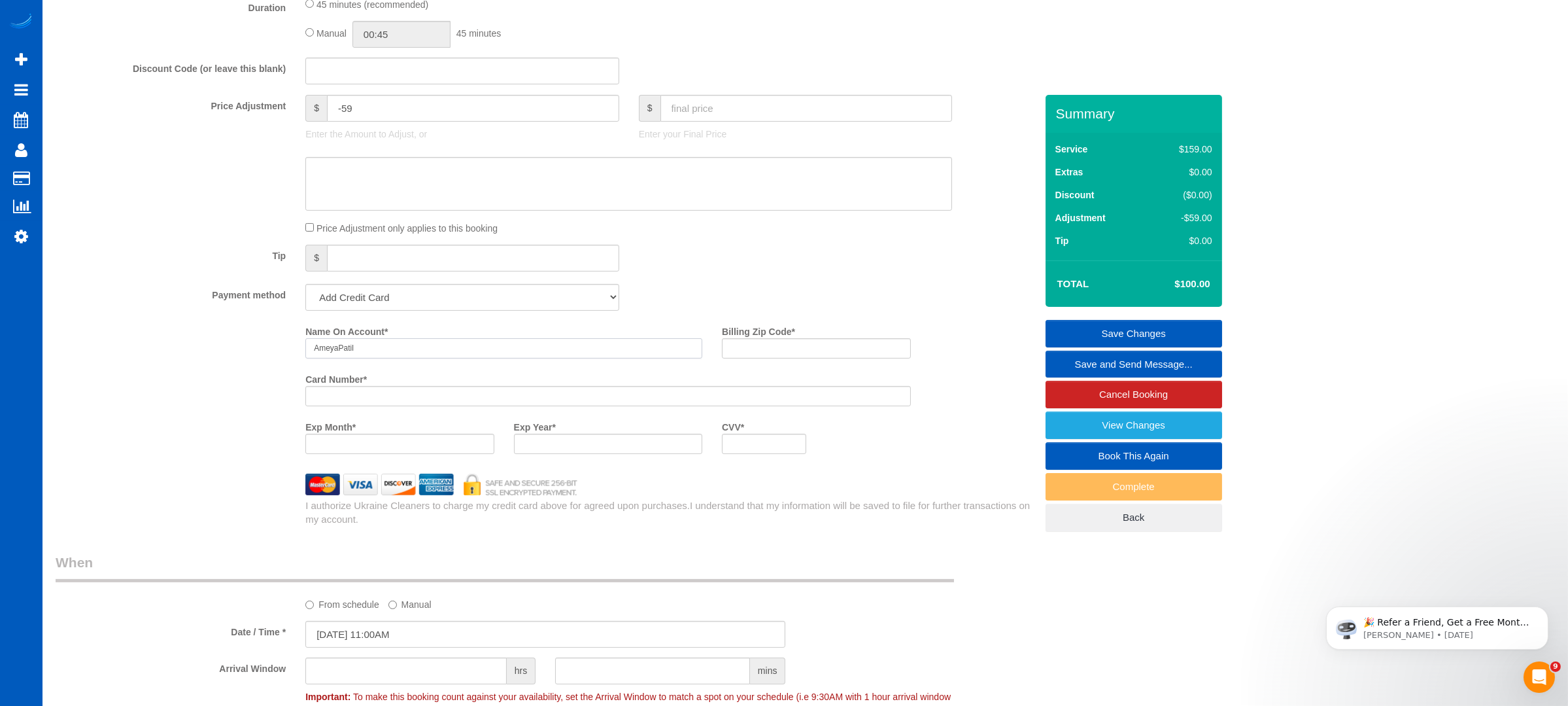
click at [340, 356] on input "AmeyaPatil" at bounding box center [504, 348] width 397 height 20
type input "[PERSON_NAME]"
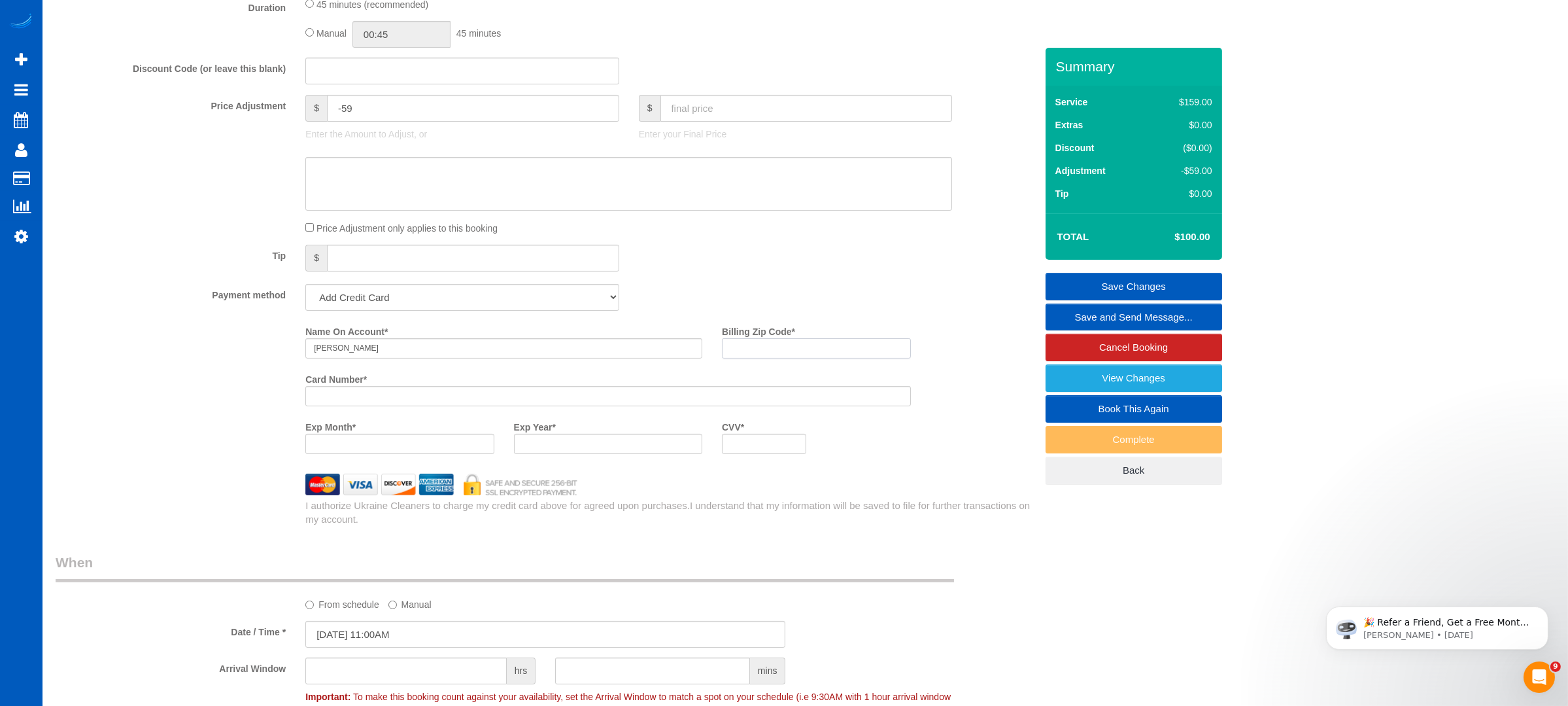
click at [784, 350] on input "Billing Zip Code *" at bounding box center [815, 348] width 188 height 20
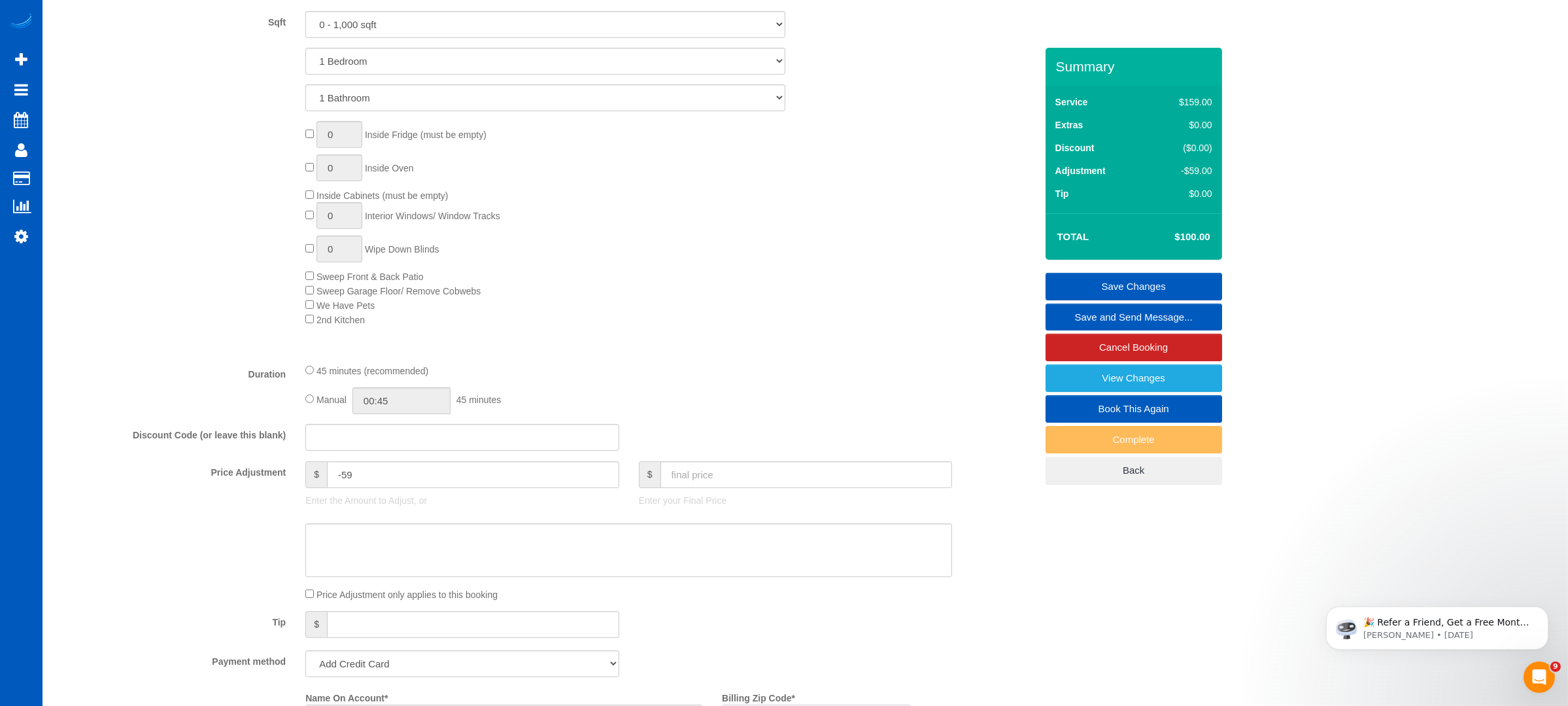
scroll to position [464, 0]
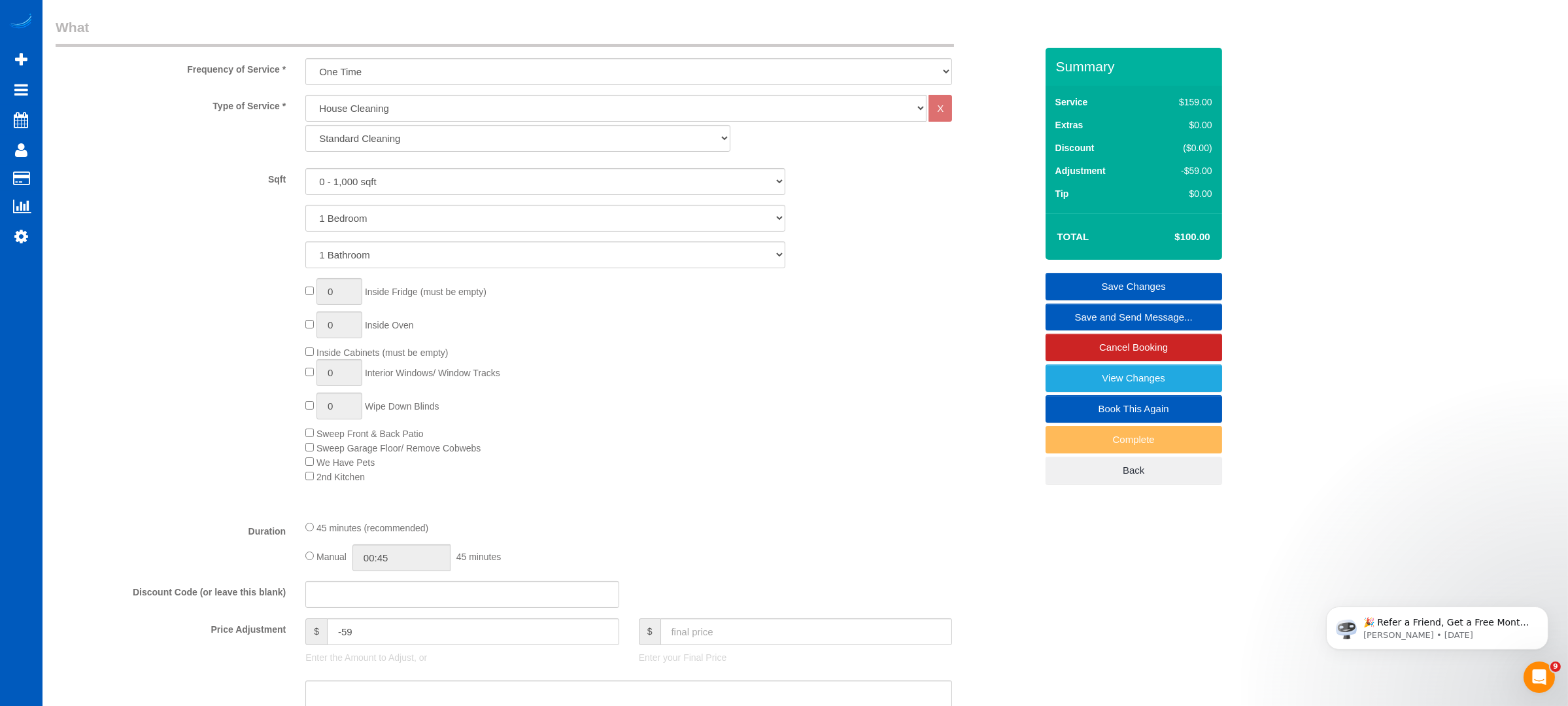
type input "08820"
click at [796, 433] on div "0 Inside Fridge (must be empty) 0 Inside Oven Inside Cabinets (must be empty) 0…" at bounding box center [670, 381] width 750 height 205
click at [1151, 273] on link "Save Changes" at bounding box center [1134, 286] width 177 height 27
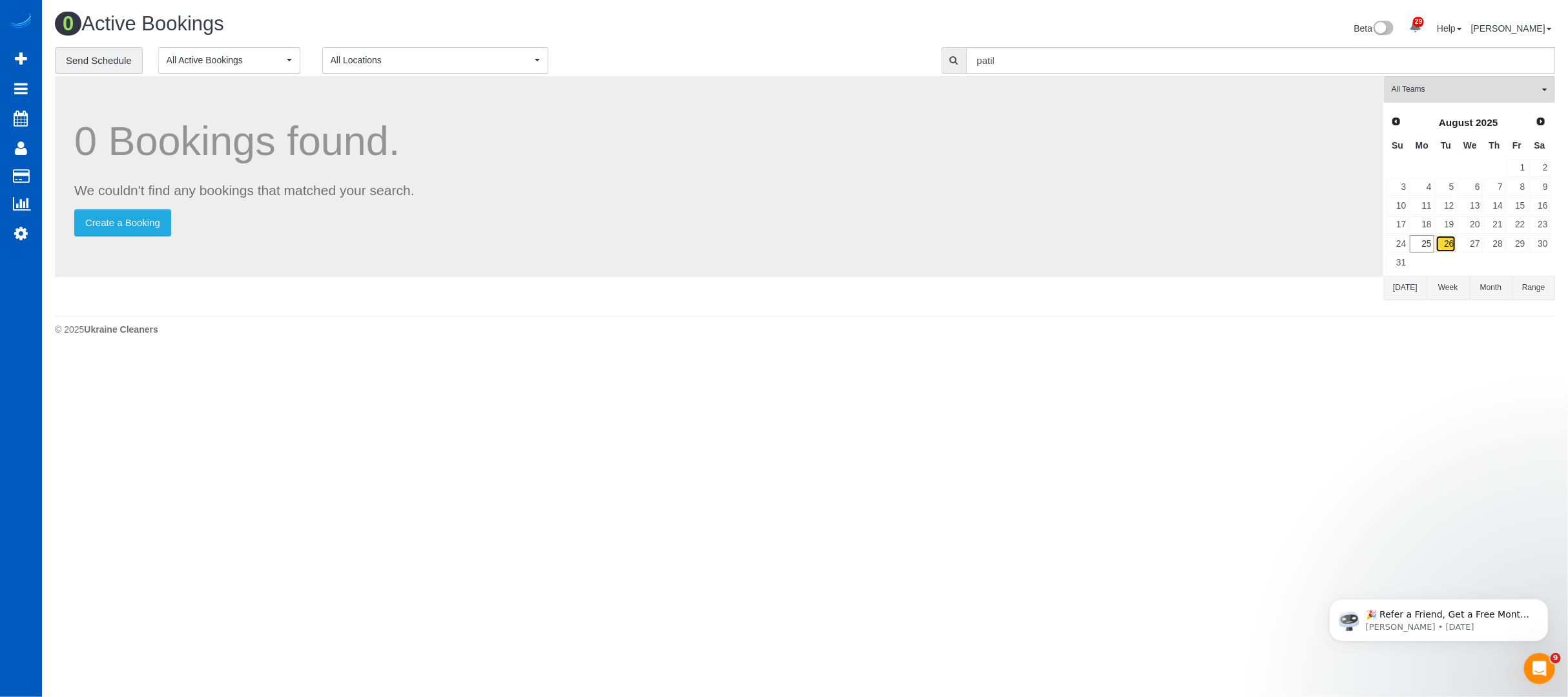
click at [1454, 242] on link "26" at bounding box center [1446, 243] width 22 height 17
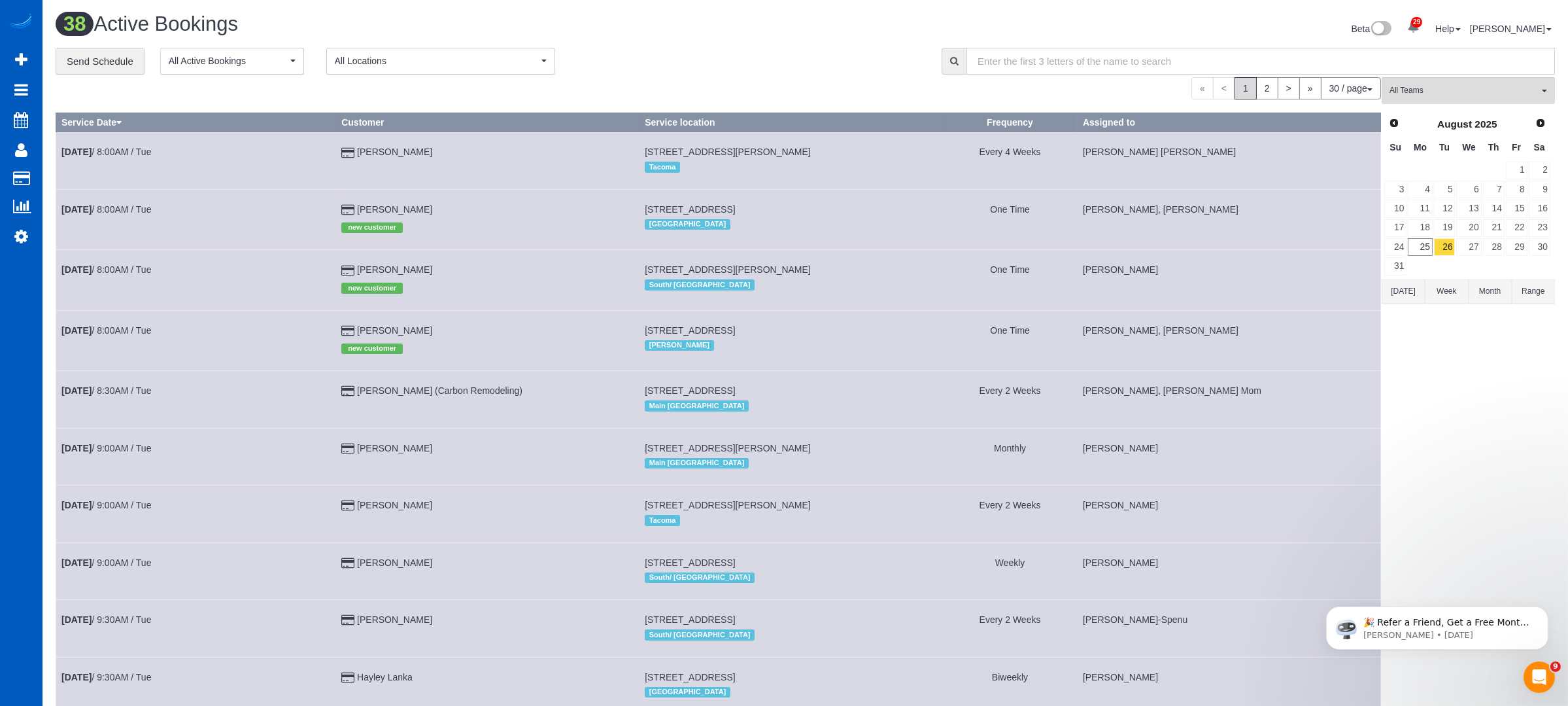
click at [1061, 71] on input "text" at bounding box center [1261, 61] width 589 height 27
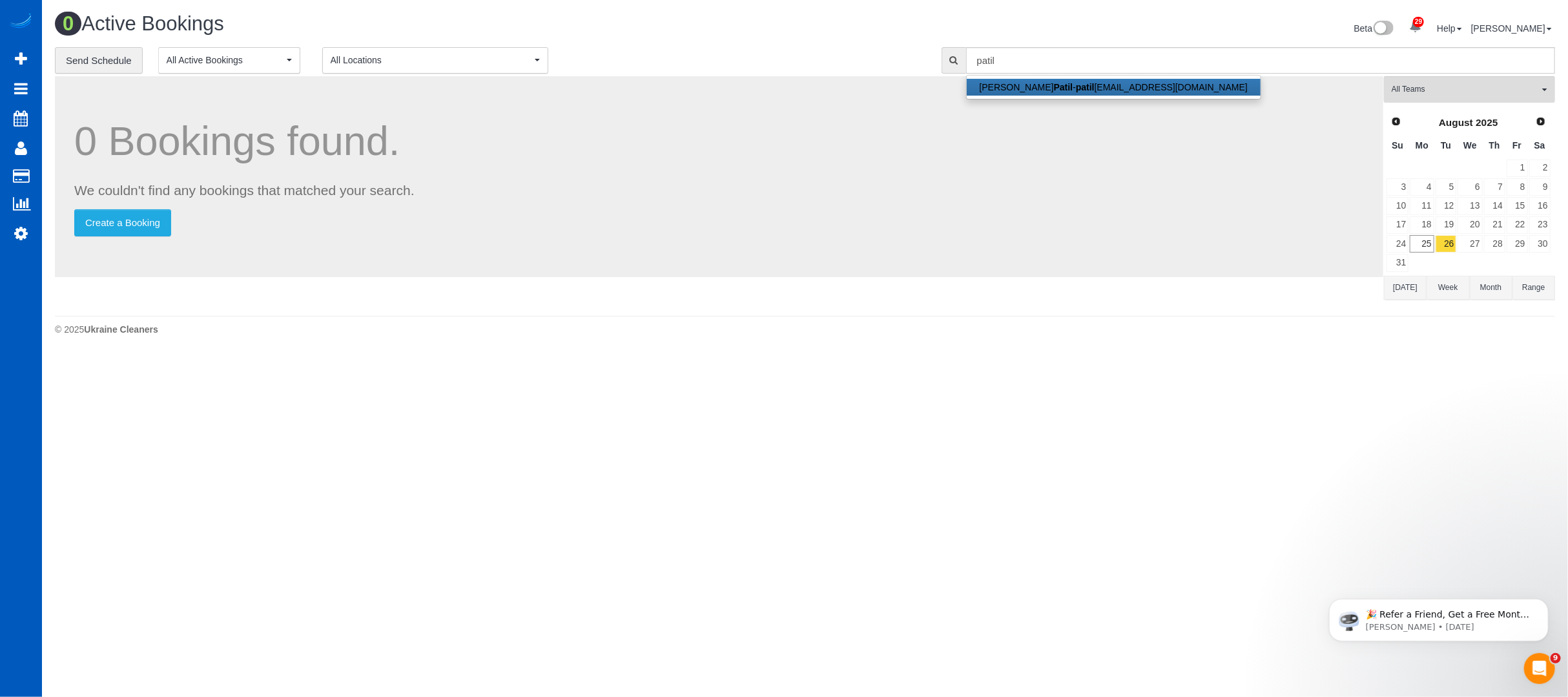
click at [1033, 89] on link "[PERSON_NAME] [EMAIL_ADDRESS][DOMAIN_NAME]" at bounding box center [1114, 87] width 294 height 17
type input "[EMAIL_ADDRESS][DOMAIN_NAME]"
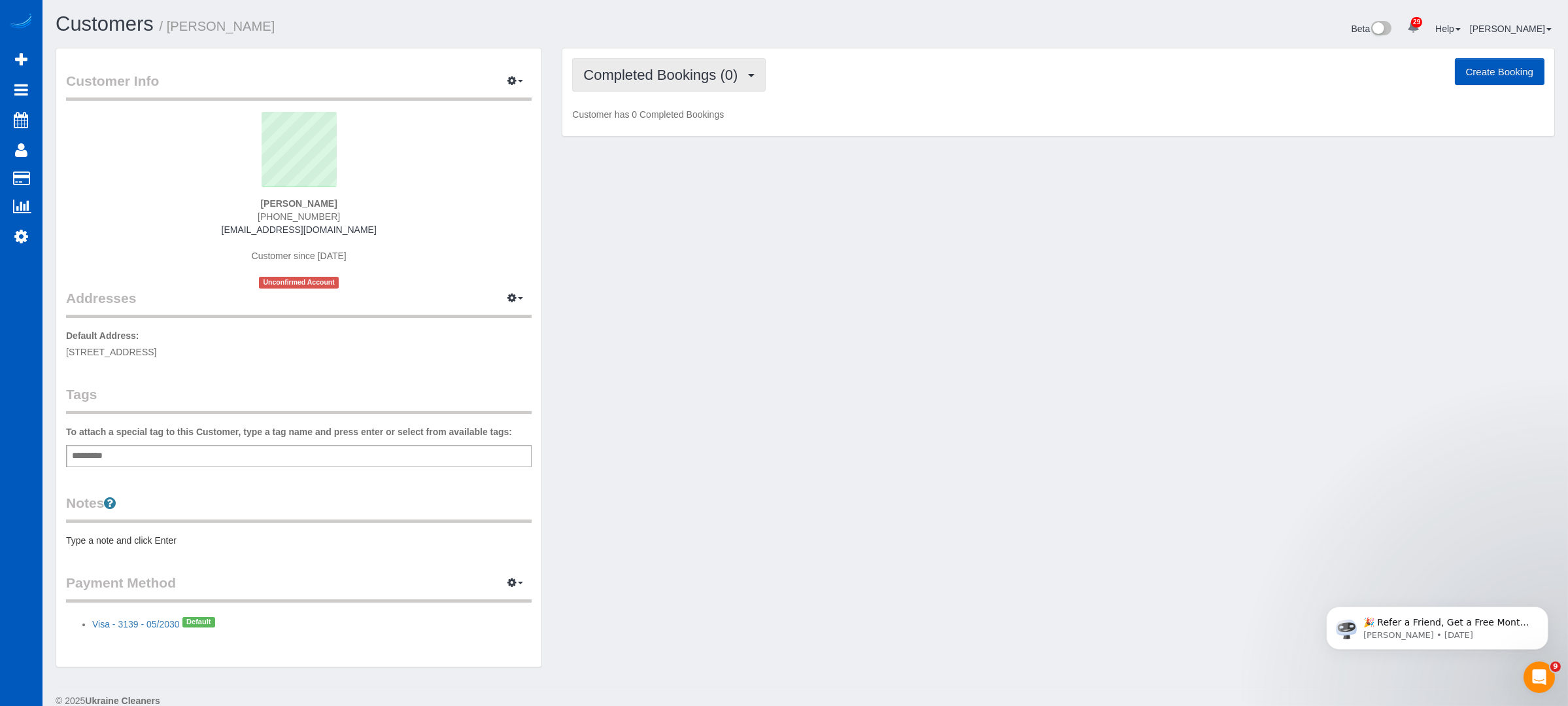
click at [741, 76] on span "Completed Bookings (0)" at bounding box center [664, 75] width 161 height 17
click at [629, 126] on link "Upcoming Bookings (1)" at bounding box center [641, 122] width 136 height 17
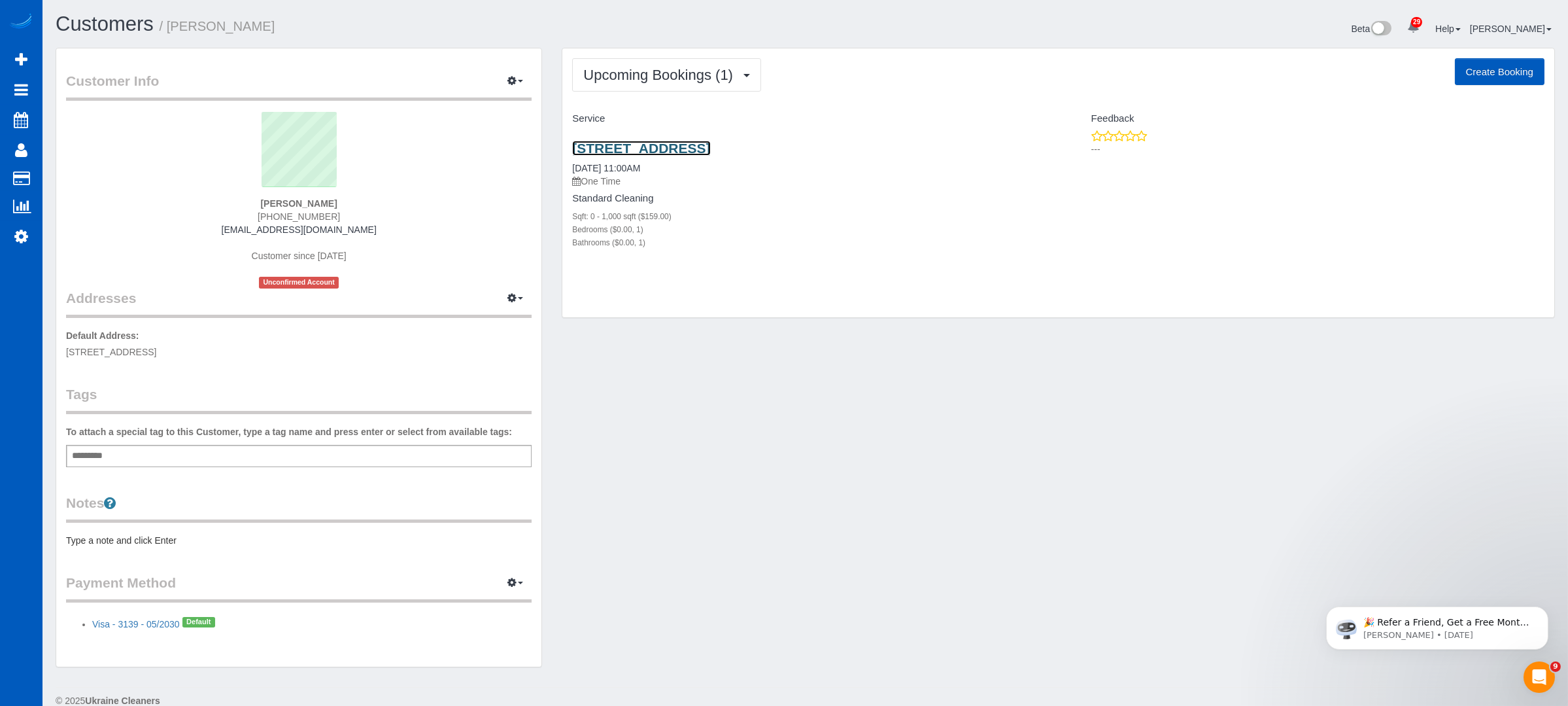
click at [679, 144] on link "[STREET_ADDRESS]" at bounding box center [641, 148] width 138 height 15
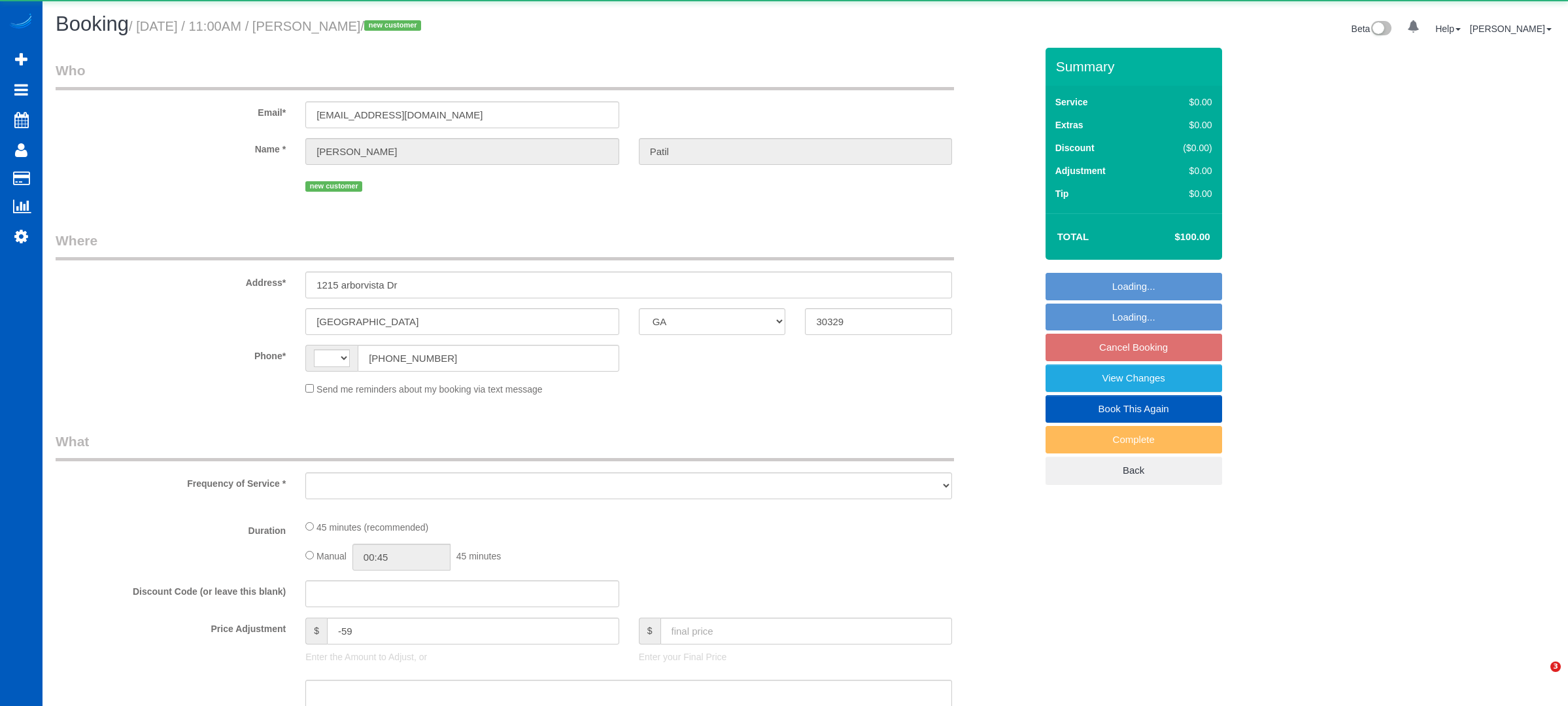
select select "GA"
select select "string:[GEOGRAPHIC_DATA]"
select select "object:1072"
select select "string:fspay-e25b1eca-ad7a-4a61-ab60-1e9ab2d41fce"
select select "199"
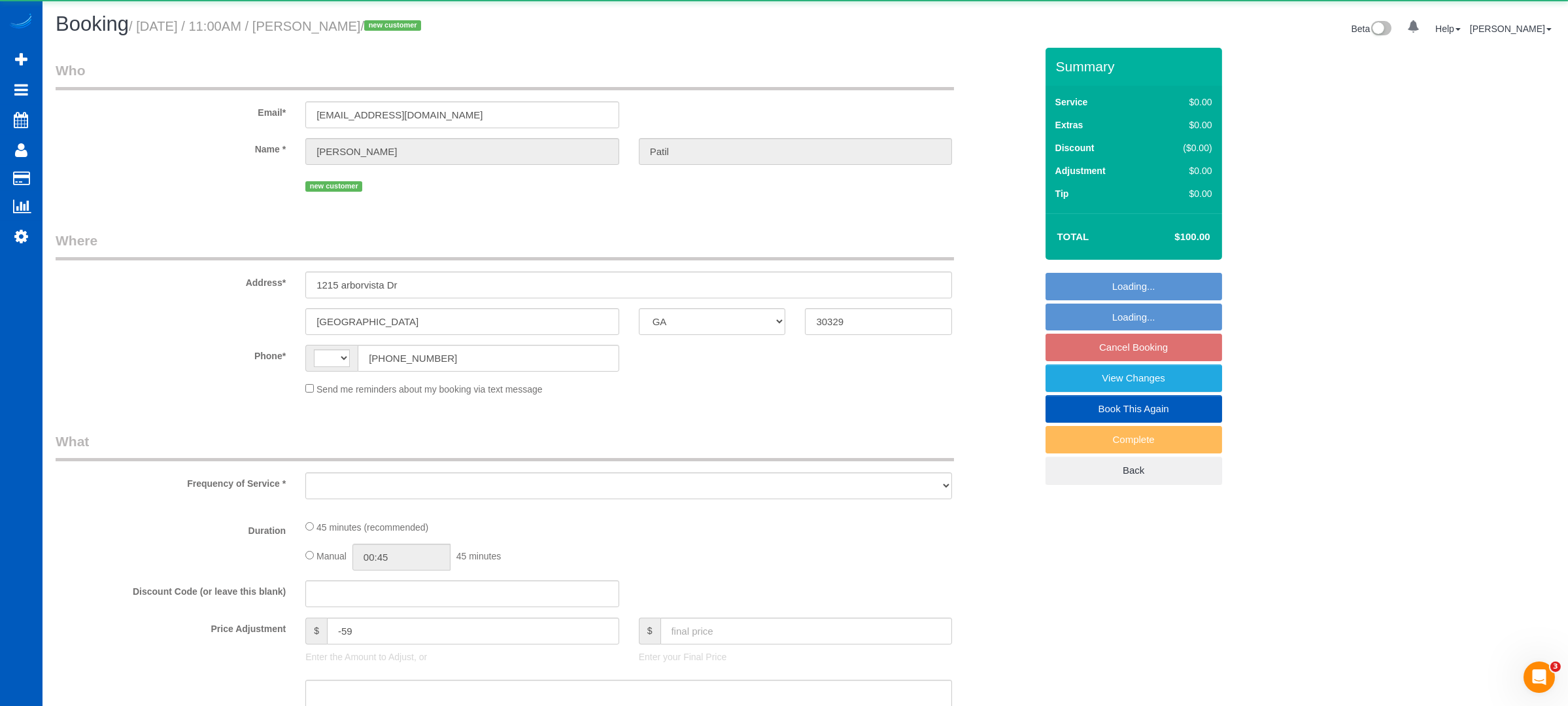
select select "spot1"
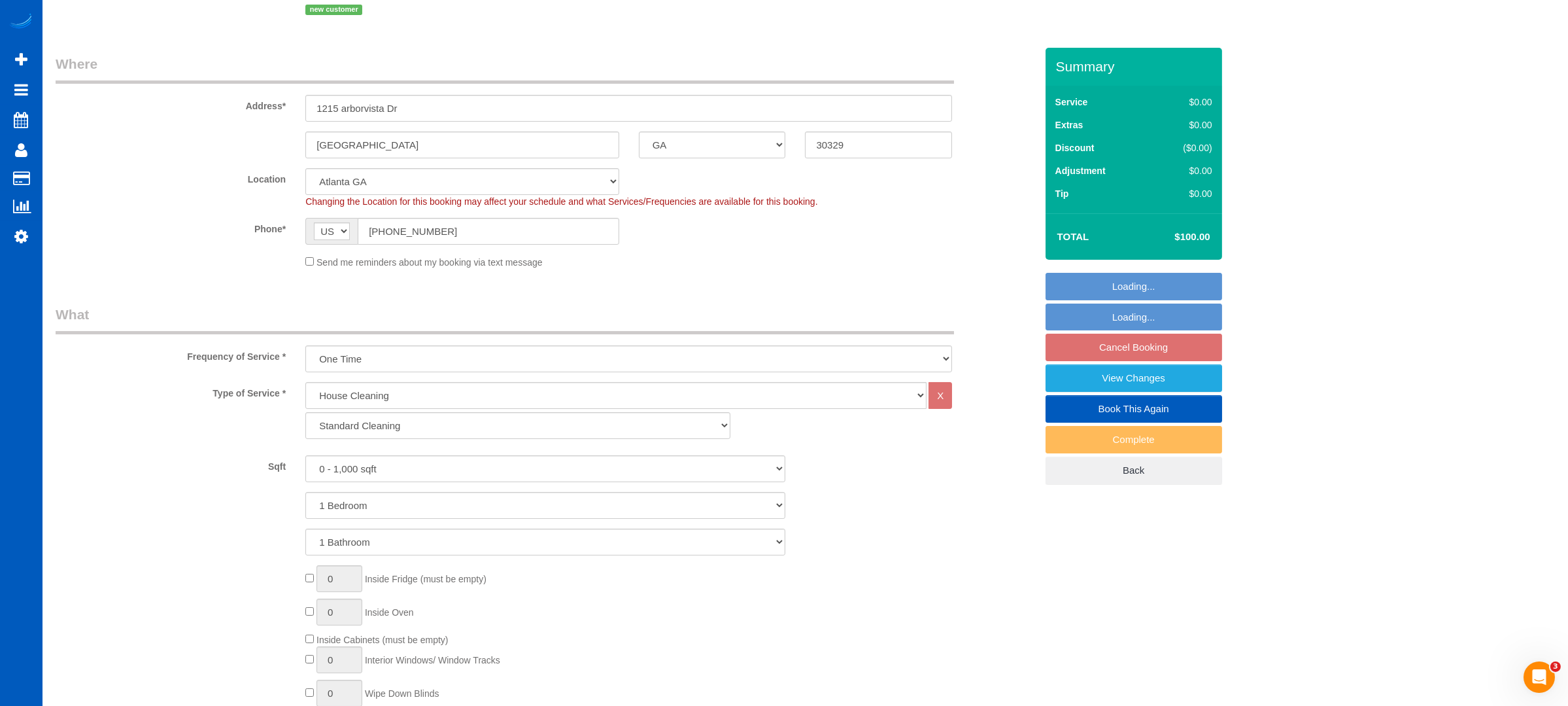
scroll to position [349, 0]
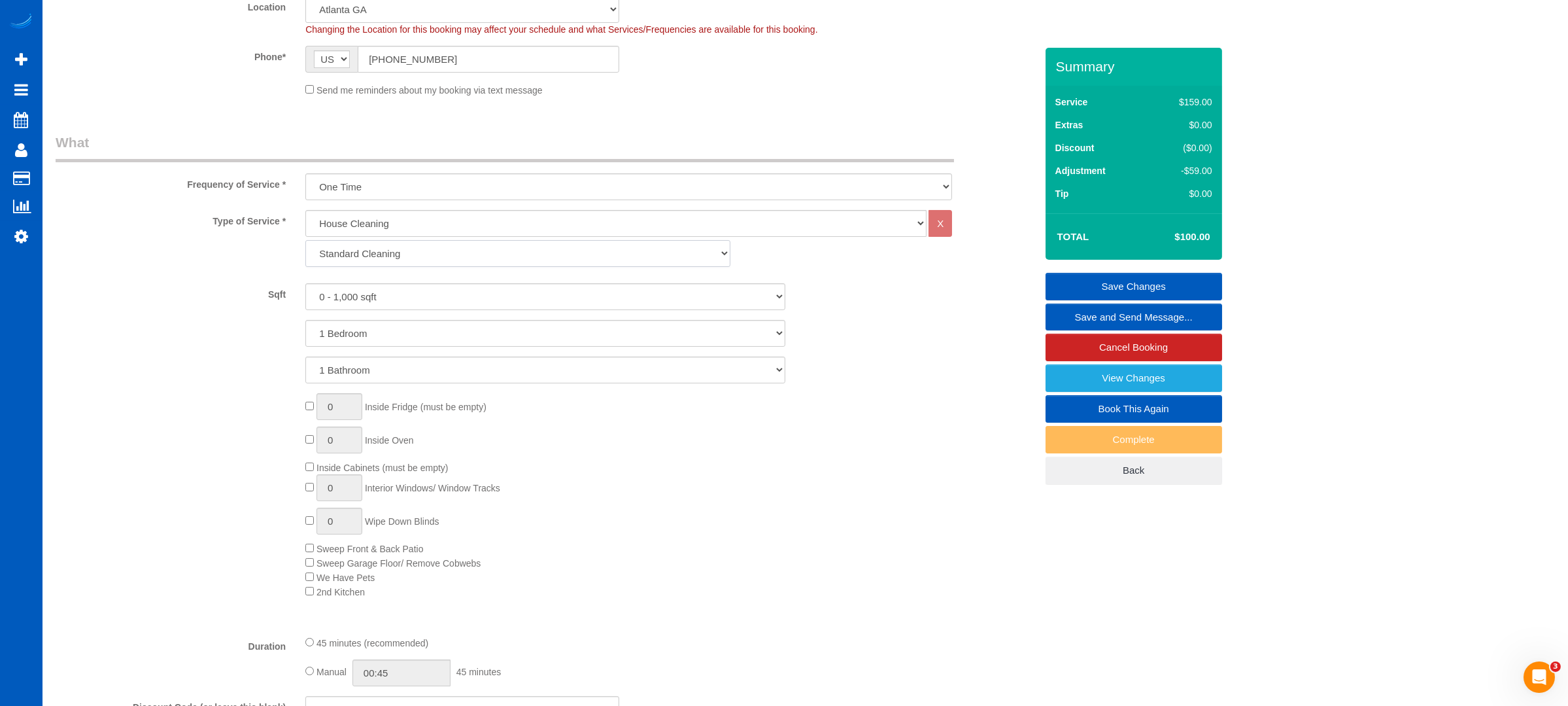
click at [416, 253] on select "Standard Cleaning Deep Cleaning Move In/ Out Cleaning" at bounding box center [518, 254] width 424 height 27
select select "367"
click at [306, 240] on select "Standard Cleaning Deep Cleaning Move In/ Out Cleaning" at bounding box center [518, 254] width 424 height 27
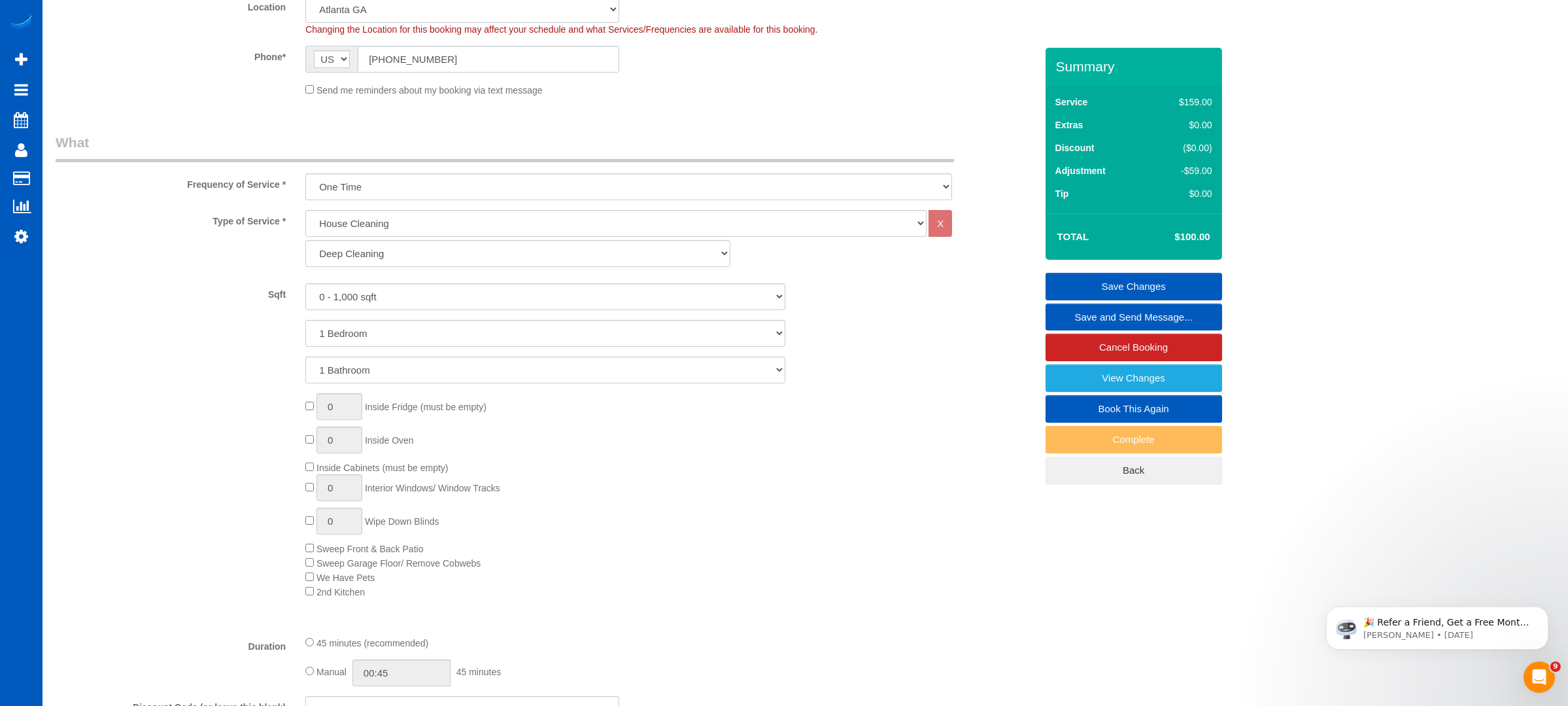
click at [867, 330] on div "1 Bedroom 2 Bedrooms 3 Bedrooms 4 Bedrooms 5 Bedrooms 6 Bedrooms 7 Bedrooms" at bounding box center [546, 334] width 1000 height 27
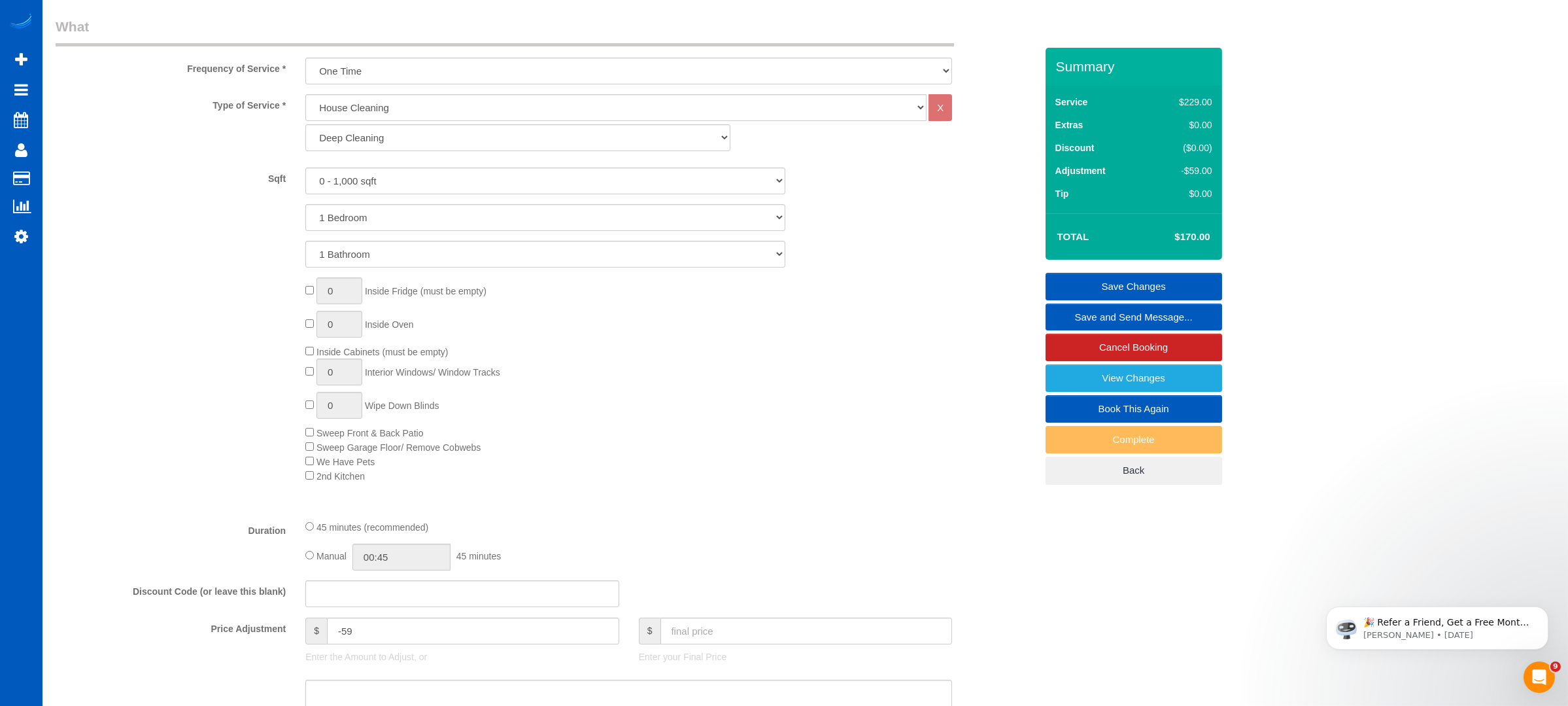
scroll to position [697, 0]
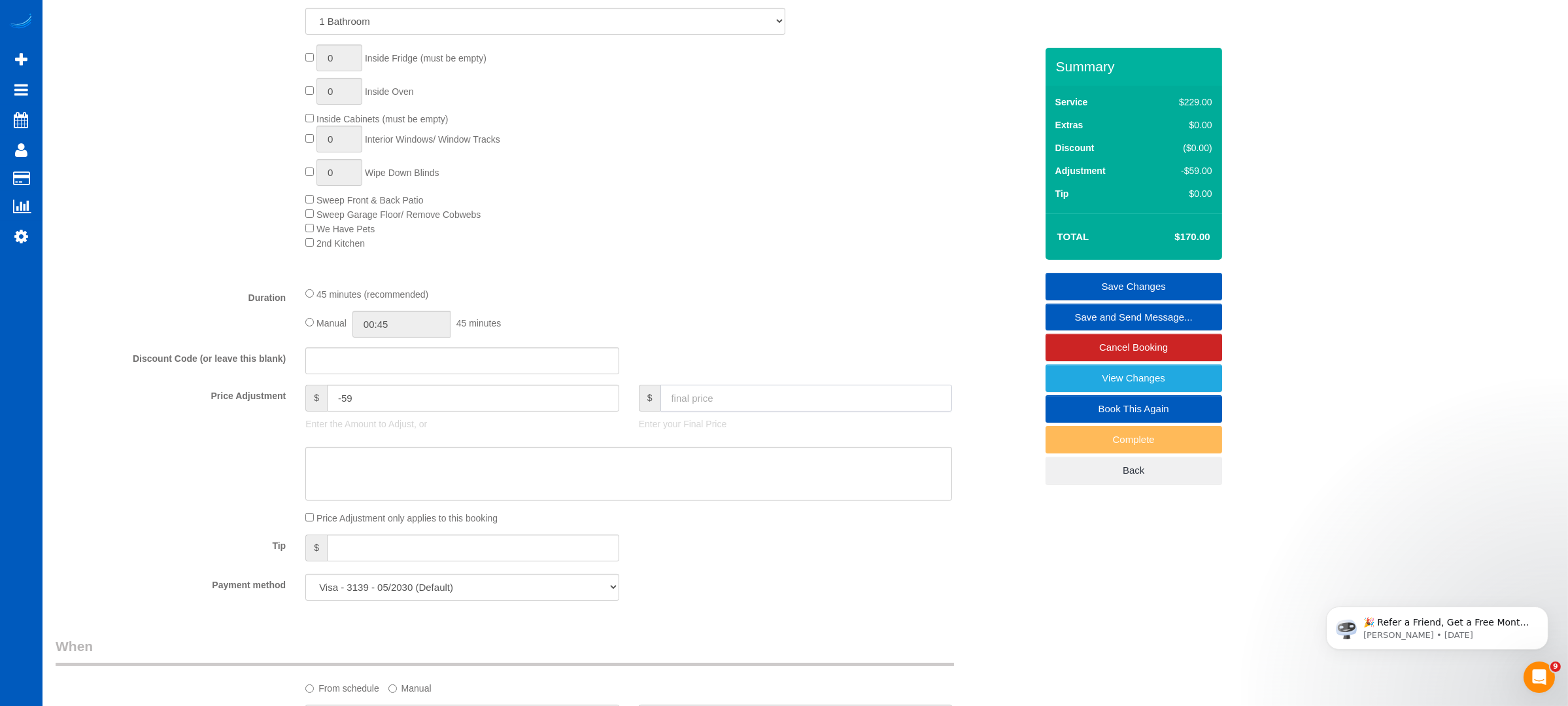
click at [728, 400] on input "text" at bounding box center [806, 398] width 292 height 27
type input "100"
click at [373, 398] on input "-59" at bounding box center [473, 398] width 292 height 27
type input "-129"
click at [562, 319] on div "Manual 00:45 45 minutes" at bounding box center [629, 324] width 647 height 27
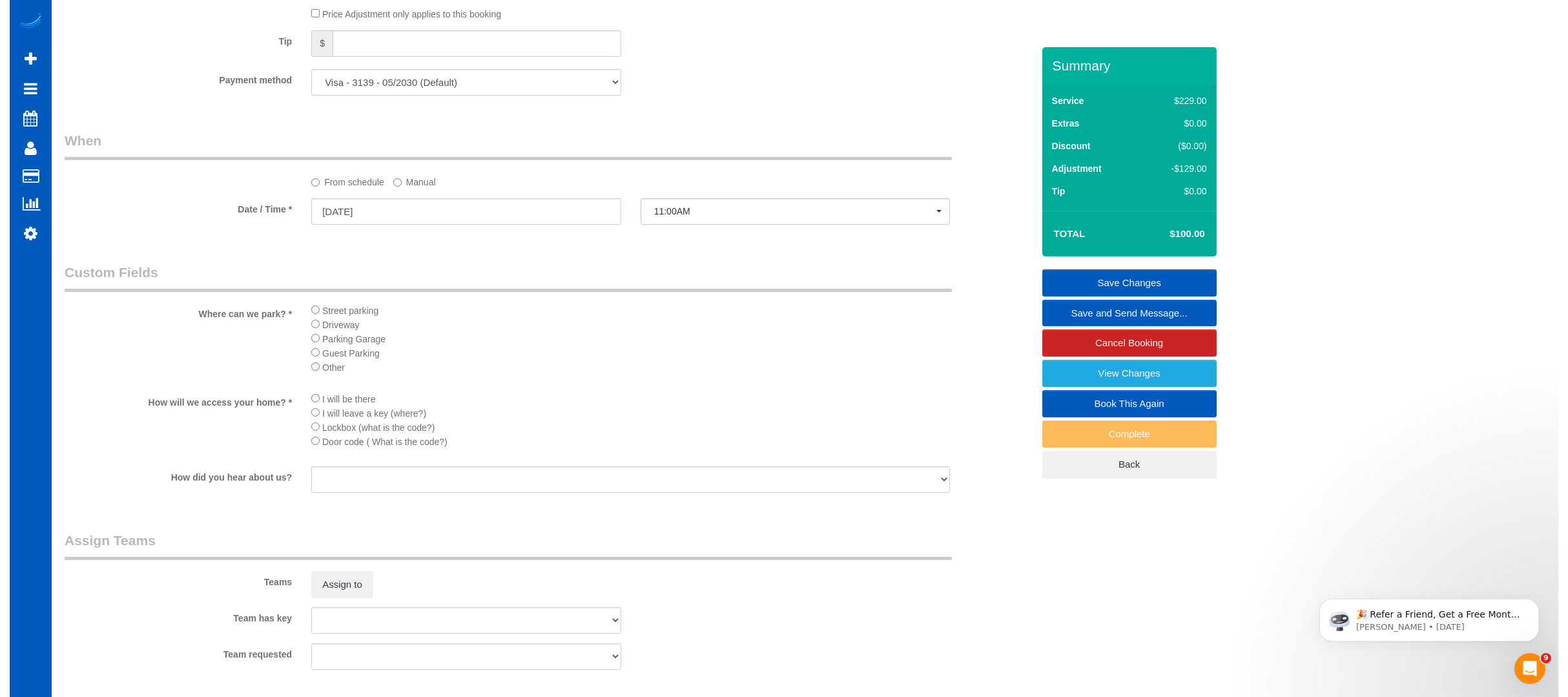
scroll to position [1205, 0]
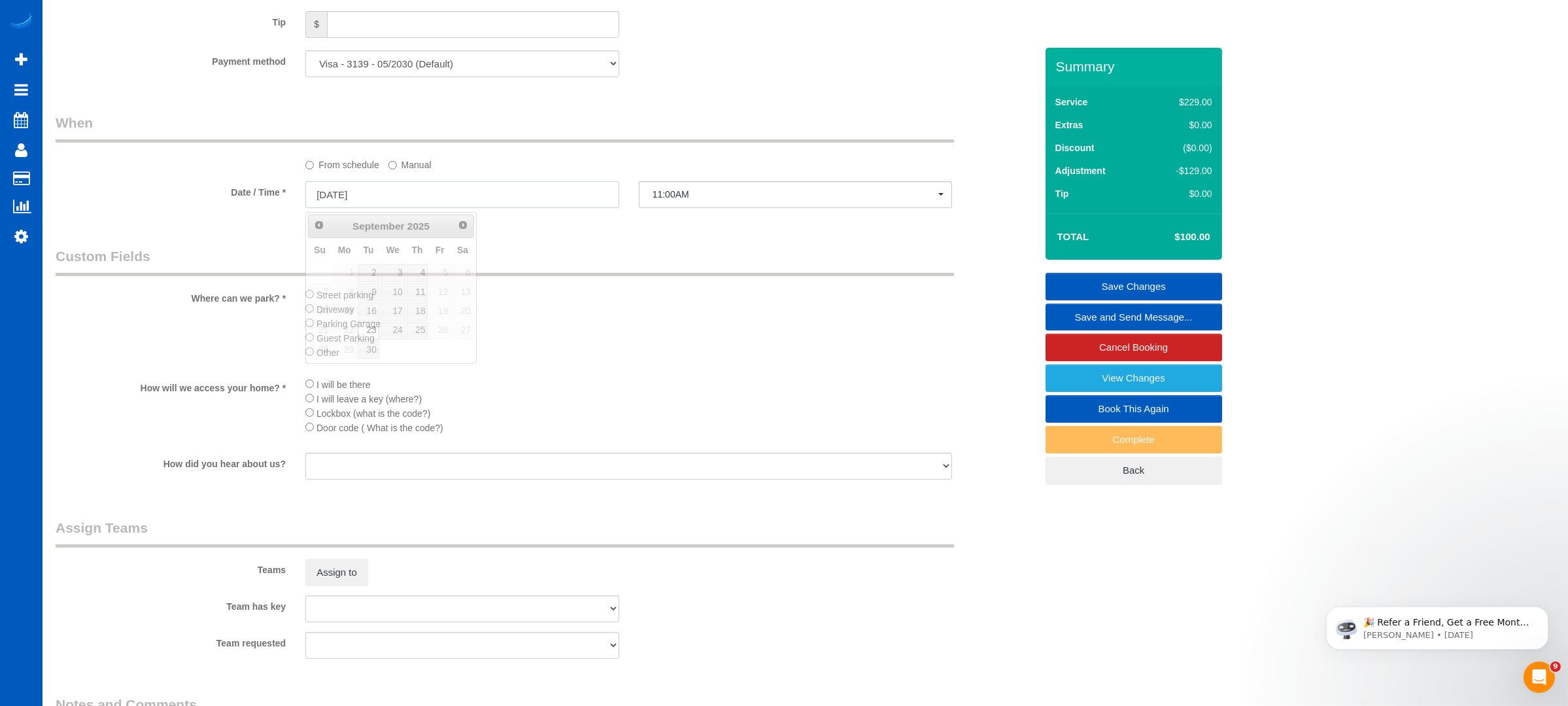
click at [417, 199] on input "[DATE]" at bounding box center [463, 195] width 314 height 27
click at [323, 230] on link "Prev" at bounding box center [319, 225] width 18 height 18
click at [373, 347] on link "26" at bounding box center [368, 349] width 21 height 17
type input "[DATE]"
select select "spot11"
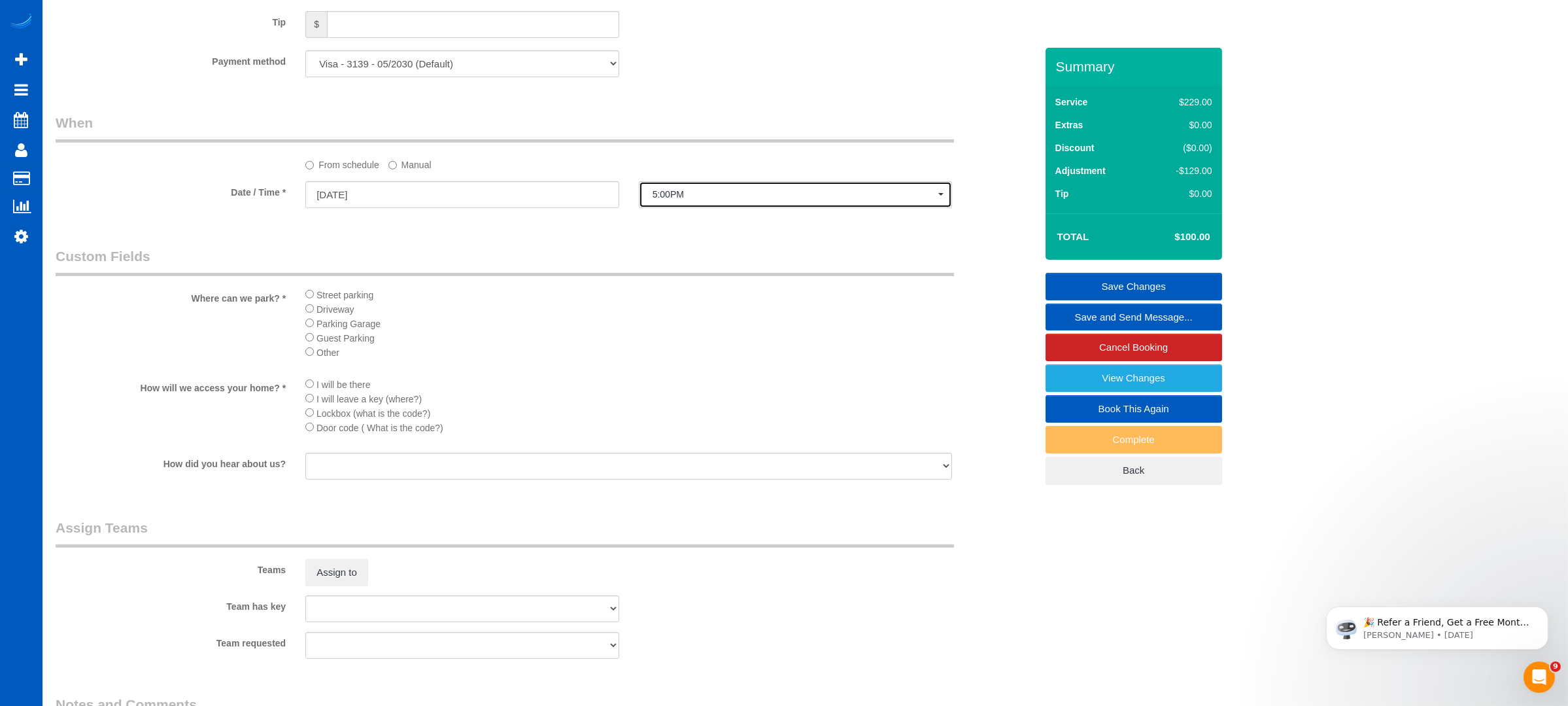
click at [687, 189] on button "5:00PM" at bounding box center [796, 195] width 314 height 27
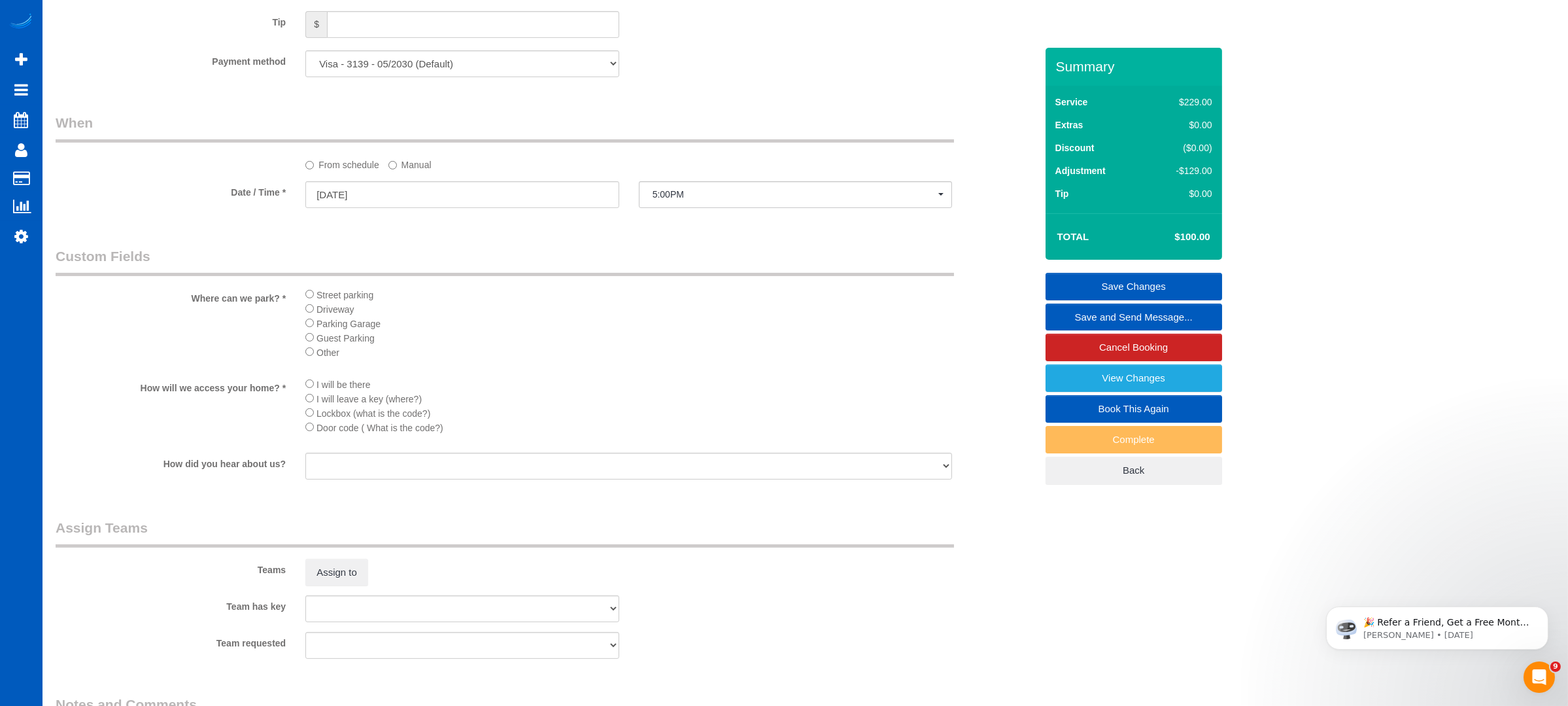
click at [438, 164] on div "From schedule Manual" at bounding box center [629, 162] width 667 height 17
click at [433, 164] on div "From schedule Manual" at bounding box center [629, 162] width 667 height 17
click at [424, 163] on label "Manual" at bounding box center [410, 162] width 43 height 17
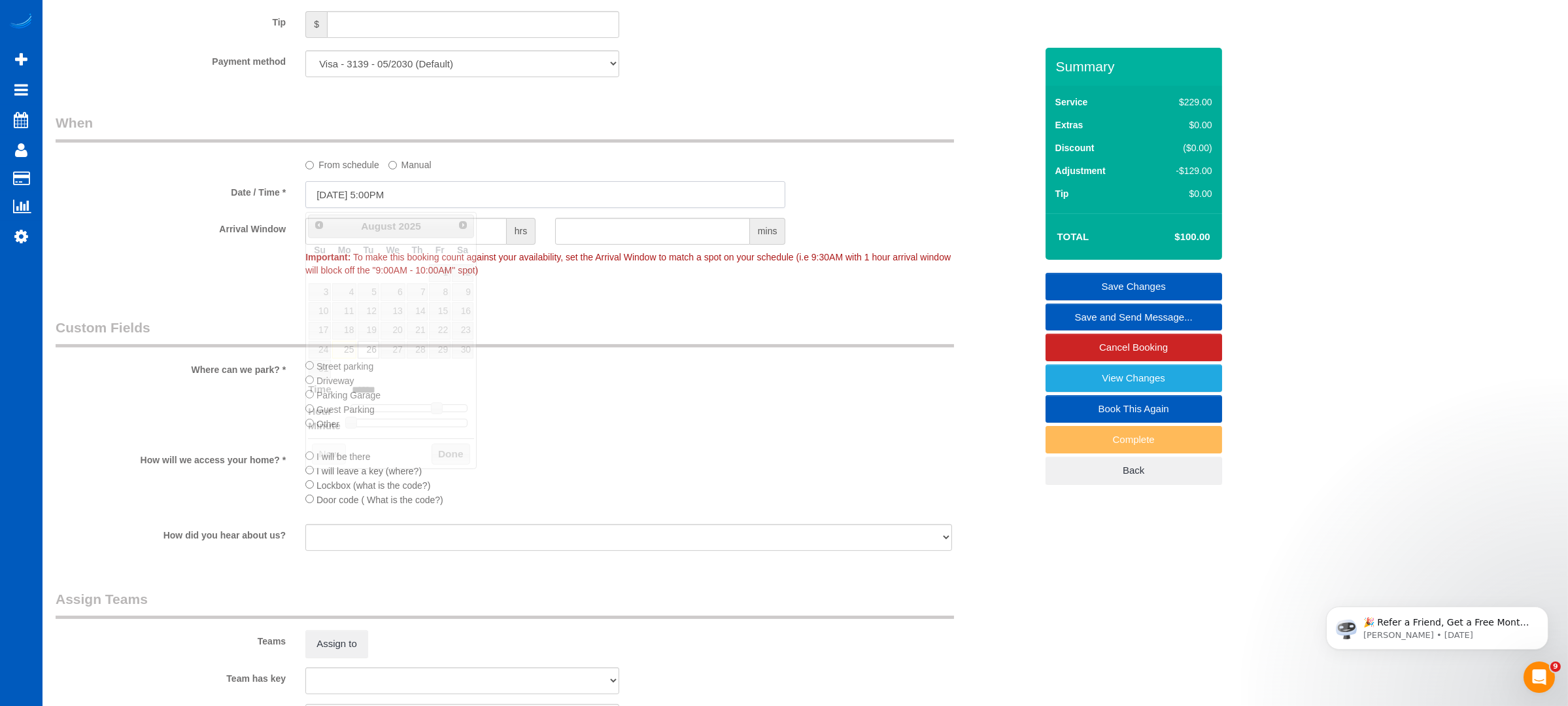
click at [394, 198] on input "08/26/2025 5:00PM" at bounding box center [546, 195] width 480 height 27
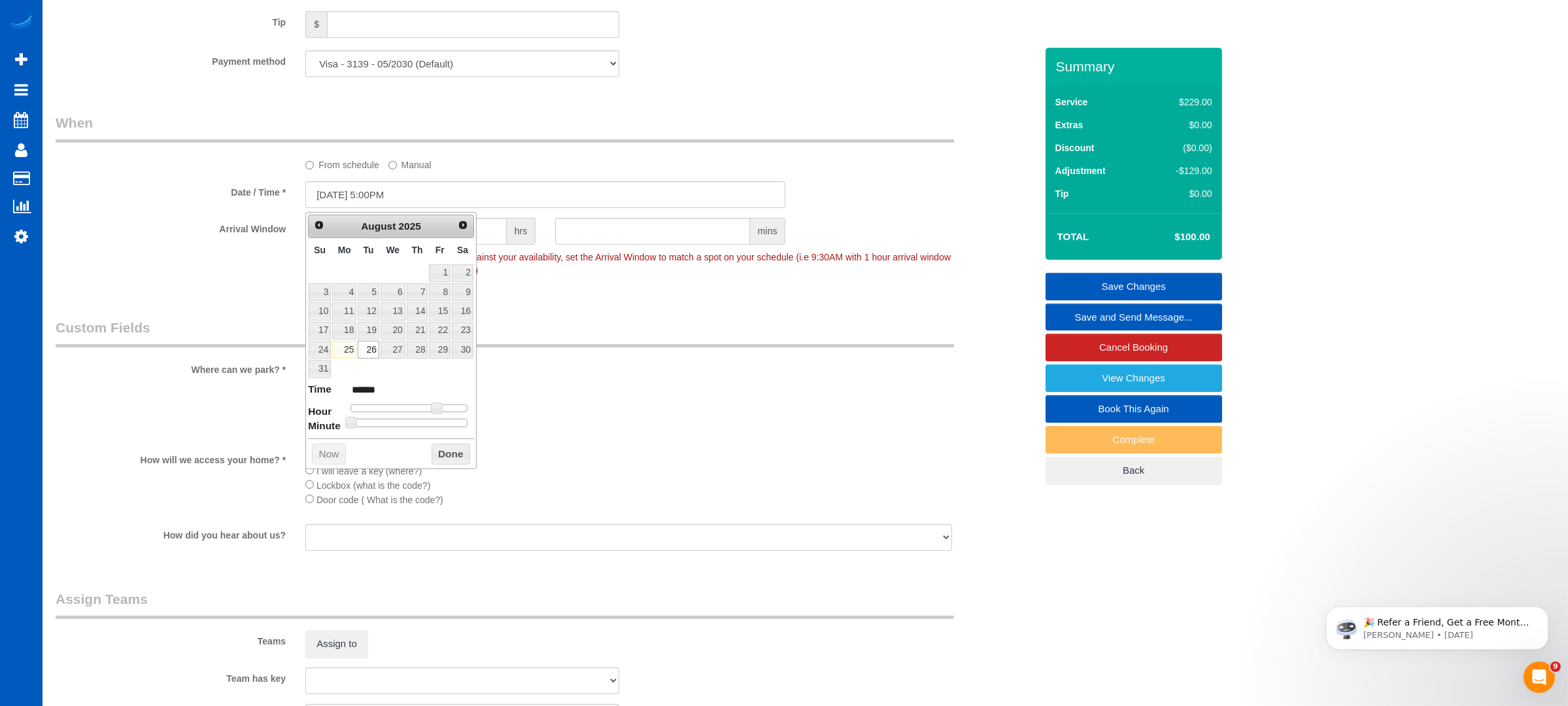
drag, startPoint x: 437, startPoint y: 399, endPoint x: 404, endPoint y: 406, distance: 33.7
click at [404, 406] on dl "Time ****** Hour Minute Second Millisecond Microsecond Time Zone ***** ***** **…" at bounding box center [391, 405] width 166 height 45
type input "08/26/2025 4:00PM"
type input "******"
type input "08/26/2025 3:00PM"
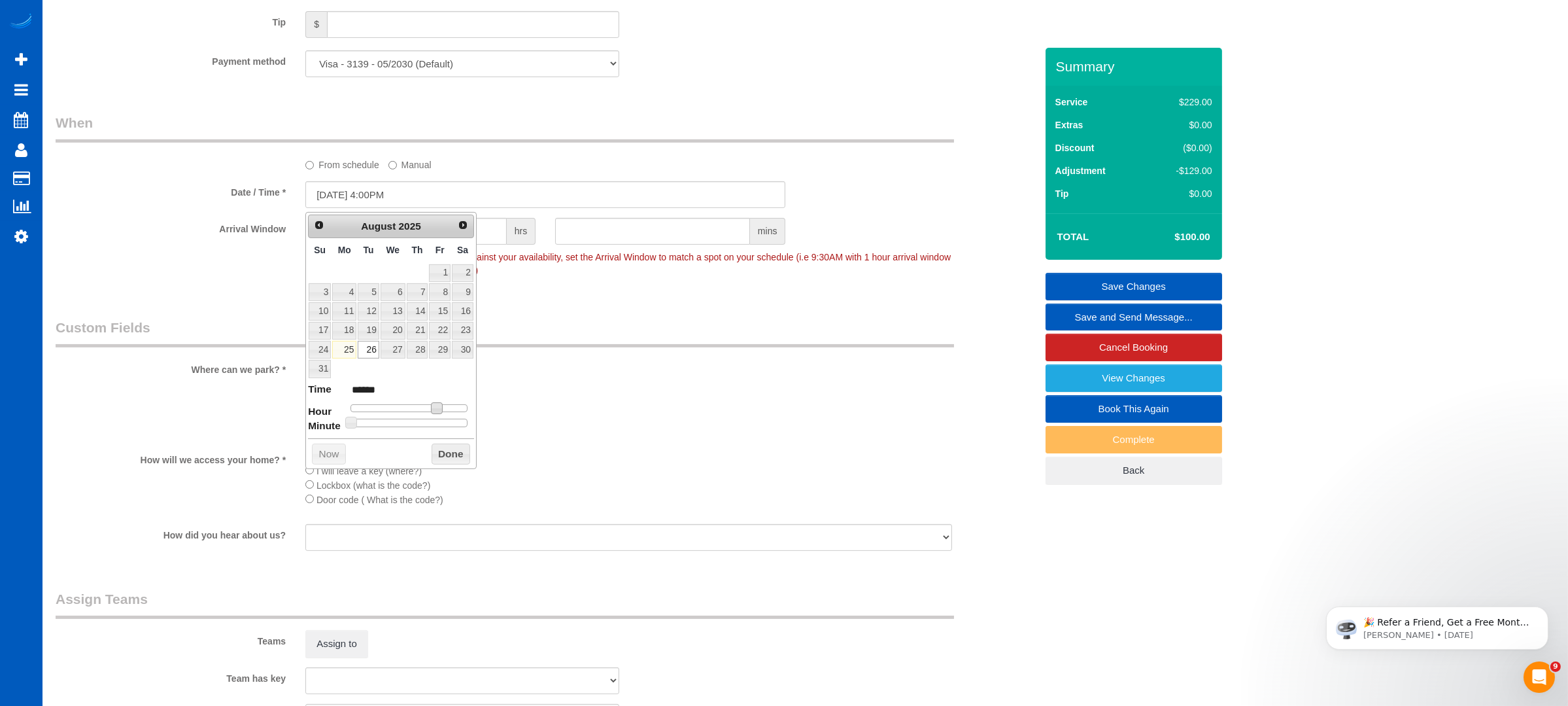
type input "******"
type input "08/26/2025 2:00PM"
type input "******"
type input "08/26/2025 1:00PM"
type input "******"
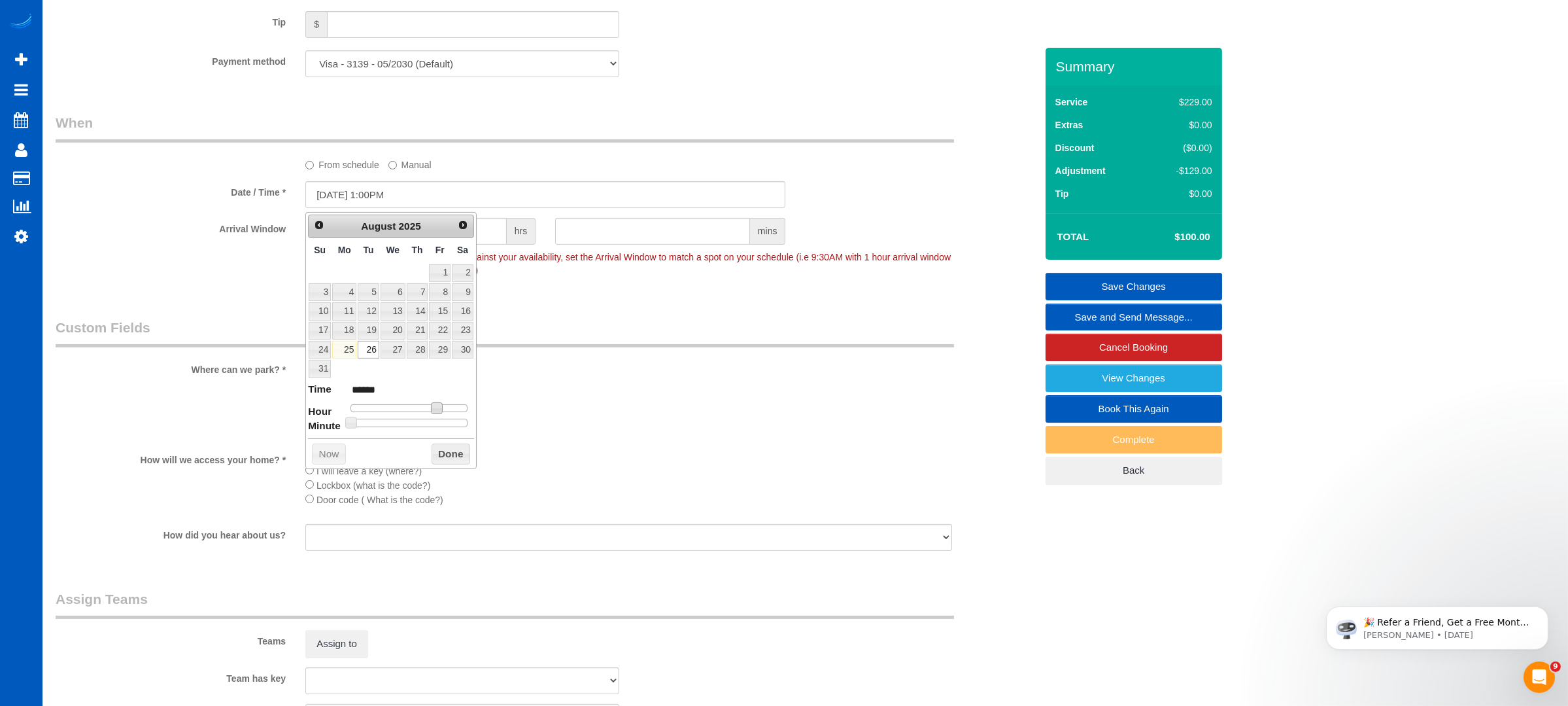
type input "08/26/2025 12:00PM"
type input "*******"
type input "08/26/2025 11:00AM"
type input "*******"
type input "08/26/2025 10:00AM"
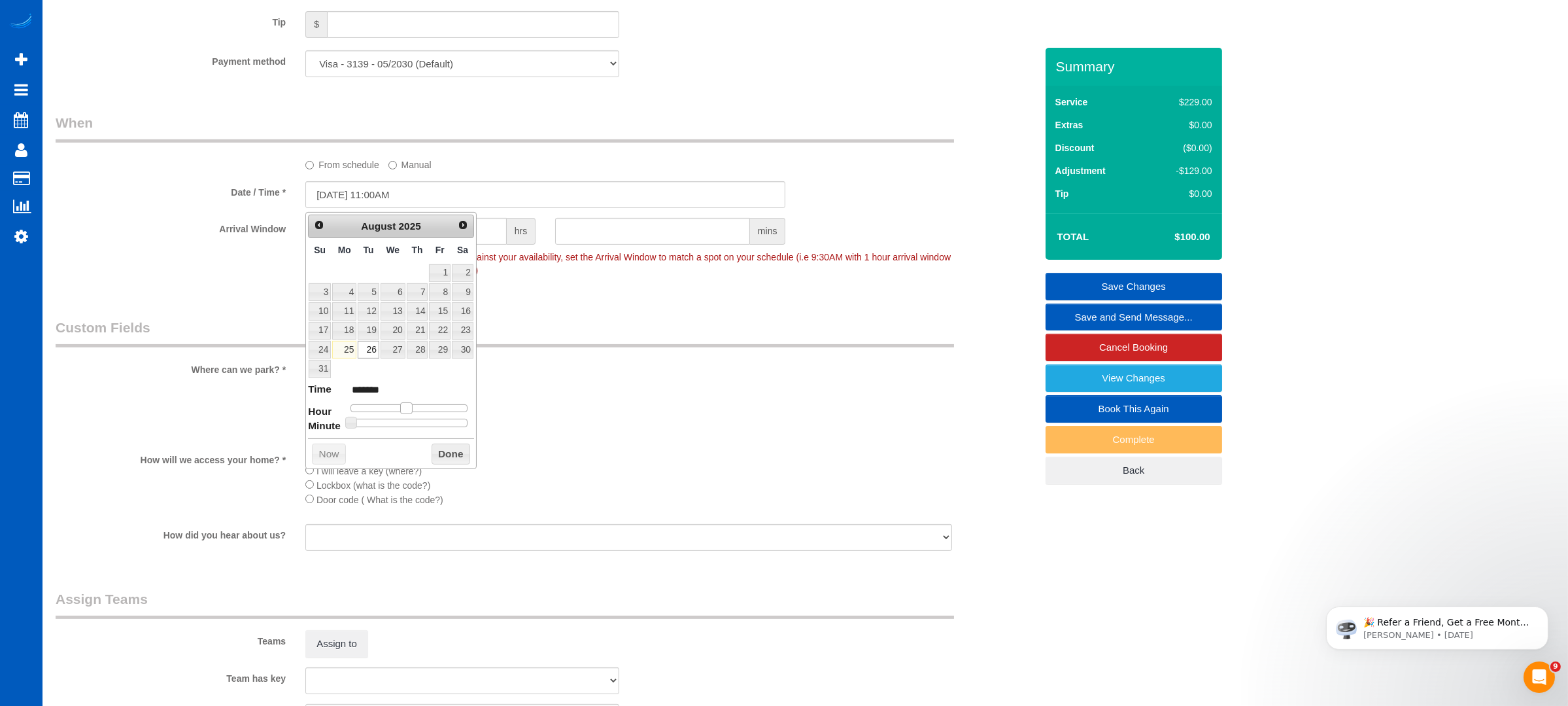
type input "*******"
type input "08/26/2025 9:00AM"
type input "******"
type input "08/26/2025 10:00AM"
type input "*******"
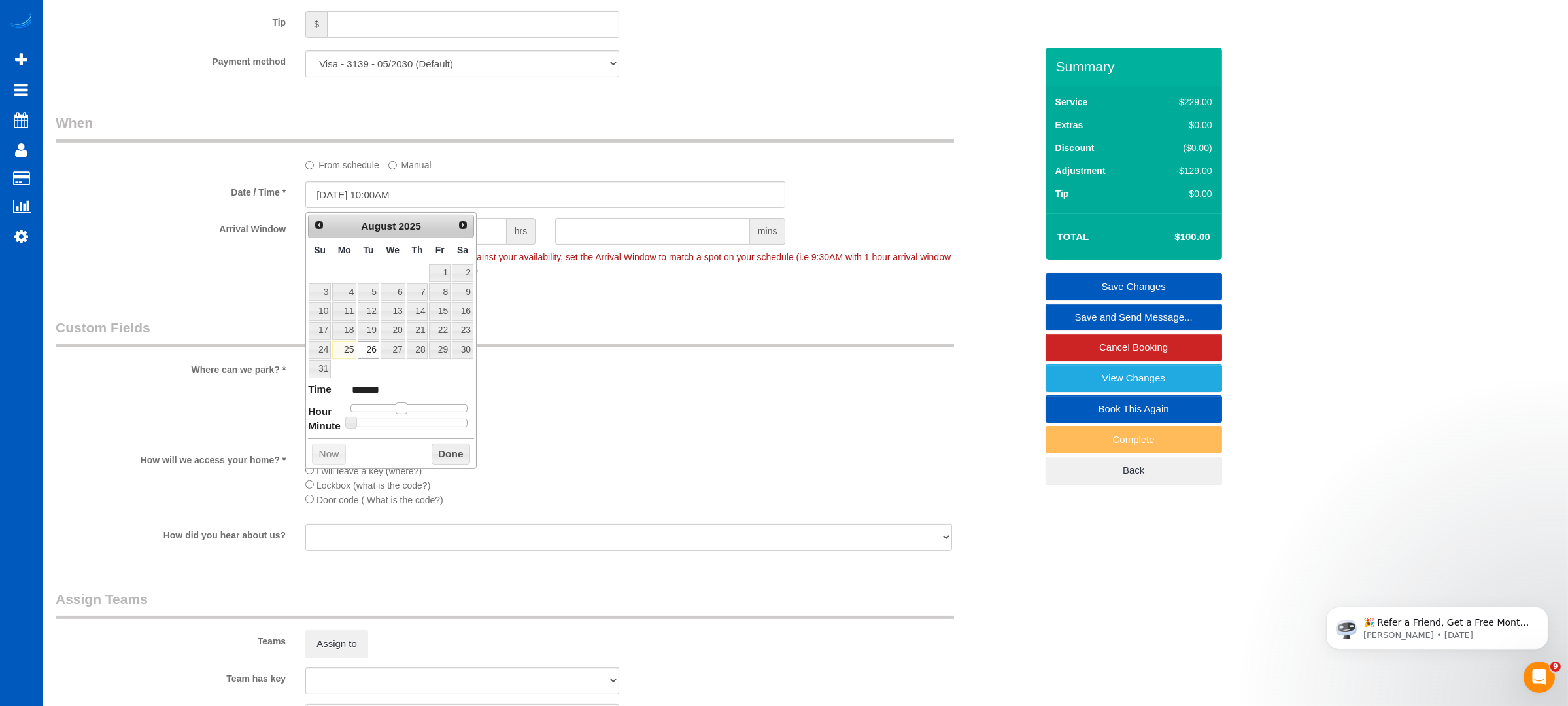
type input "08/26/2025 11:00AM"
type input "*******"
drag, startPoint x: 433, startPoint y: 402, endPoint x: 405, endPoint y: 405, distance: 28.2
click at [405, 405] on span at bounding box center [406, 408] width 12 height 12
click at [457, 448] on button "Done" at bounding box center [451, 454] width 39 height 21
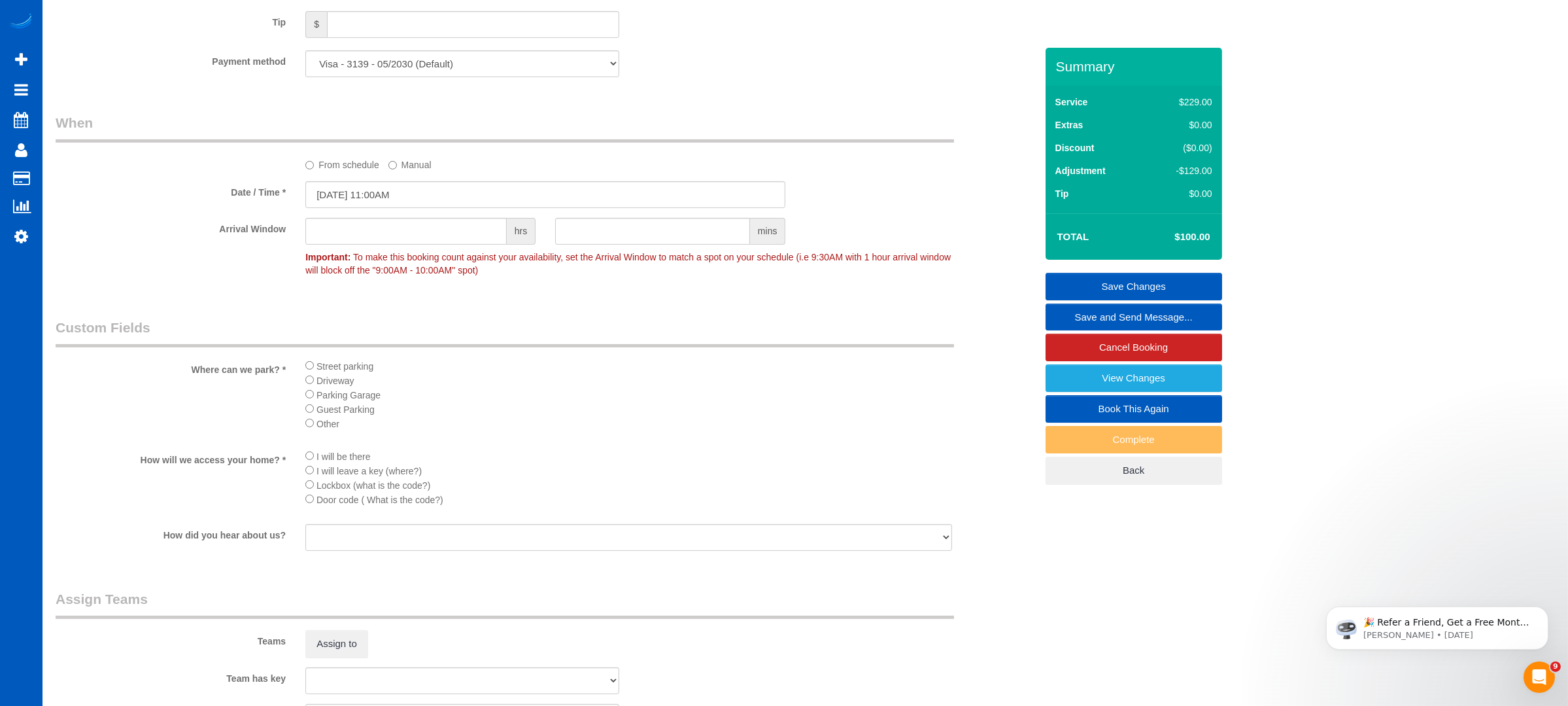
click at [1150, 313] on link "Save and Send Message..." at bounding box center [1134, 317] width 177 height 27
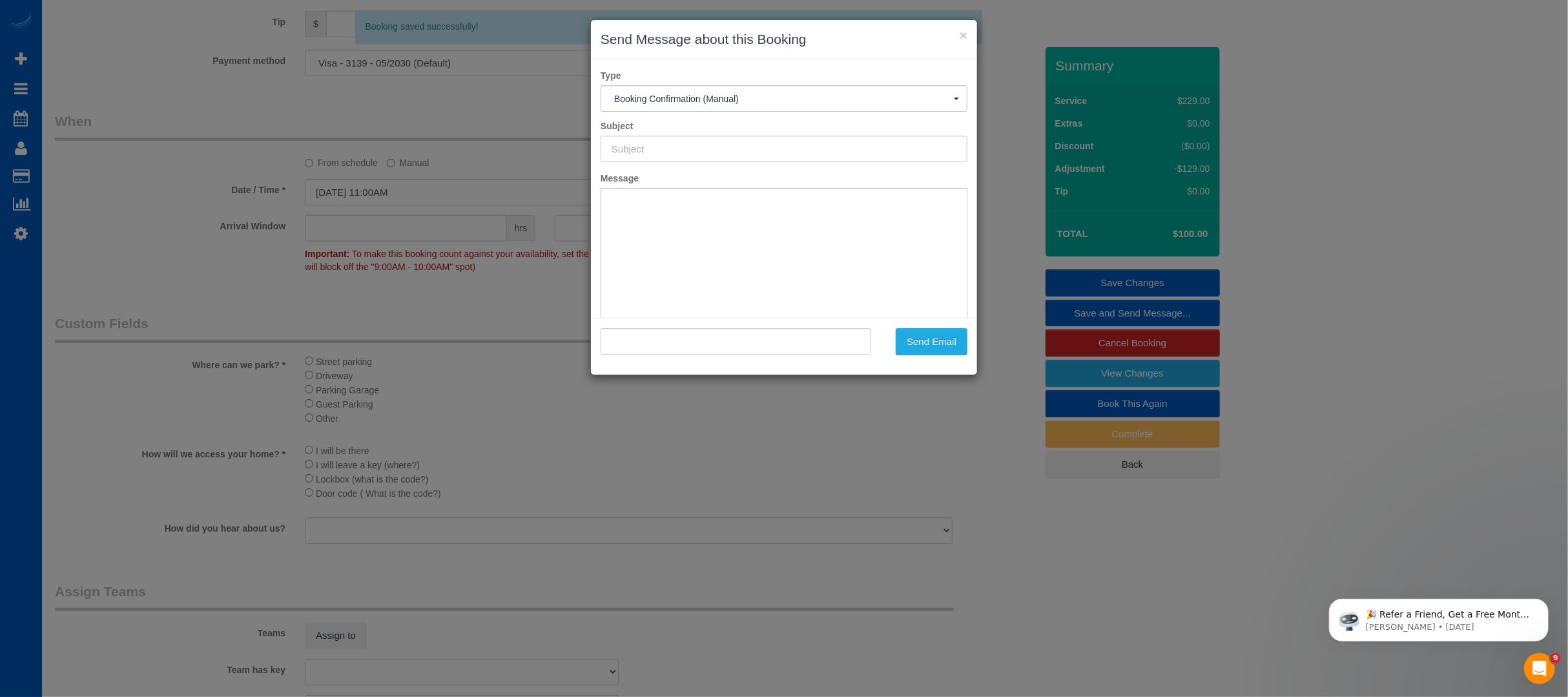
type input "Cleaning Service Confirmed!"
type input ""Ameya Patil" <patilameya05@gmail.com>"
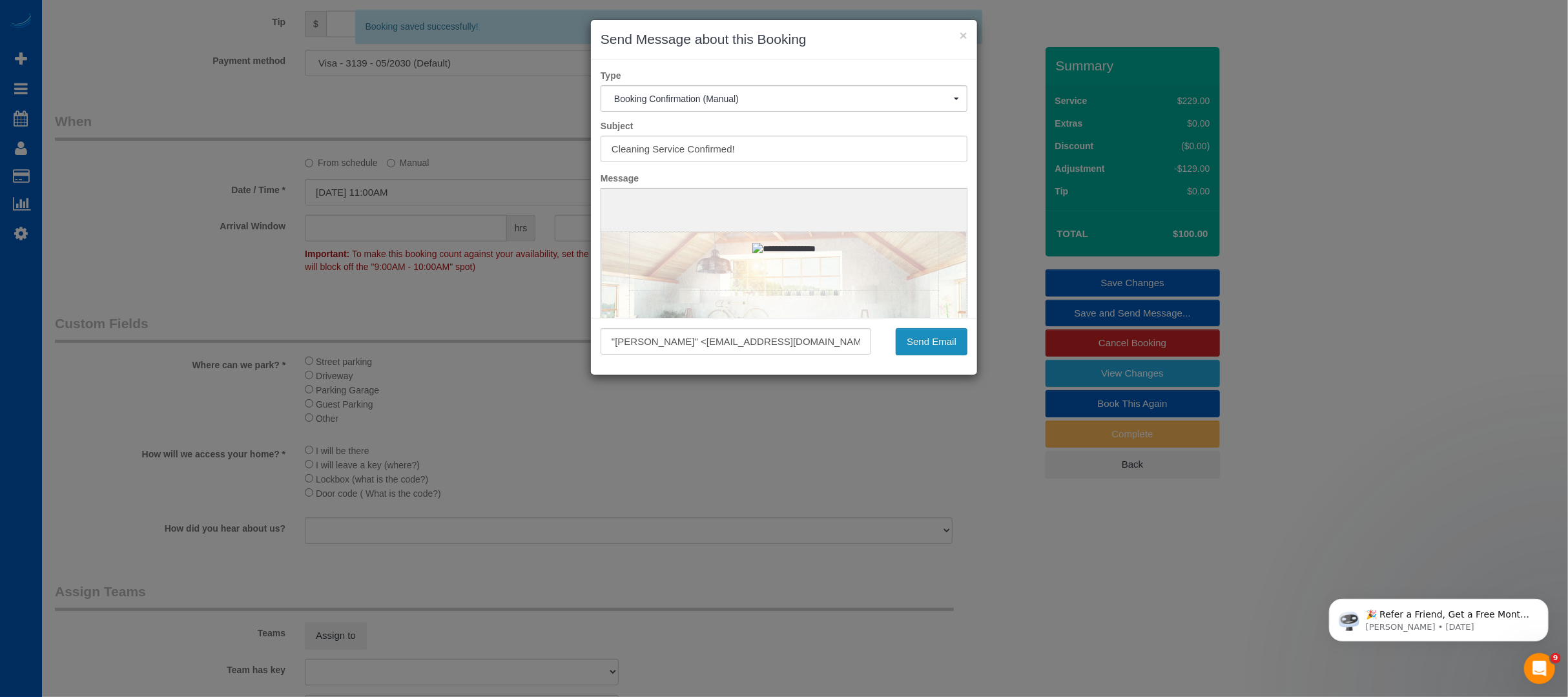
click at [954, 340] on button "Send Email" at bounding box center [931, 341] width 72 height 27
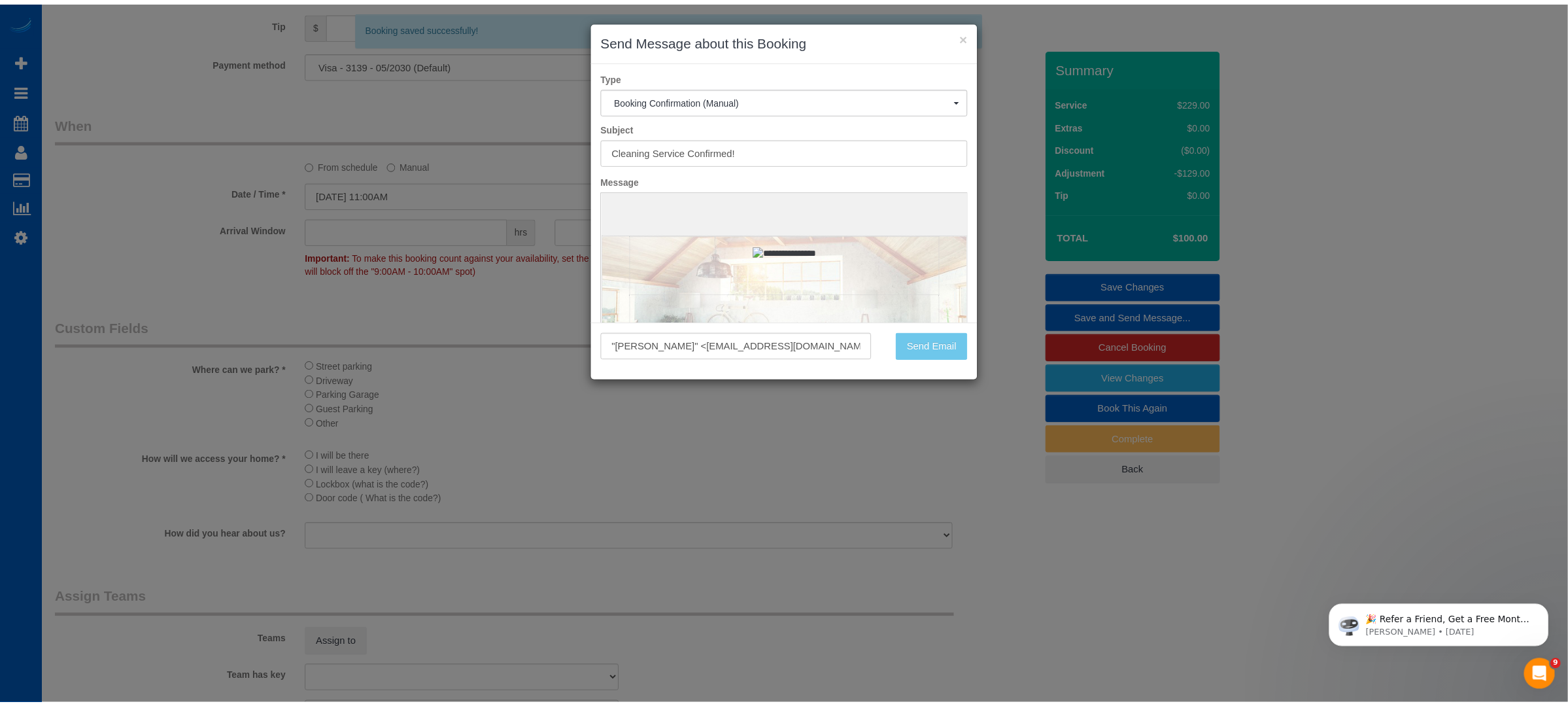
scroll to position [1268, 0]
